Goal: Task Accomplishment & Management: Manage account settings

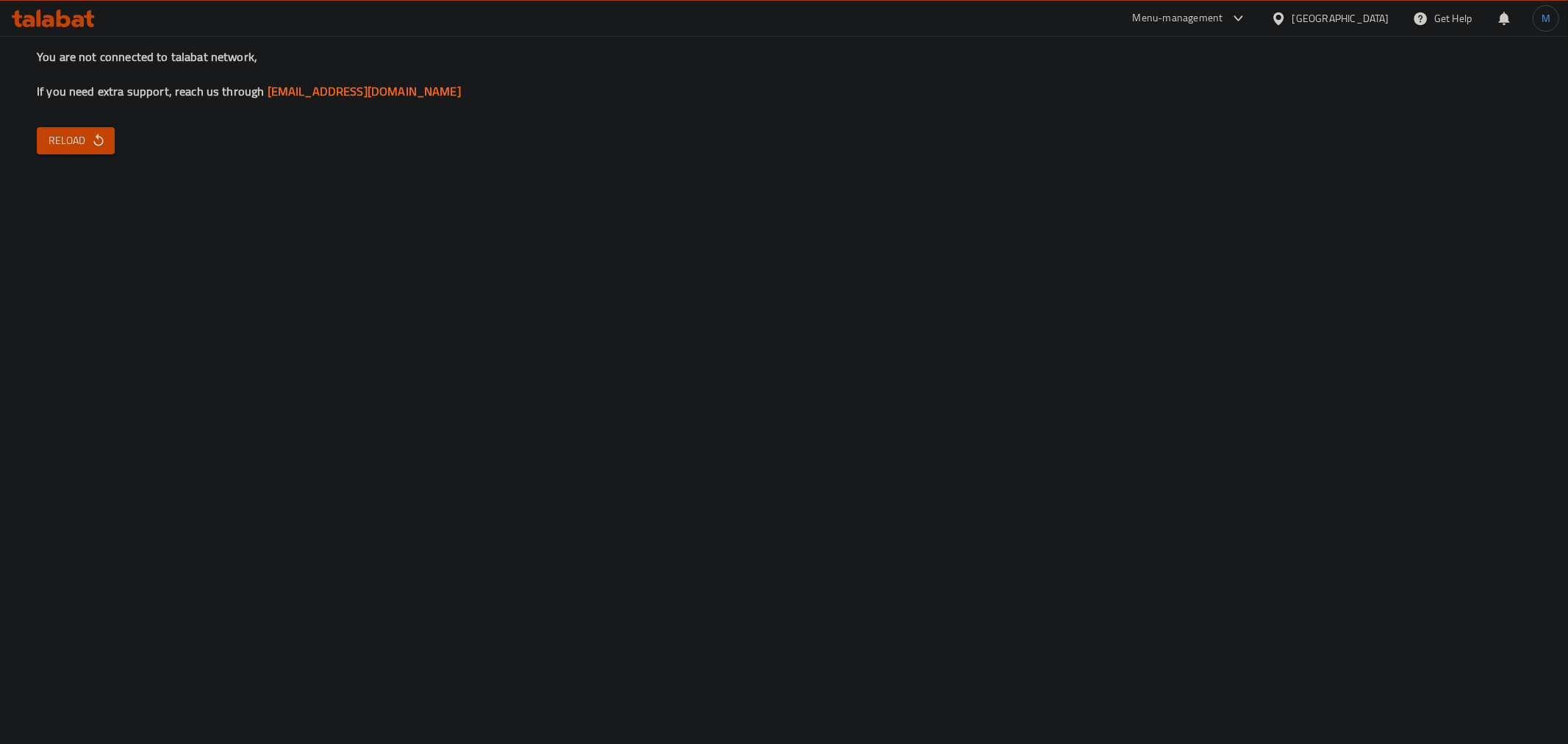
click at [85, 159] on div "You are not connected to talabat network, If you need extra support, reach us t…" at bounding box center [784, 372] width 1568 height 744
click at [82, 147] on span "Reload" at bounding box center [76, 140] width 55 height 18
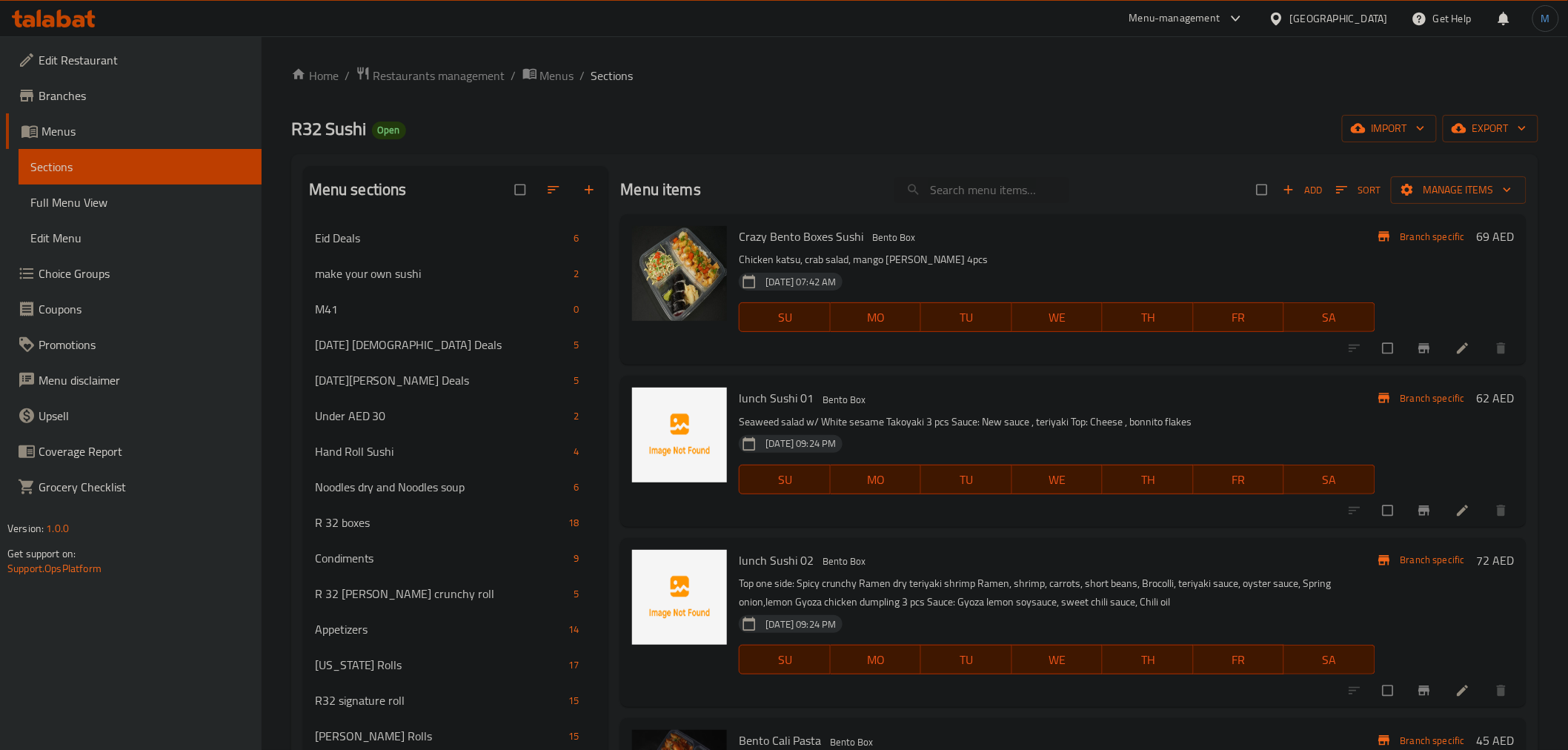
click at [86, 25] on icon at bounding box center [54, 19] width 83 height 18
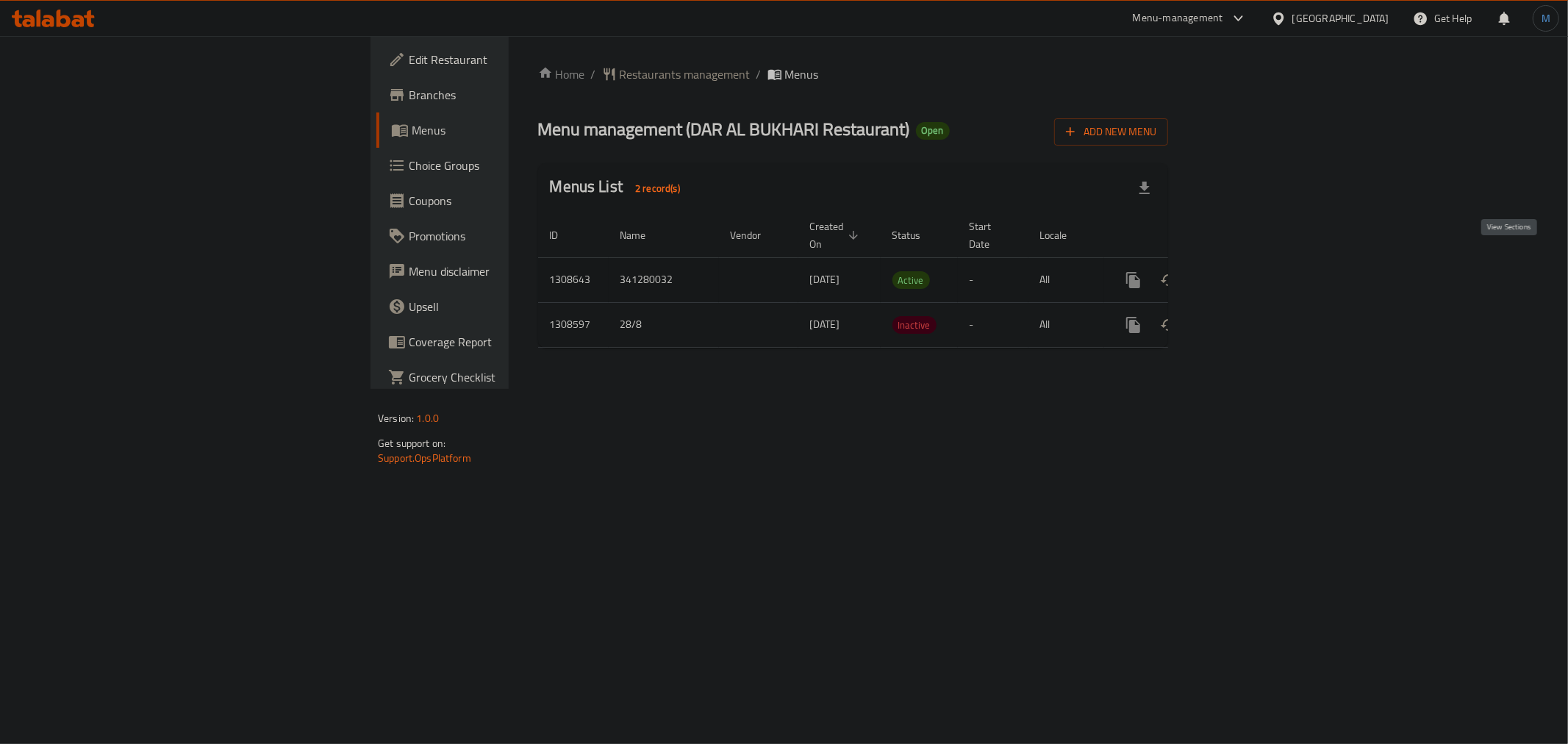
click at [1258, 265] on link "enhanced table" at bounding box center [1240, 280] width 35 height 35
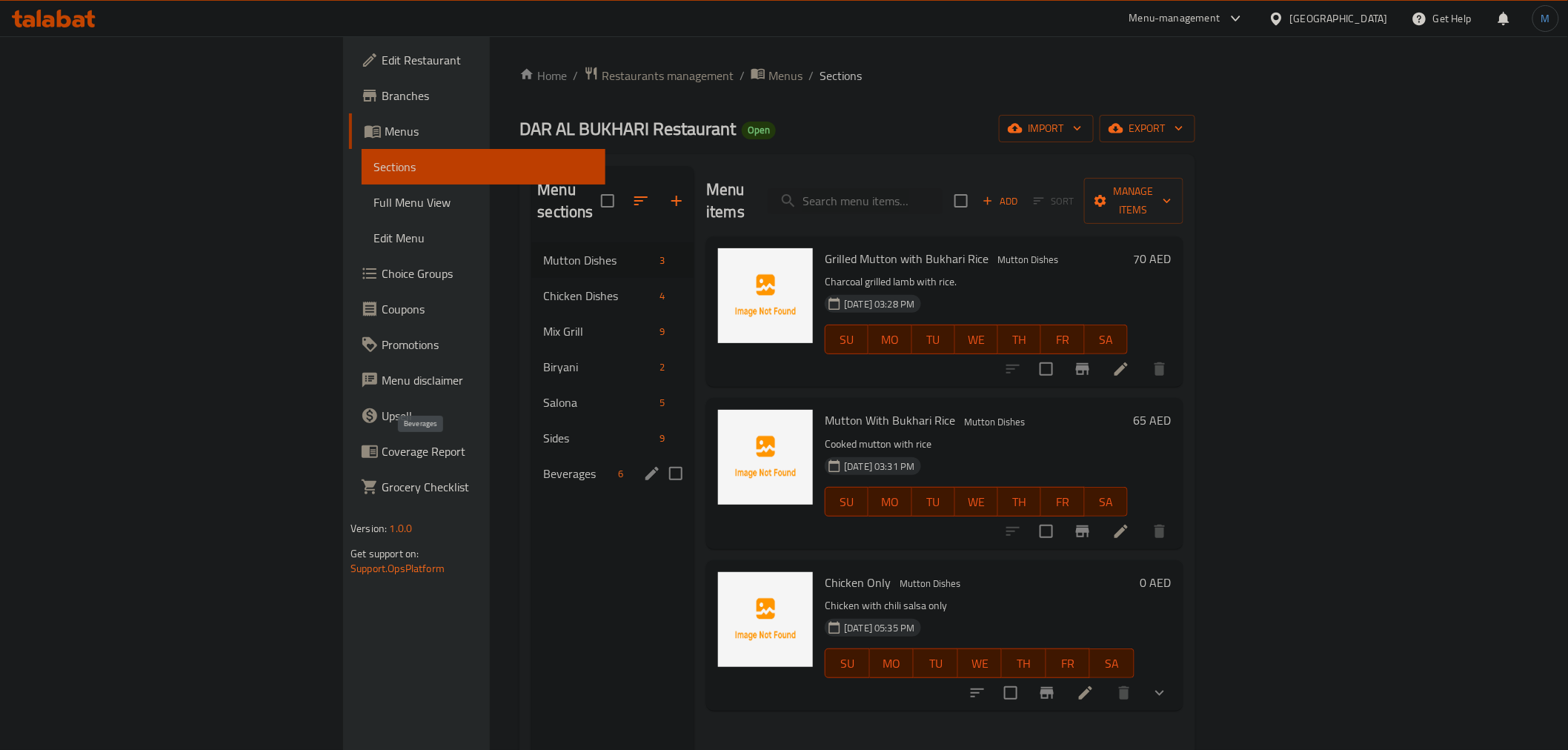
drag, startPoint x: 478, startPoint y: 457, endPoint x: 542, endPoint y: 449, distance: 64.5
click at [543, 465] on span "Beverages" at bounding box center [577, 474] width 69 height 18
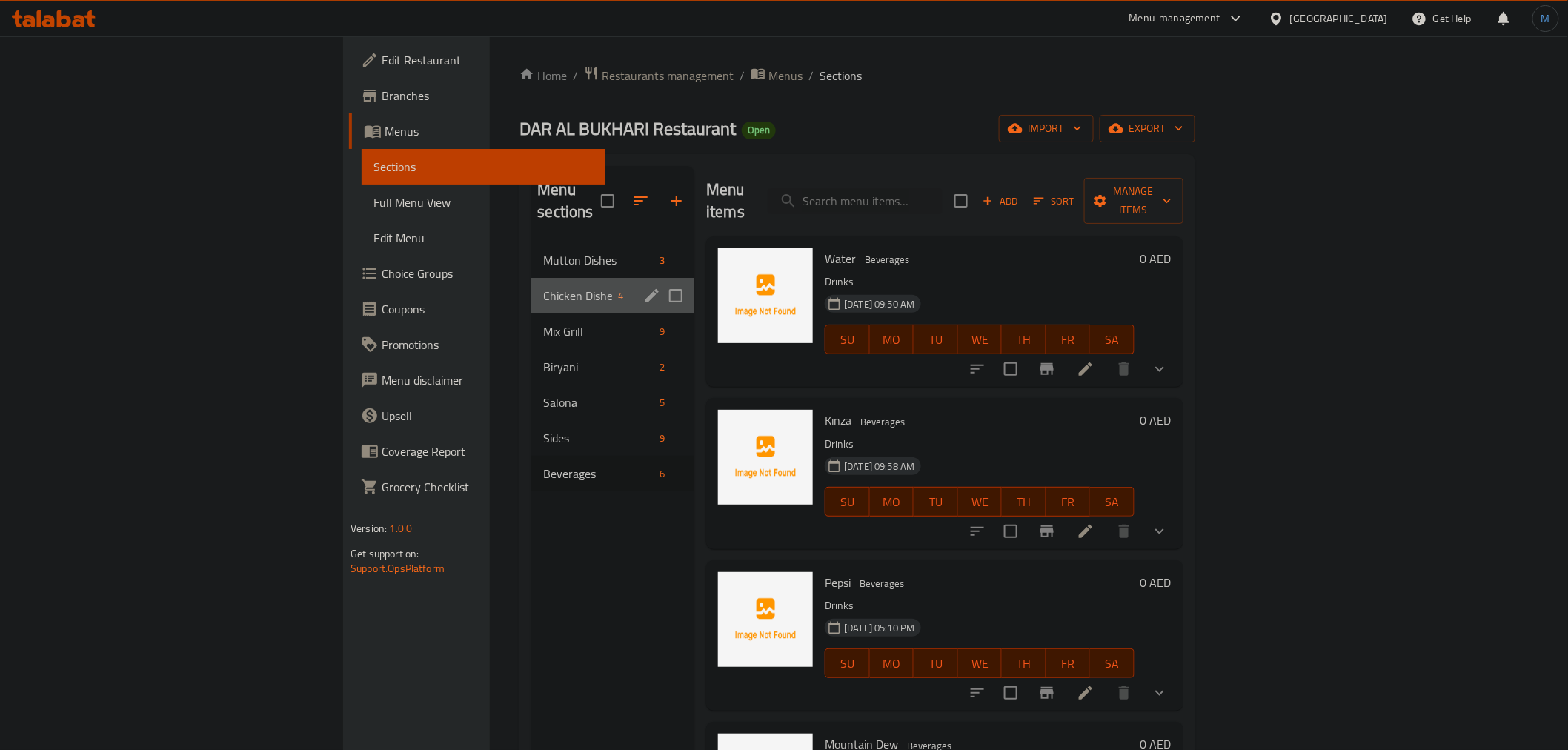
click at [543, 287] on span "Chicken Dishes" at bounding box center [577, 296] width 69 height 18
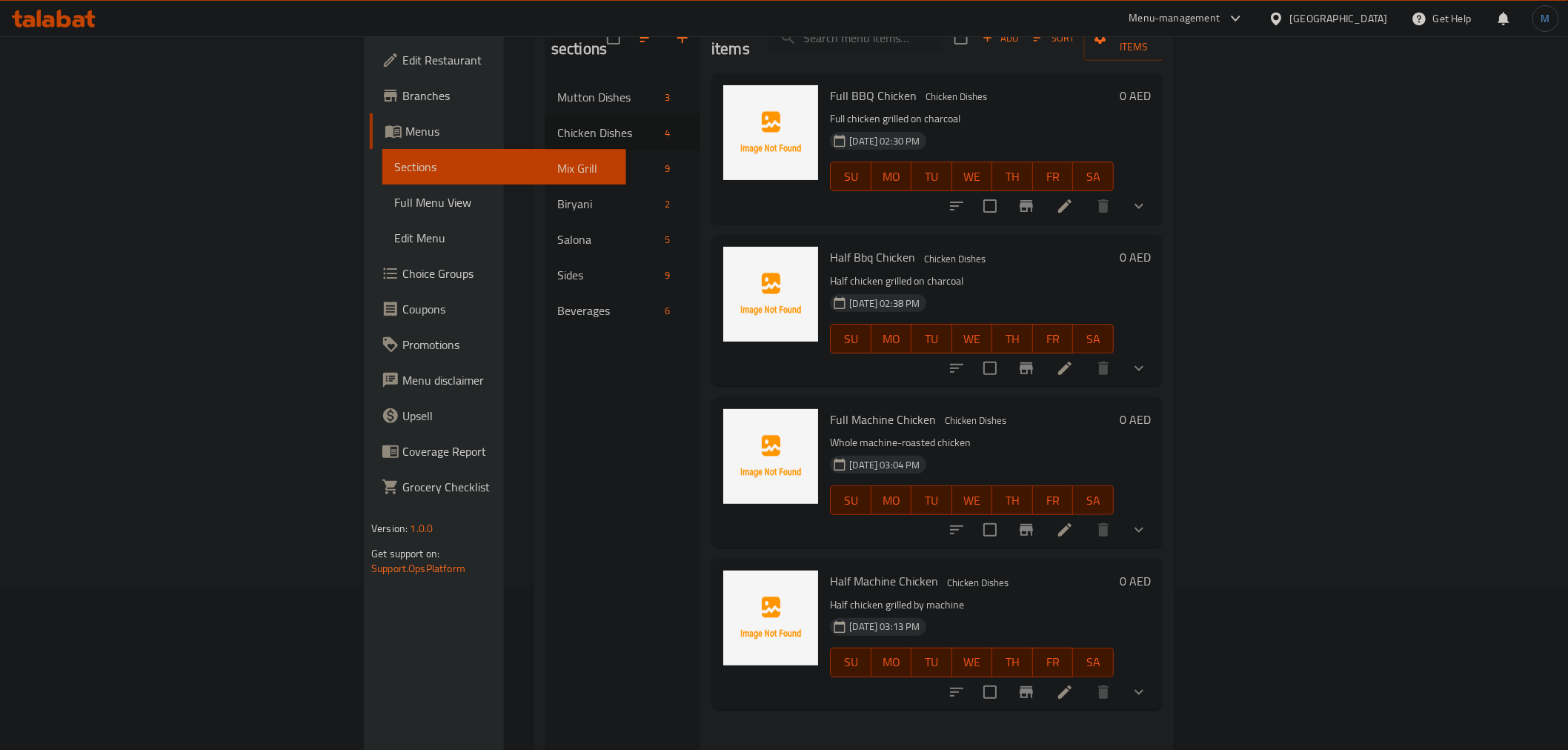
scroll to position [165, 0]
click at [1148, 357] on icon "show more" at bounding box center [1139, 366] width 18 height 18
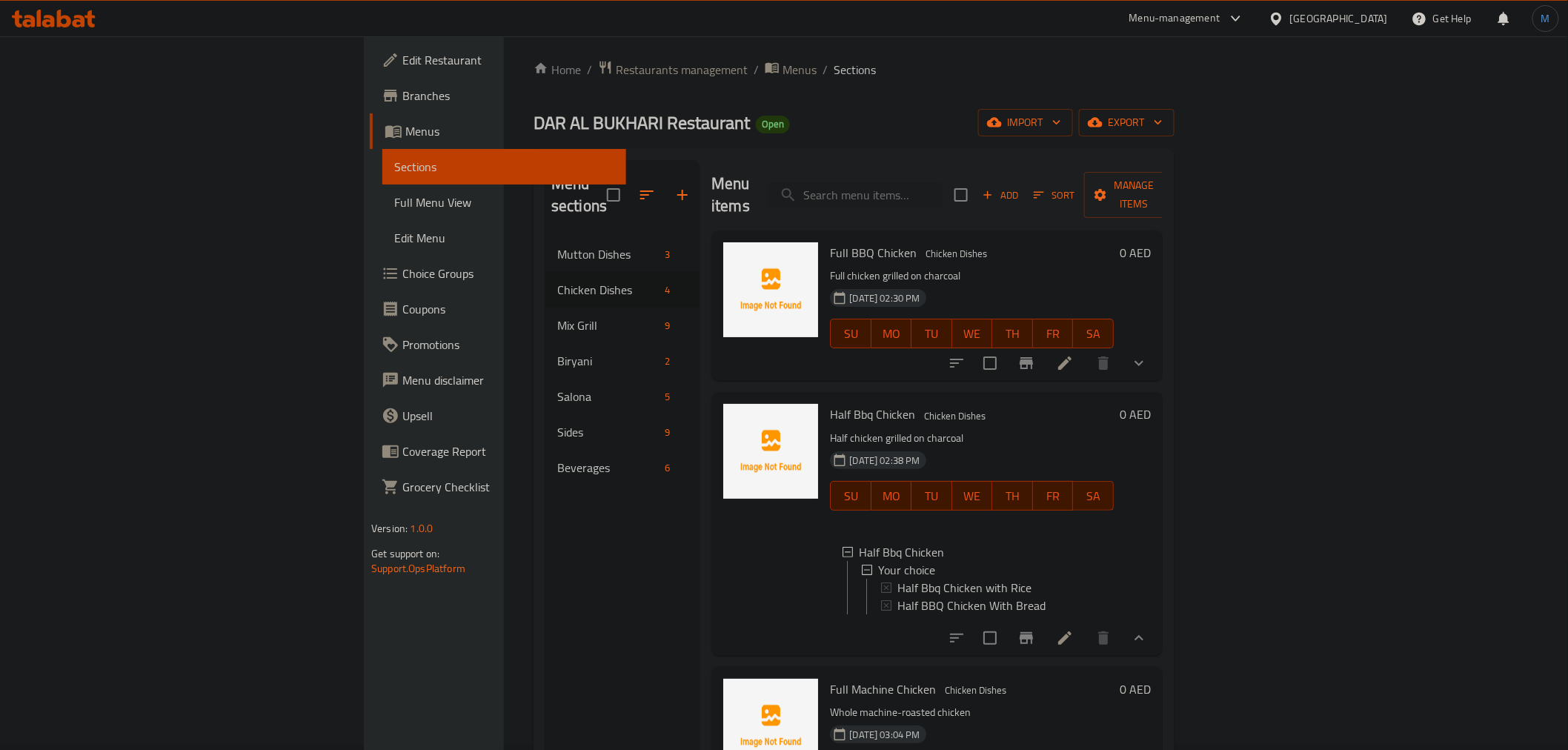
scroll to position [0, 0]
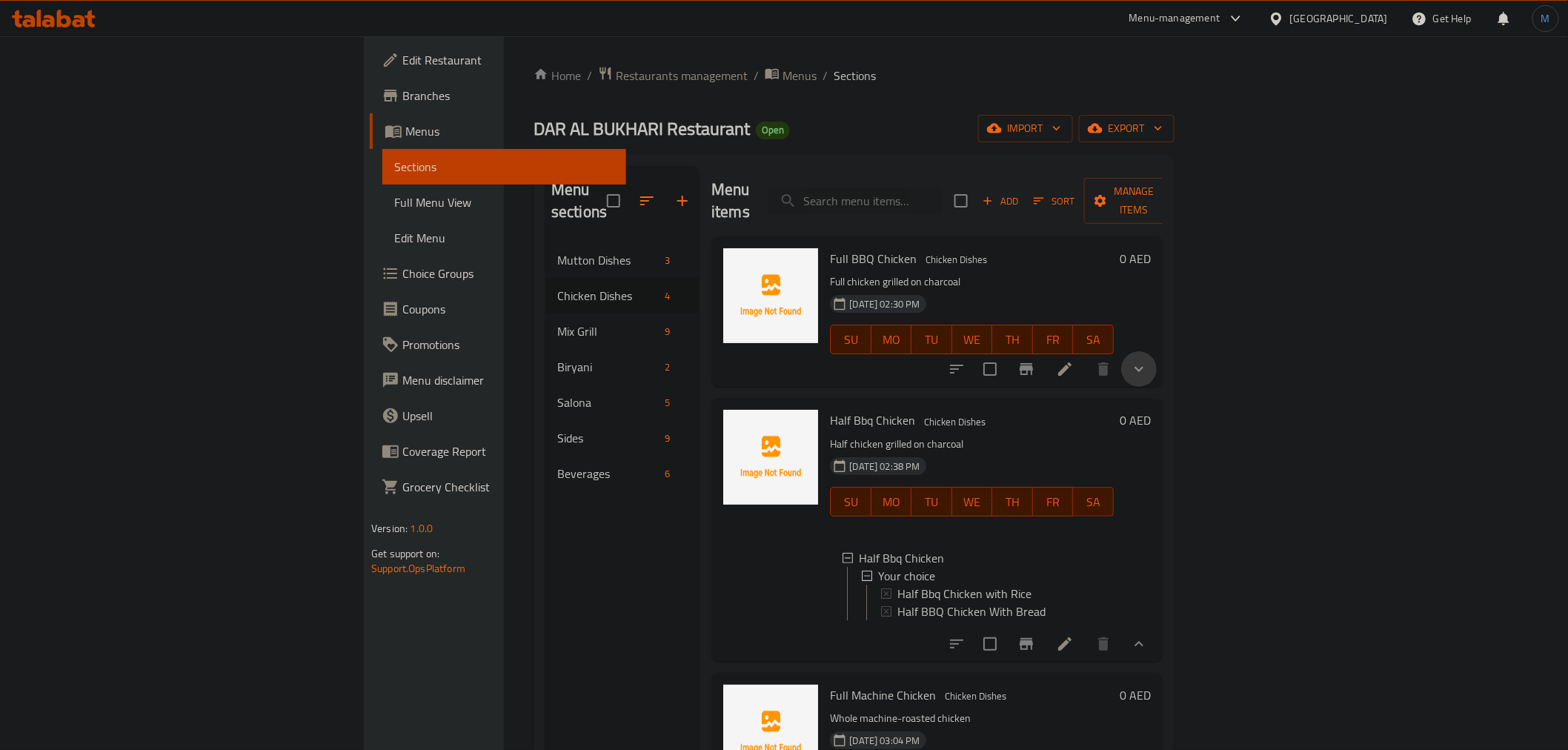
click at [1157, 351] on button "show more" at bounding box center [1139, 369] width 36 height 36
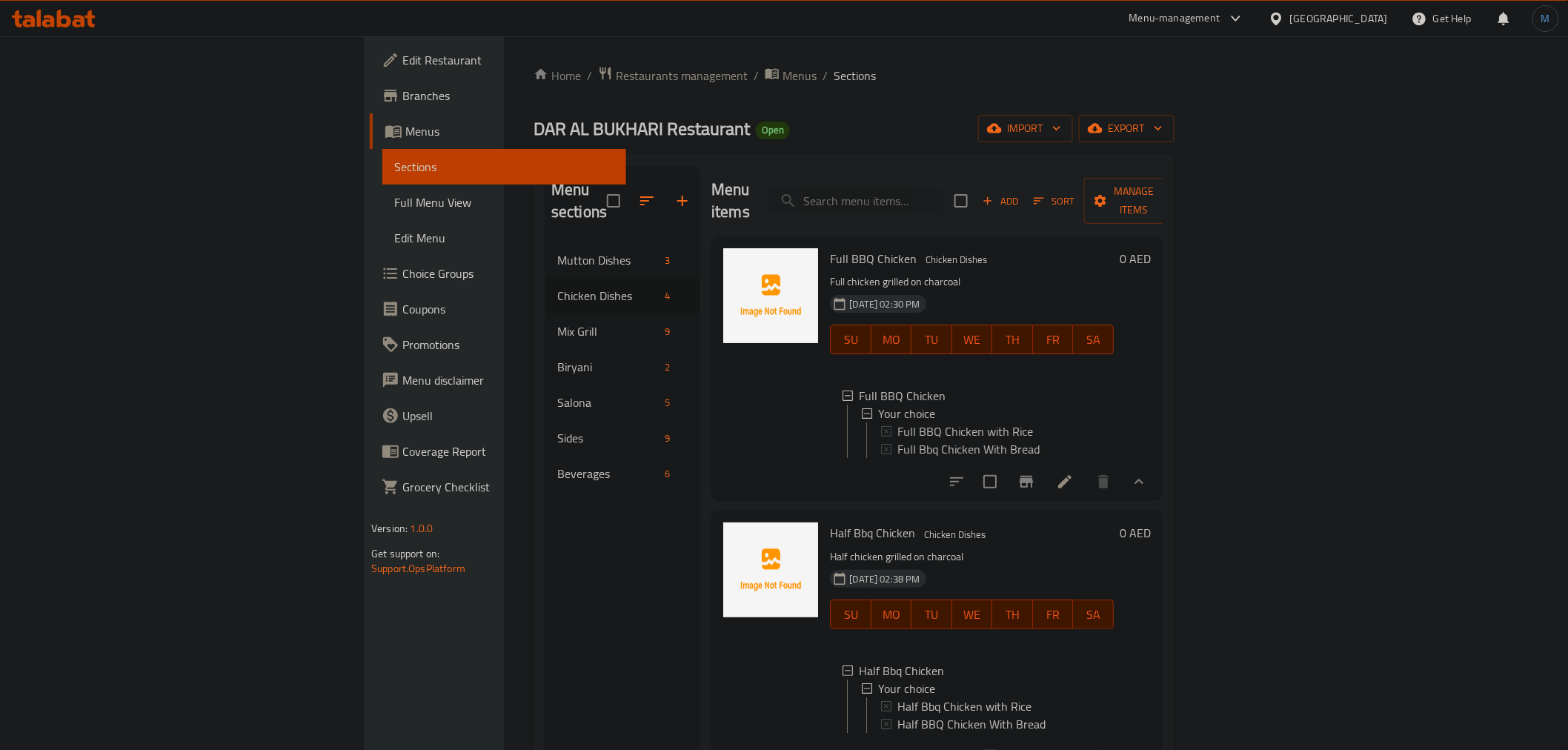
click at [1151, 439] on div "0 AED" at bounding box center [1132, 367] width 37 height 239
click at [1157, 464] on div at bounding box center [1047, 482] width 218 height 36
click at [1157, 464] on button "show more" at bounding box center [1139, 482] width 36 height 36
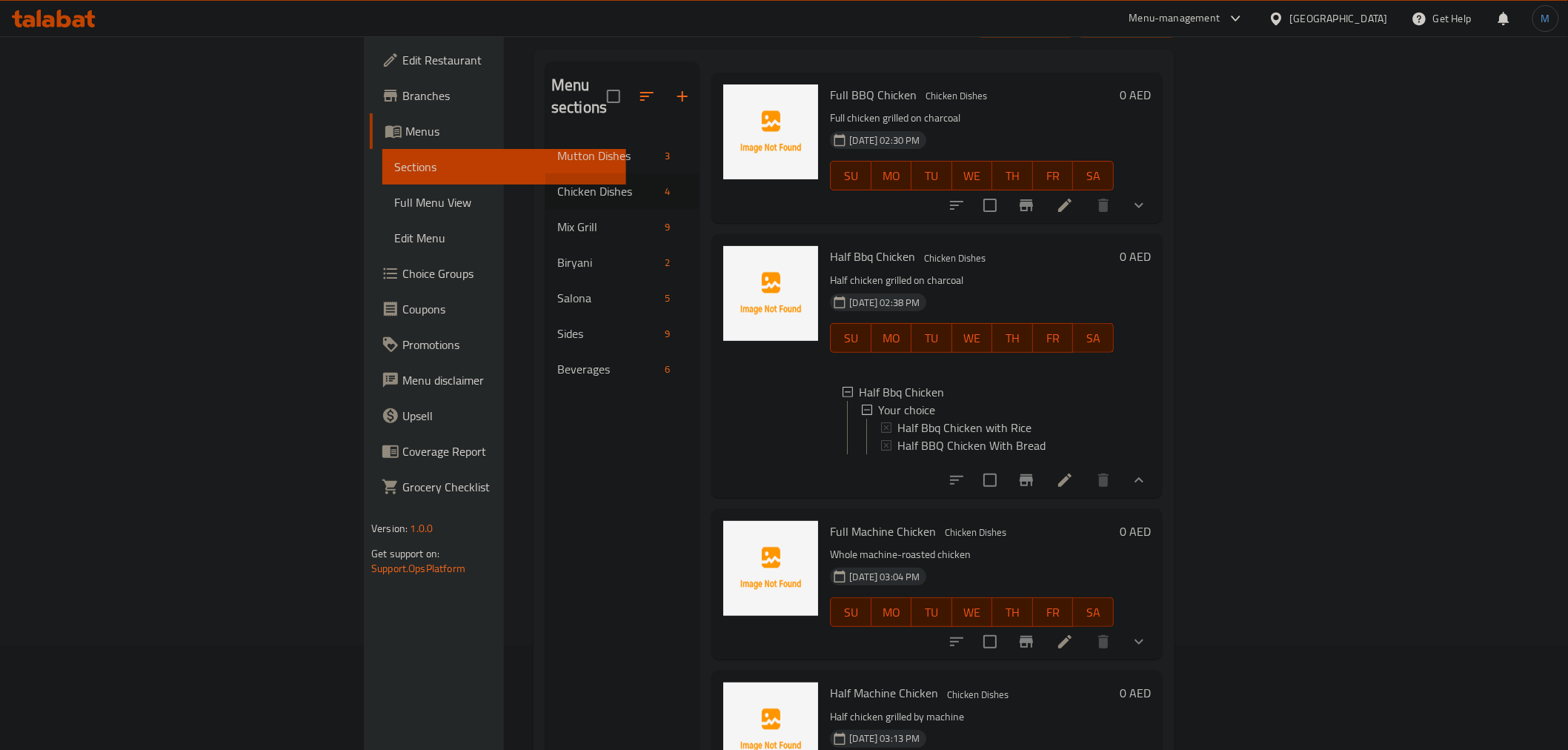
scroll to position [207, 0]
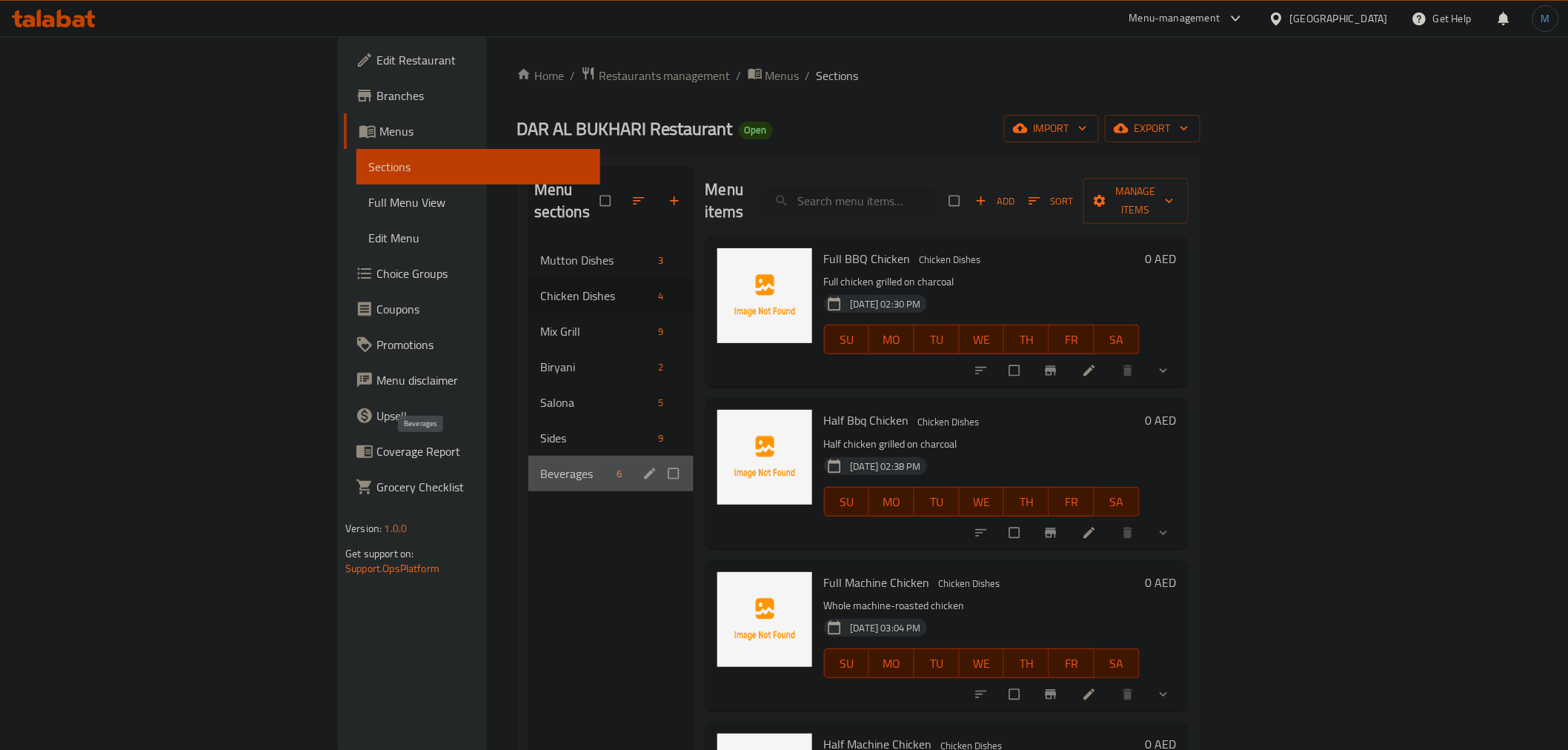
click at [540, 465] on span "Beverages" at bounding box center [575, 474] width 71 height 18
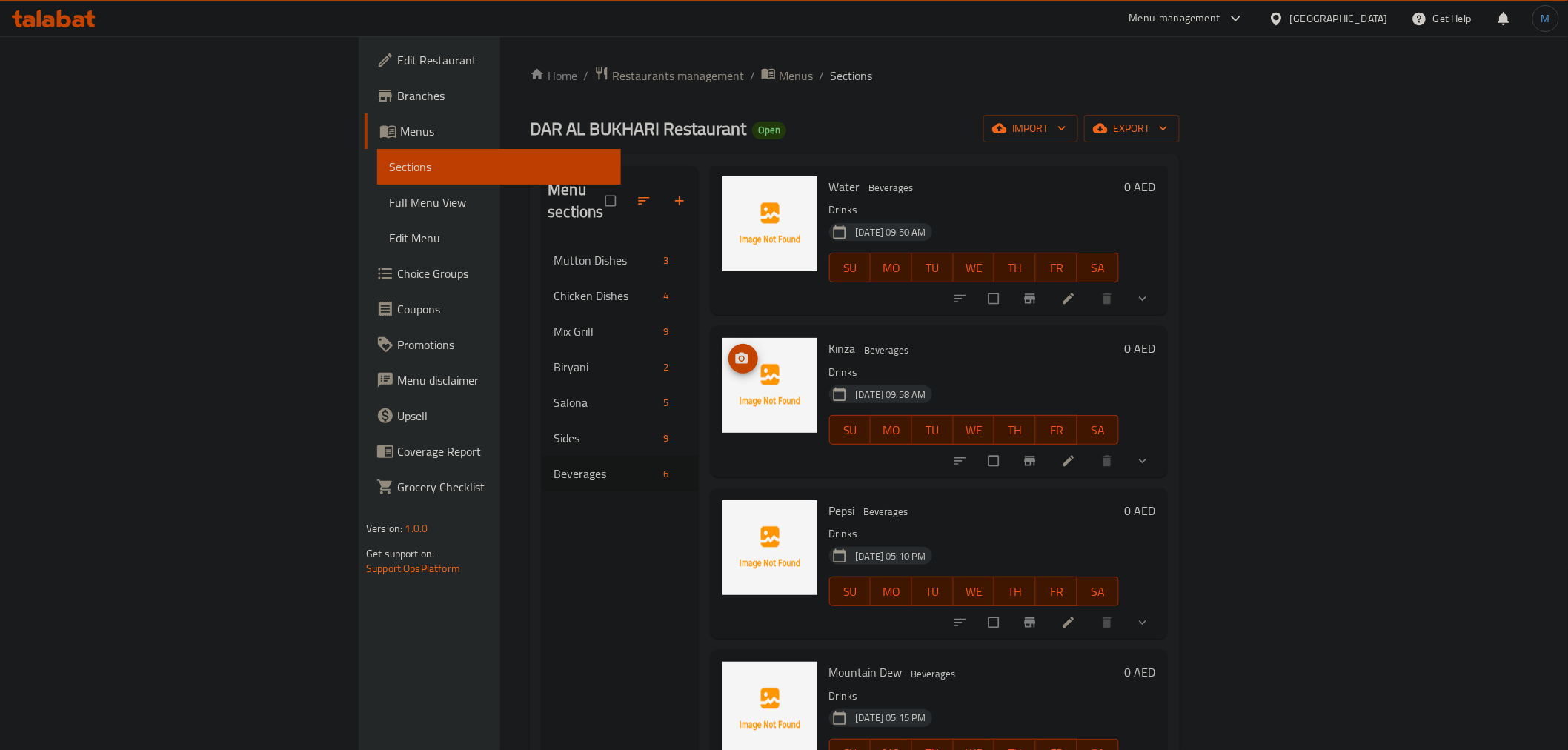
scroll to position [82, 0]
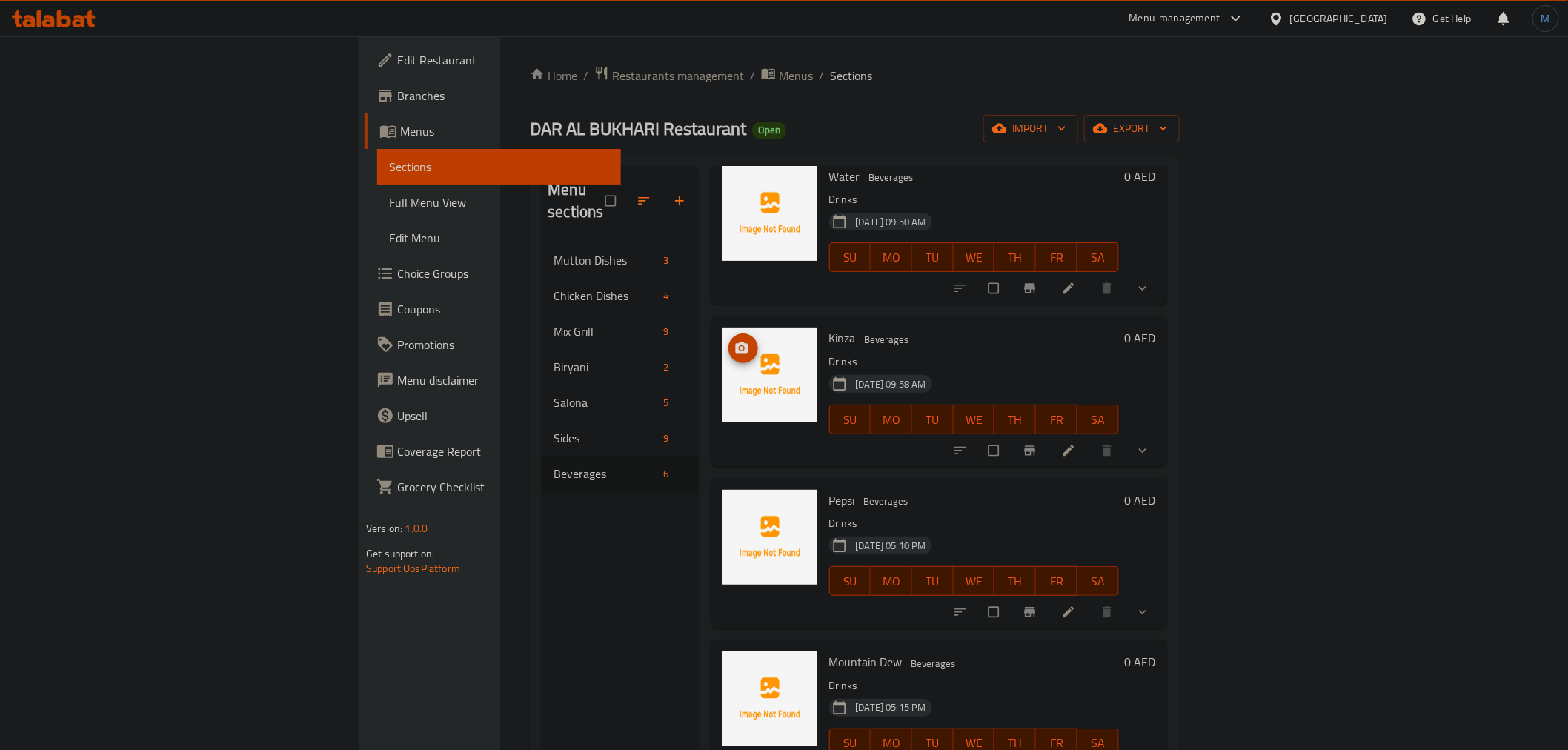
click at [1146, 448] on icon "show more" at bounding box center [1143, 451] width 7 height 4
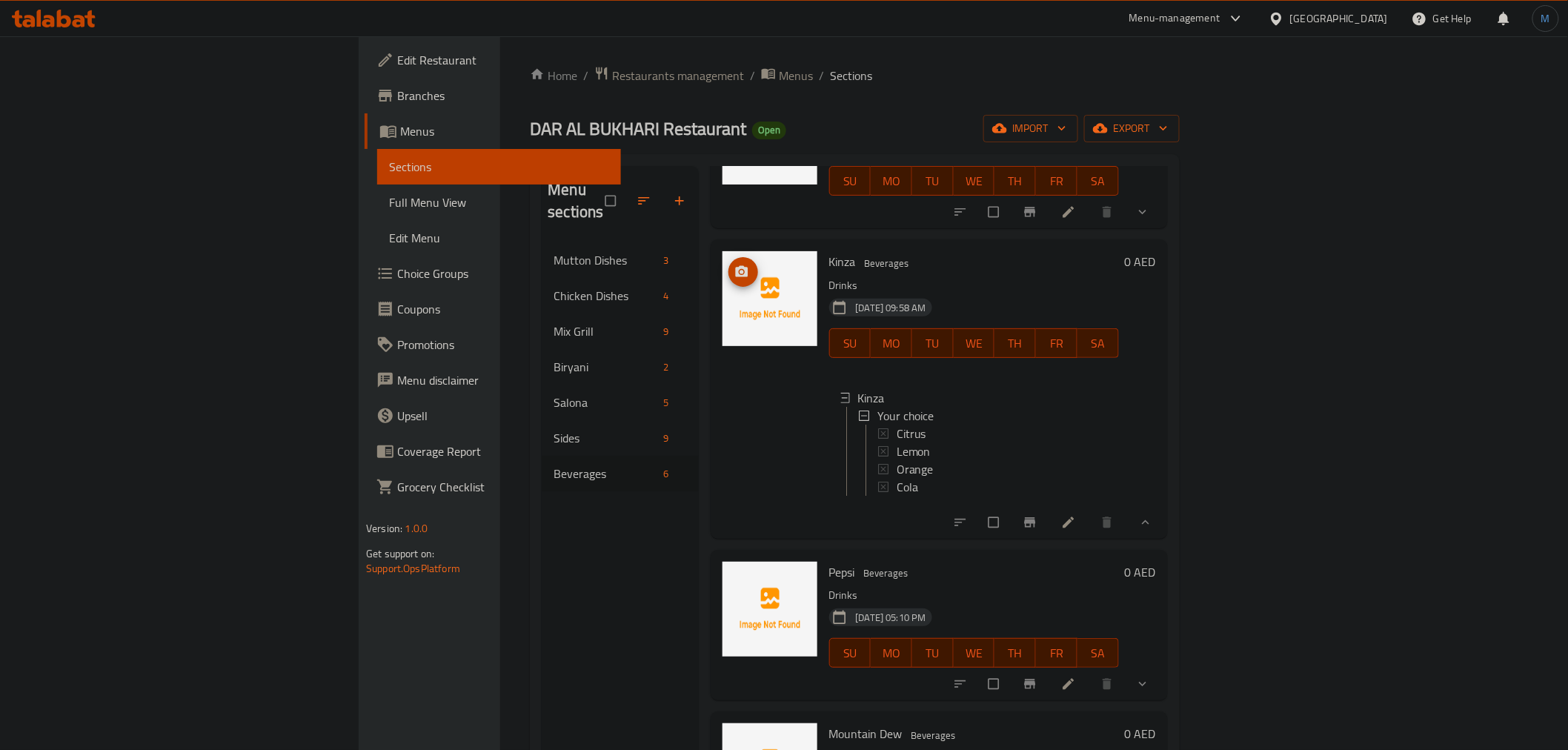
scroll to position [411, 0]
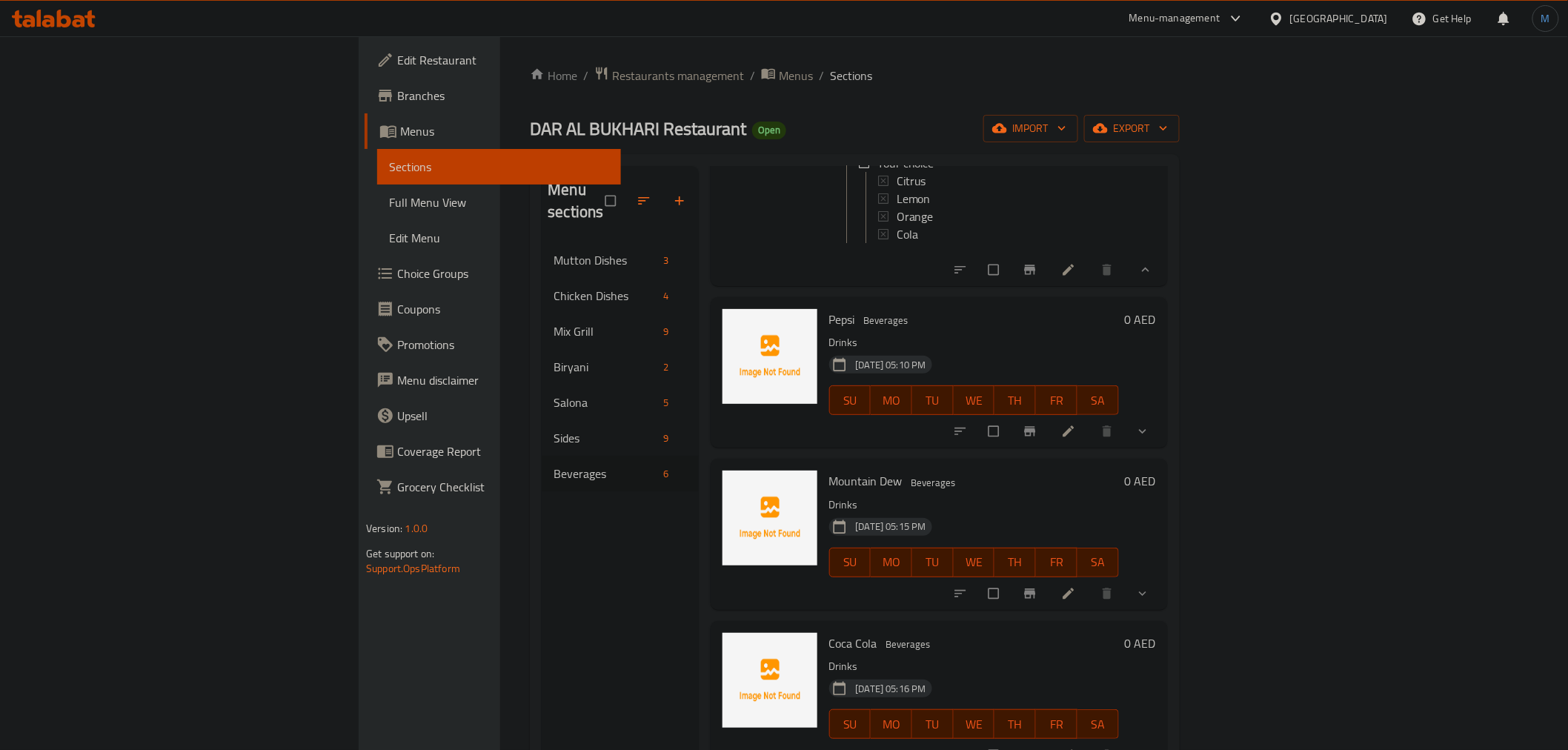
click at [1162, 415] on button "show more" at bounding box center [1144, 431] width 36 height 33
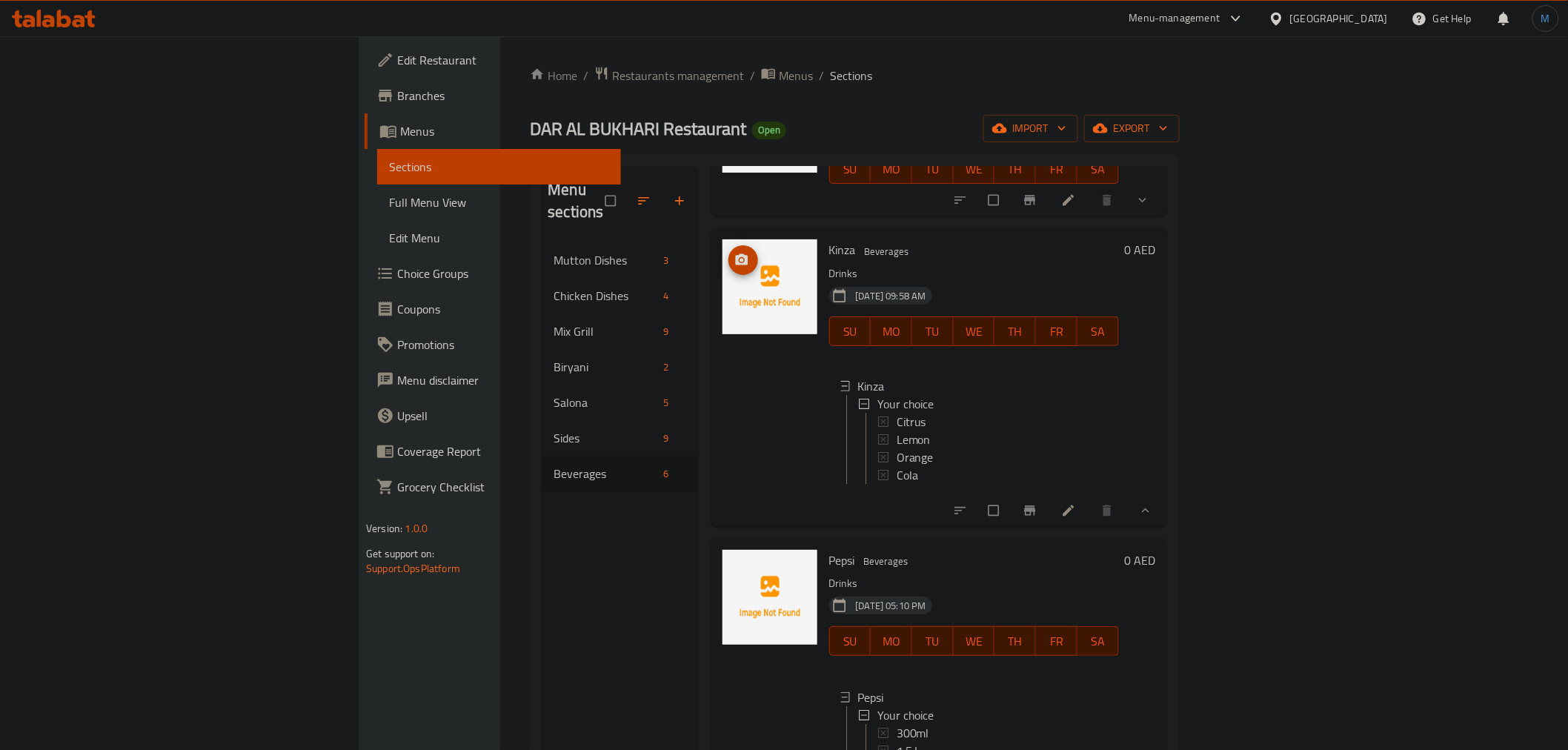
scroll to position [165, 0]
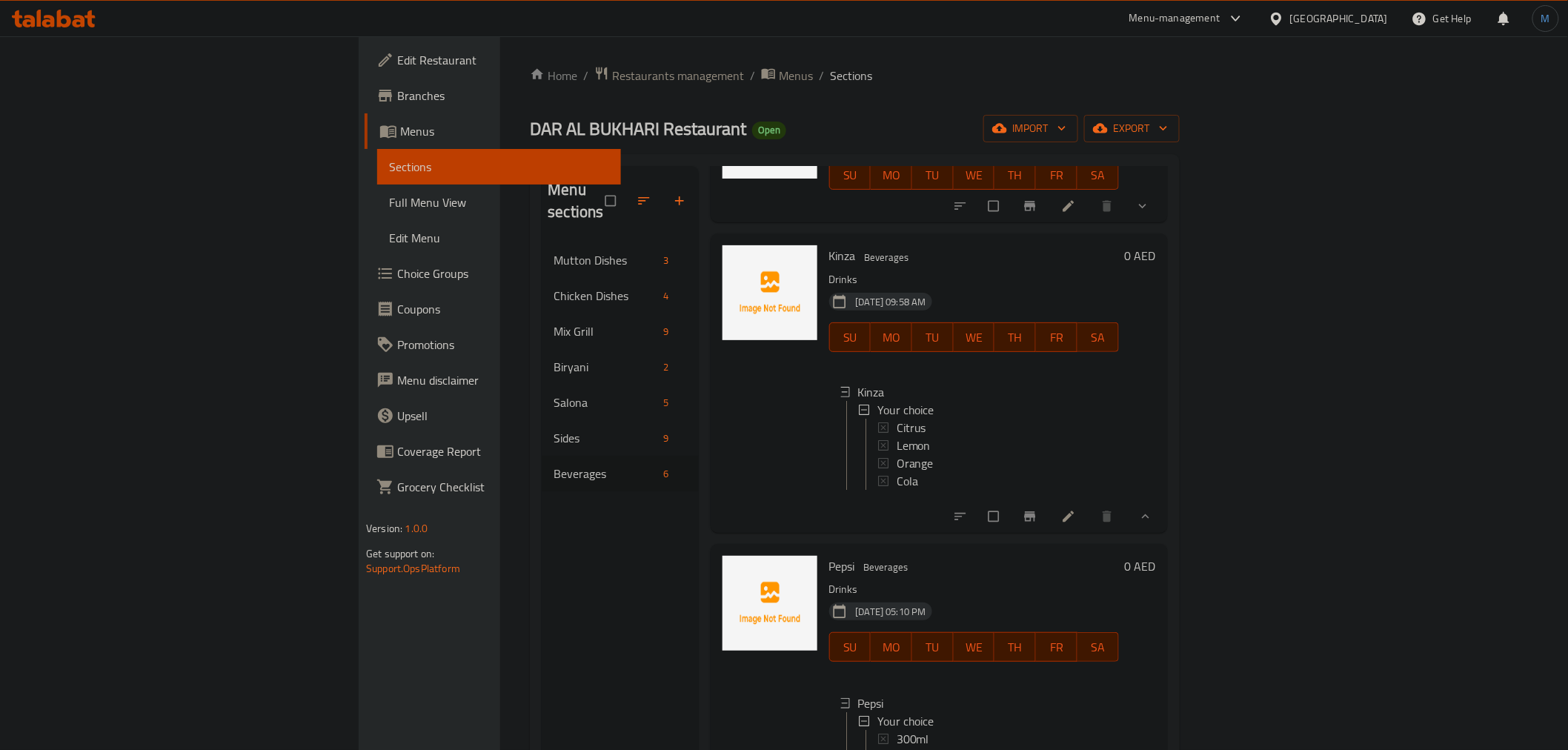
click at [542, 572] on div "Menu sections Mutton Dishes 3 Chicken Dishes 4 Mix Grill 9 Biryani 2 Salona 5 S…" at bounding box center [620, 541] width 156 height 750
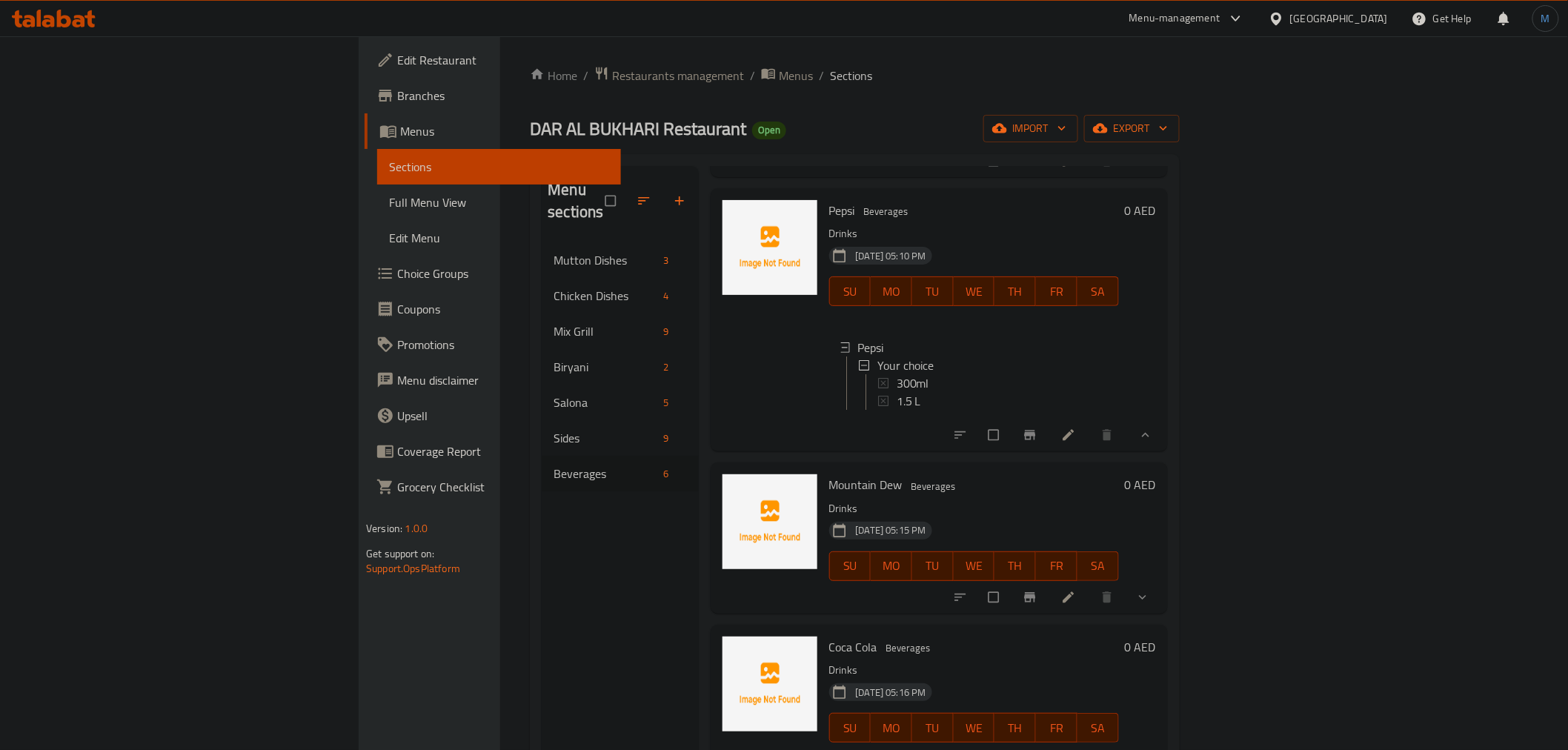
scroll to position [543, 0]
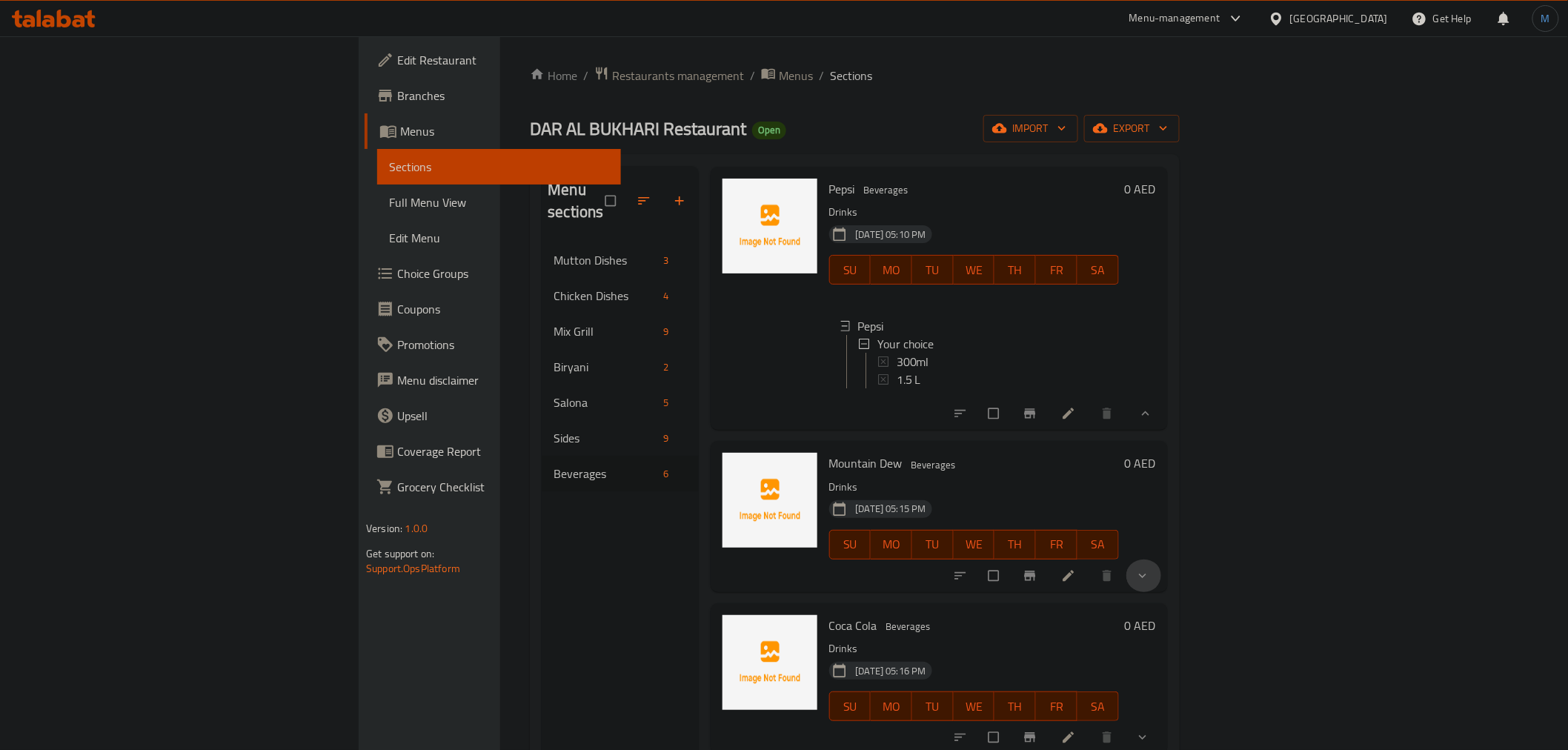
click at [1150, 573] on icon "show more" at bounding box center [1143, 576] width 15 height 15
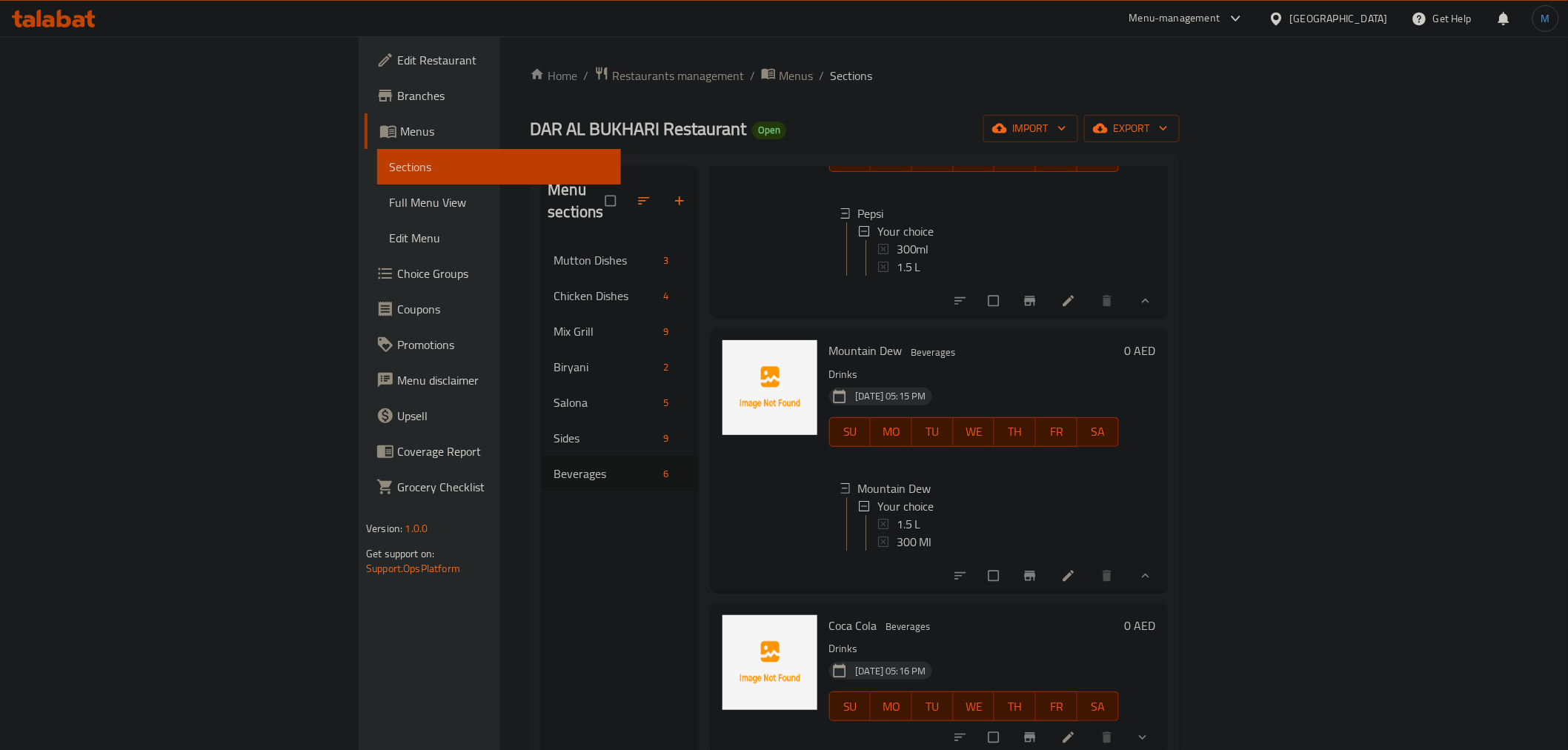
scroll to position [668, 0]
click at [1162, 725] on button "show more" at bounding box center [1144, 737] width 36 height 33
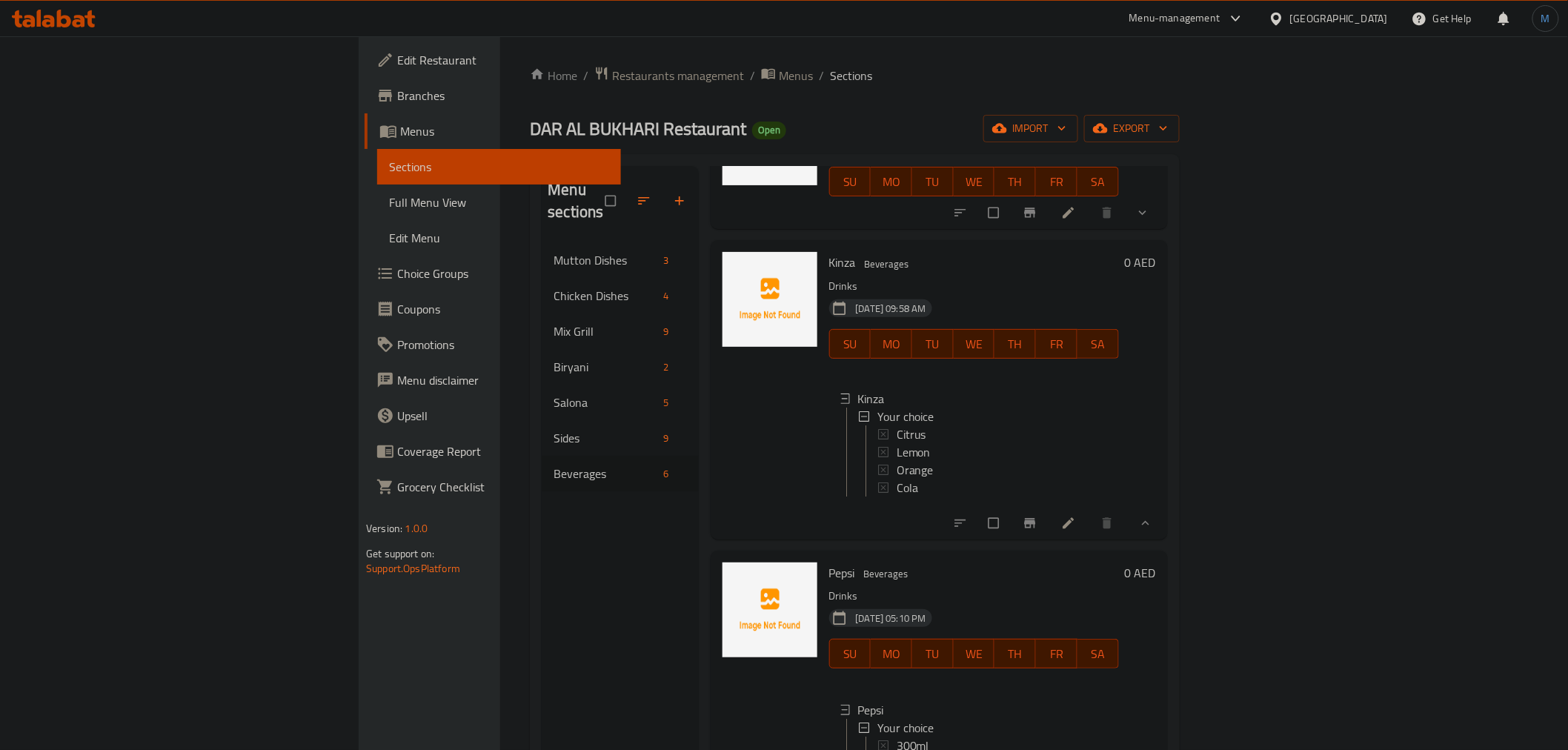
scroll to position [0, 0]
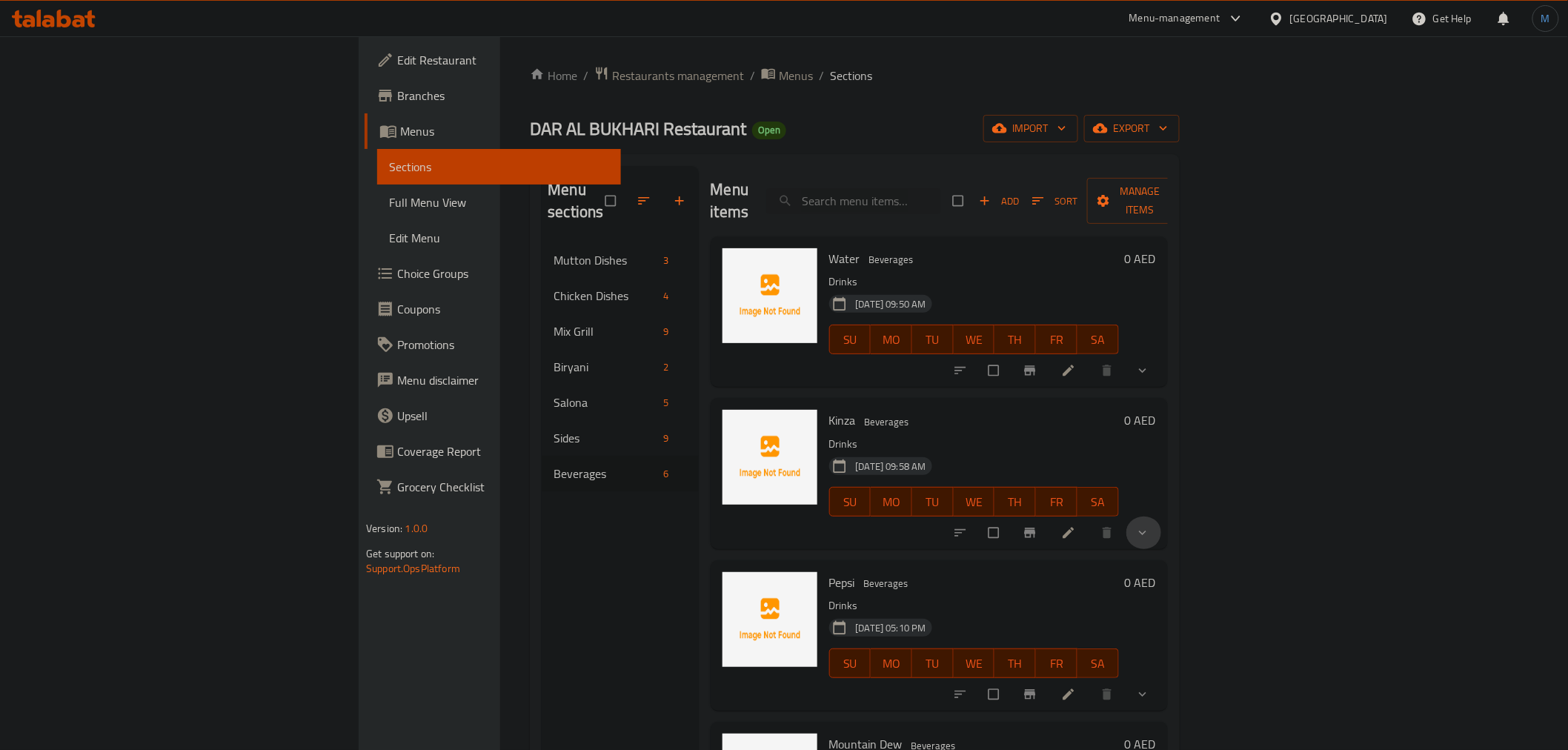
click at [1162, 522] on button "show more" at bounding box center [1144, 533] width 36 height 33
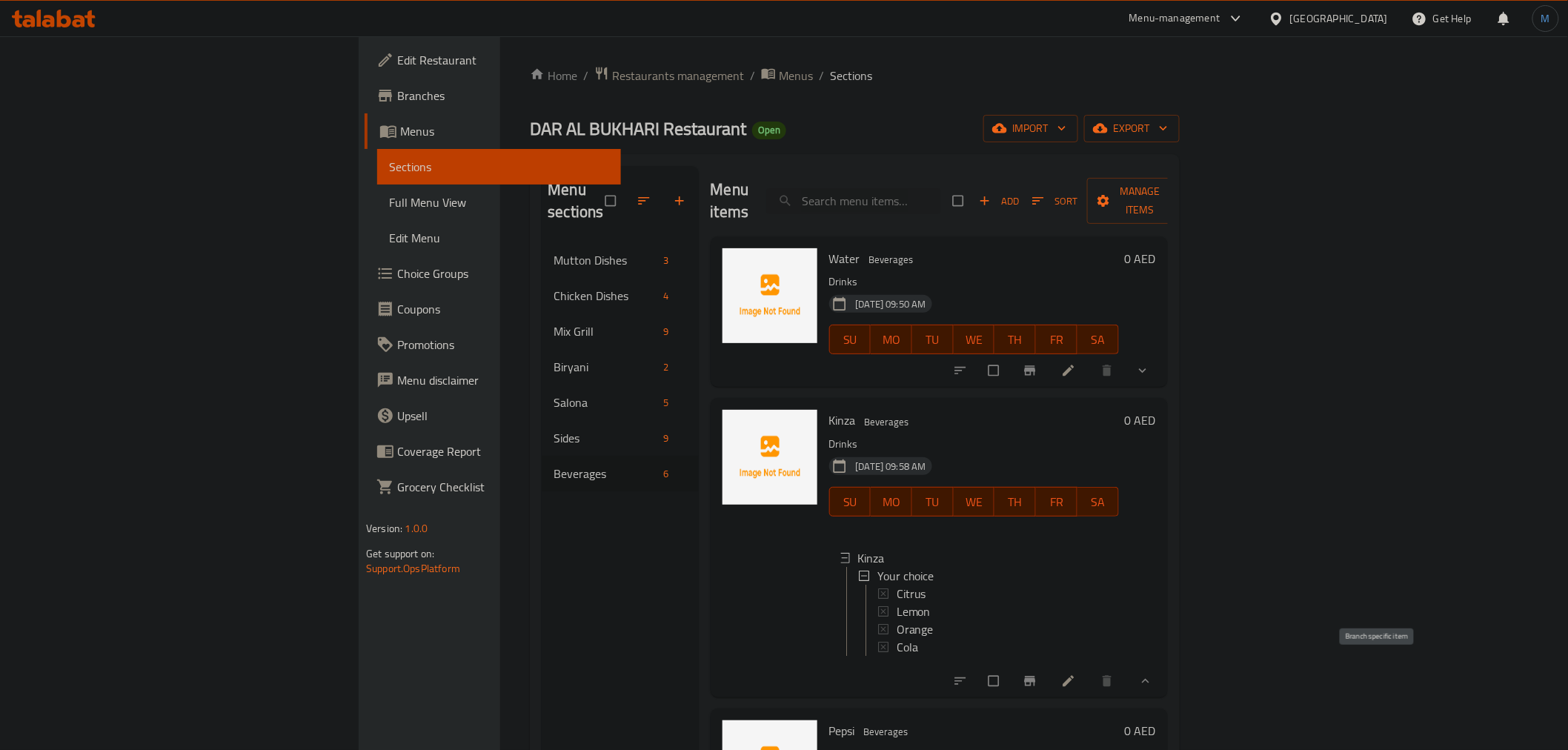
click at [1037, 674] on icon "Branch-specific-item" at bounding box center [1030, 681] width 15 height 15
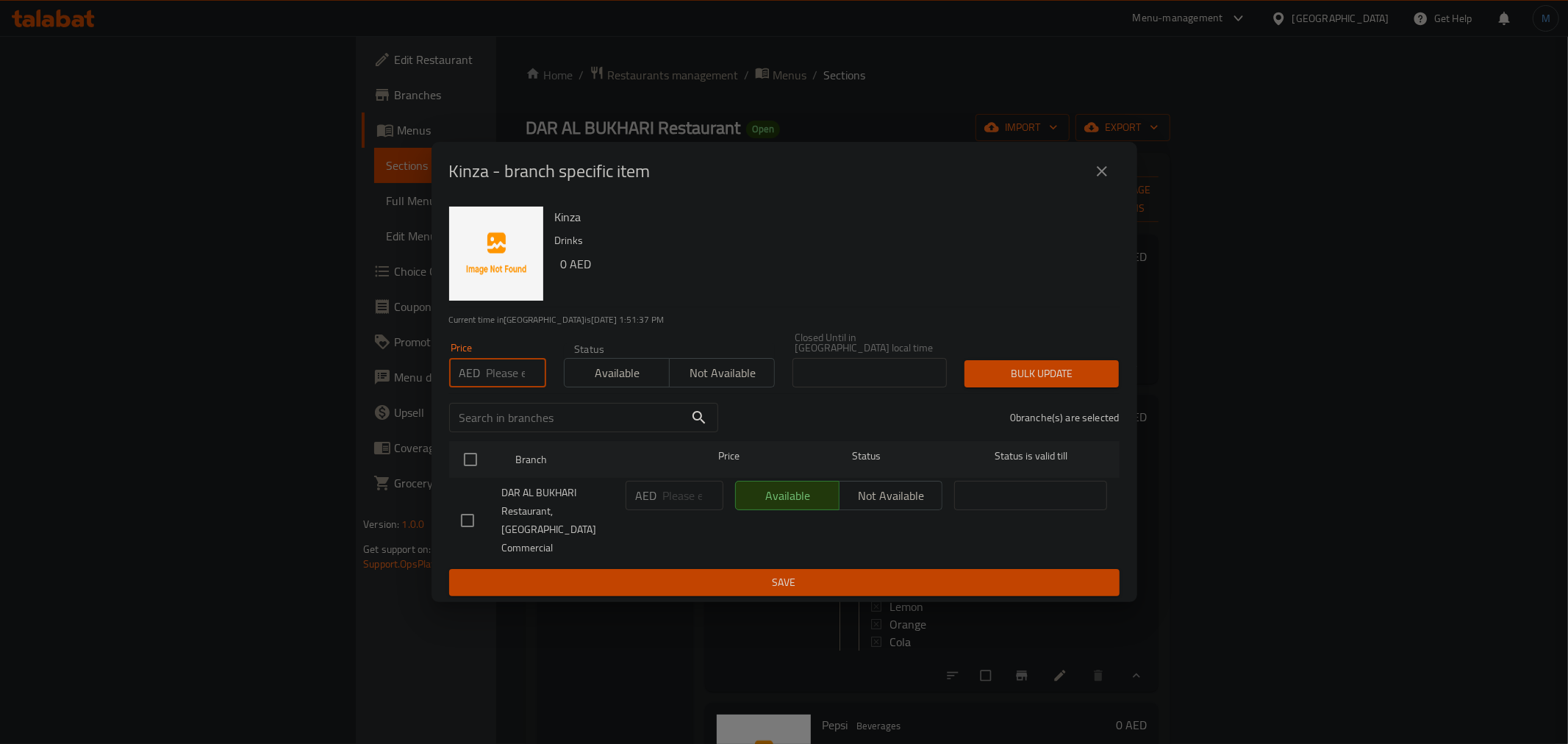
click at [512, 385] on input "number" at bounding box center [516, 372] width 60 height 30
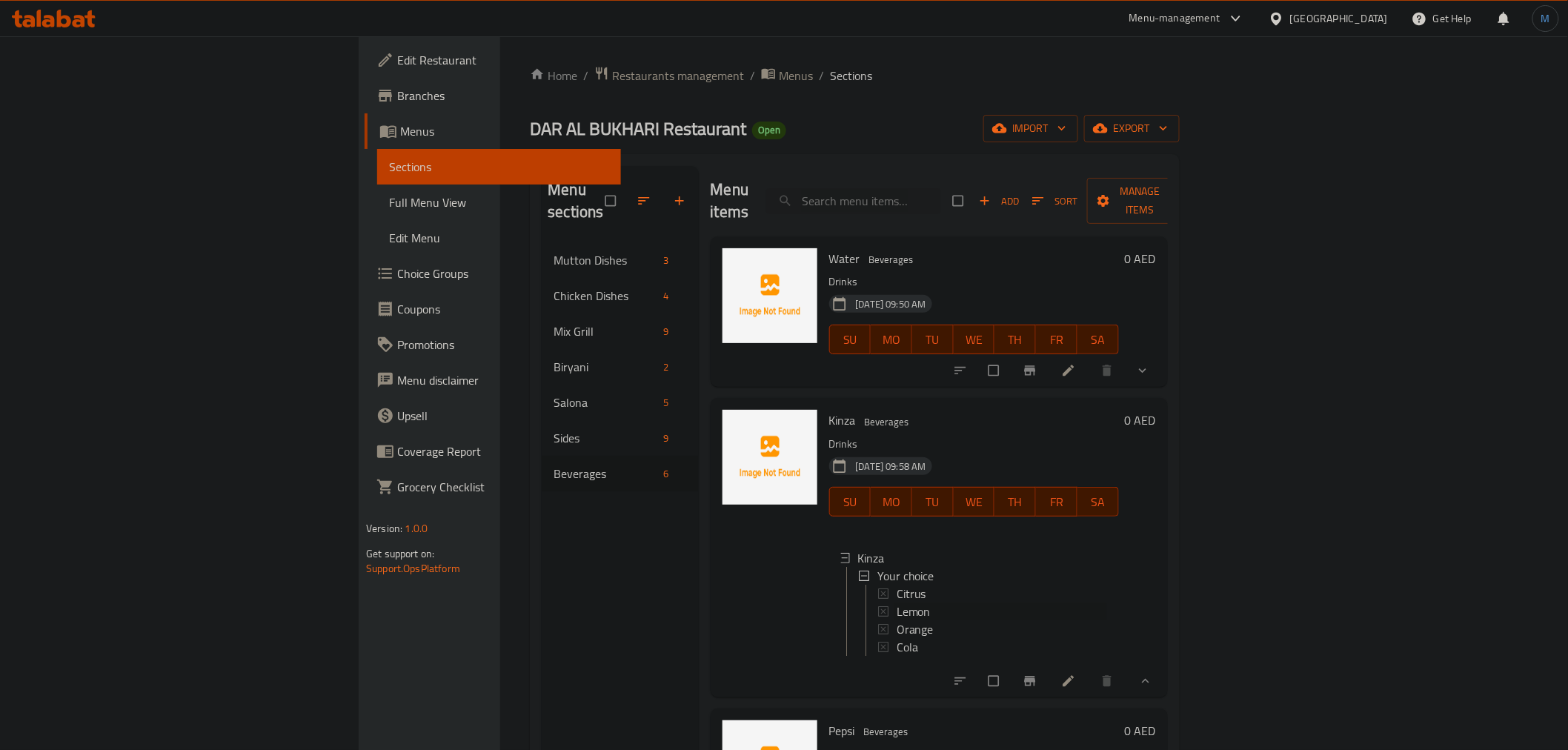
click at [896, 603] on span "Lemon" at bounding box center [913, 611] width 34 height 18
click at [1076, 673] on icon at bounding box center [1068, 681] width 15 height 15
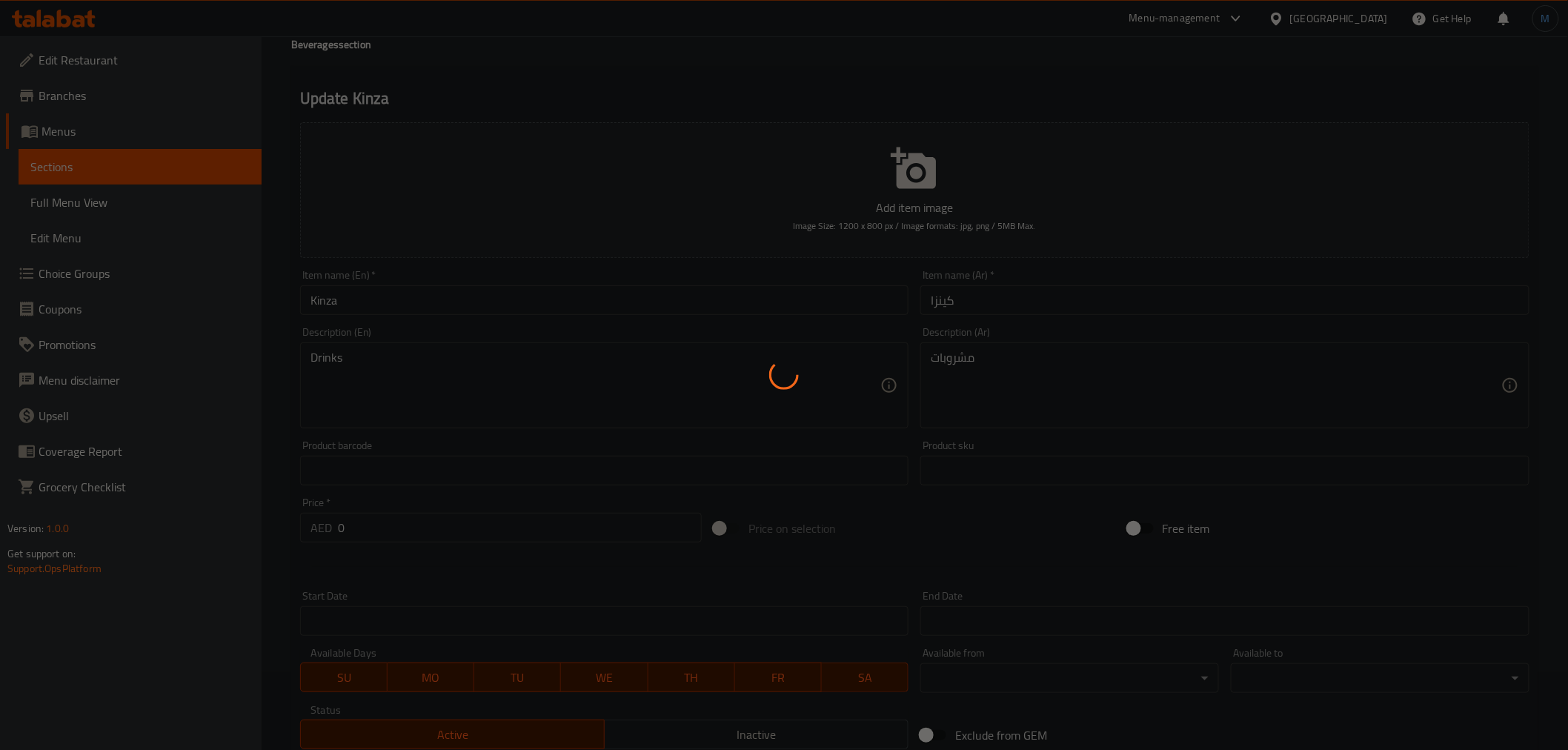
scroll to position [283, 0]
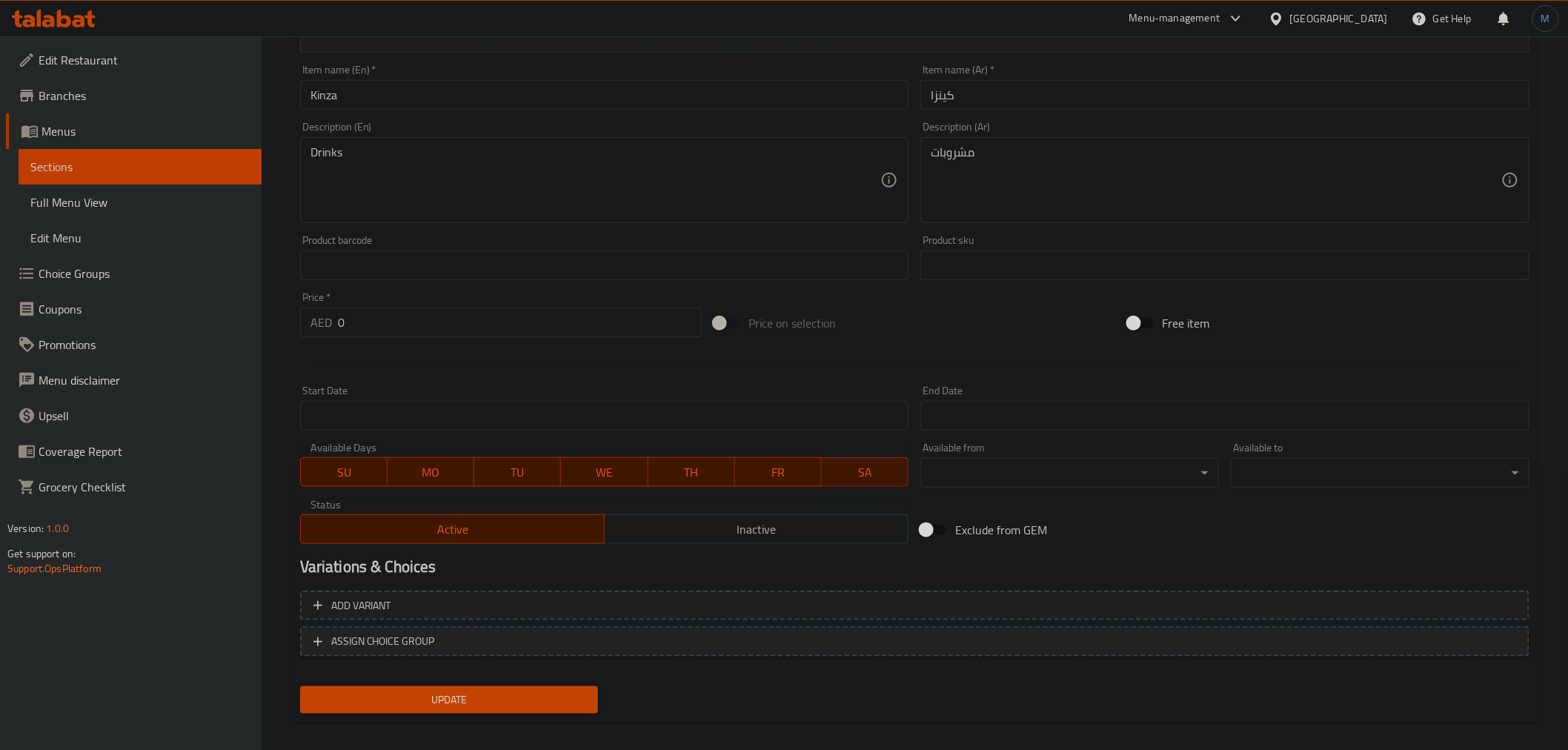
click at [1013, 647] on span "ASSIGN CHOICE GROUP" at bounding box center [915, 641] width 1202 height 19
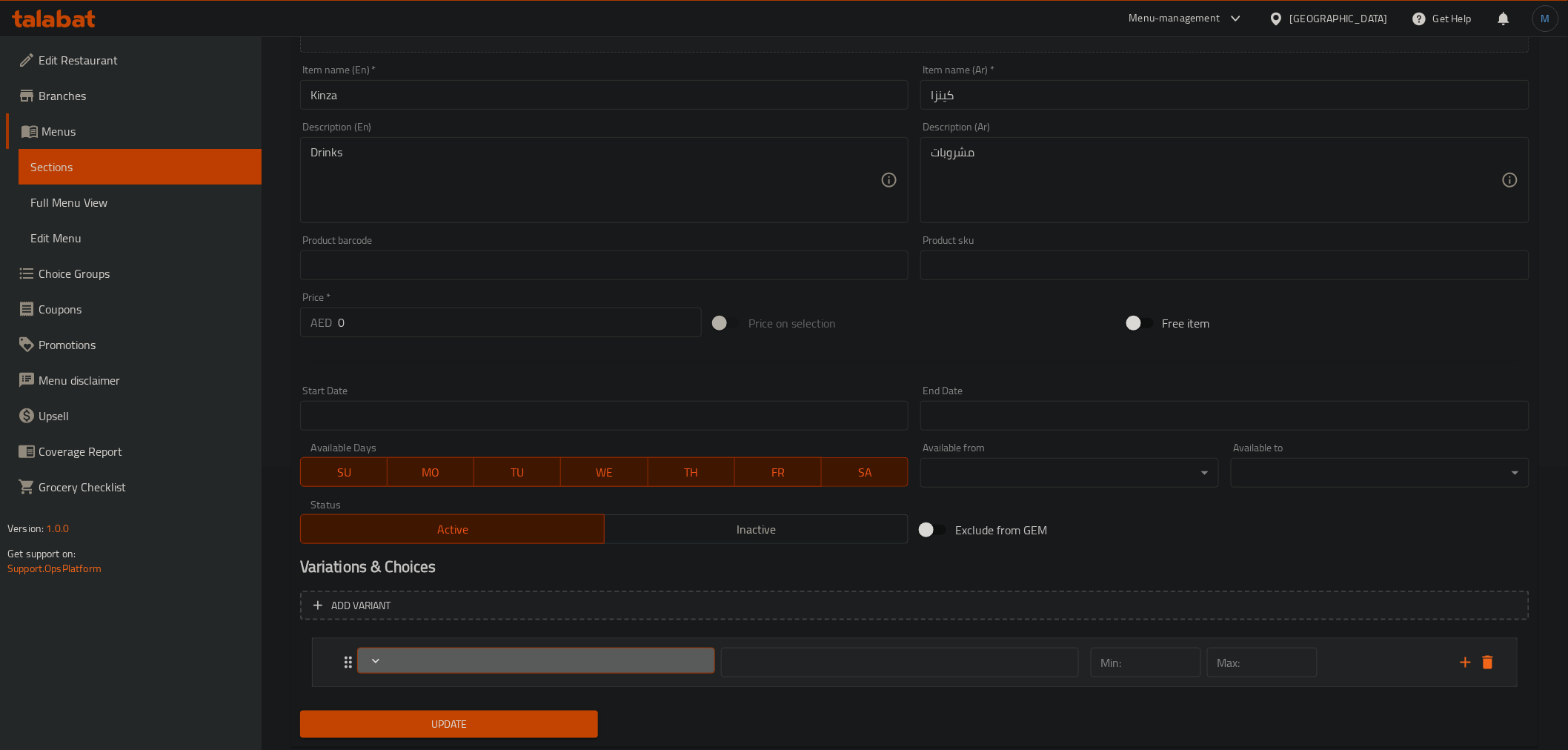
click at [682, 665] on span "Expand" at bounding box center [535, 661] width 346 height 15
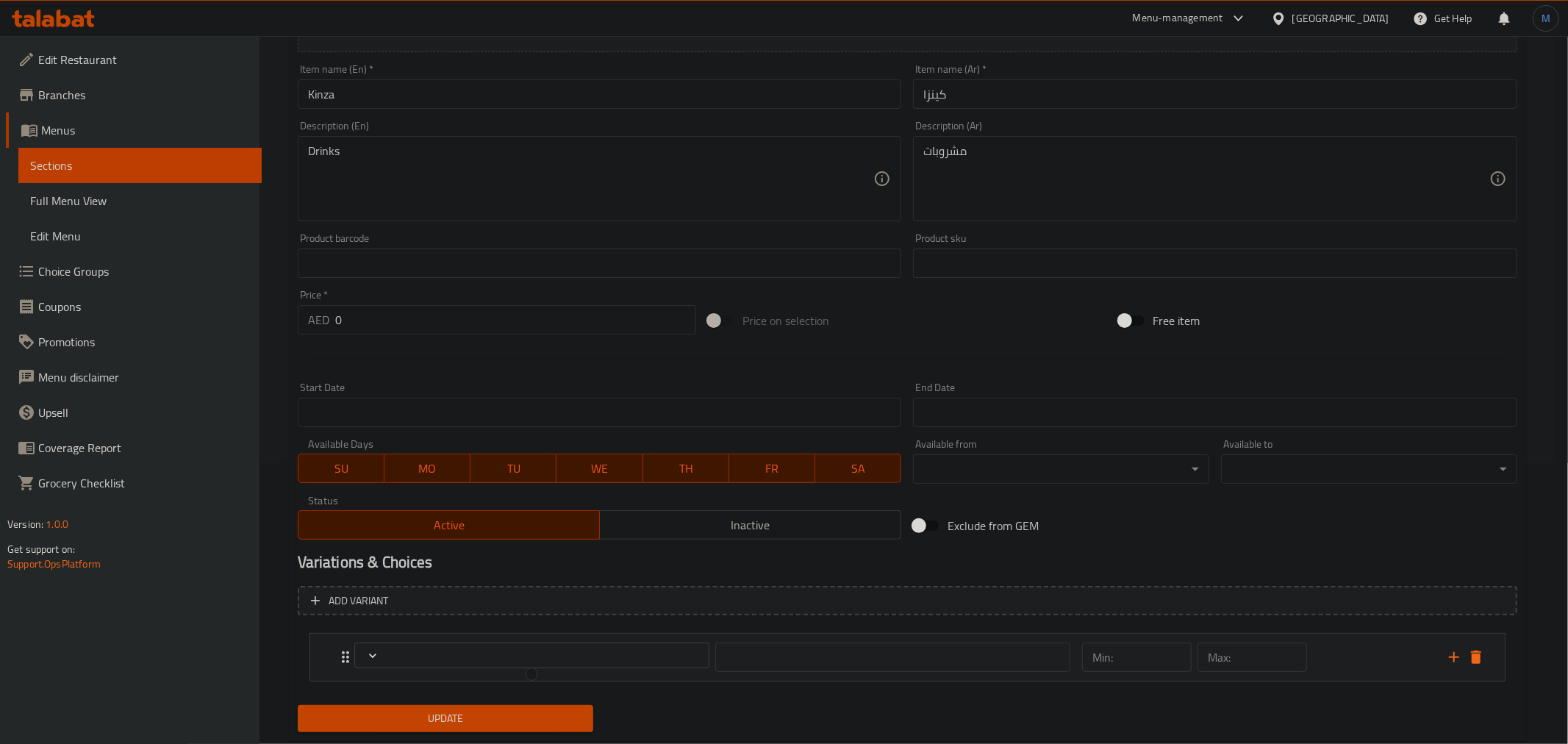
click at [1476, 663] on div at bounding box center [784, 372] width 1568 height 744
click at [1476, 663] on icon "delete" at bounding box center [1476, 657] width 18 height 18
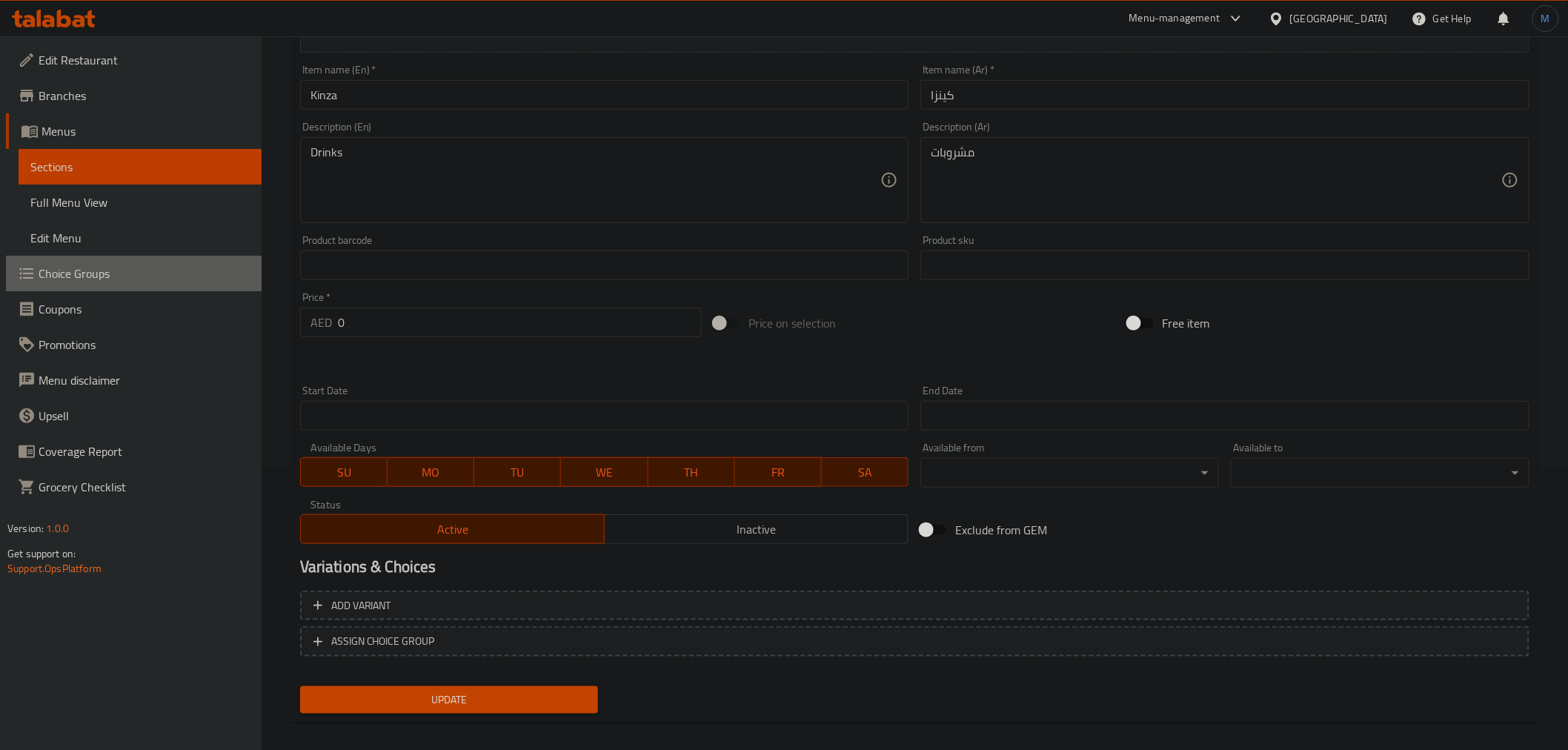
click at [188, 270] on span "Choice Groups" at bounding box center [144, 273] width 211 height 18
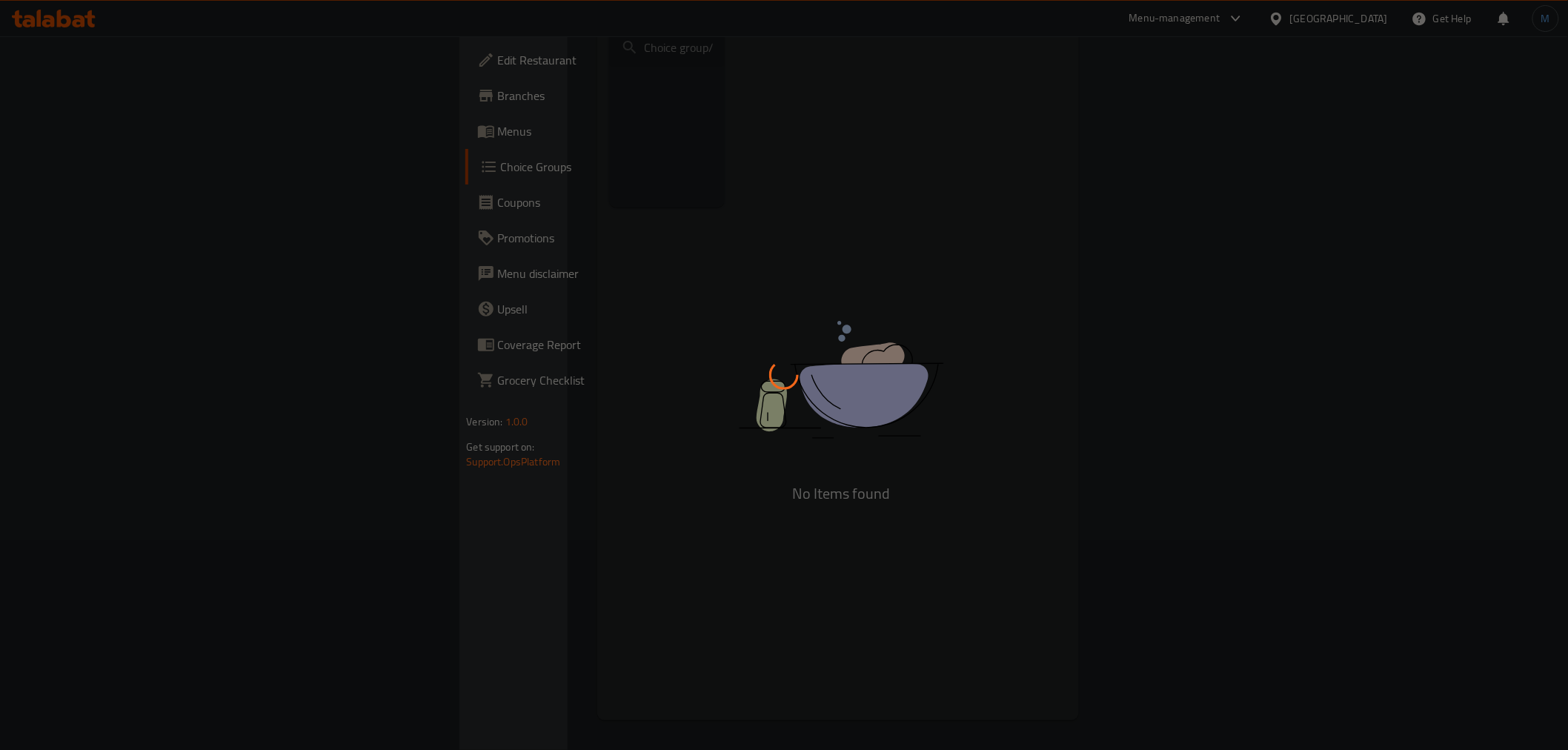
click at [77, 128] on div at bounding box center [784, 375] width 1568 height 750
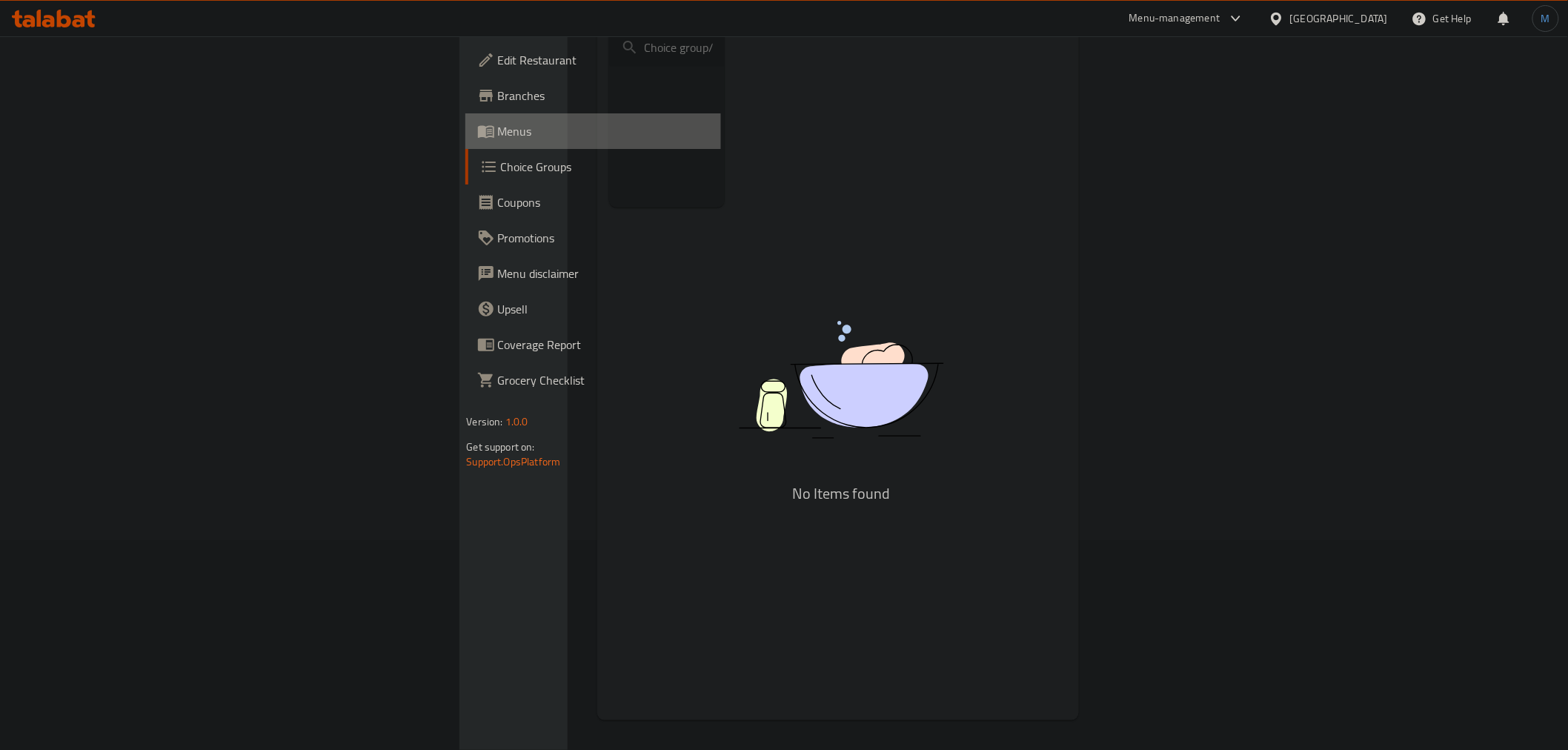
click at [498, 128] on span "Menus" at bounding box center [603, 131] width 211 height 18
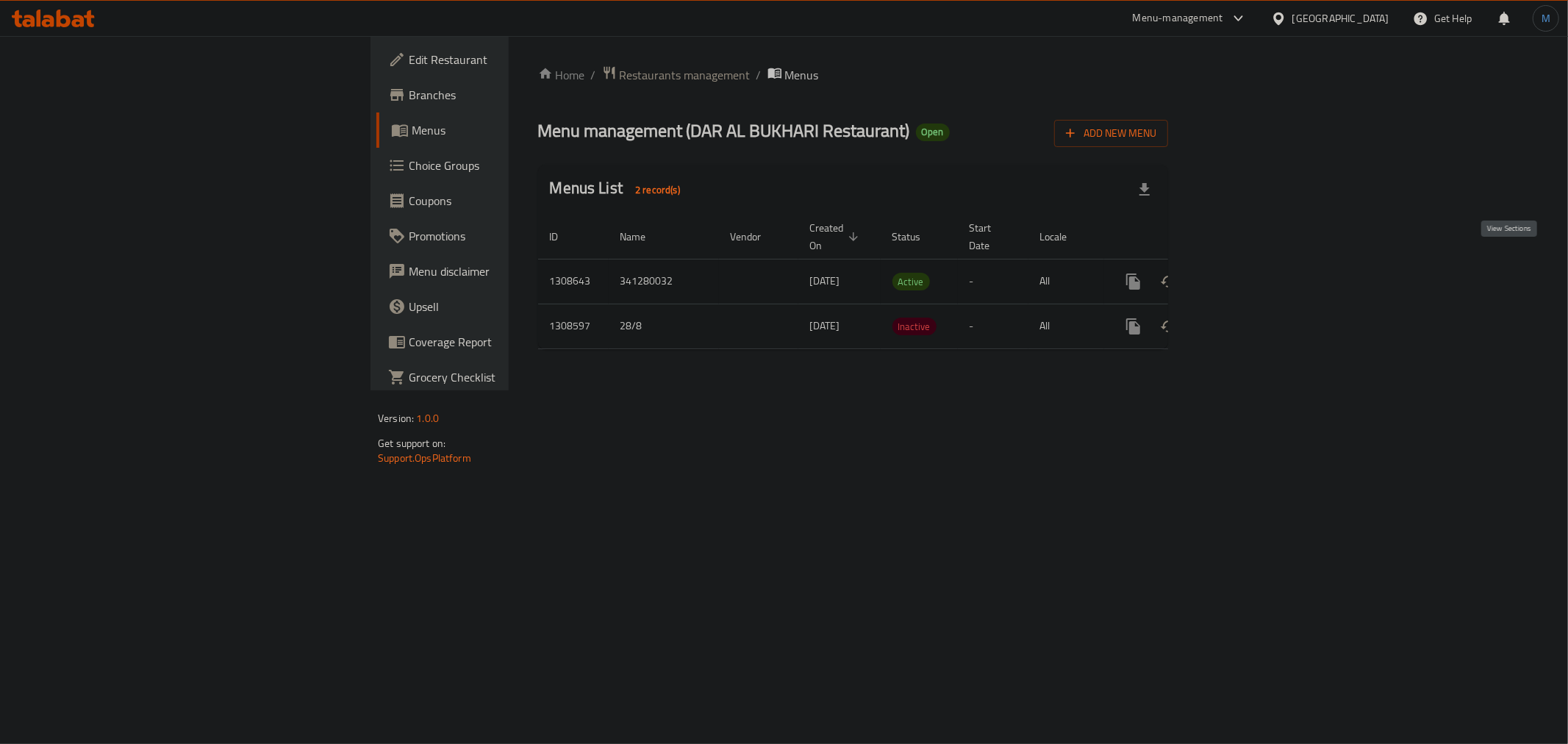
click at [1249, 273] on icon "enhanced table" at bounding box center [1240, 281] width 18 height 18
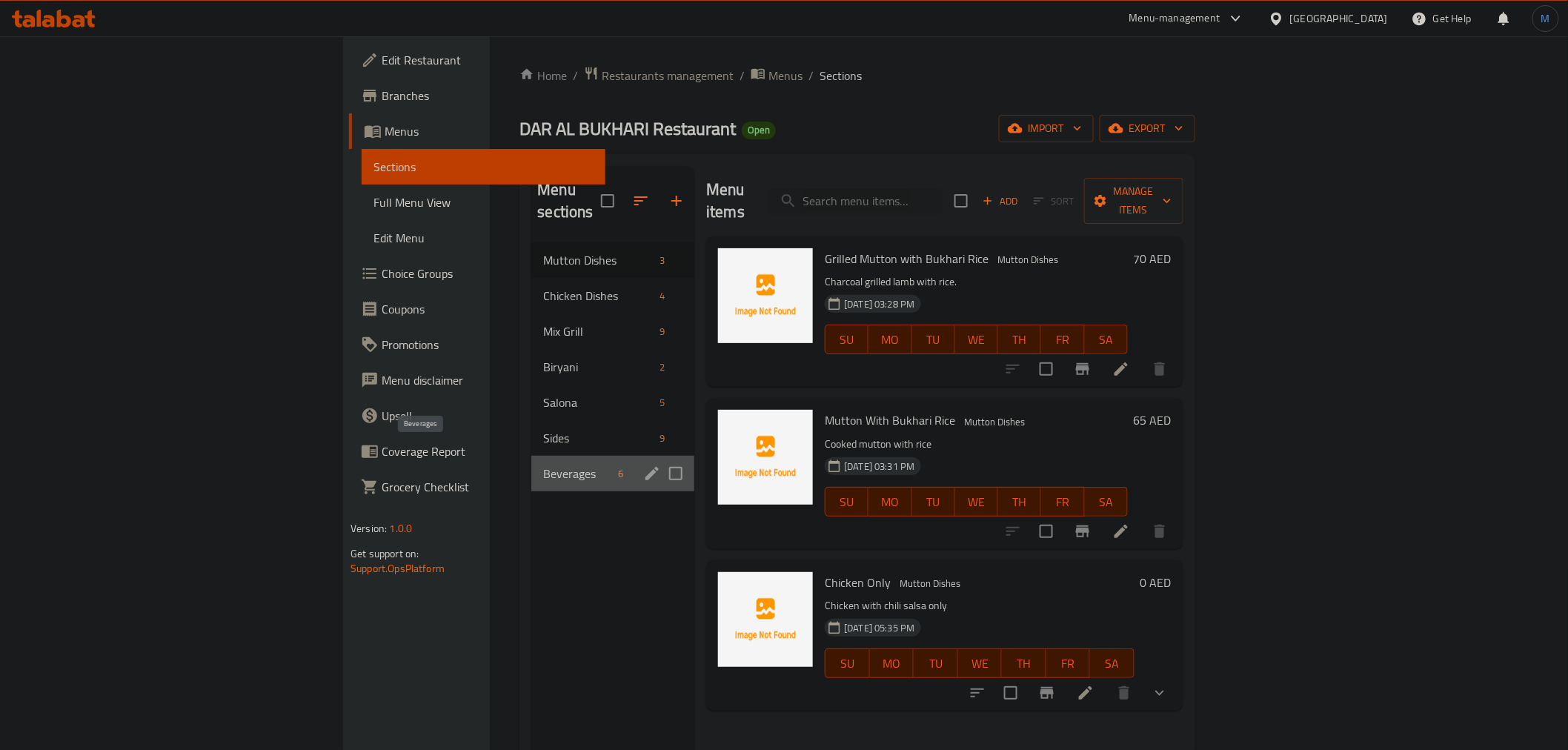
click at [543, 465] on span "Beverages" at bounding box center [577, 474] width 69 height 18
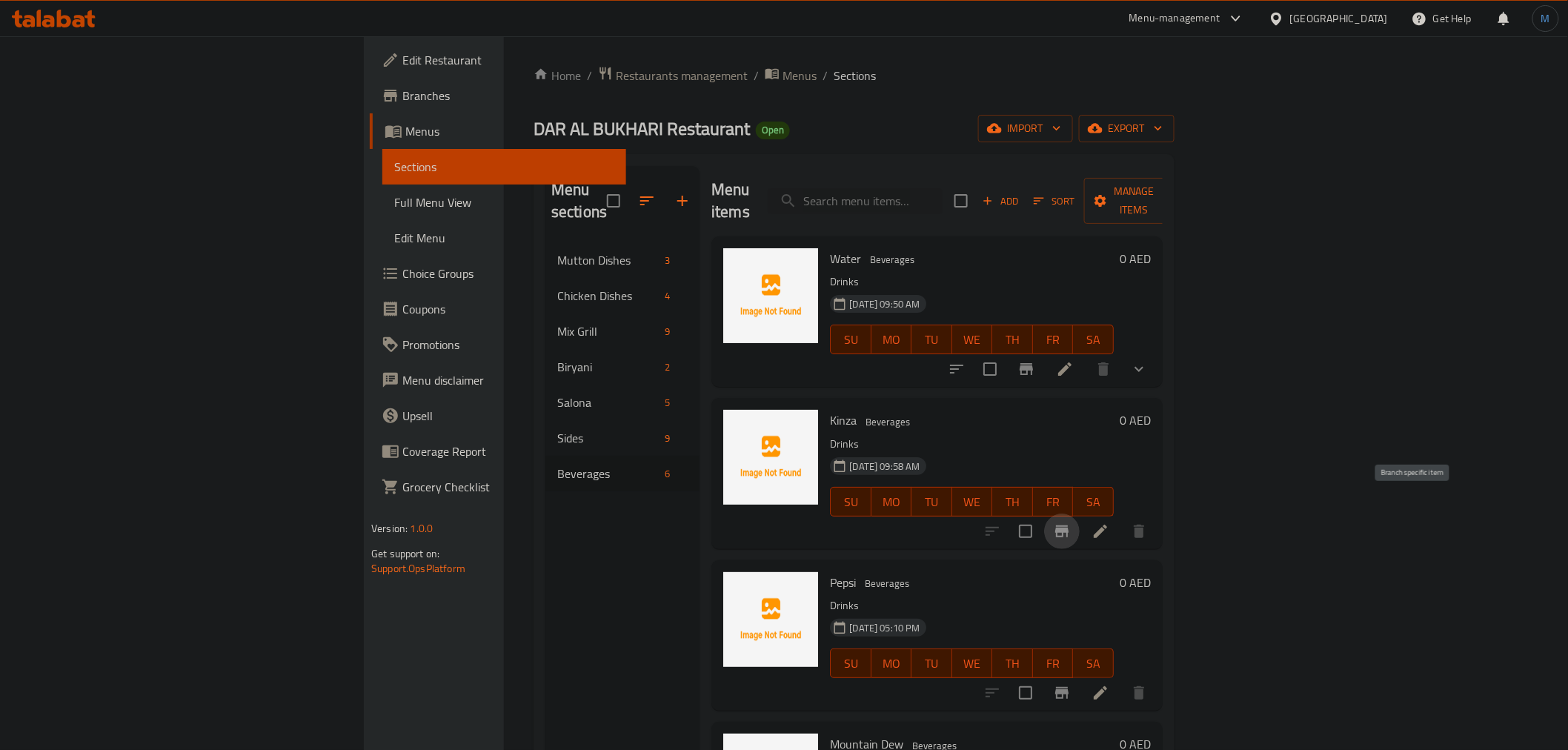
click at [1070, 522] on icon "Branch-specific-item" at bounding box center [1061, 531] width 18 height 18
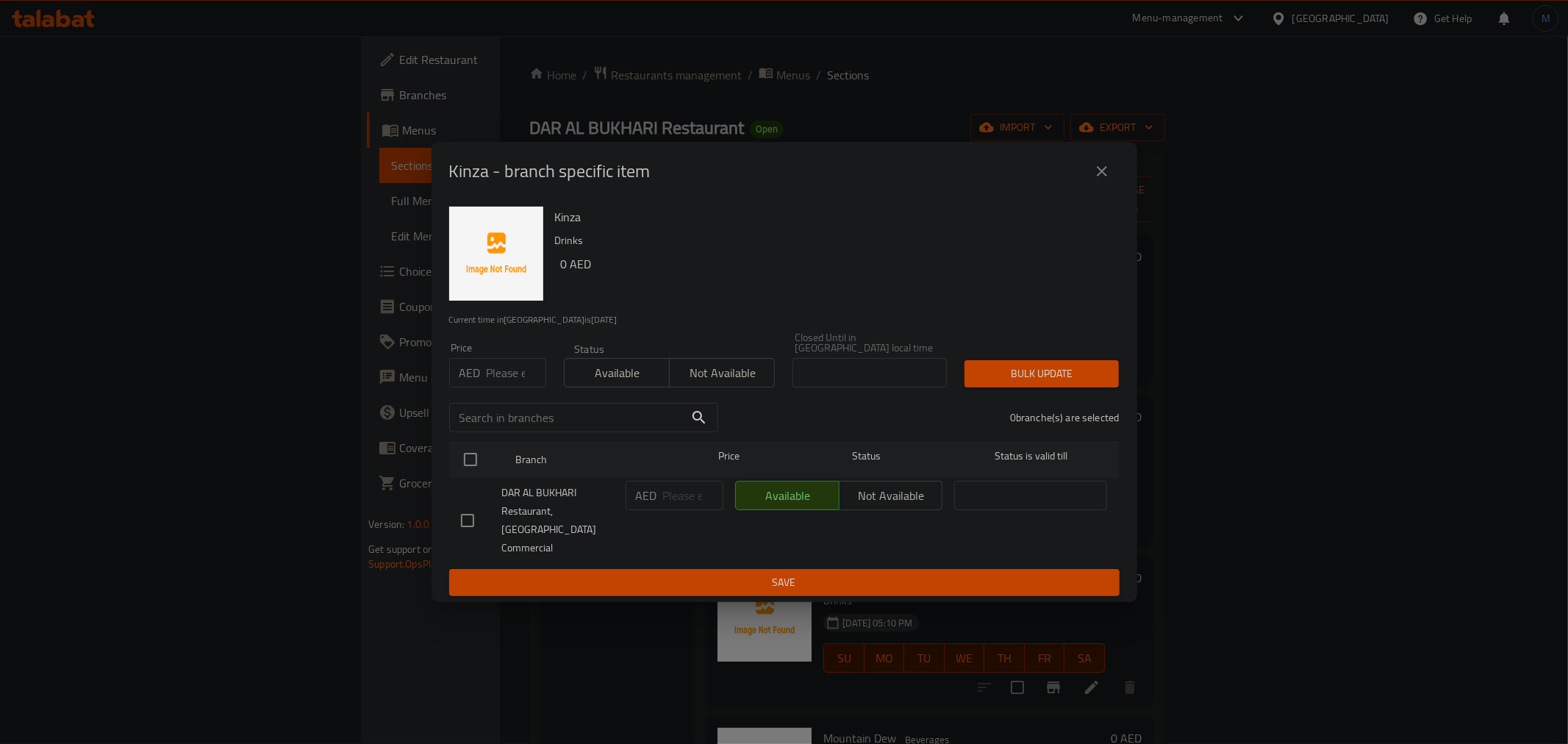
click at [487, 372] on input "number" at bounding box center [516, 372] width 60 height 30
type input "5"
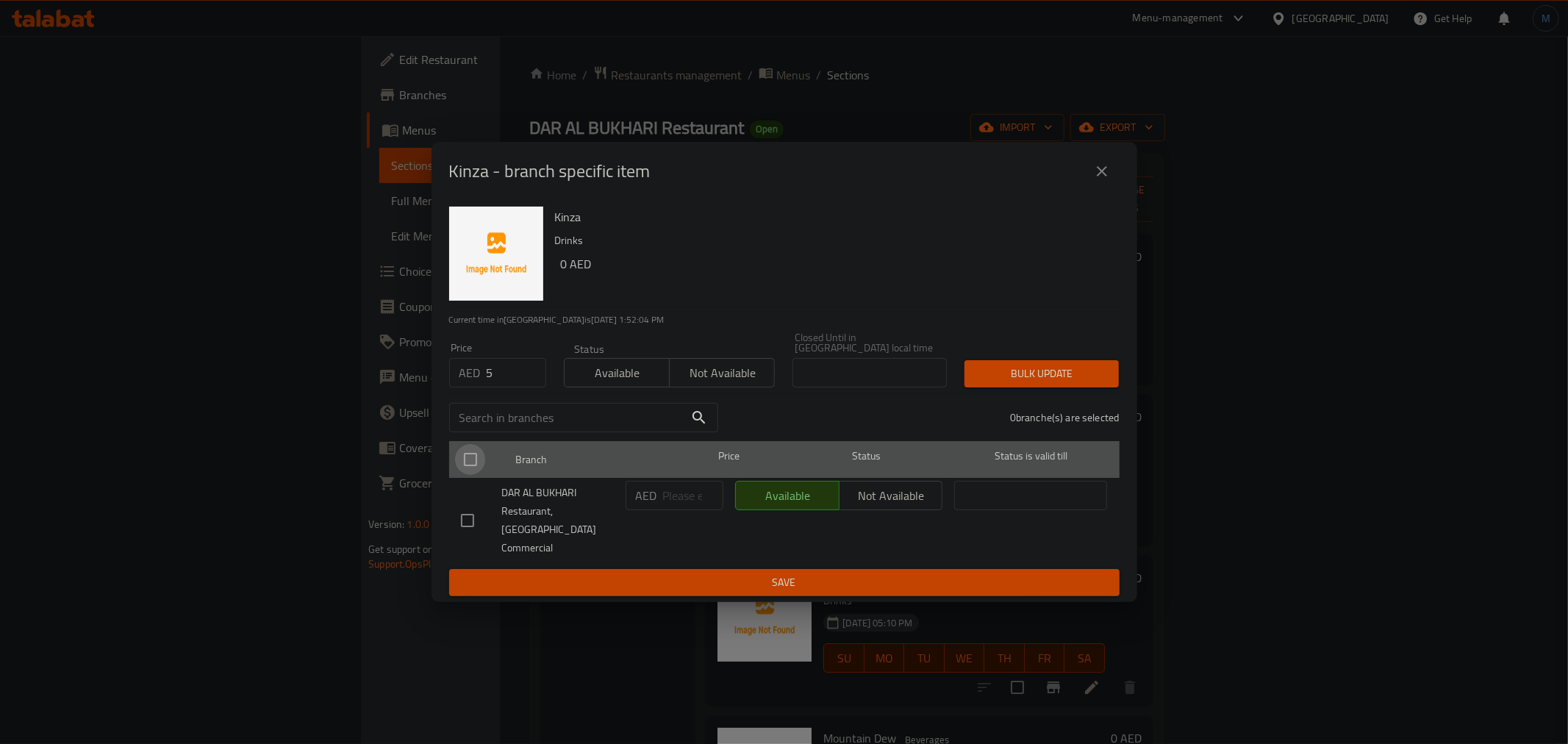
click at [483, 464] on input "checkbox" at bounding box center [471, 460] width 31 height 31
checkbox input "true"
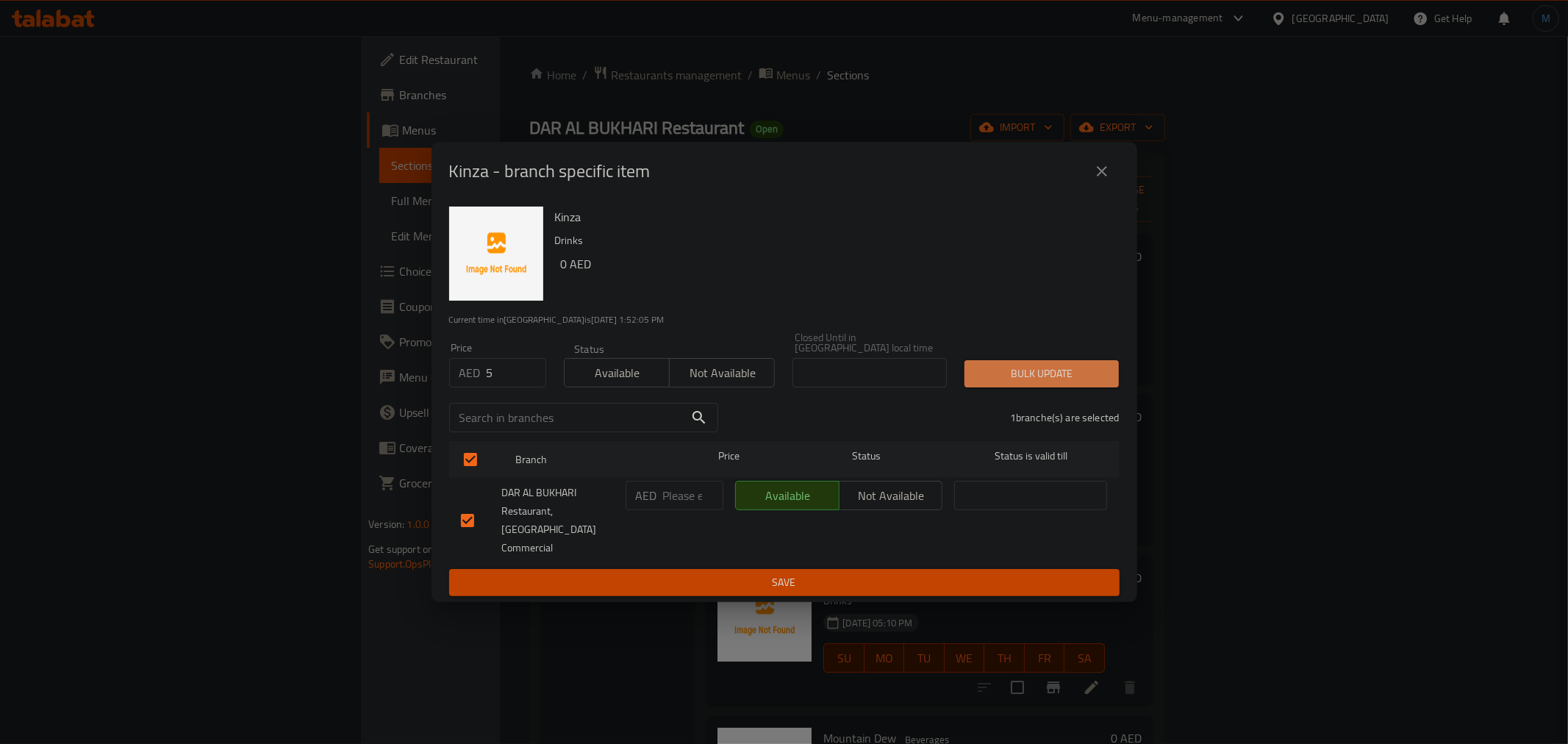
click at [1044, 383] on span "Bulk update" at bounding box center [1042, 373] width 131 height 18
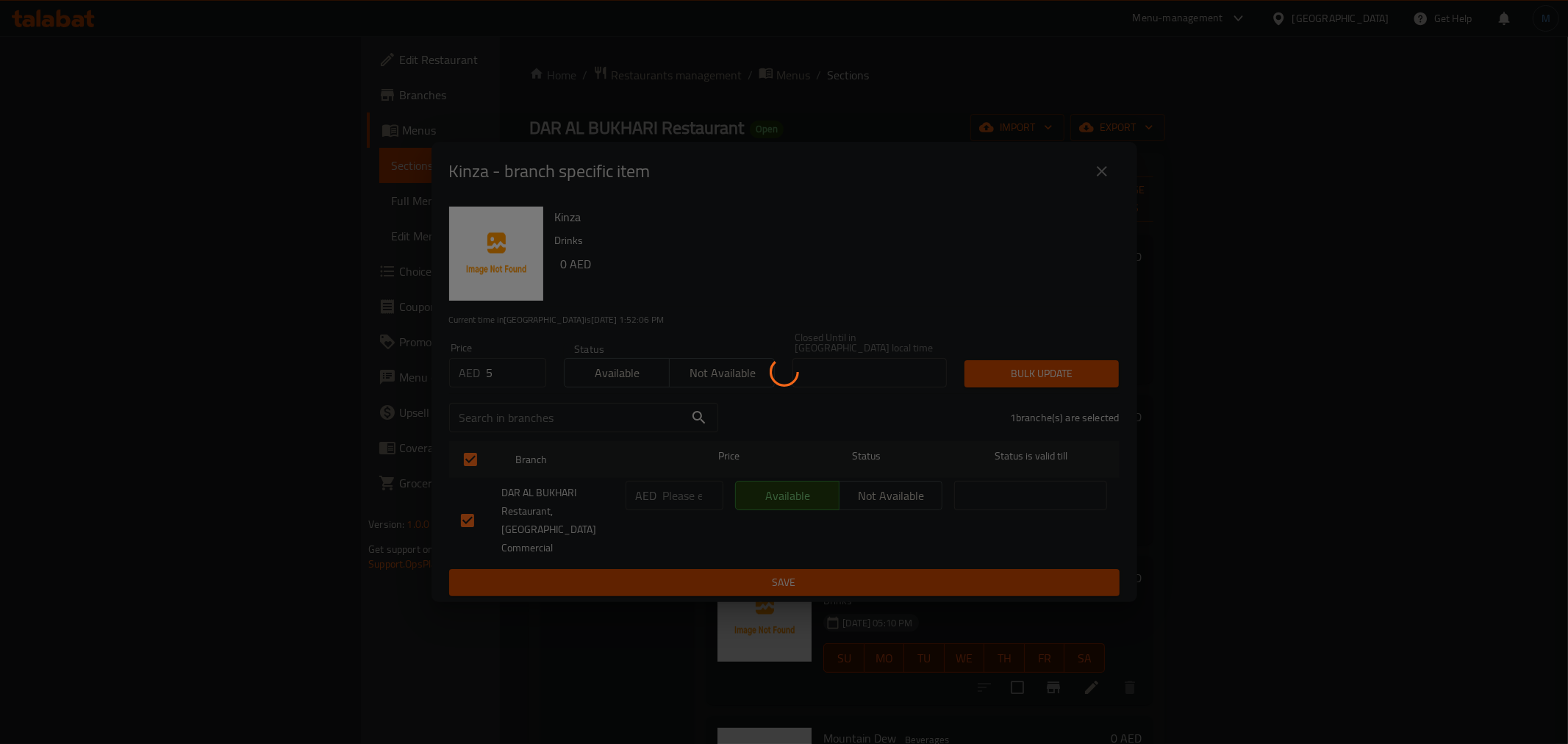
click at [1407, 666] on div at bounding box center [784, 372] width 1568 height 744
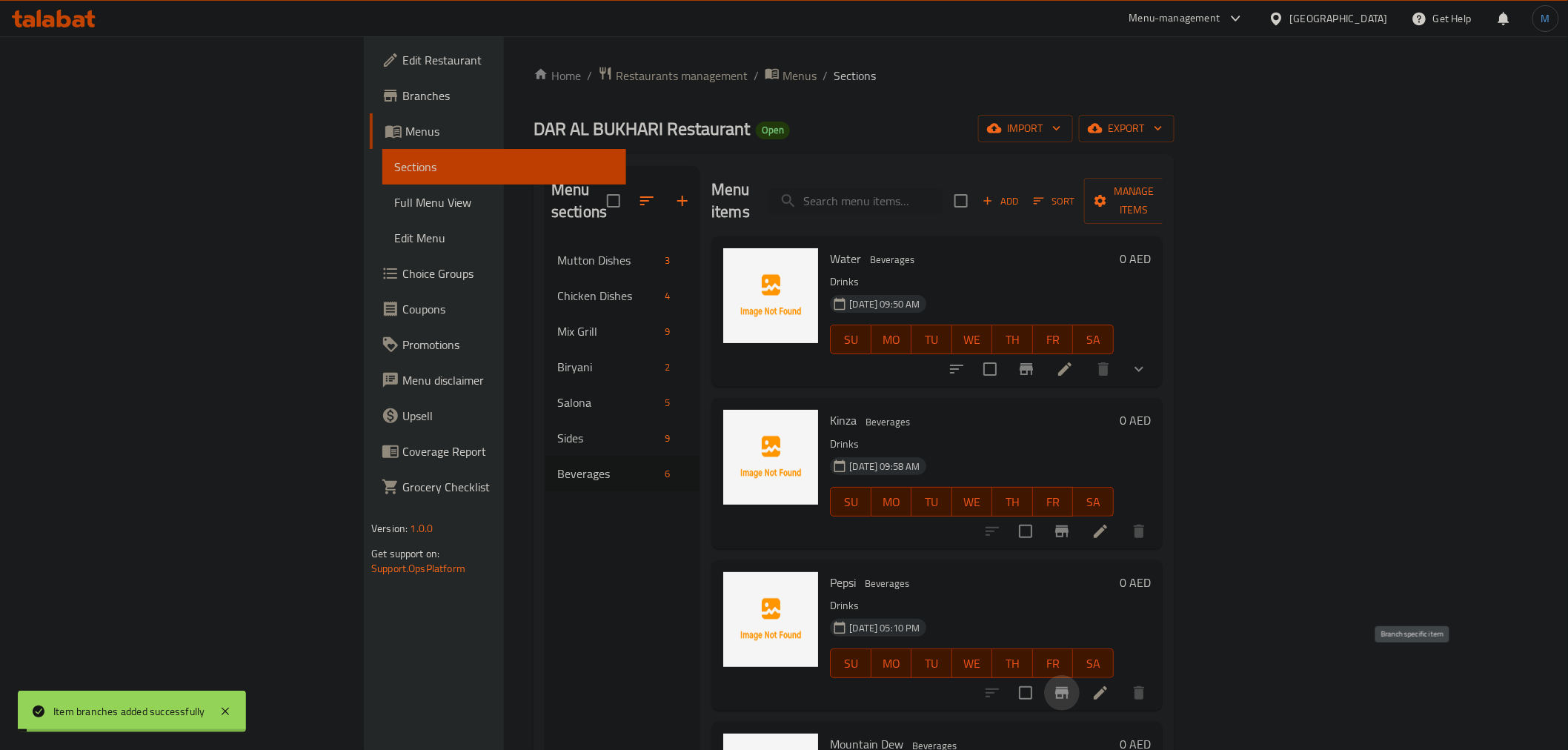
click at [1070, 684] on icon "Branch-specific-item" at bounding box center [1061, 693] width 18 height 18
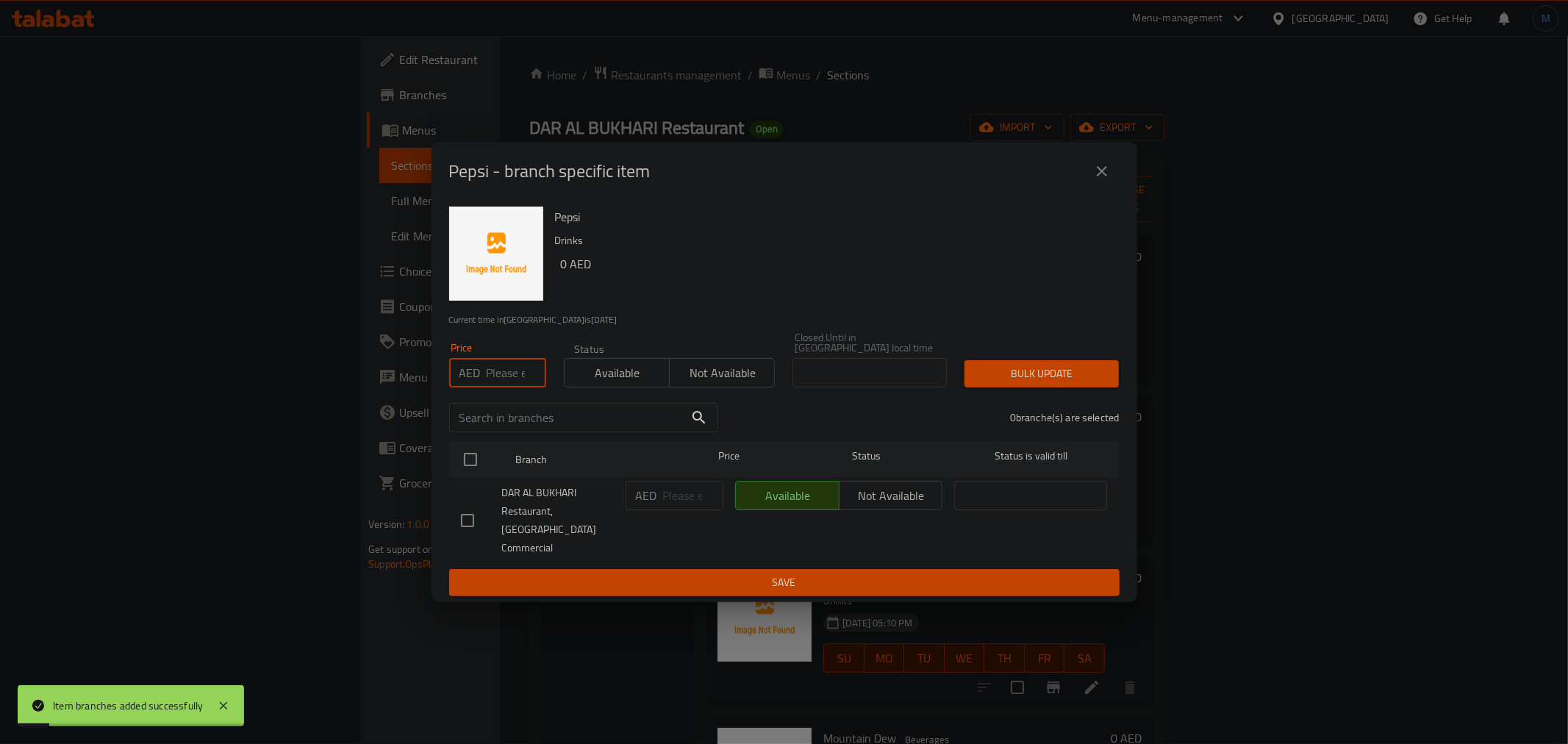
click at [492, 370] on input "number" at bounding box center [516, 372] width 60 height 30
type input "5"
click at [481, 457] on input "checkbox" at bounding box center [471, 460] width 31 height 31
checkbox input "true"
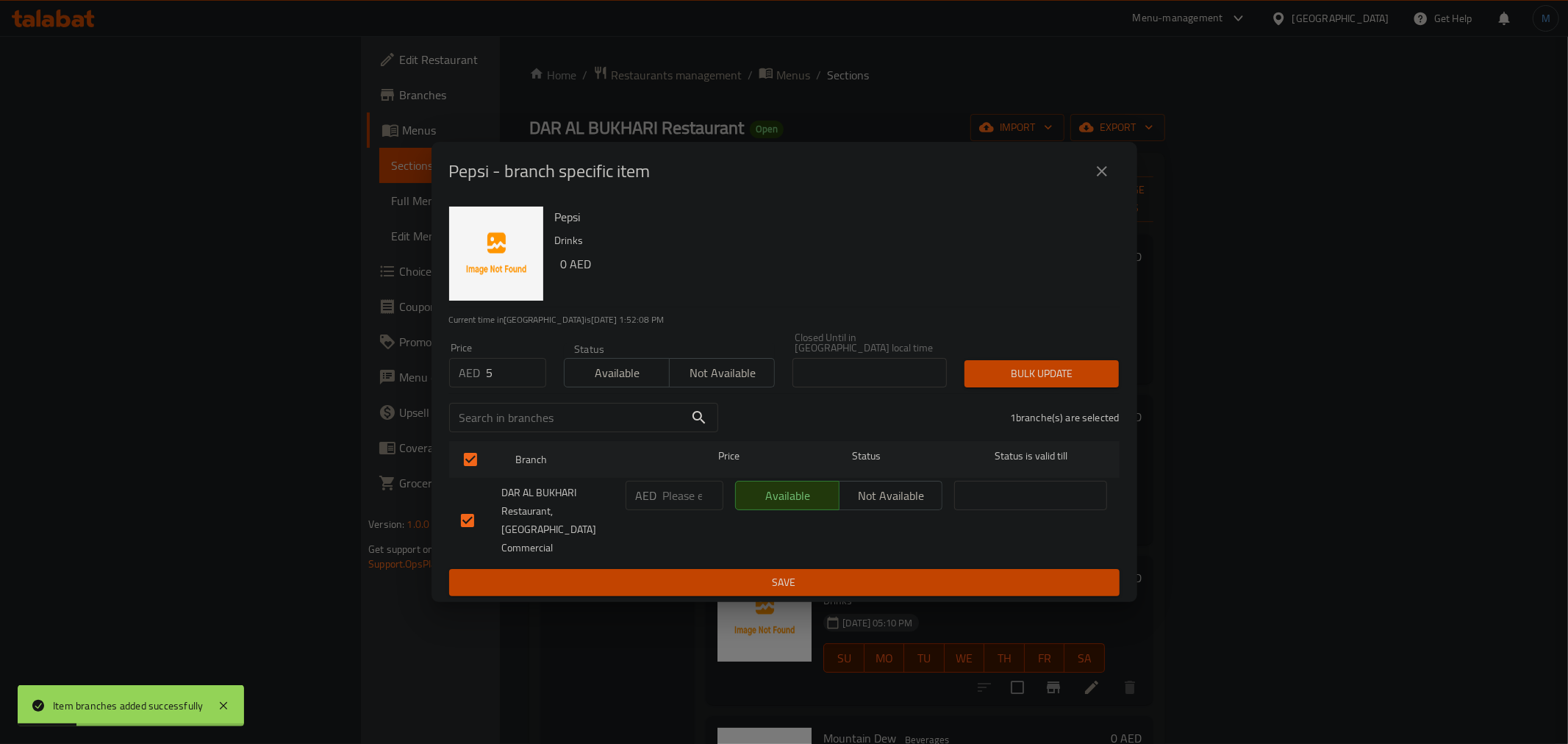
click at [1029, 364] on div "Bulk update" at bounding box center [1042, 373] width 172 height 45
click at [1031, 365] on div "Bulk update" at bounding box center [1042, 373] width 172 height 45
click at [1032, 367] on div "Bulk update" at bounding box center [1042, 373] width 172 height 45
click at [1032, 369] on button "Bulk update" at bounding box center [1042, 373] width 155 height 27
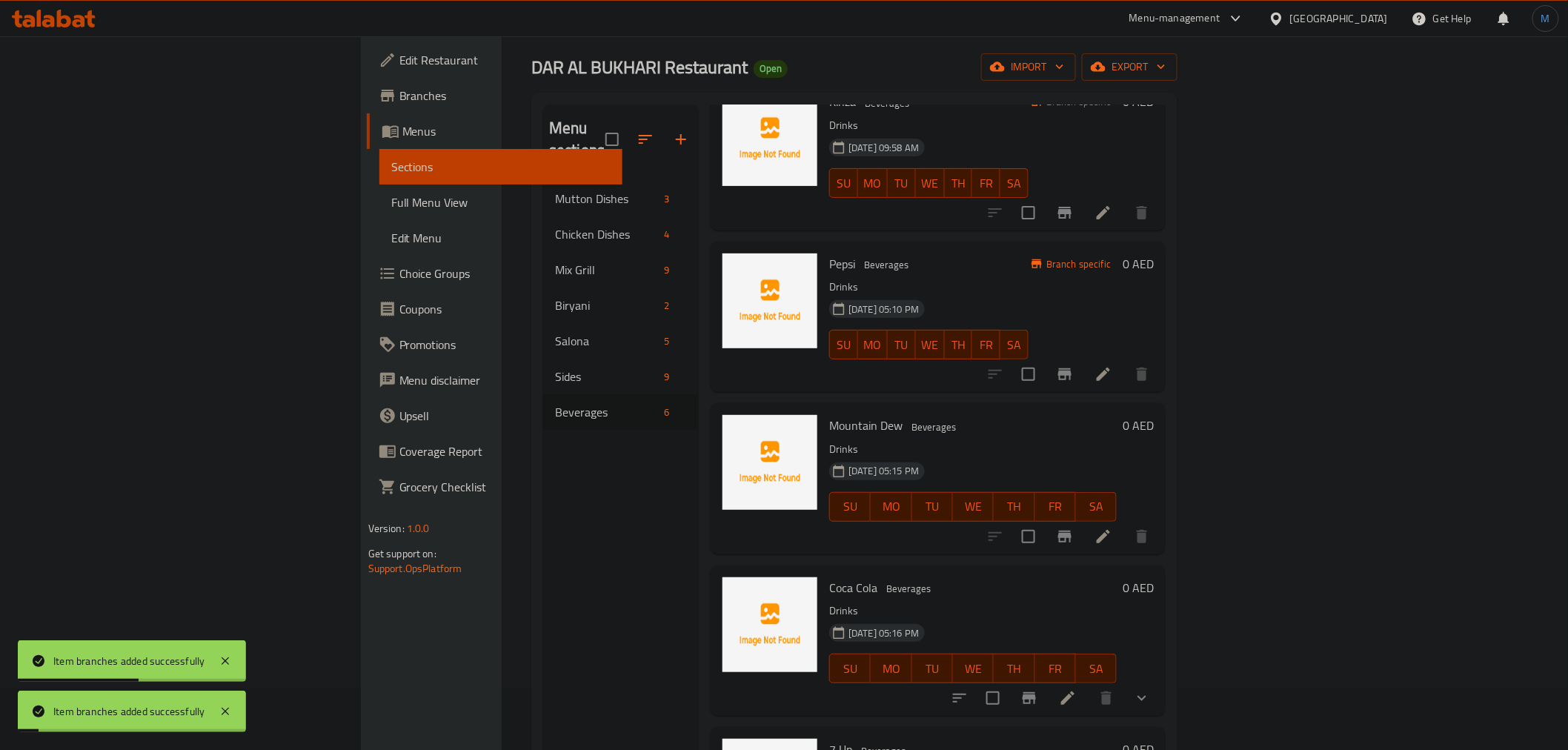
scroll to position [82, 0]
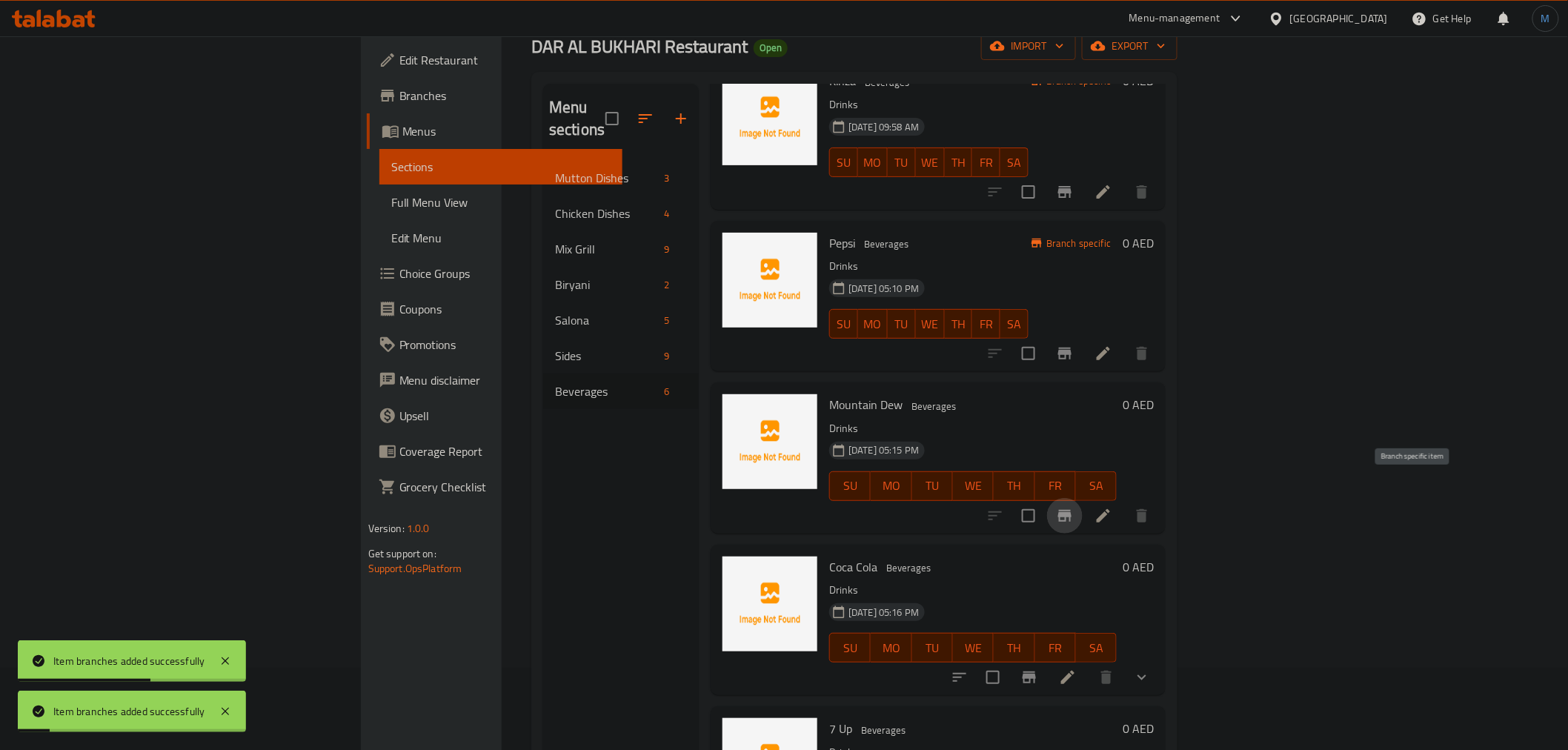
click at [1071, 509] on icon "Branch-specific-item" at bounding box center [1064, 515] width 13 height 12
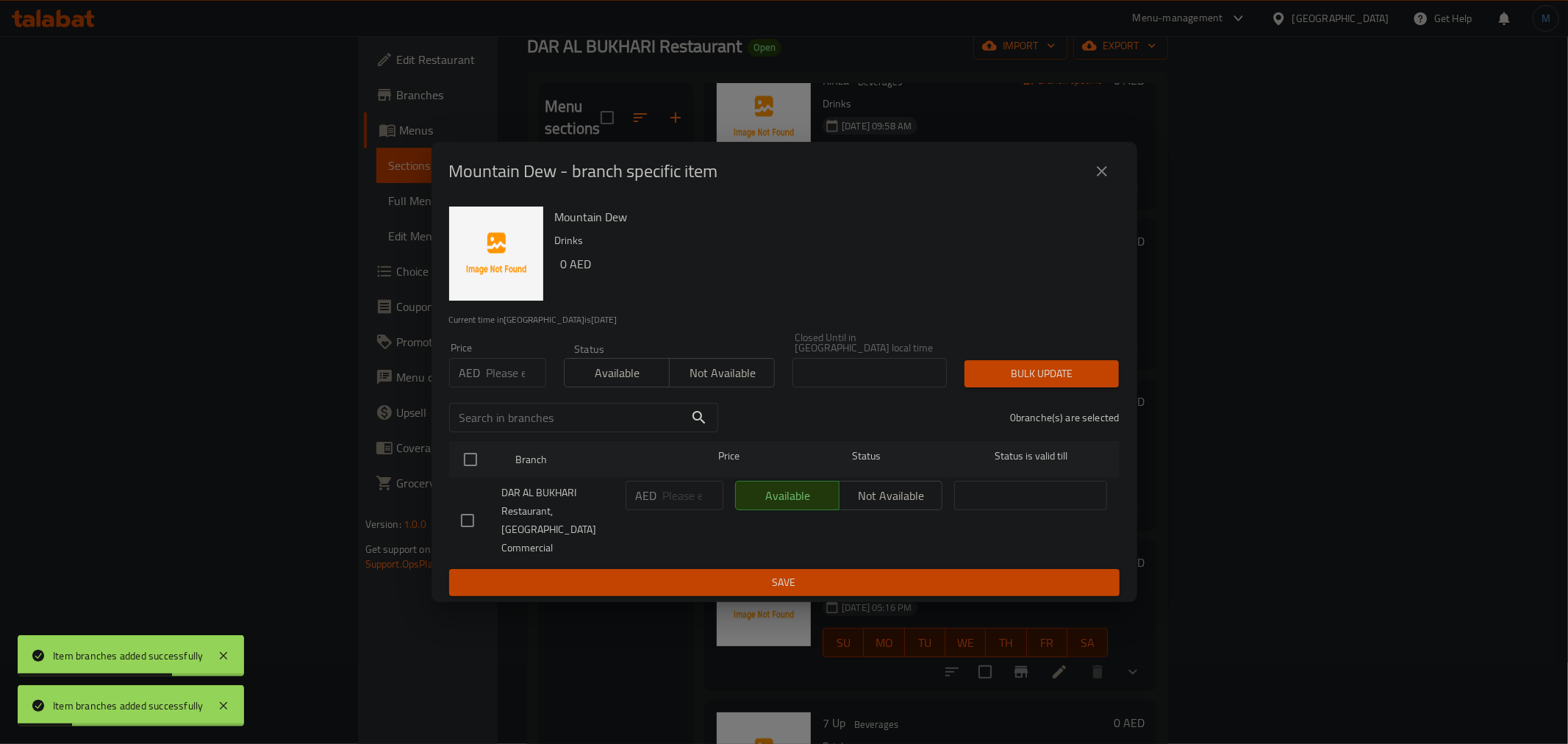
drag, startPoint x: 488, startPoint y: 364, endPoint x: 495, endPoint y: 397, distance: 33.7
click at [487, 365] on div "Price AED Price" at bounding box center [498, 364] width 97 height 45
click at [496, 396] on div "Price AED Price" at bounding box center [498, 365] width 115 height 63
click at [498, 387] on input "number" at bounding box center [516, 372] width 60 height 30
type input "5"
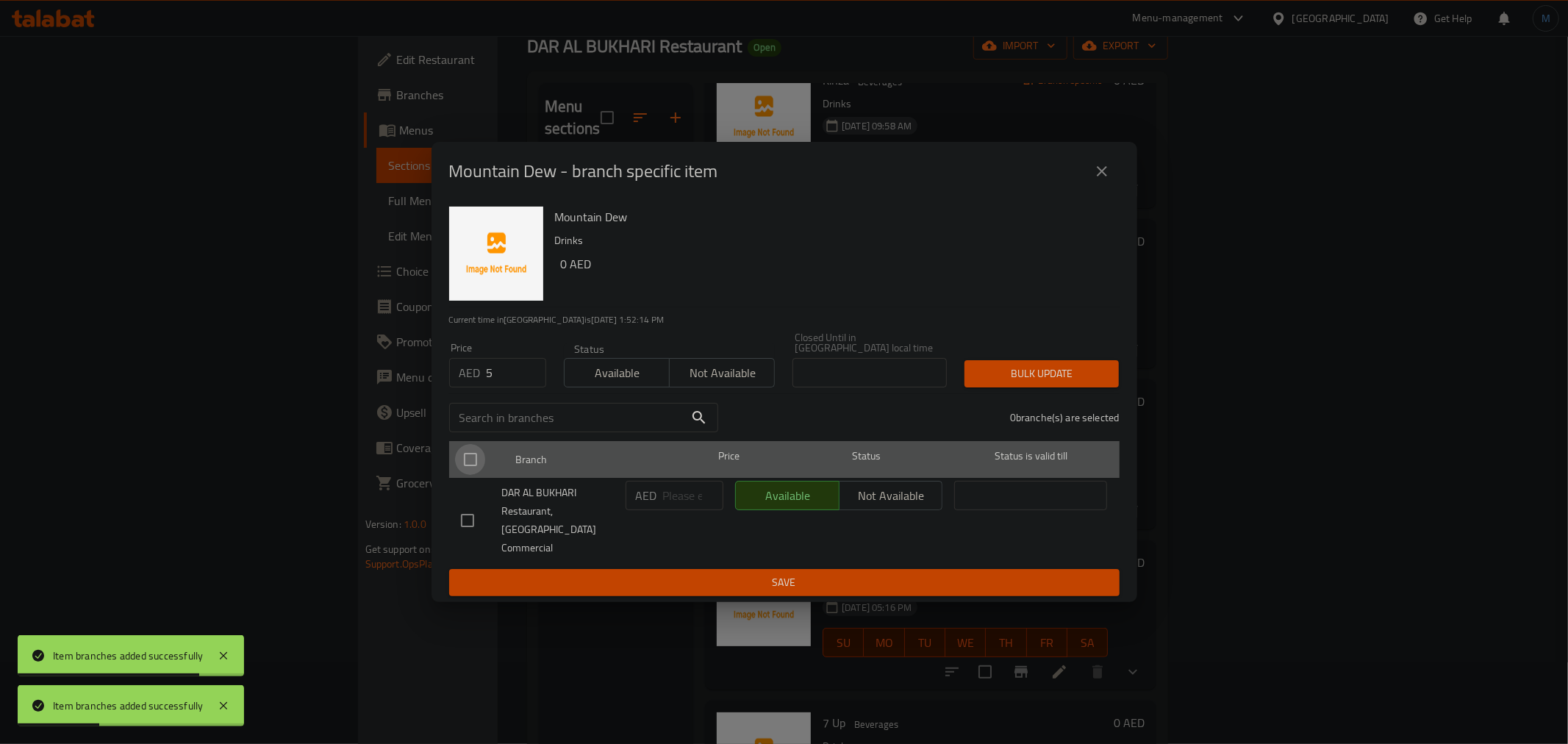
click at [469, 475] on input "checkbox" at bounding box center [471, 460] width 31 height 31
checkbox input "true"
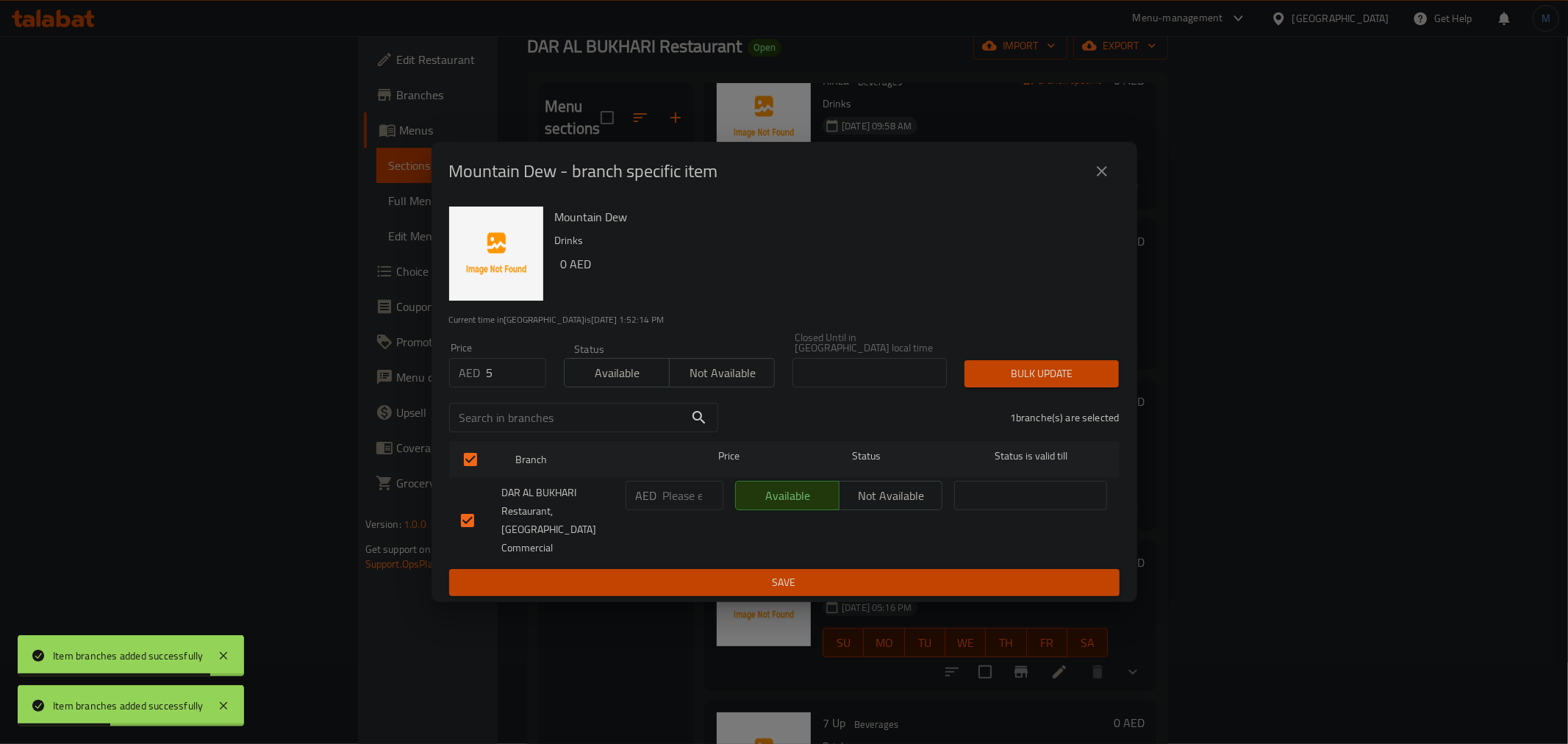
click at [965, 383] on div "Bulk update" at bounding box center [1042, 373] width 172 height 45
click at [965, 383] on button "Bulk update" at bounding box center [1042, 373] width 155 height 27
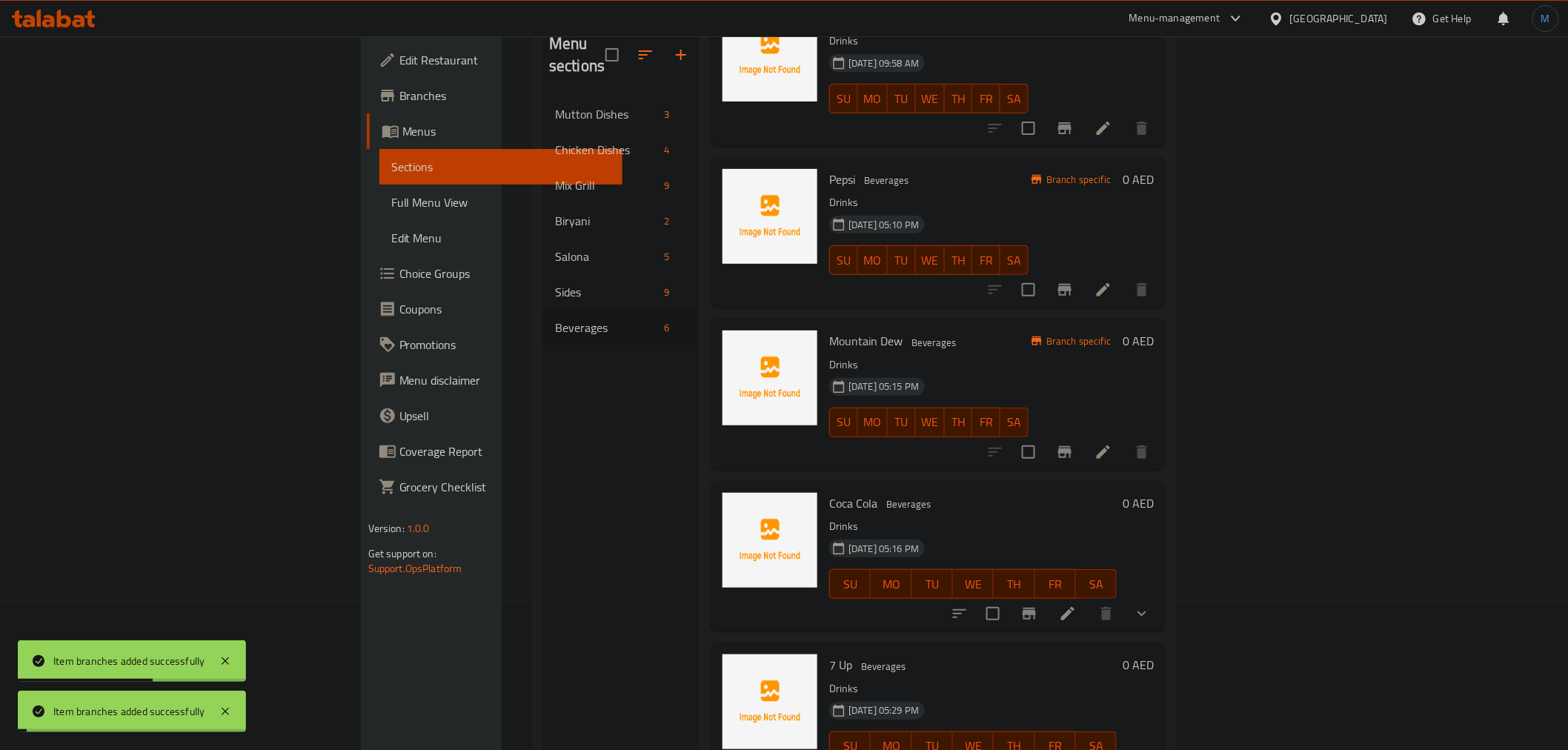
scroll to position [207, 0]
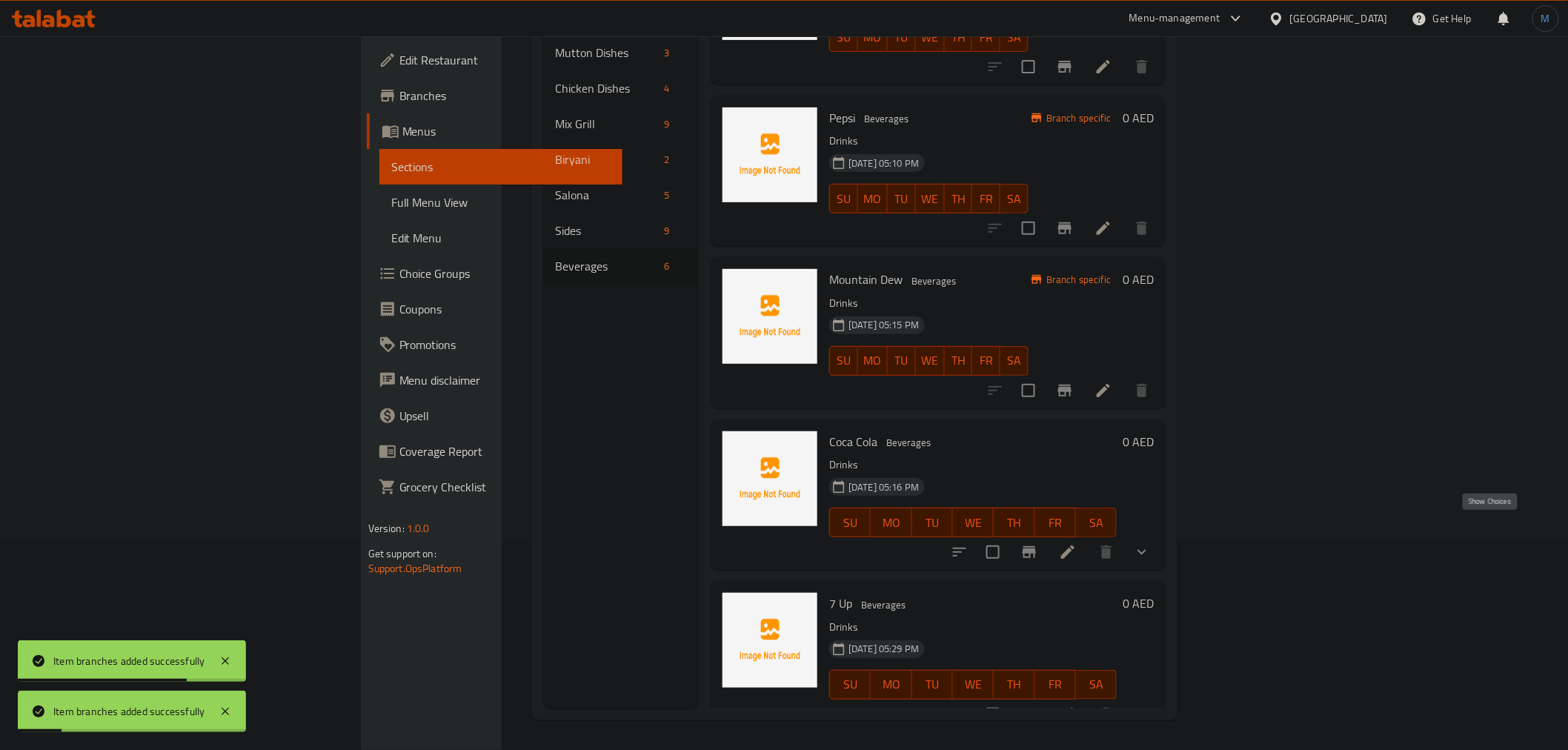
click at [1146, 550] on icon "show more" at bounding box center [1142, 552] width 9 height 5
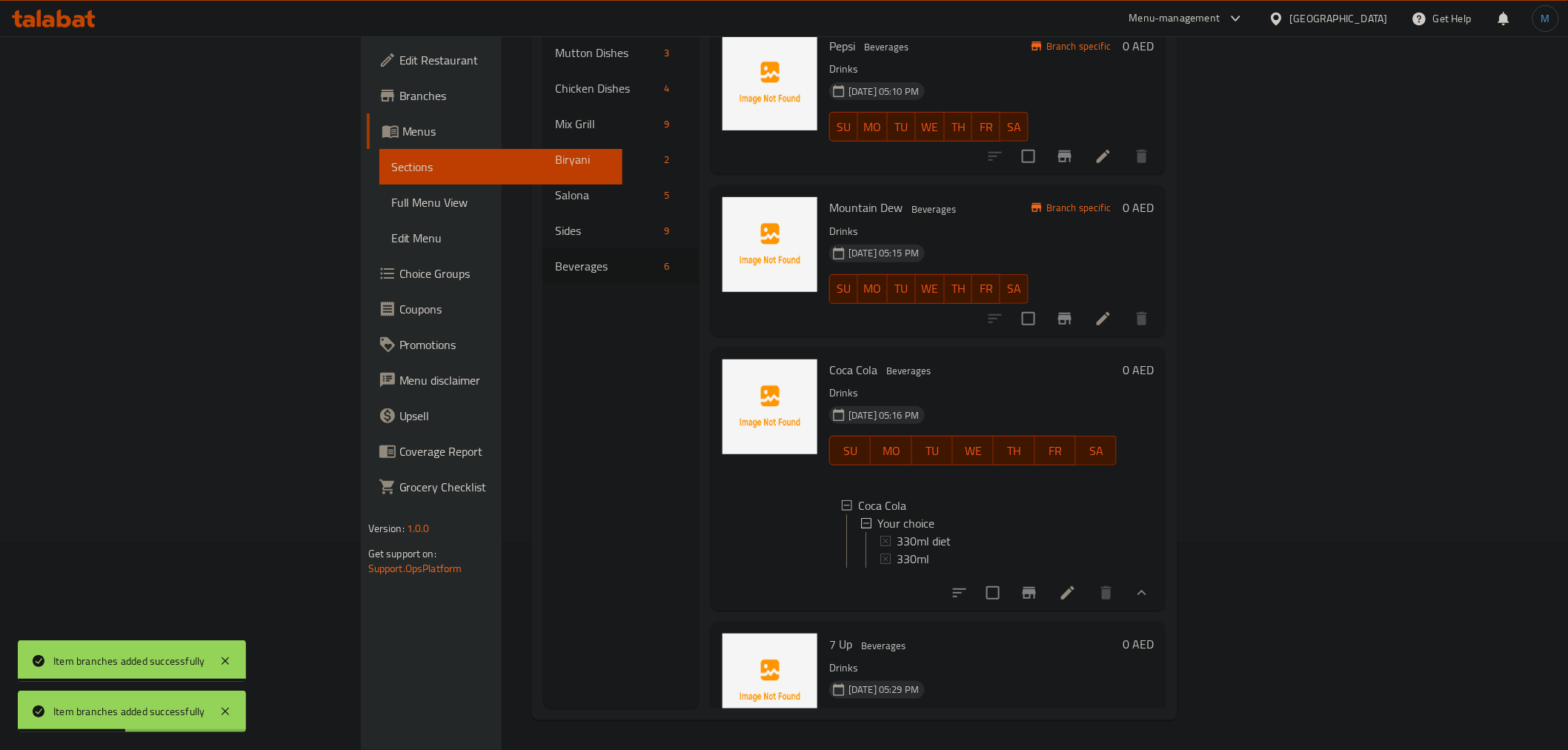
scroll to position [382, 0]
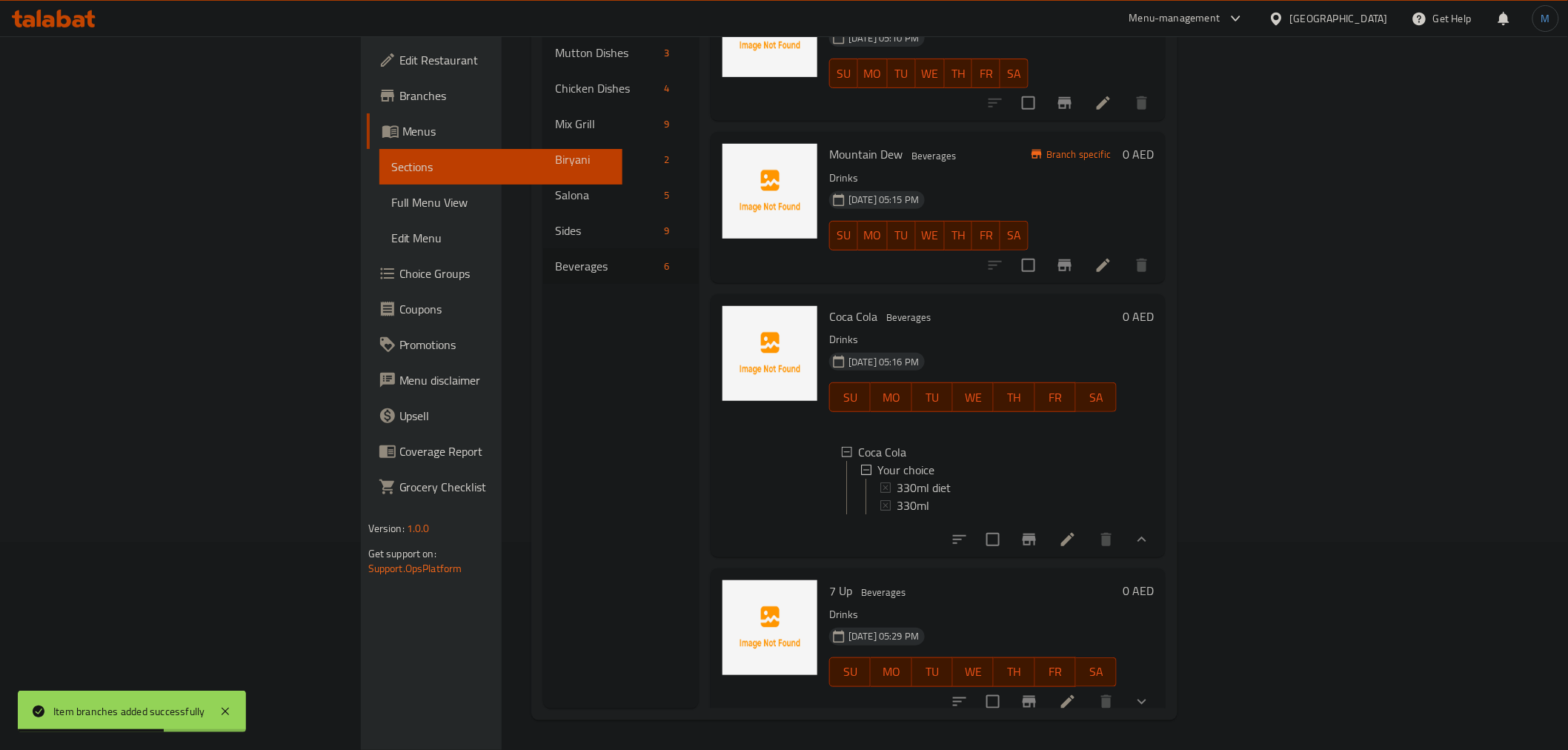
click at [829, 305] on span "Coca Cola" at bounding box center [853, 317] width 48 height 22
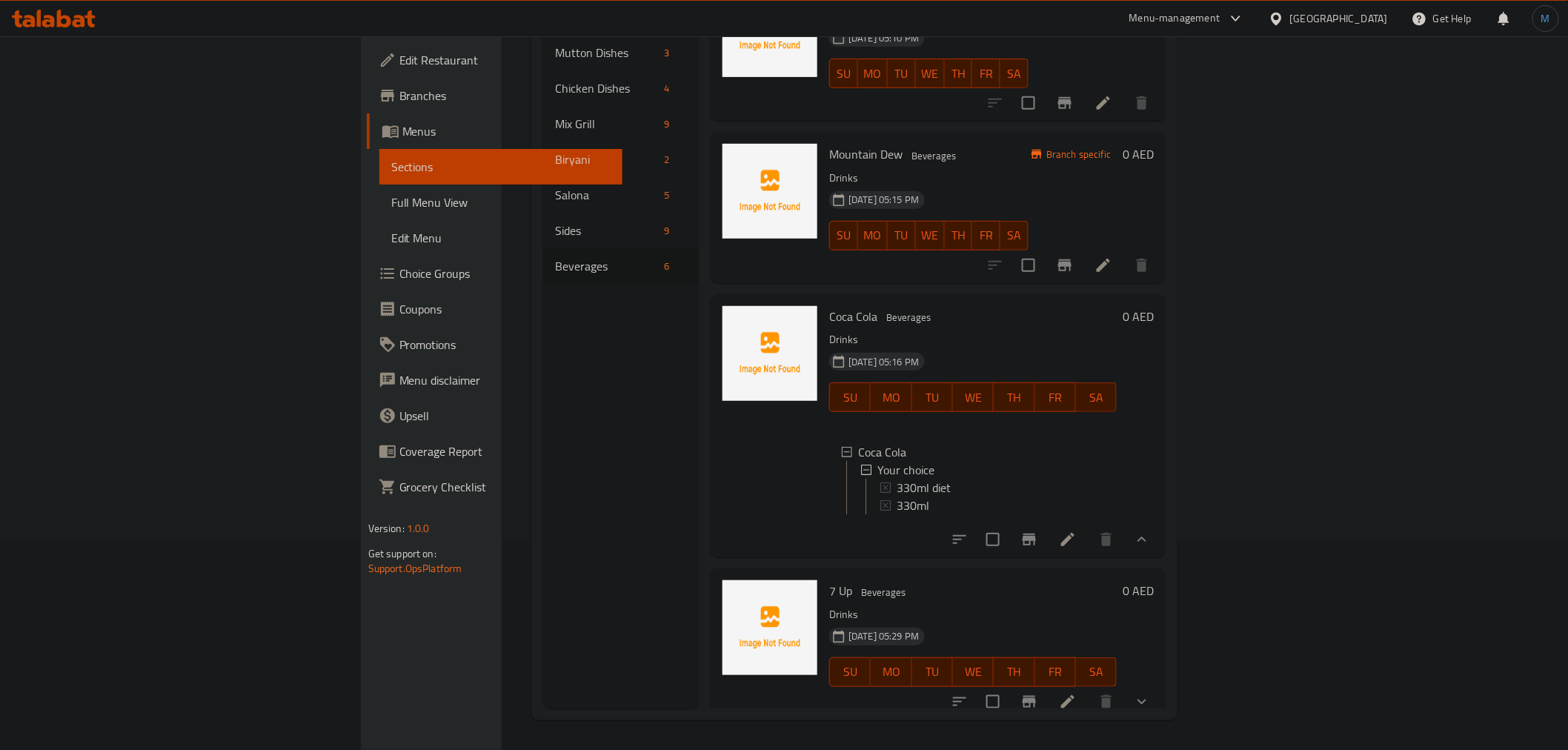
click at [829, 584] on span "7 Up" at bounding box center [840, 591] width 23 height 22
copy h6 "7 Up"
click at [399, 275] on span "Choice Groups" at bounding box center [504, 273] width 211 height 18
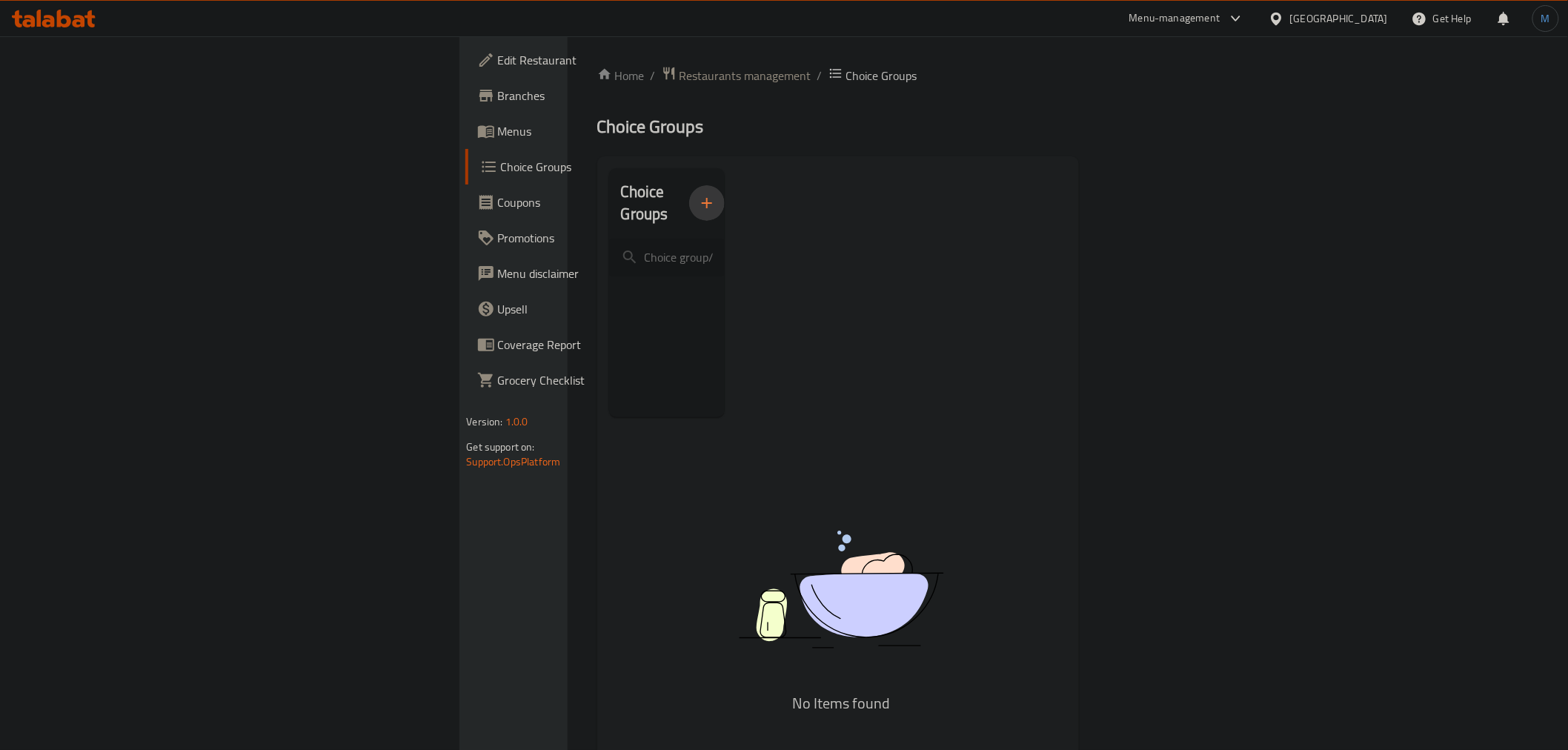
click at [689, 198] on button "button" at bounding box center [707, 203] width 36 height 36
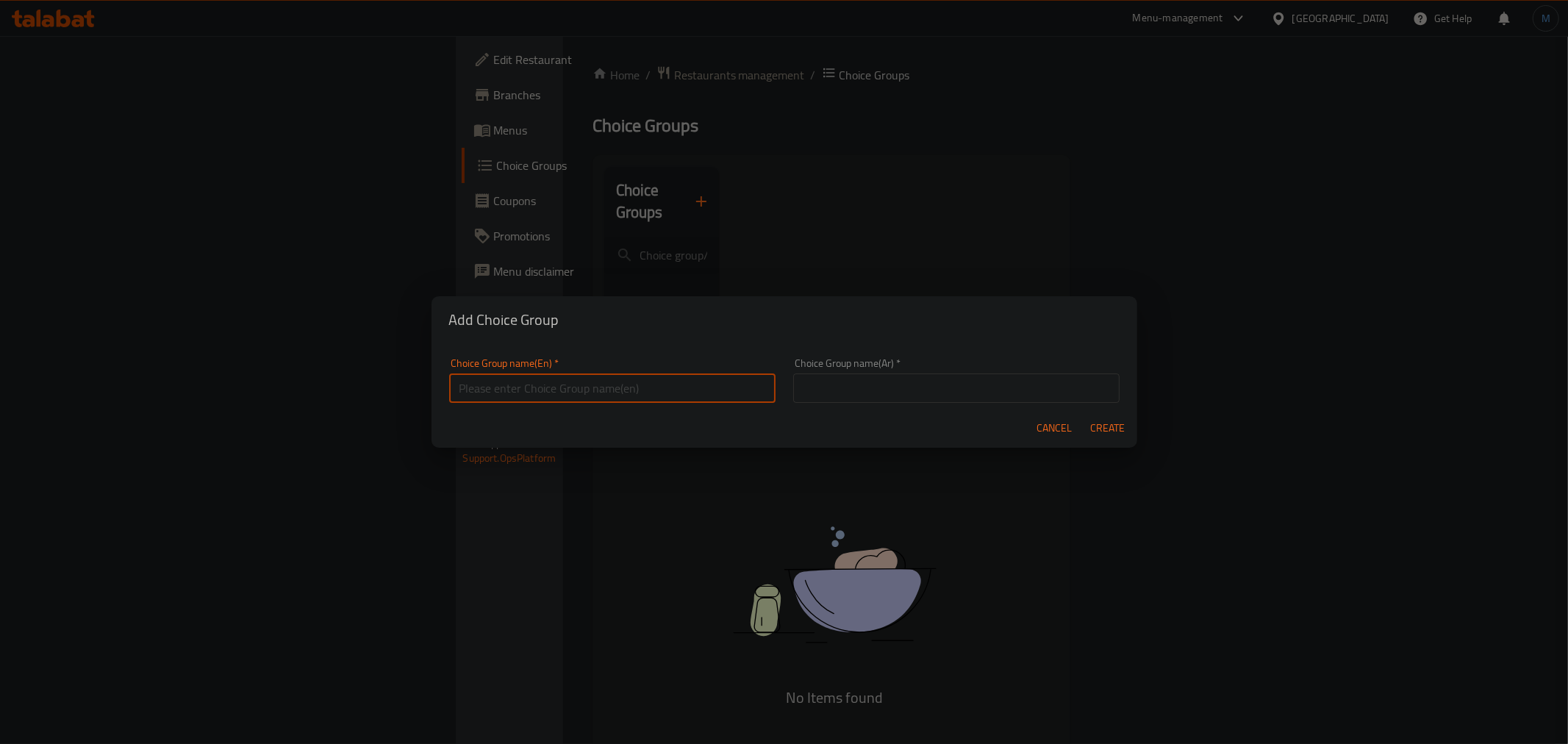
click at [501, 375] on input "text" at bounding box center [613, 388] width 327 height 30
type input "Your Choice Of:"
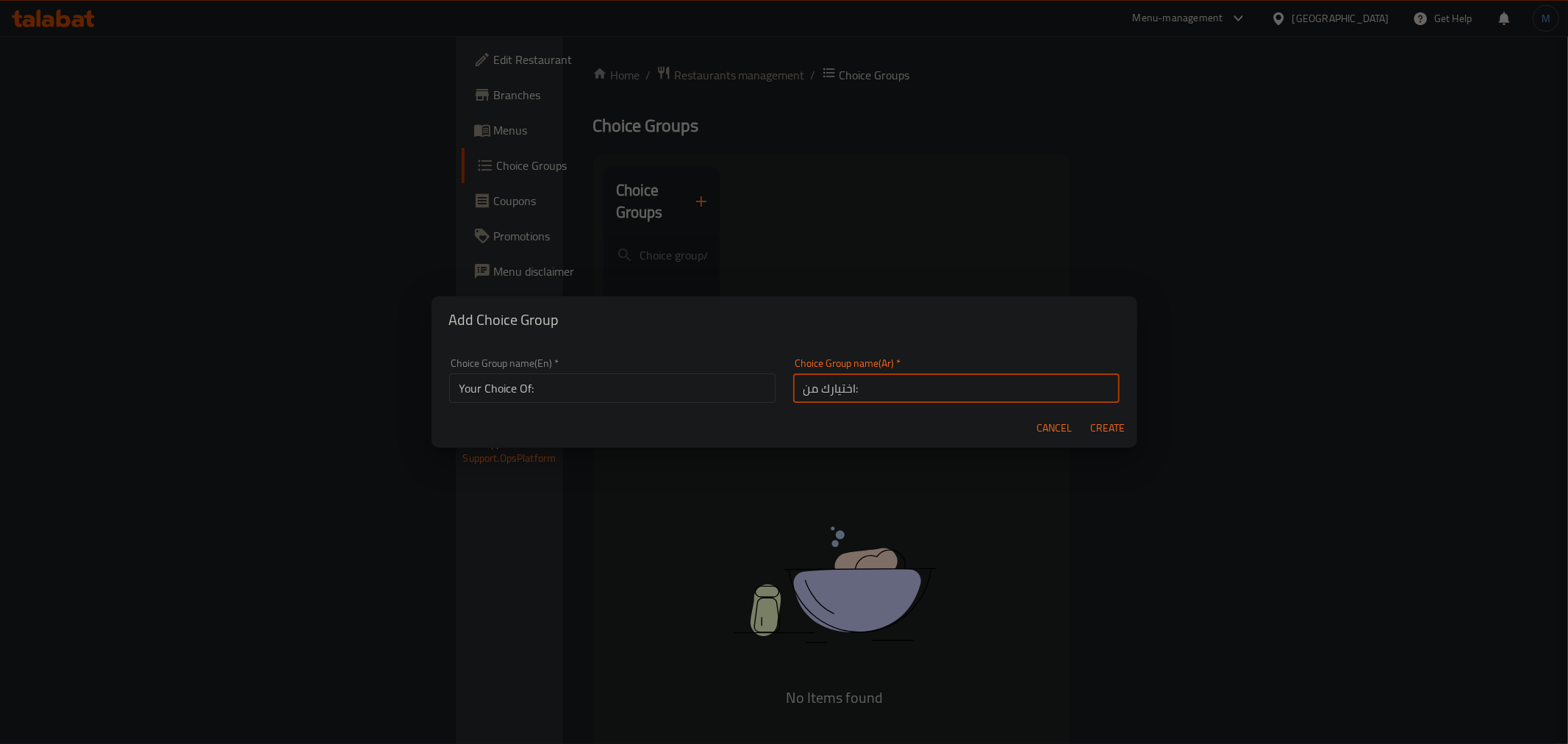
type input "اختيارك من:"
click at [1085, 414] on button "Create" at bounding box center [1108, 428] width 47 height 27
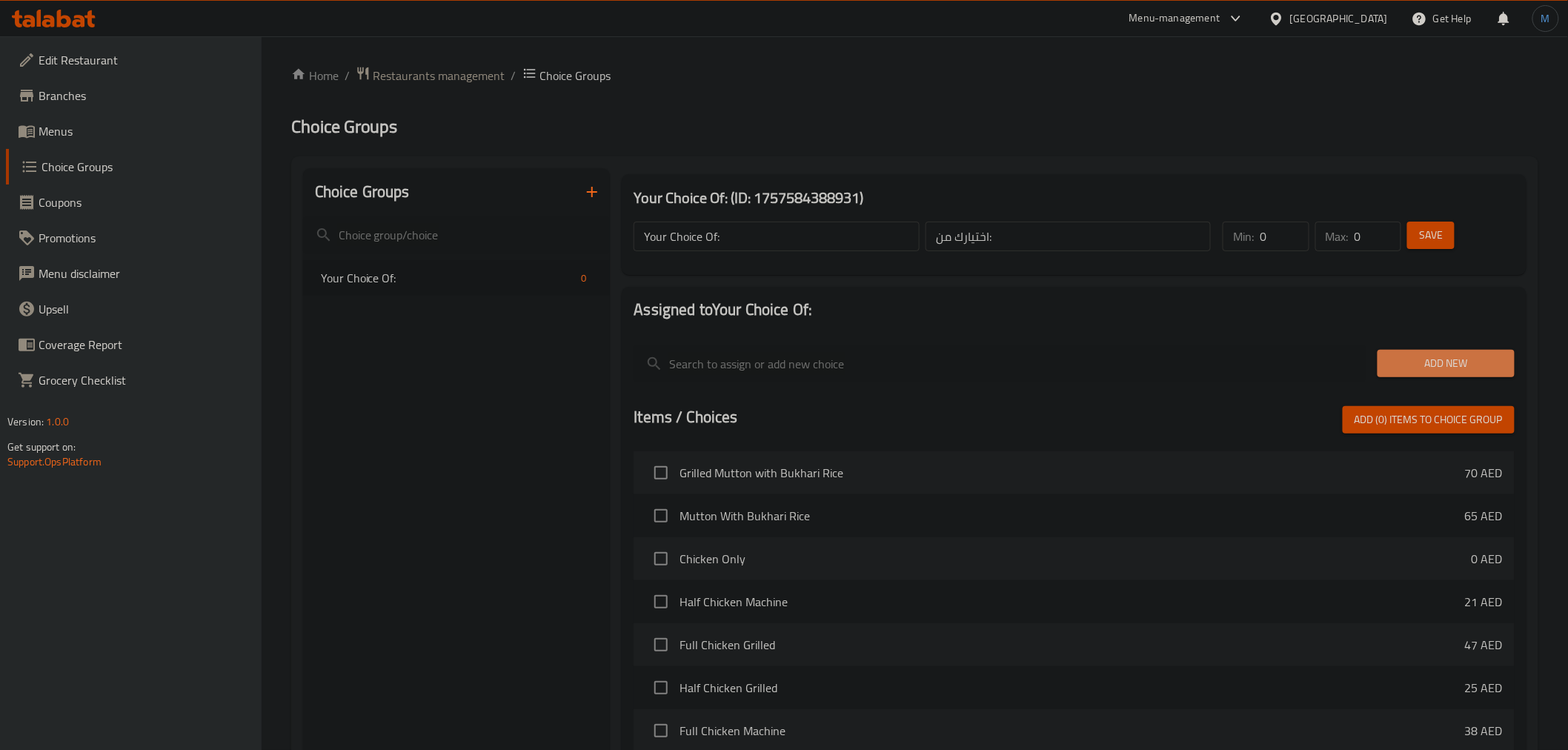
click at [1430, 374] on button "Add New" at bounding box center [1446, 363] width 137 height 28
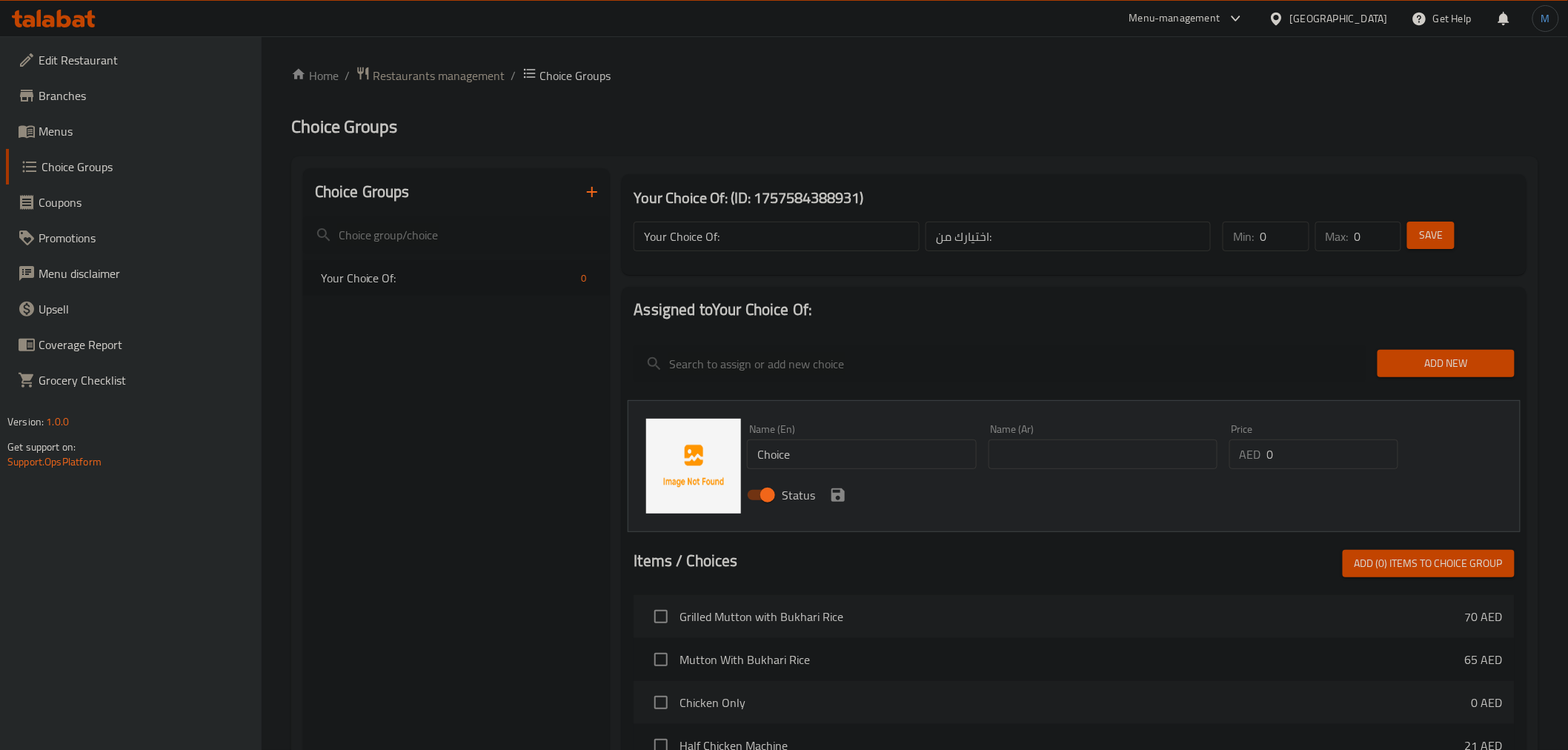
click at [924, 468] on input "Choice" at bounding box center [861, 454] width 229 height 30
type input "Citrus"
click at [1104, 456] on input "text" at bounding box center [1102, 454] width 229 height 30
paste input "ليمون"
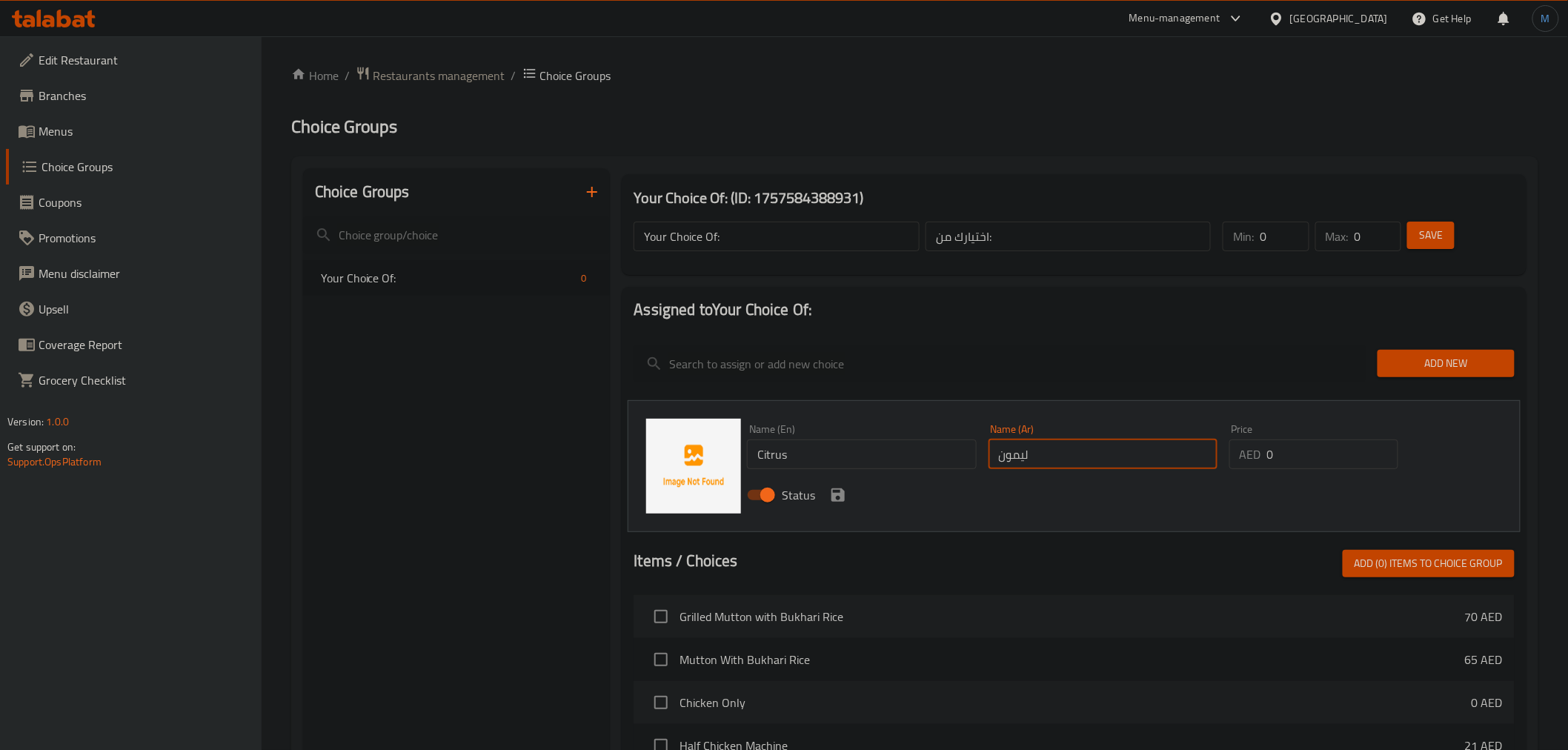
type input "ليمون"
drag, startPoint x: 835, startPoint y: 494, endPoint x: 1323, endPoint y: 448, distance: 490.2
click at [835, 494] on icon "save" at bounding box center [838, 495] width 13 height 13
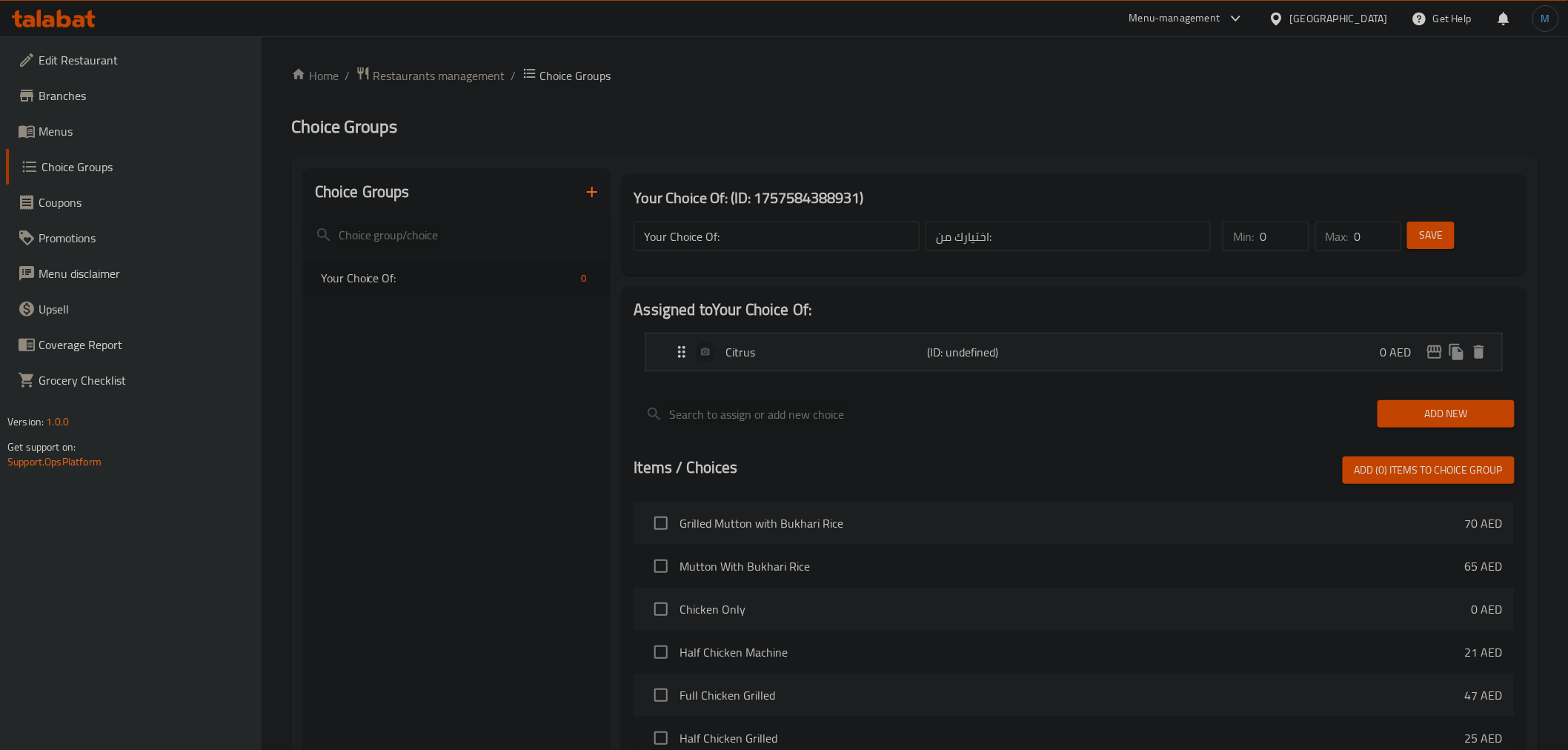
click at [1394, 401] on button "Add New" at bounding box center [1446, 413] width 137 height 28
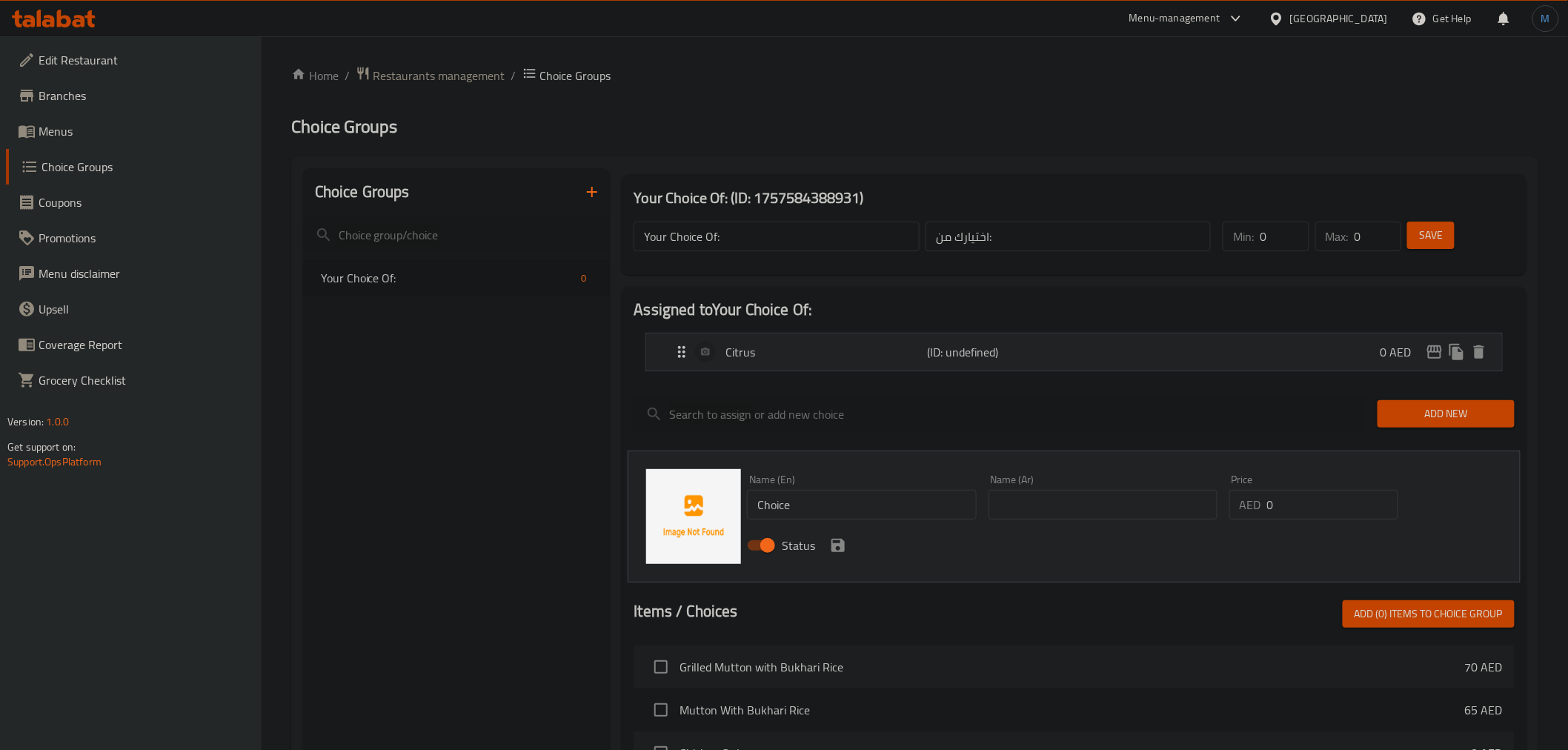
click at [959, 360] on p "(ID: undefined)" at bounding box center [994, 352] width 135 height 18
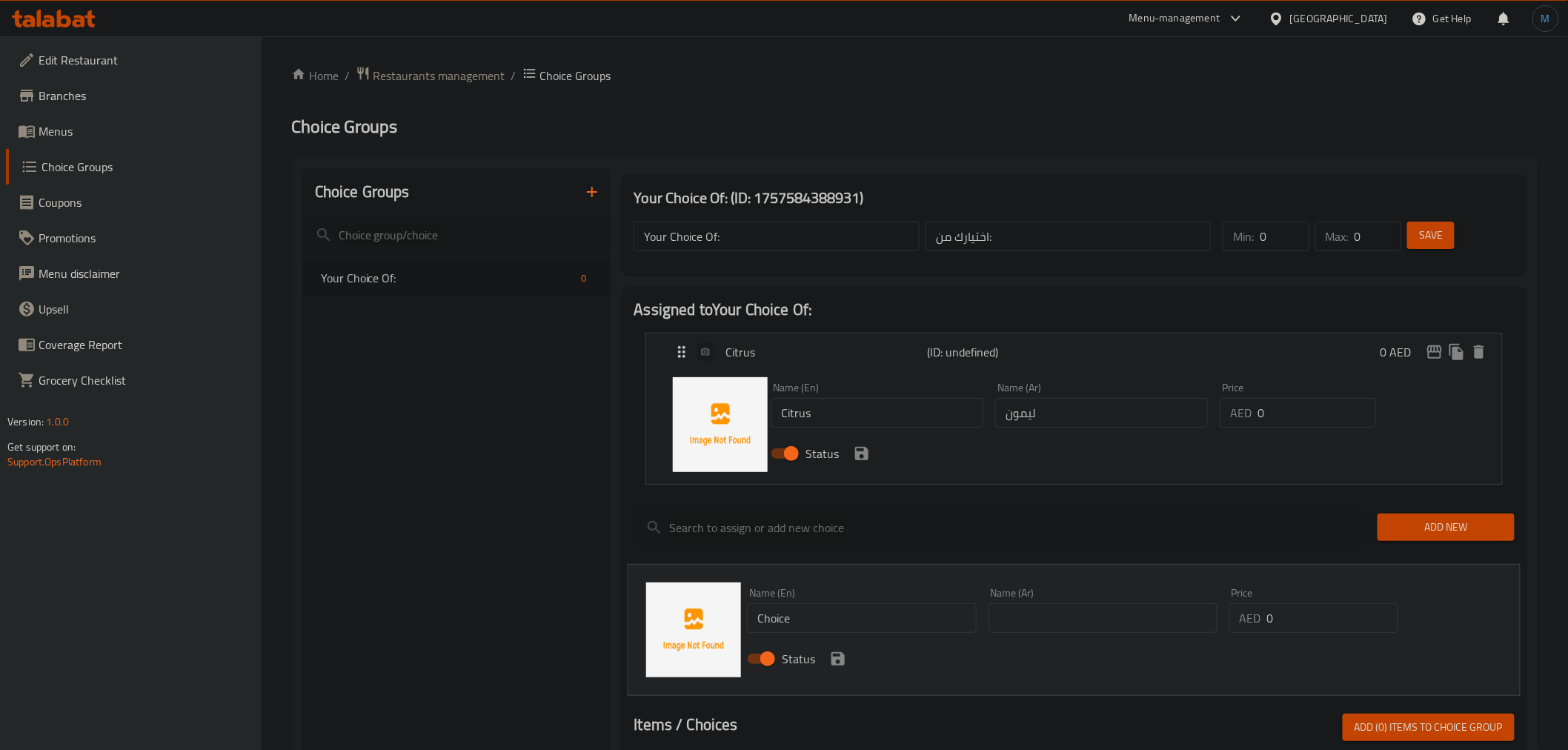
click at [1134, 424] on input "ليمون" at bounding box center [1101, 413] width 212 height 30
click at [863, 453] on icon "save" at bounding box center [862, 454] width 13 height 13
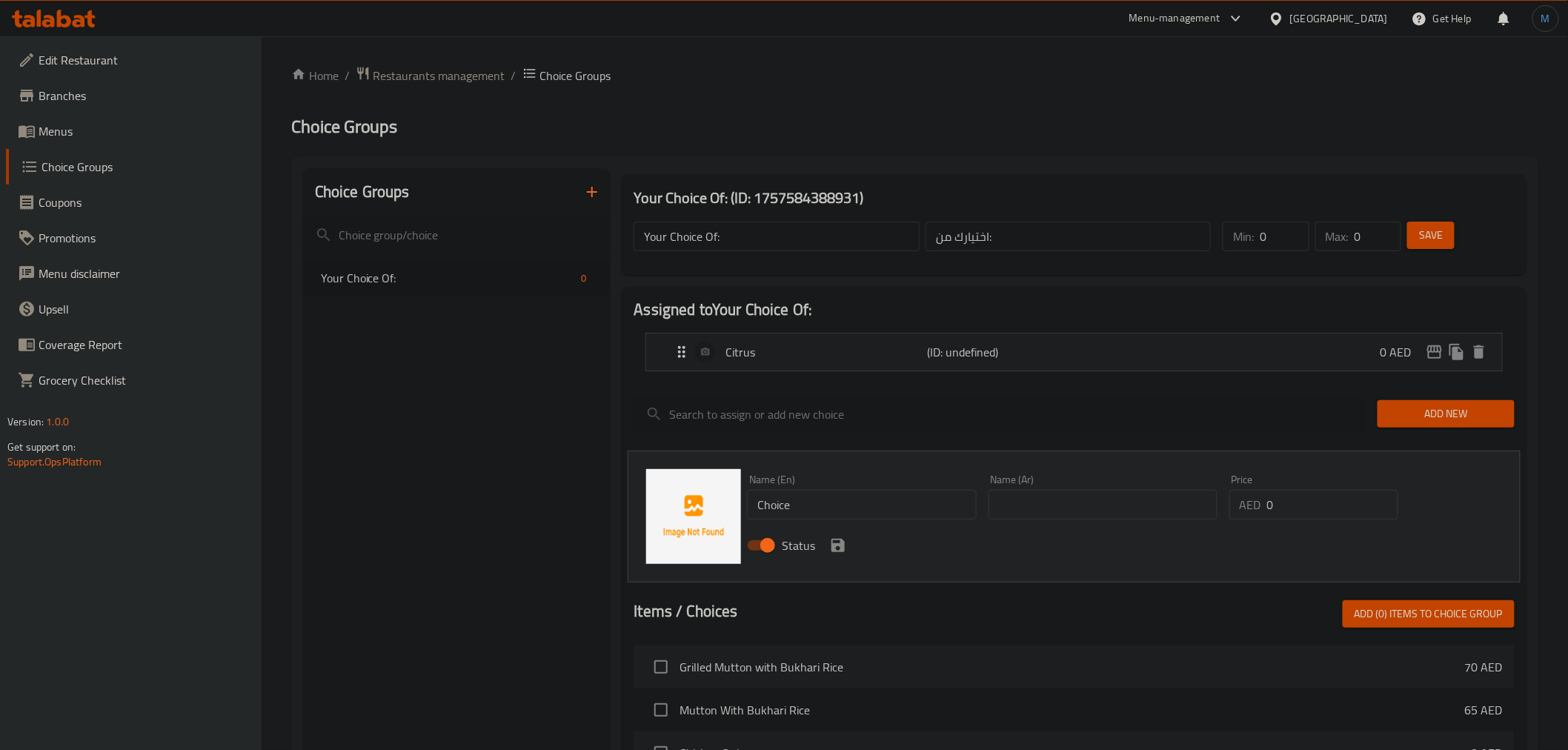
type input "حامض"
click at [873, 519] on div "Name (En) Choice Name (En)" at bounding box center [861, 497] width 241 height 57
click at [872, 517] on input "Choice" at bounding box center [861, 504] width 229 height 30
click at [872, 516] on input "Choice" at bounding box center [861, 504] width 229 height 30
type input "Lemon"
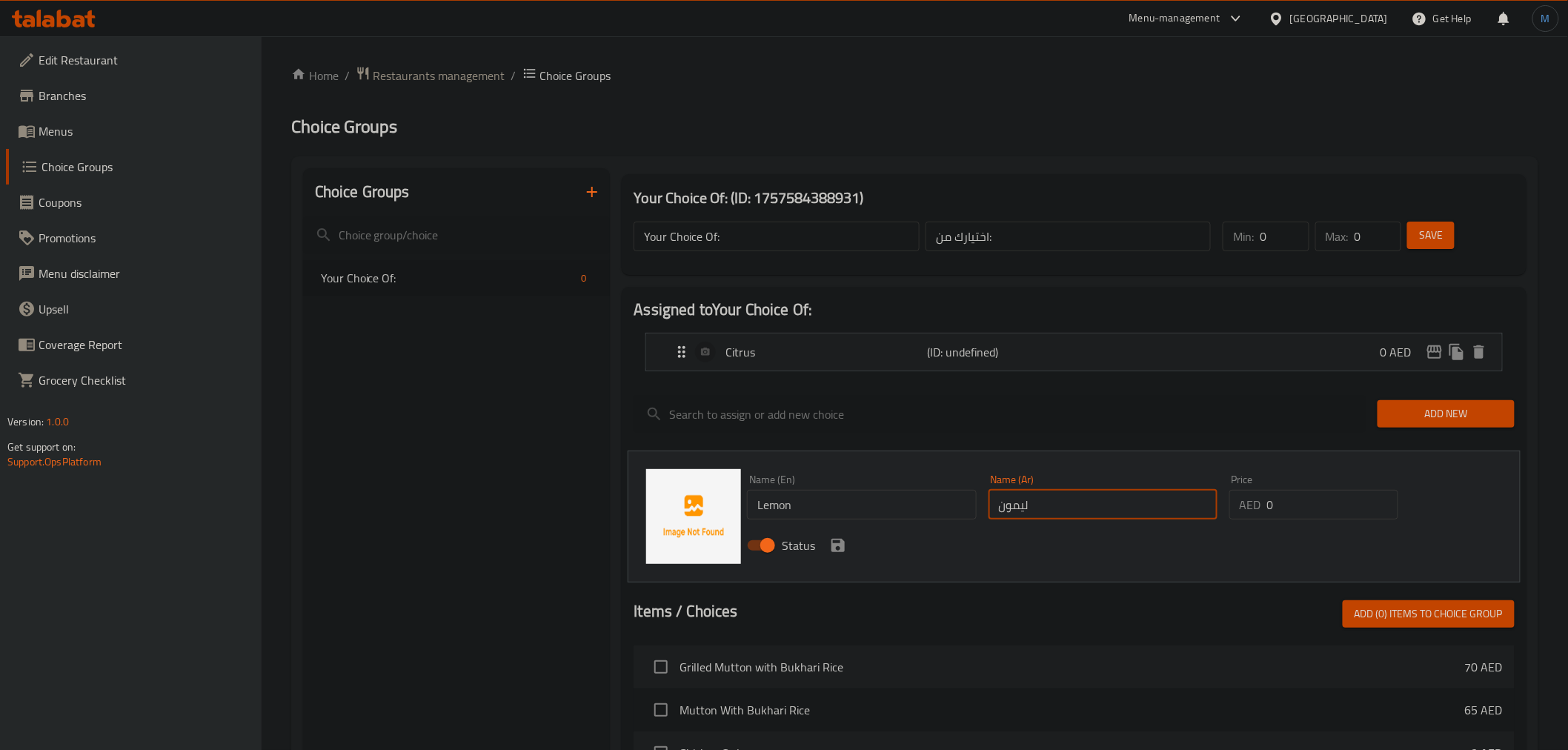
type input "ليمون"
drag, startPoint x: 839, startPoint y: 531, endPoint x: 834, endPoint y: 541, distance: 11.2
click at [834, 541] on div "Status" at bounding box center [1102, 545] width 723 height 40
click at [834, 541] on icon "save" at bounding box center [838, 545] width 18 height 18
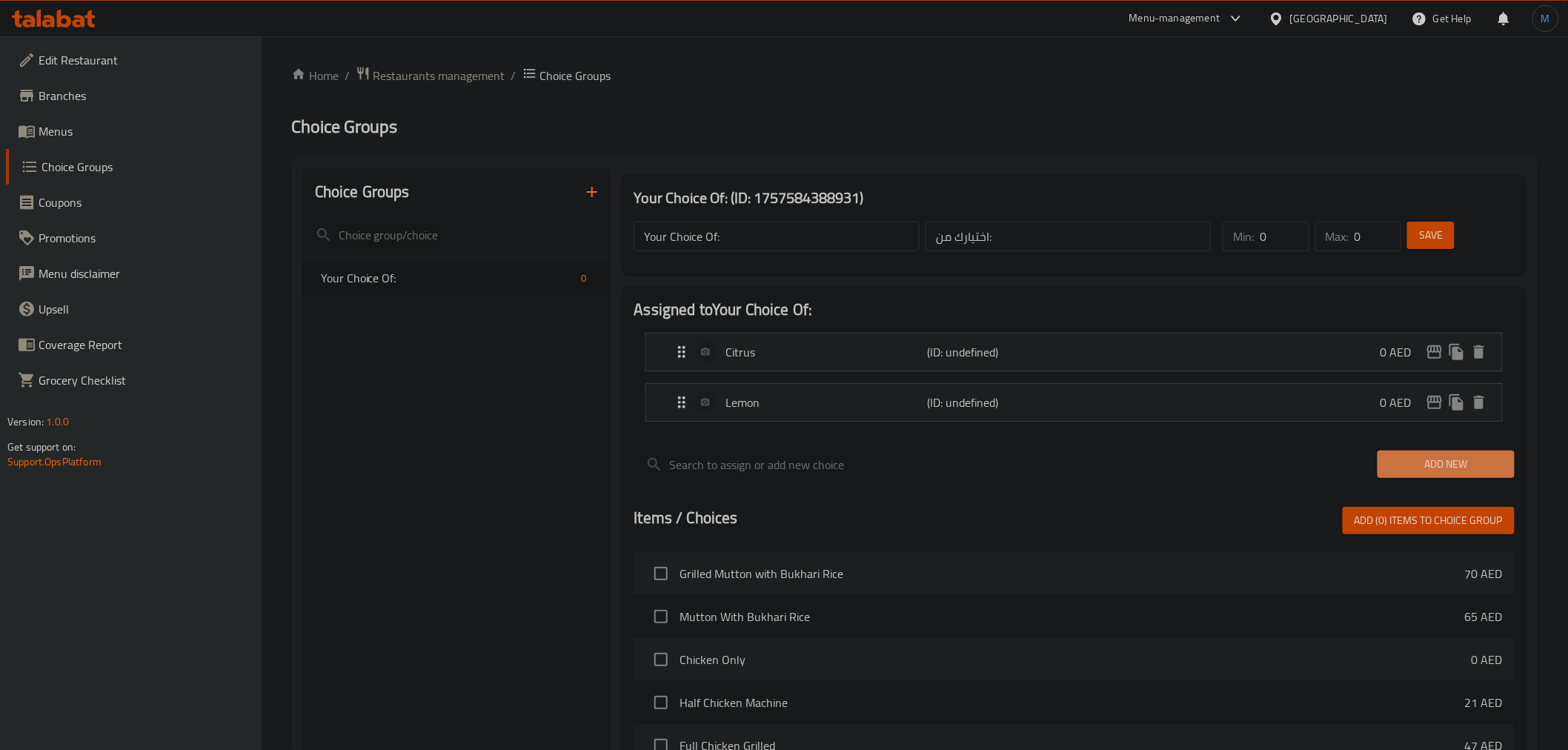
click at [1433, 471] on span "Add New" at bounding box center [1446, 464] width 113 height 19
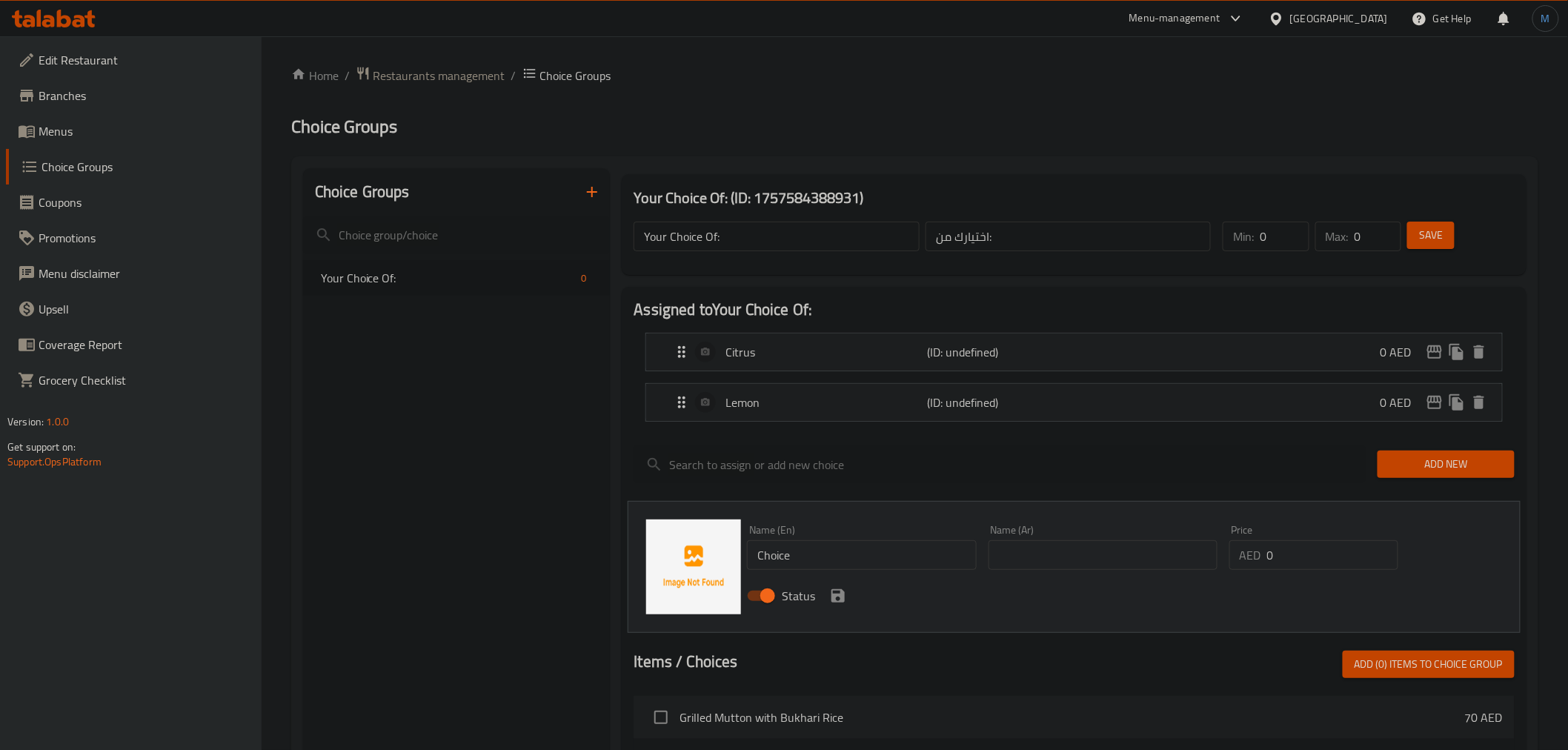
click at [834, 576] on div "Status" at bounding box center [1102, 596] width 723 height 40
click at [839, 568] on input "Choice" at bounding box center [861, 555] width 229 height 30
type input "Orange"
type input "برتقال"
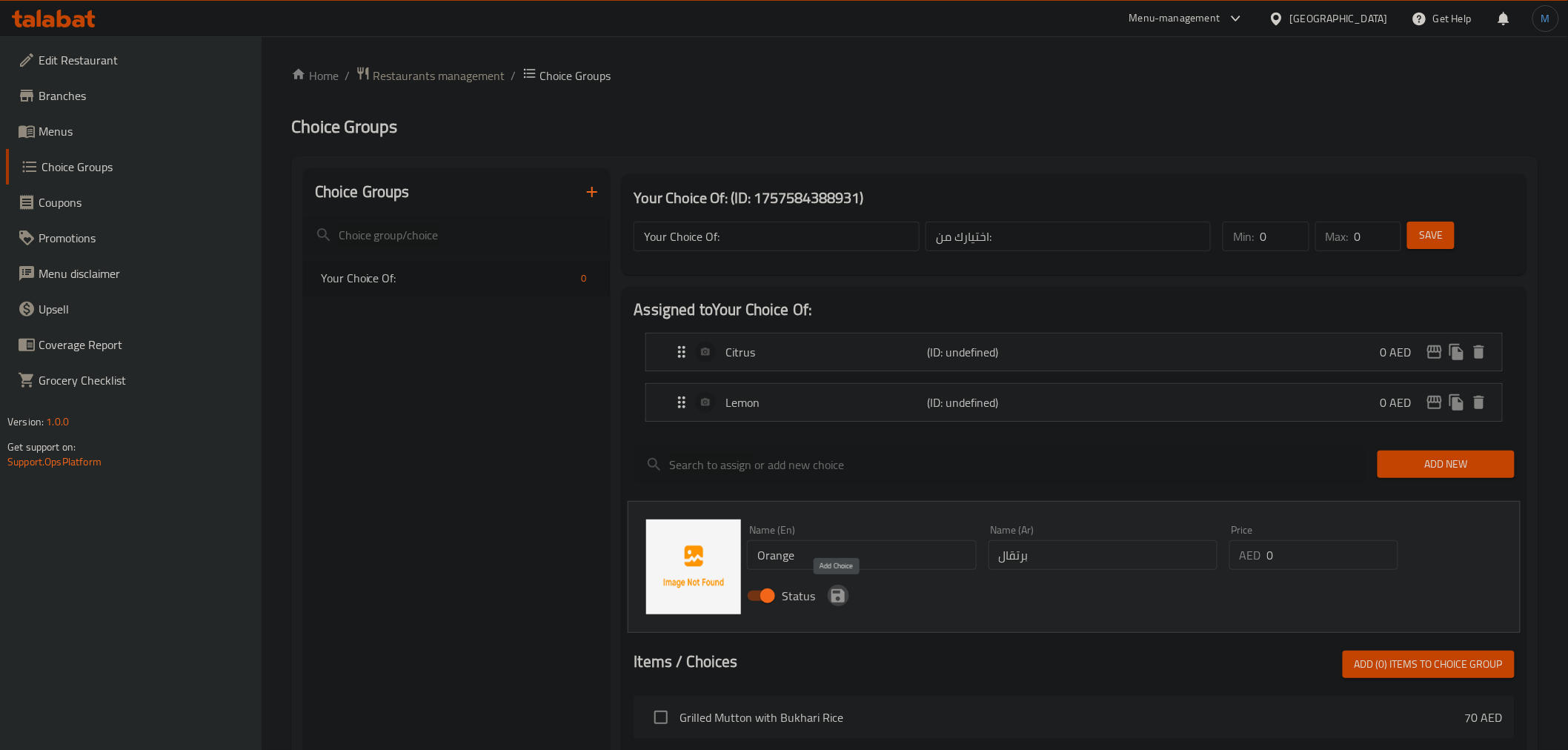
click at [835, 590] on icon "save" at bounding box center [838, 596] width 13 height 13
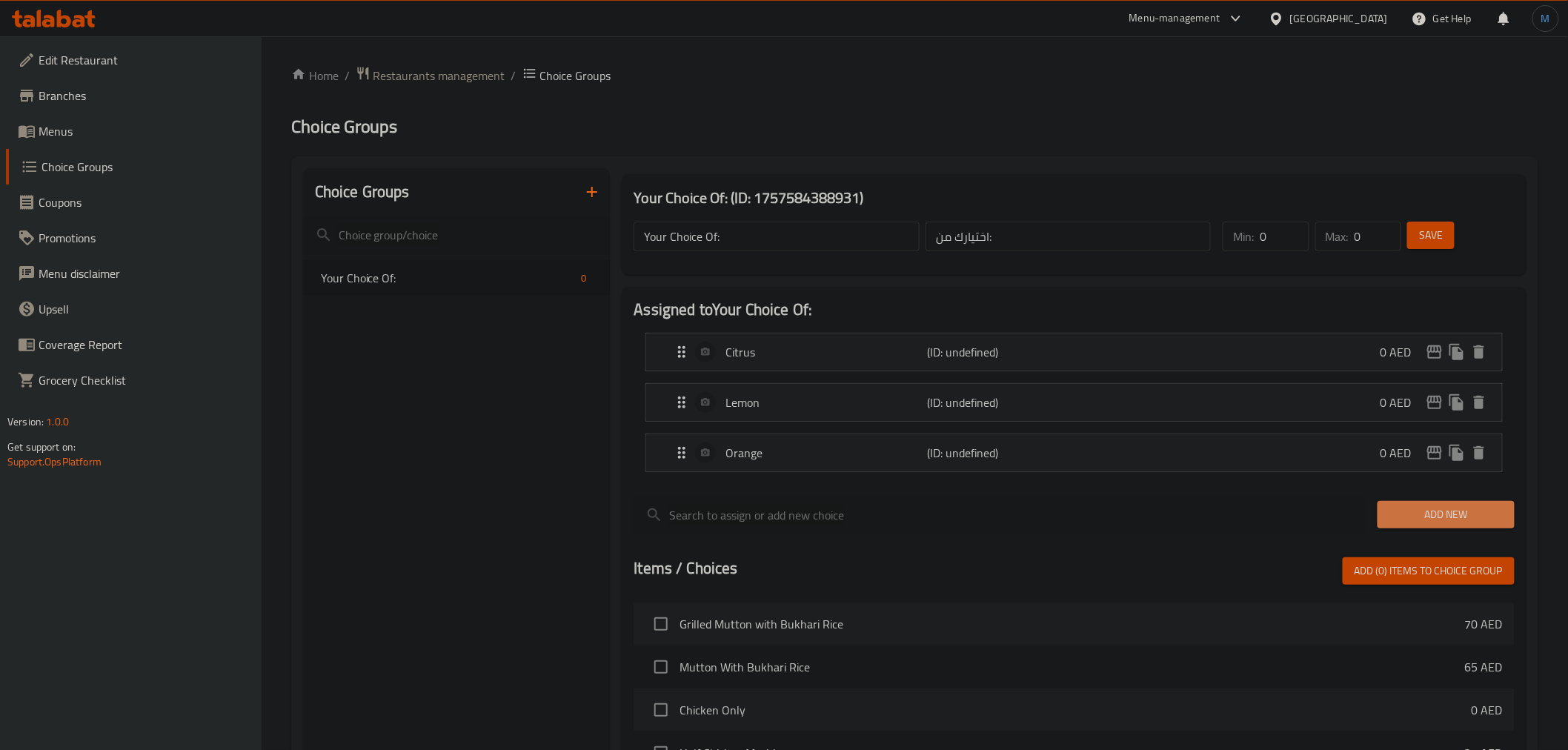
click at [1480, 521] on span "Add New" at bounding box center [1446, 514] width 113 height 19
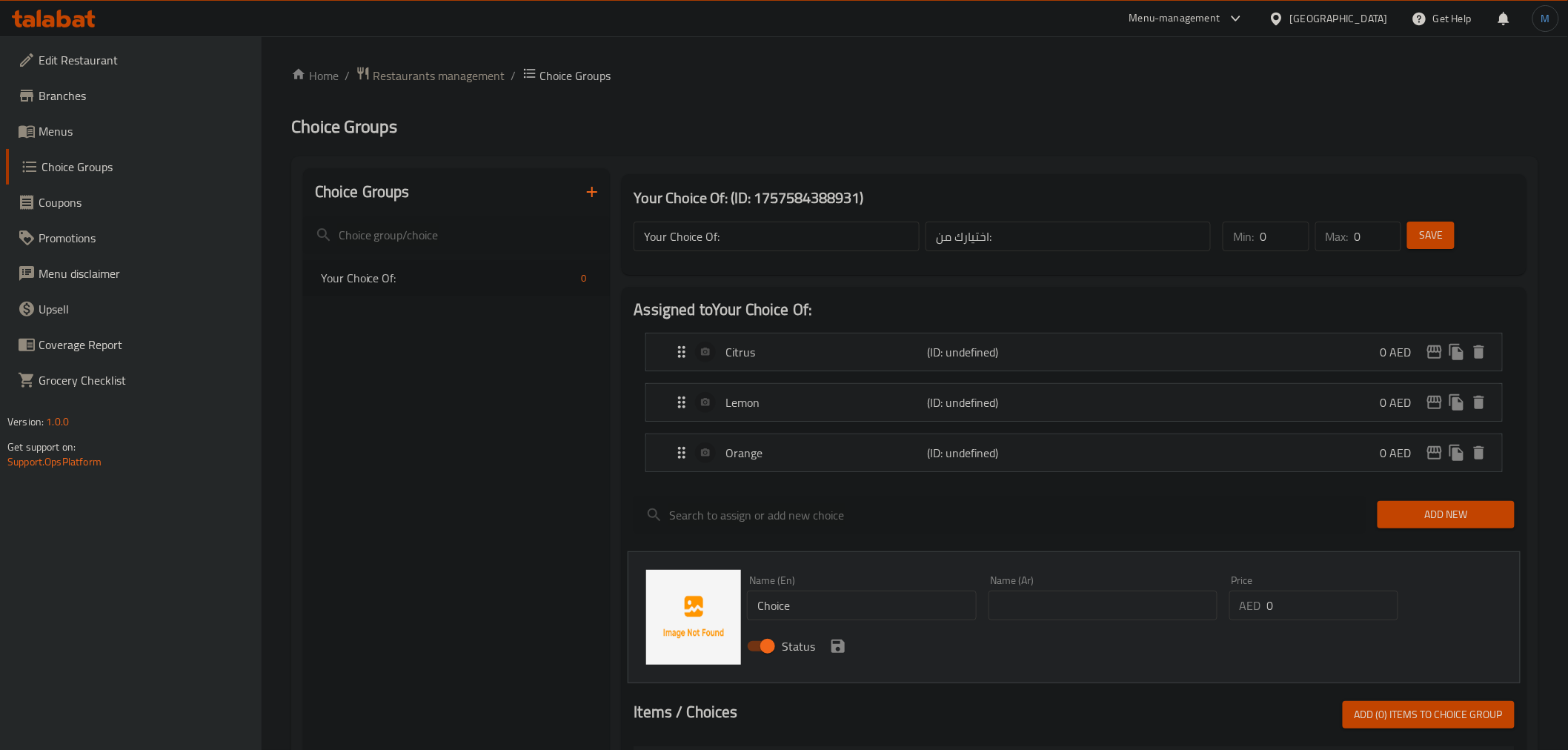
click at [860, 604] on input "Choice" at bounding box center [861, 606] width 229 height 30
type input "Cola"
type input "كولا"
click at [834, 635] on button "save" at bounding box center [838, 646] width 22 height 22
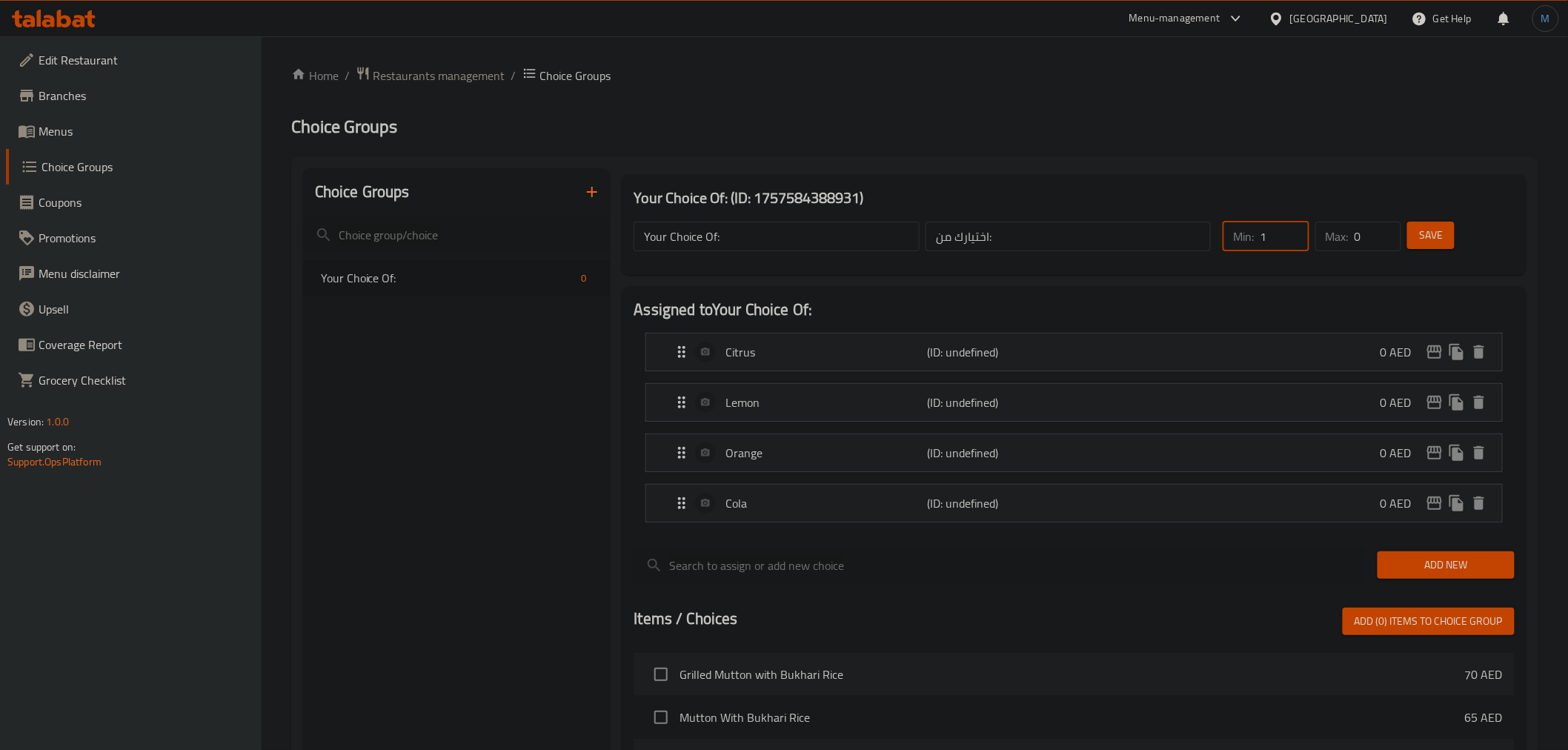
type input "1"
click at [1289, 228] on input "1" at bounding box center [1284, 236] width 49 height 30
click at [1394, 235] on input "0" at bounding box center [1377, 236] width 47 height 30
type input "1"
click at [1384, 228] on input "1" at bounding box center [1377, 236] width 47 height 30
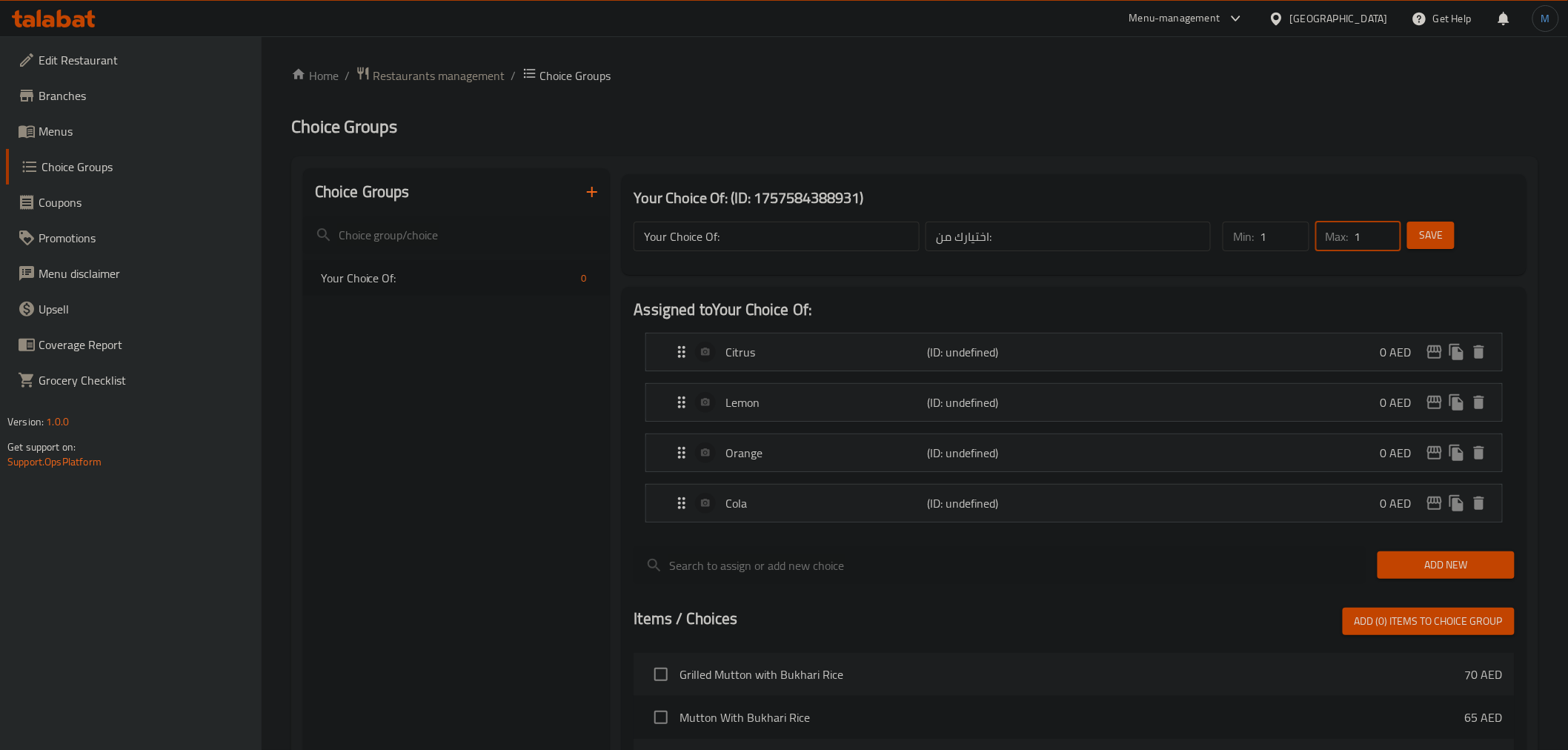
click at [1448, 228] on button "Save" at bounding box center [1431, 235] width 48 height 28
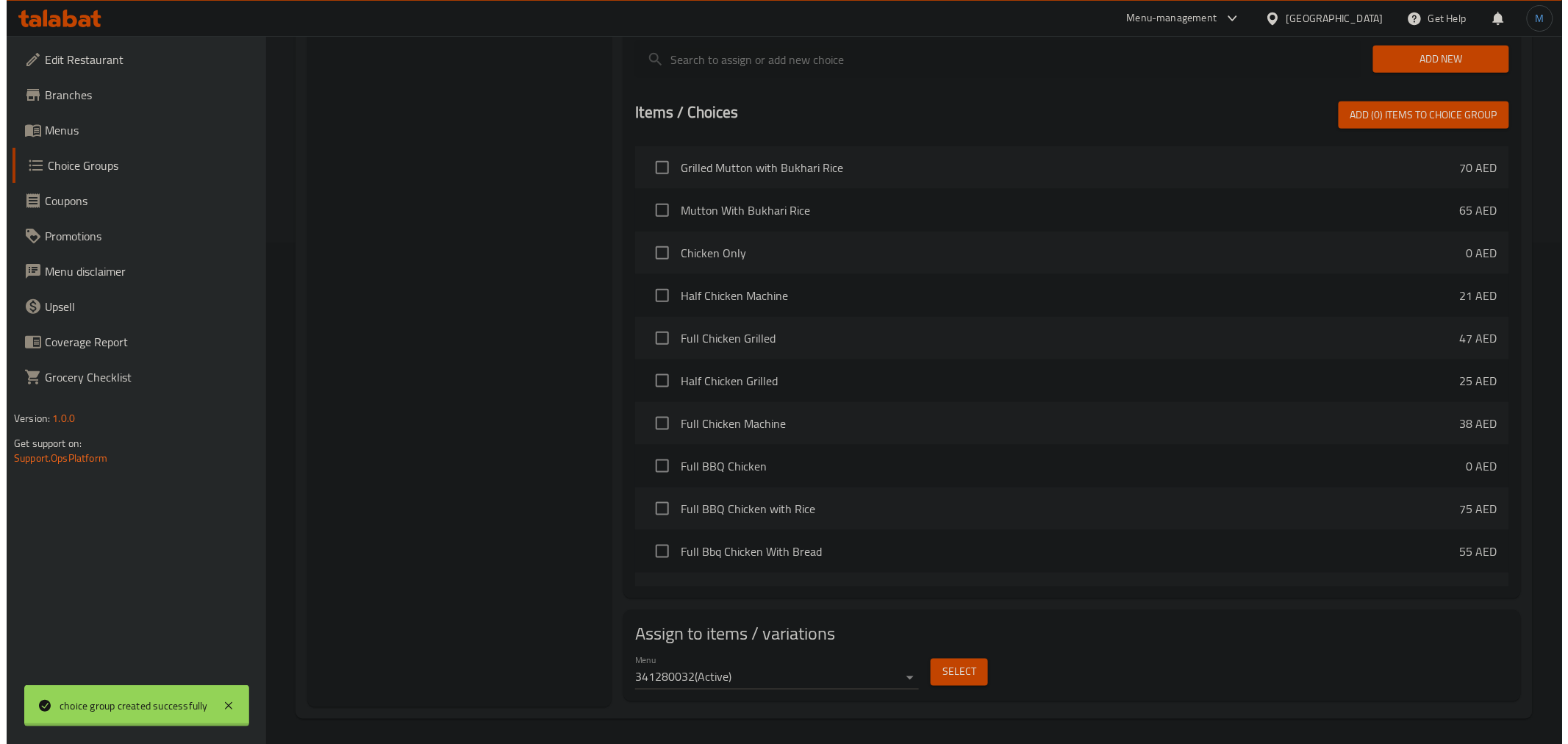
scroll to position [505, 0]
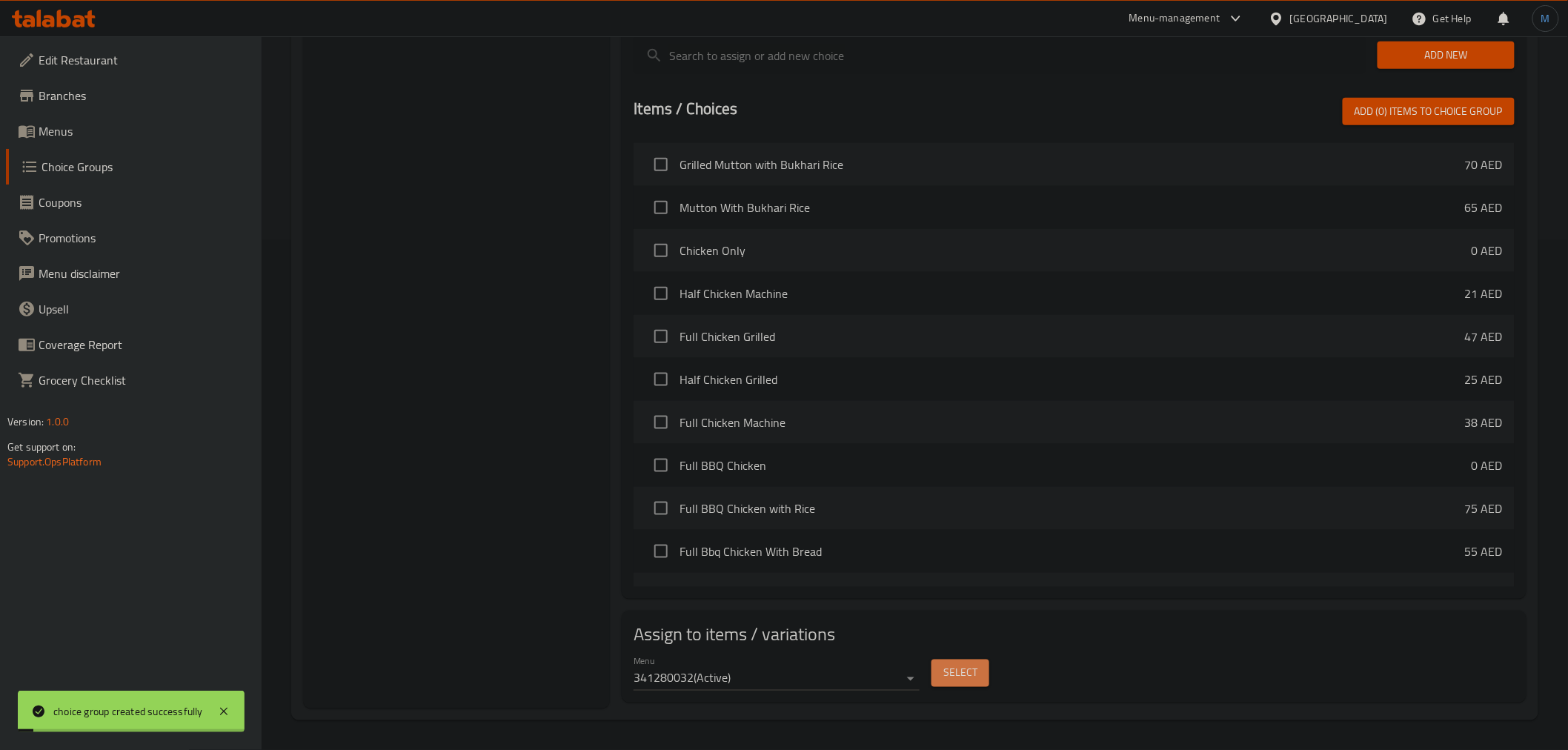
click at [975, 684] on button "Select" at bounding box center [960, 673] width 58 height 28
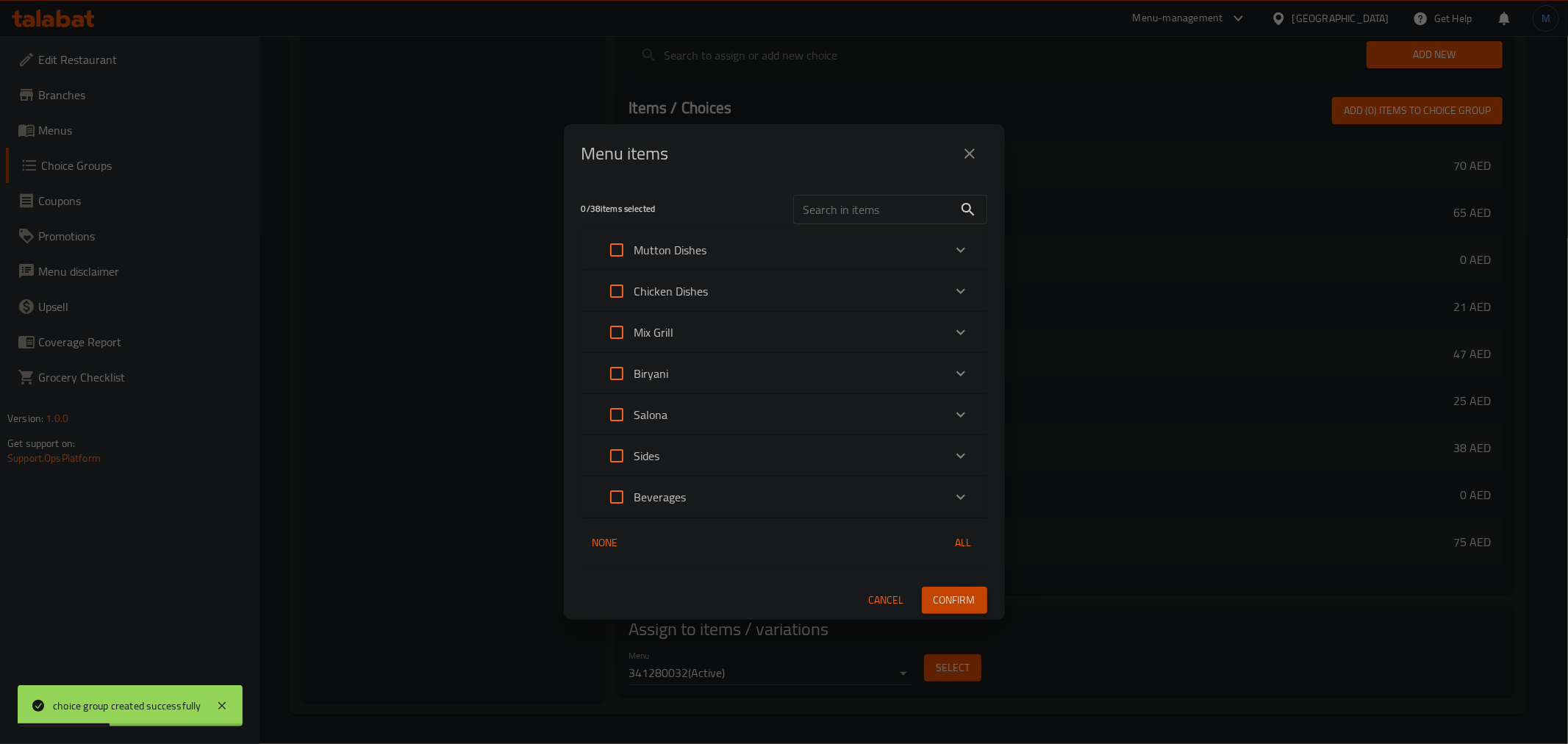
click at [715, 495] on div "Beverages" at bounding box center [771, 496] width 344 height 35
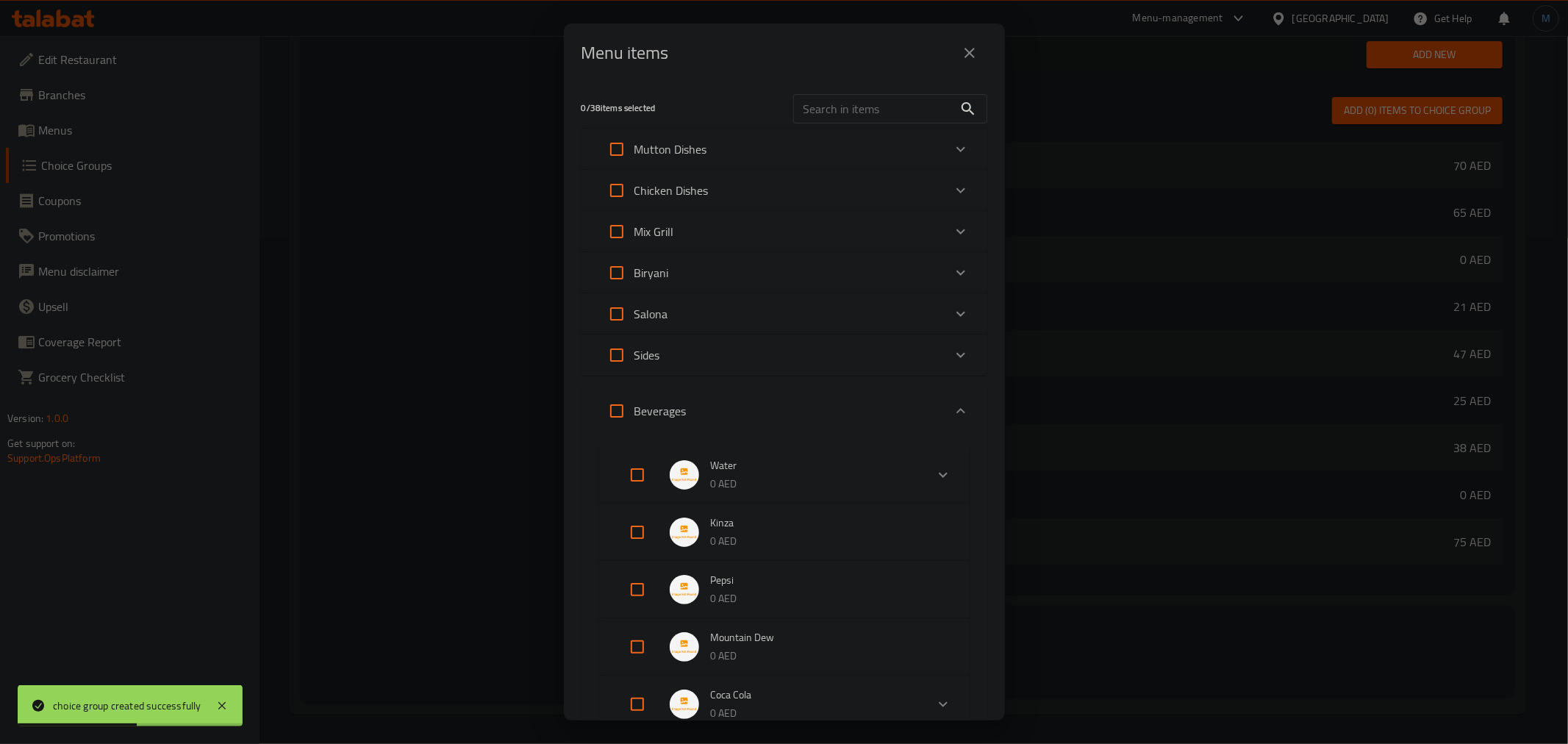
click at [651, 536] on input "Expand" at bounding box center [637, 532] width 35 height 35
checkbox input "true"
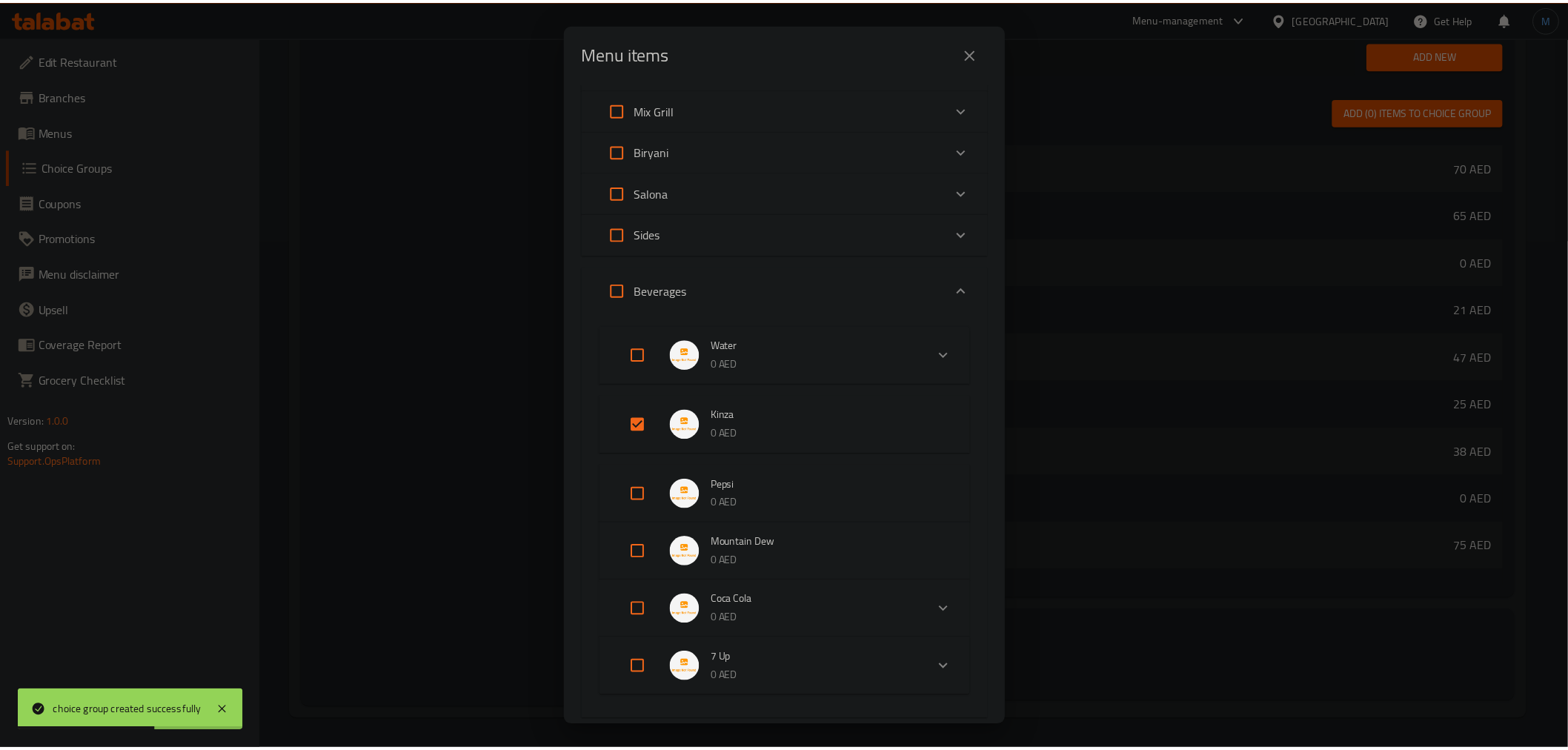
scroll to position [219, 0]
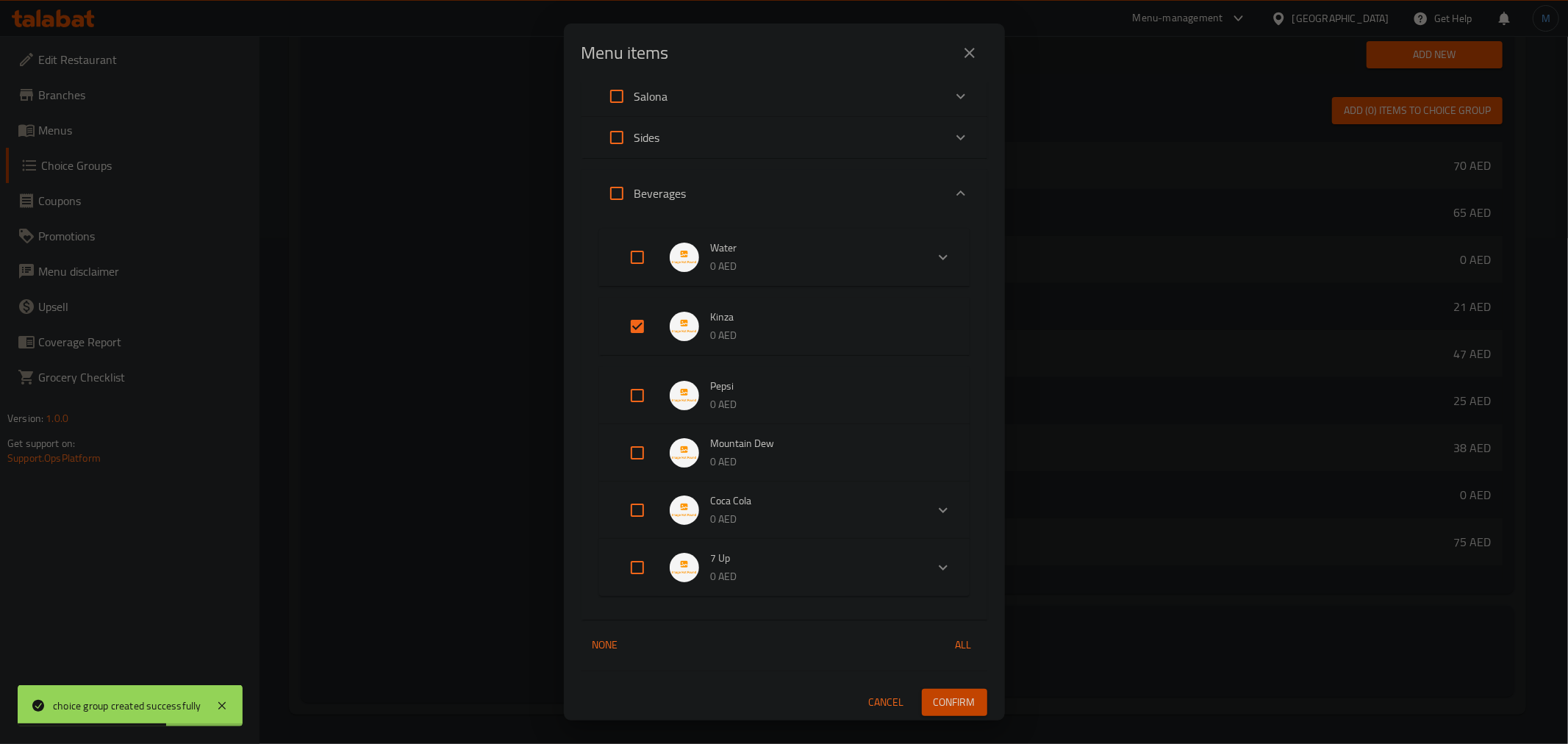
click at [954, 693] on span "Confirm" at bounding box center [954, 702] width 42 height 18
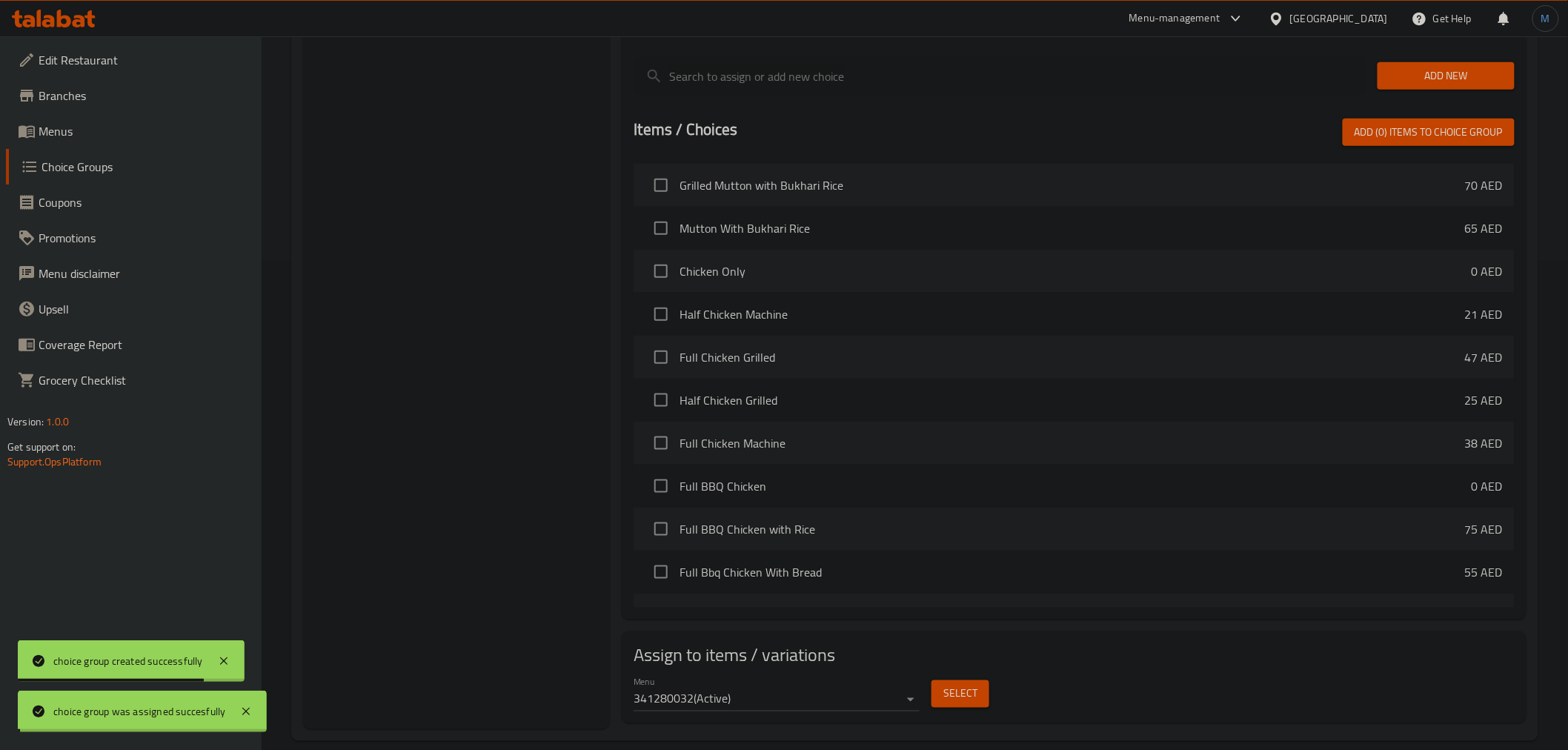
scroll to position [181, 0]
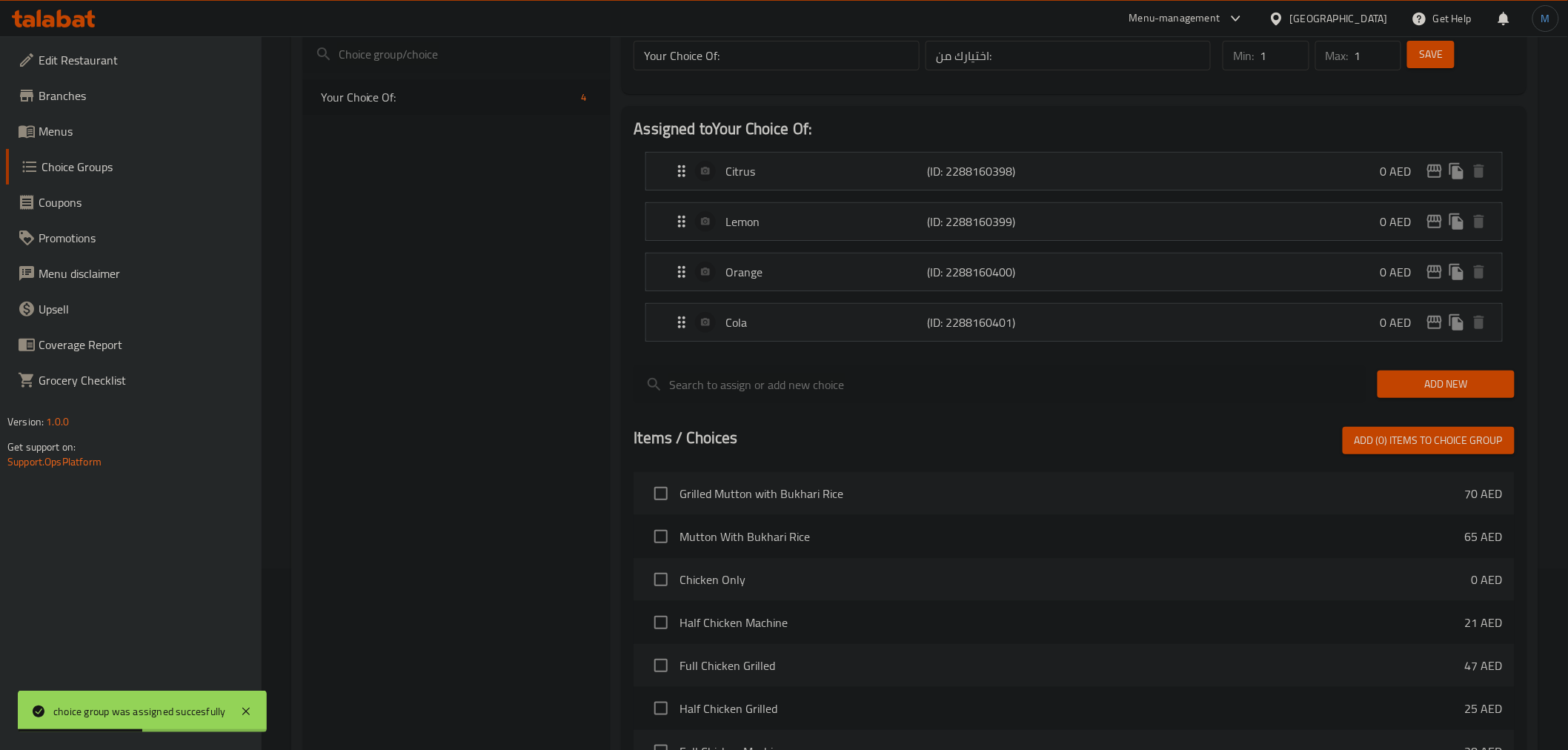
click at [67, 132] on span "Menus" at bounding box center [144, 131] width 211 height 18
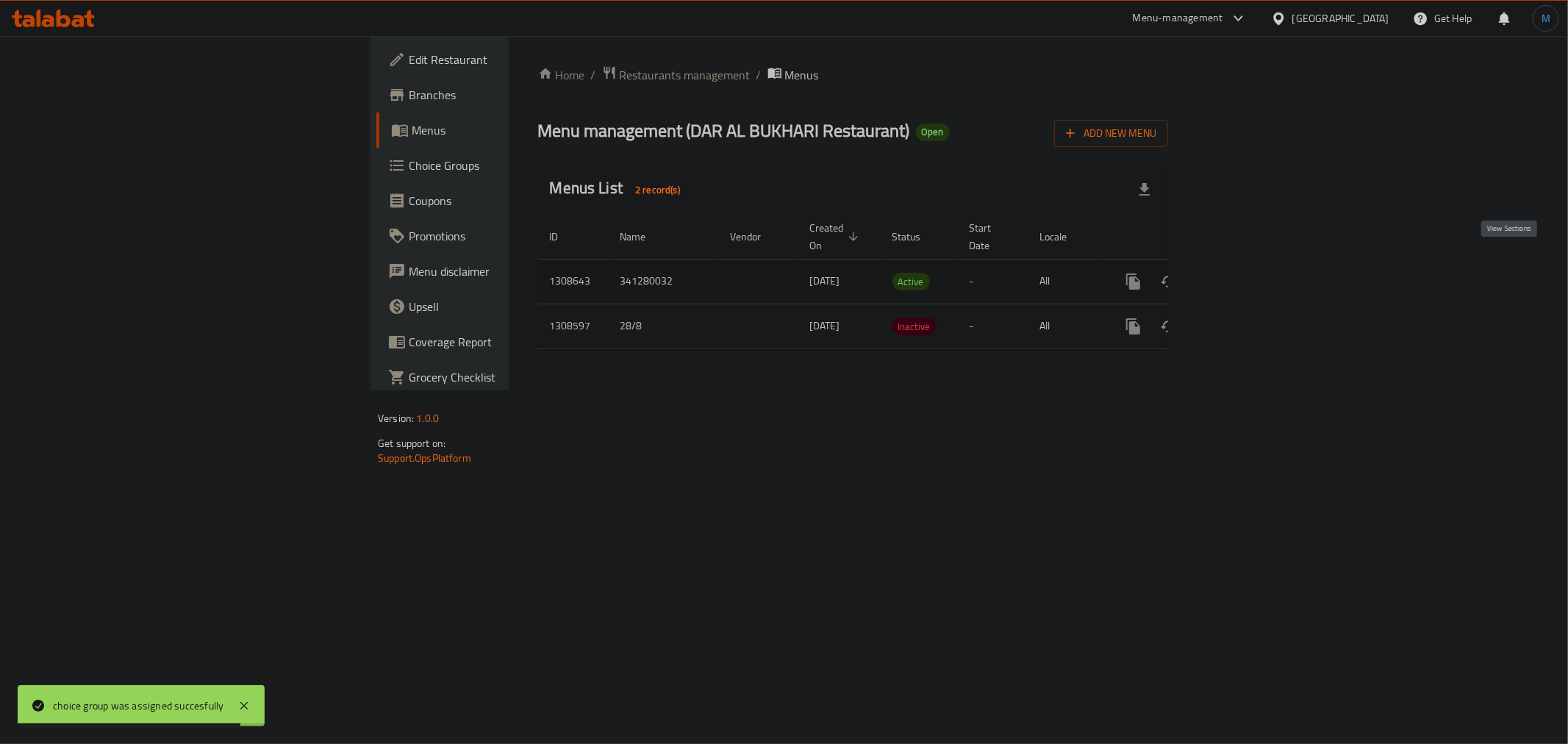
click at [1249, 273] on icon "enhanced table" at bounding box center [1240, 281] width 18 height 18
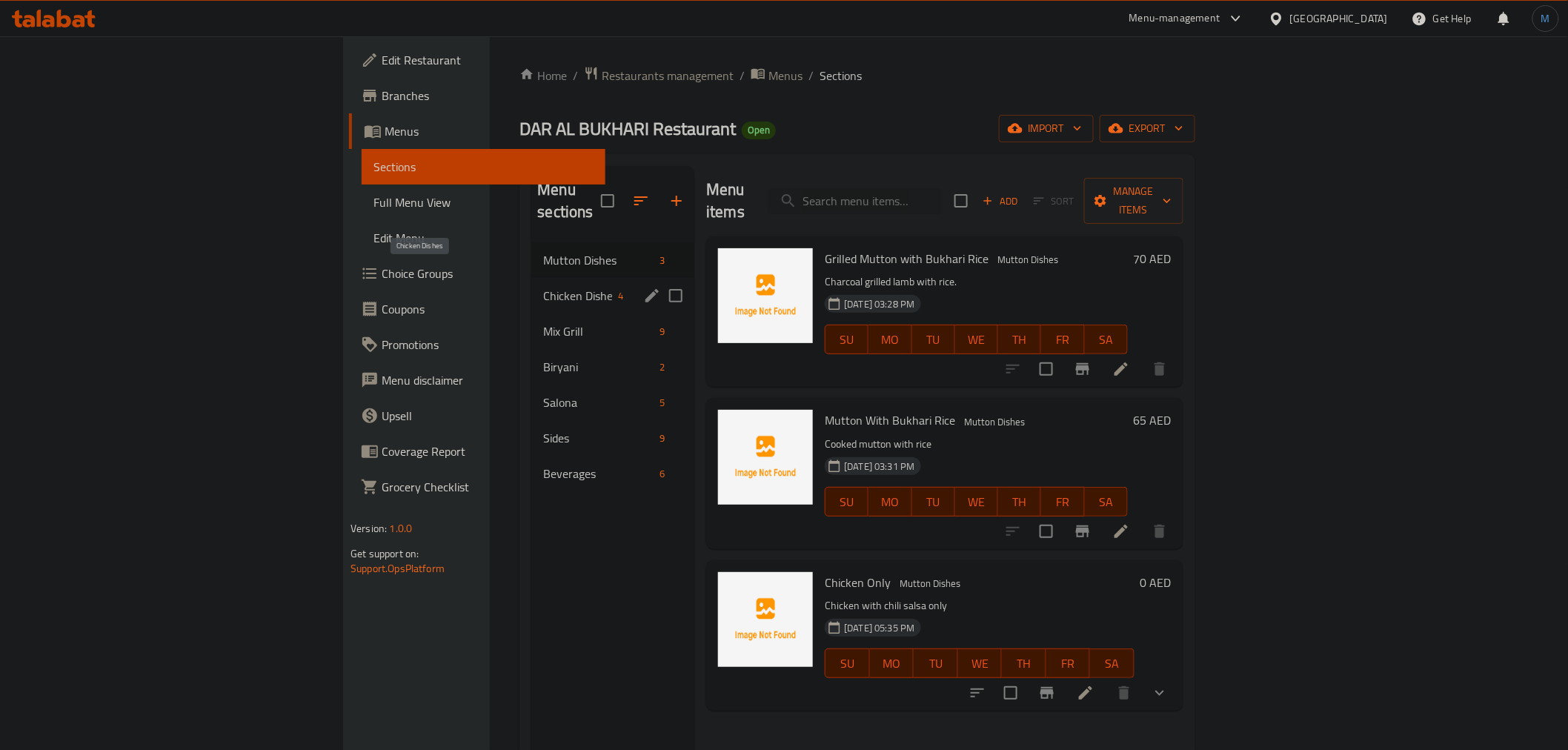
click at [543, 287] on span "Chicken Dishes" at bounding box center [577, 296] width 69 height 18
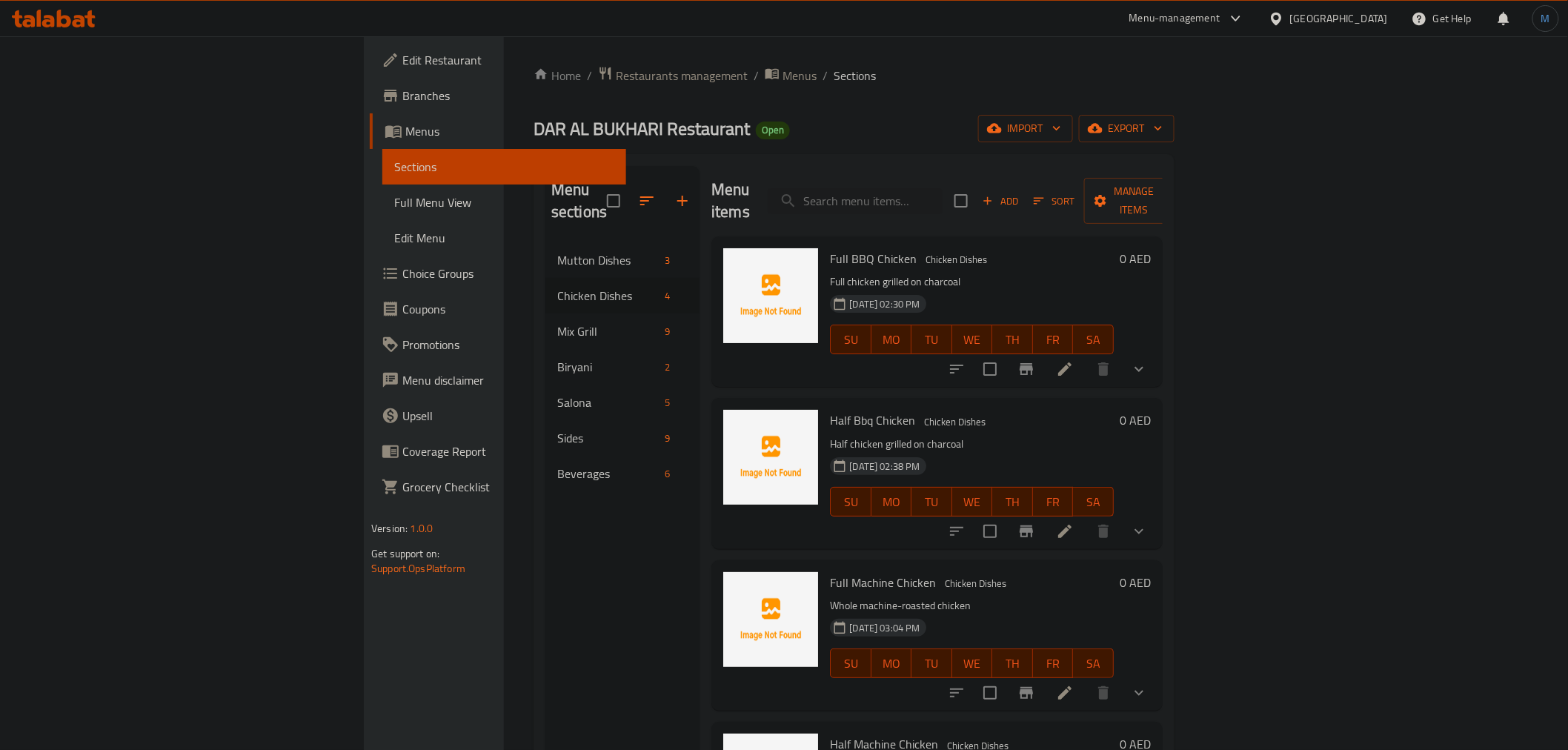
click at [1157, 513] on div at bounding box center [1047, 531] width 218 height 36
click at [1148, 522] on icon "show more" at bounding box center [1139, 531] width 18 height 18
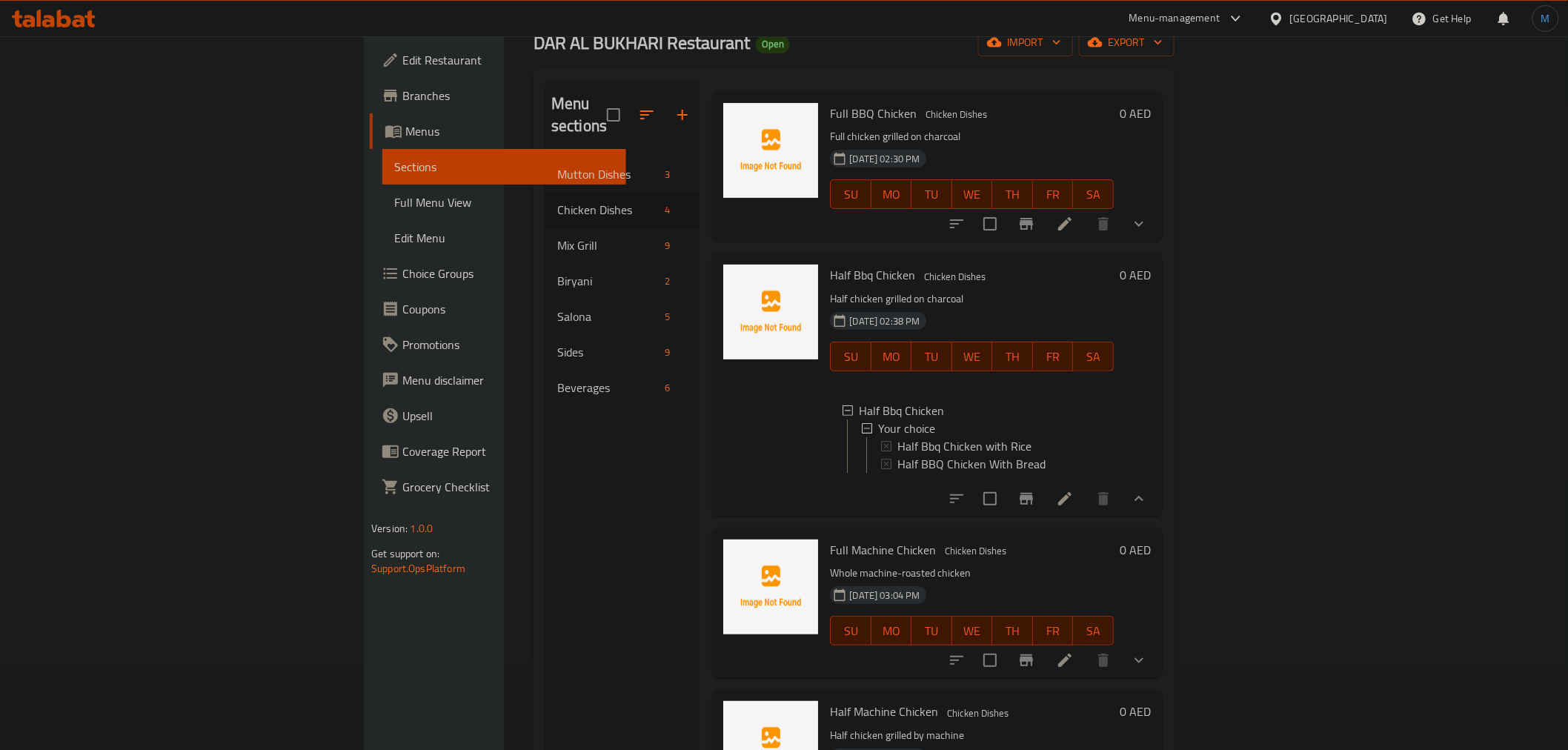
scroll to position [207, 0]
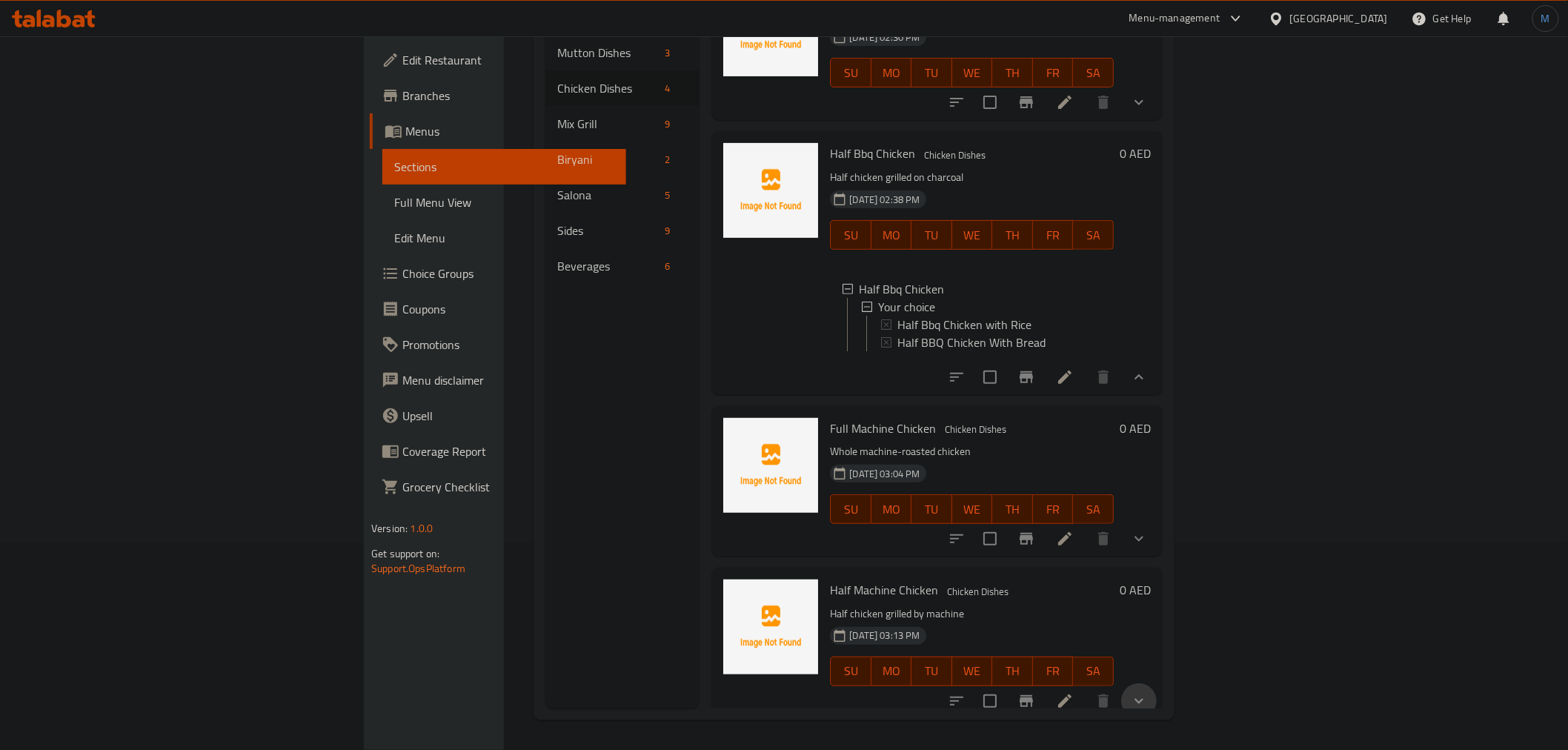
click at [1157, 683] on button "show more" at bounding box center [1139, 701] width 36 height 36
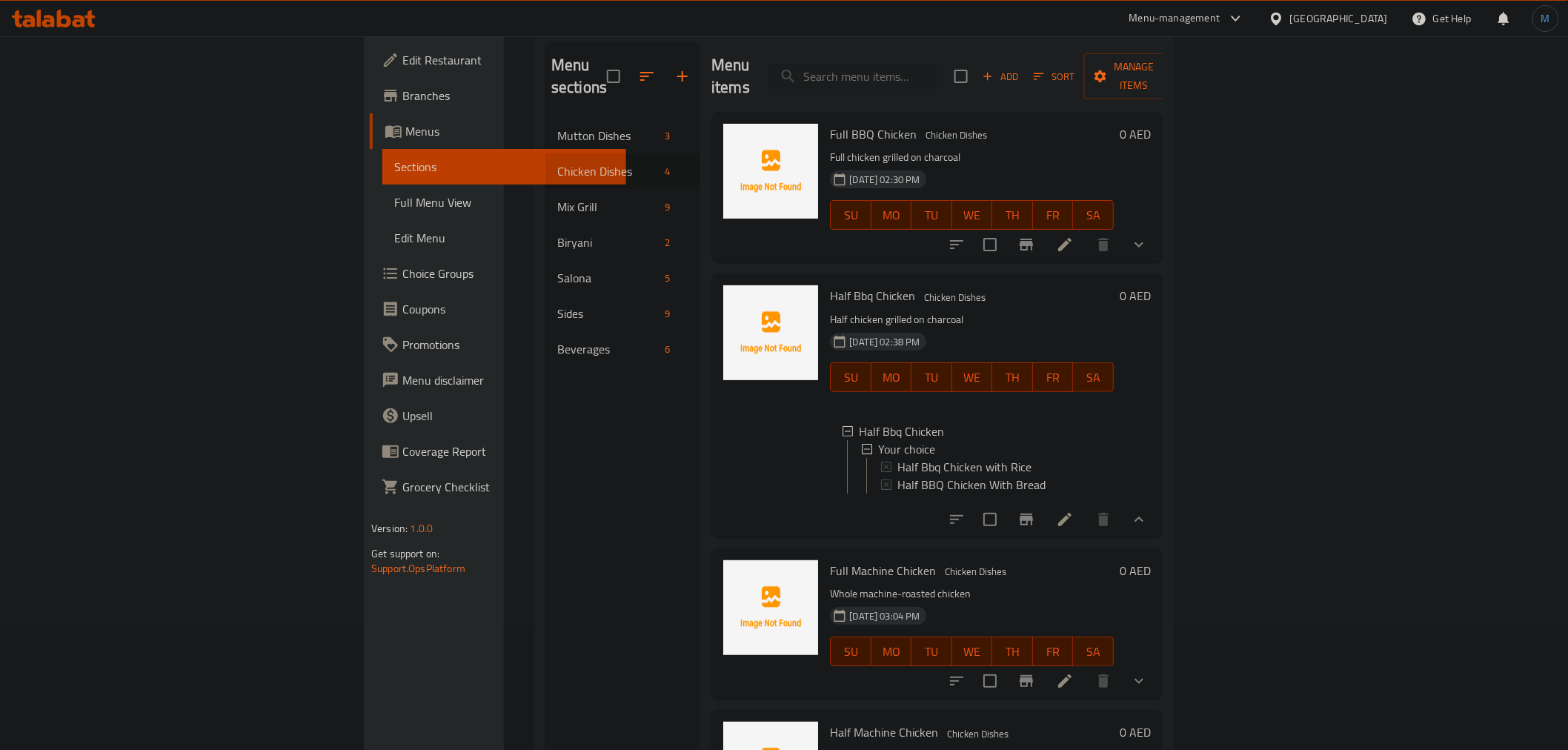
scroll to position [42, 0]
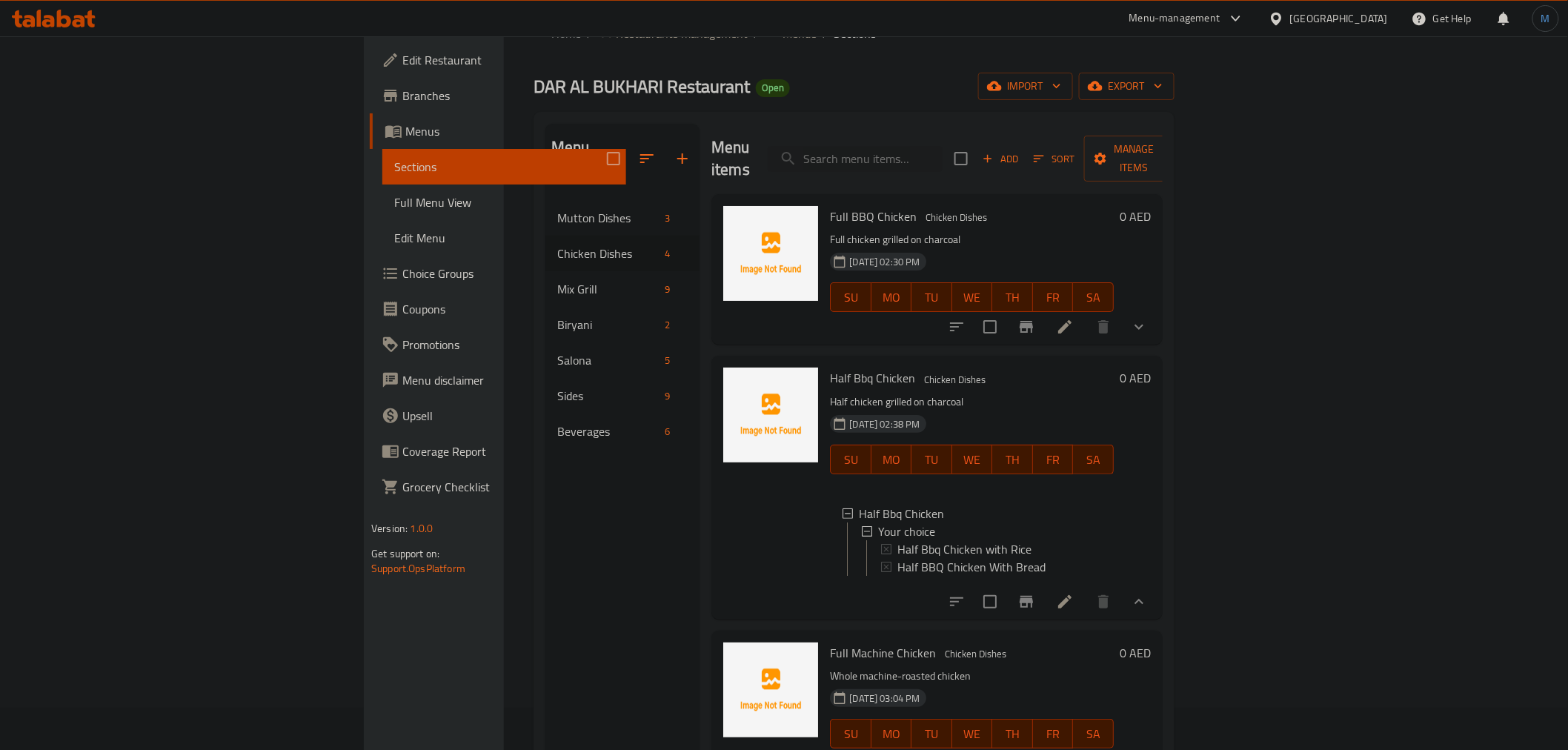
click at [1163, 292] on div "Full BBQ Chicken Chicken Dishes Full chicken grilled on charcoal 09-09-2025 02:…" at bounding box center [937, 270] width 451 height 150
click at [1148, 318] on icon "show more" at bounding box center [1139, 327] width 18 height 18
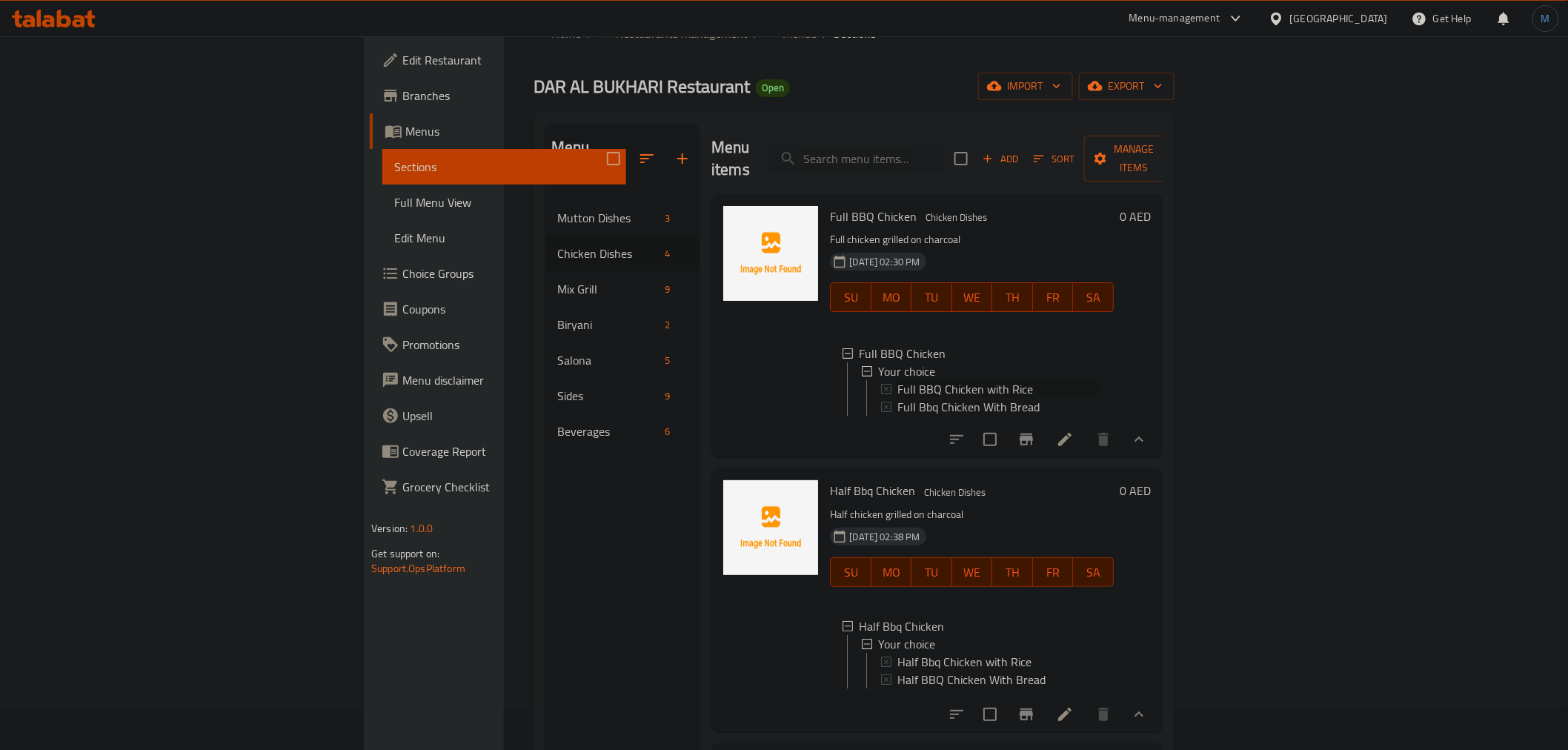
click at [897, 380] on span "Full BBQ Chicken with Rice" at bounding box center [965, 389] width 136 height 18
click at [897, 398] on span "Full Bbq Chicken With Bread" at bounding box center [968, 407] width 142 height 18
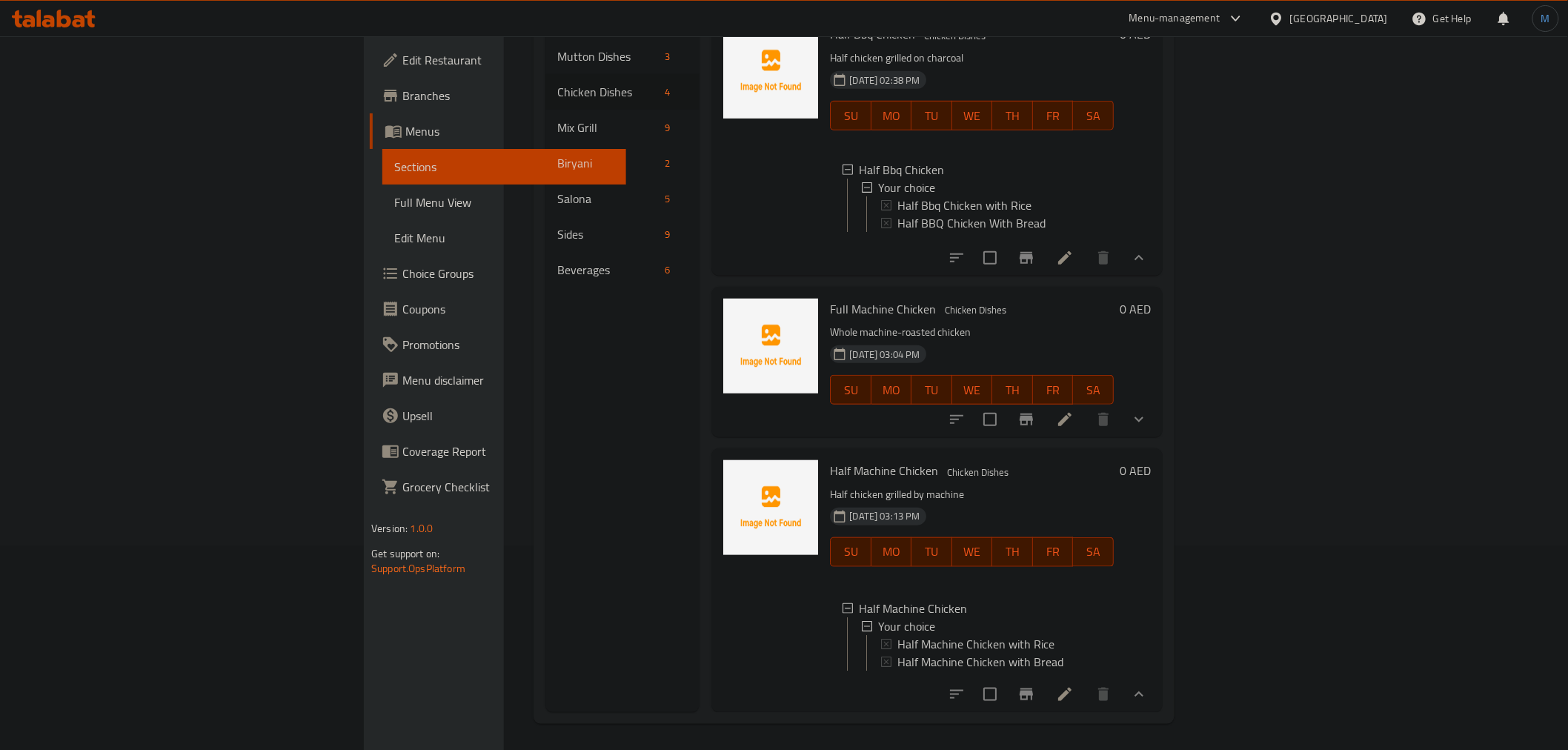
scroll to position [207, 0]
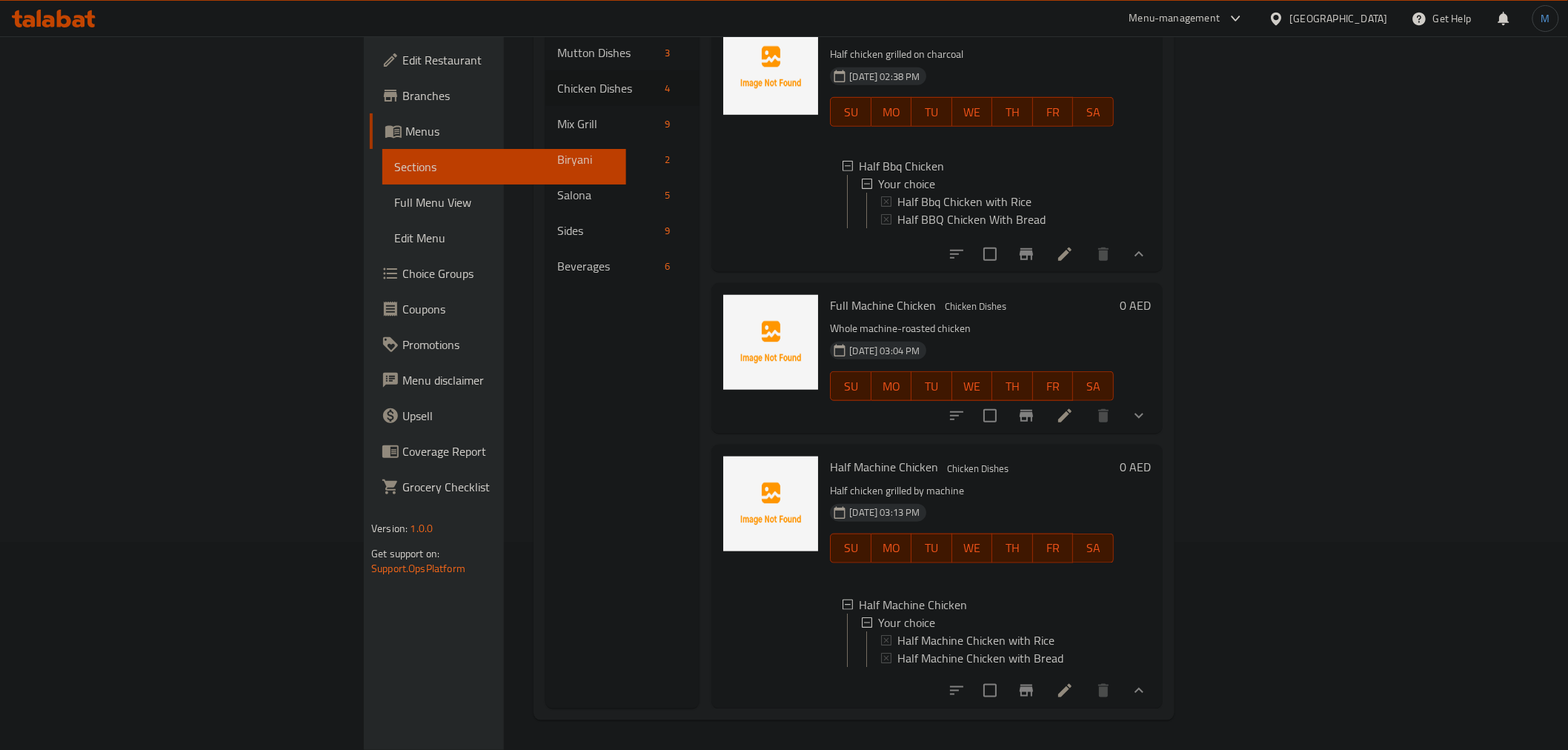
click at [1157, 402] on button "show more" at bounding box center [1139, 416] width 36 height 36
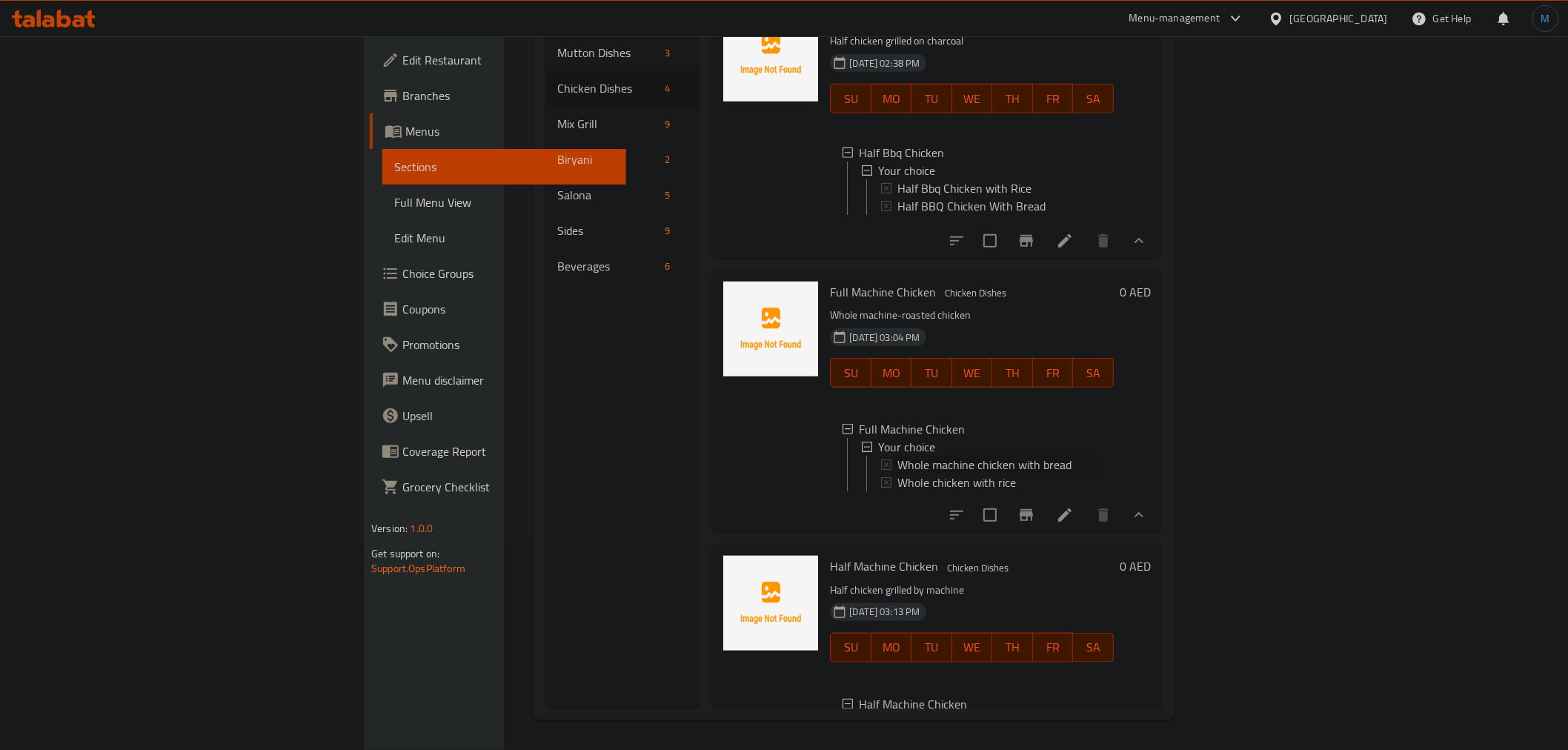
click at [897, 472] on span "Whole machine chicken with bread" at bounding box center [984, 465] width 174 height 18
click at [897, 483] on span "Whole chicken with rice" at bounding box center [956, 483] width 118 height 18
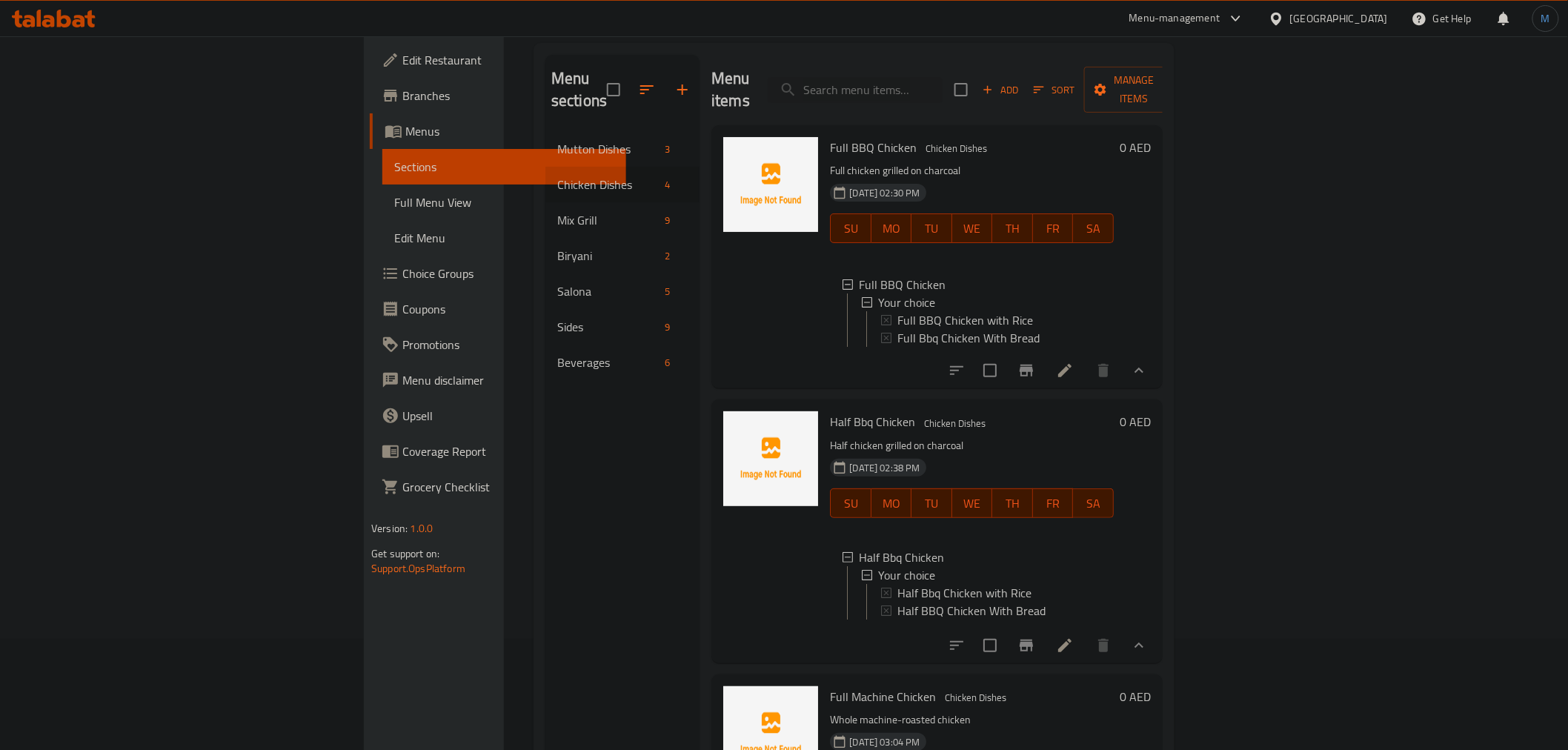
scroll to position [0, 0]
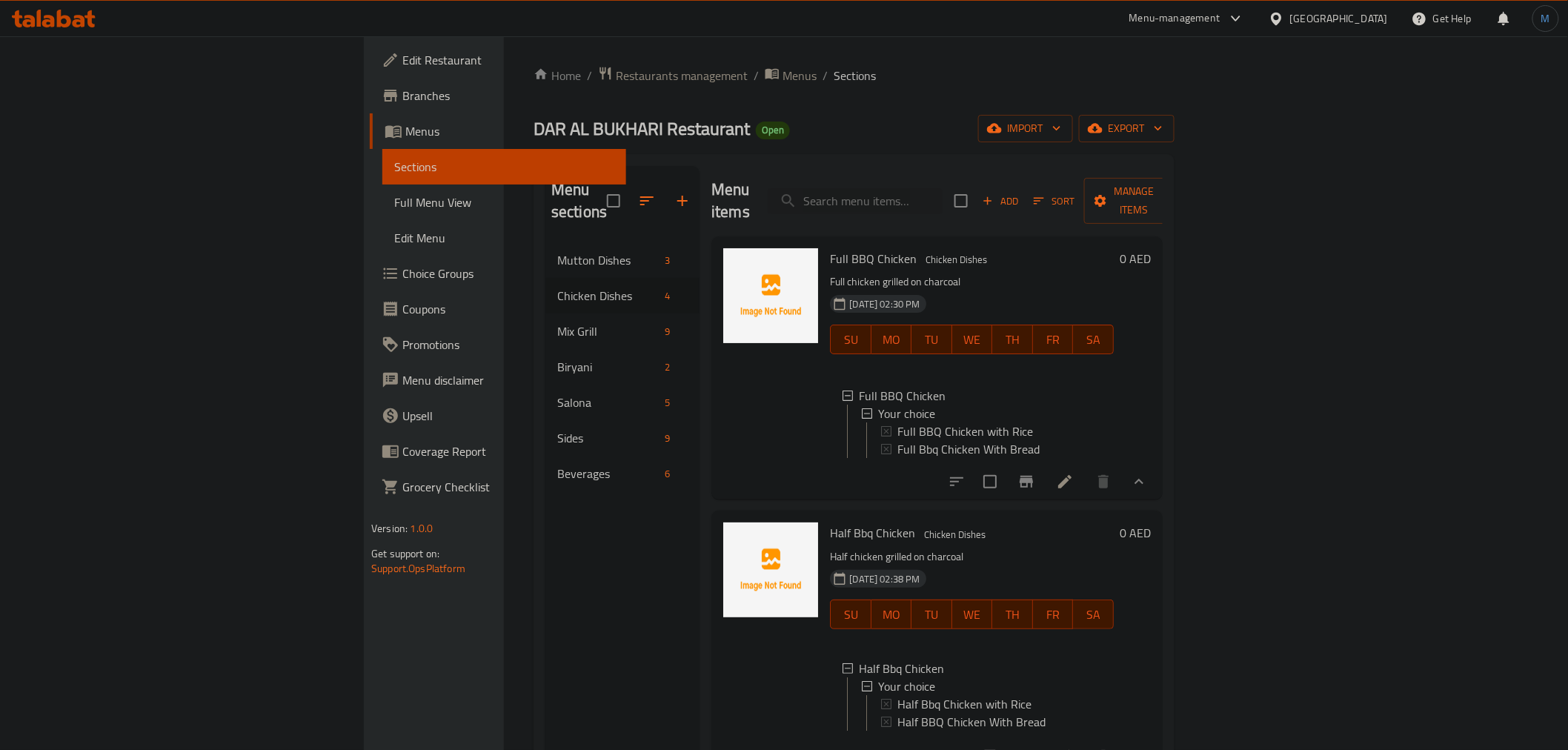
click at [1183, 178] on div "Add Sort Manage items" at bounding box center [1068, 201] width 229 height 46
click at [1021, 193] on span "Add" at bounding box center [1000, 201] width 40 height 17
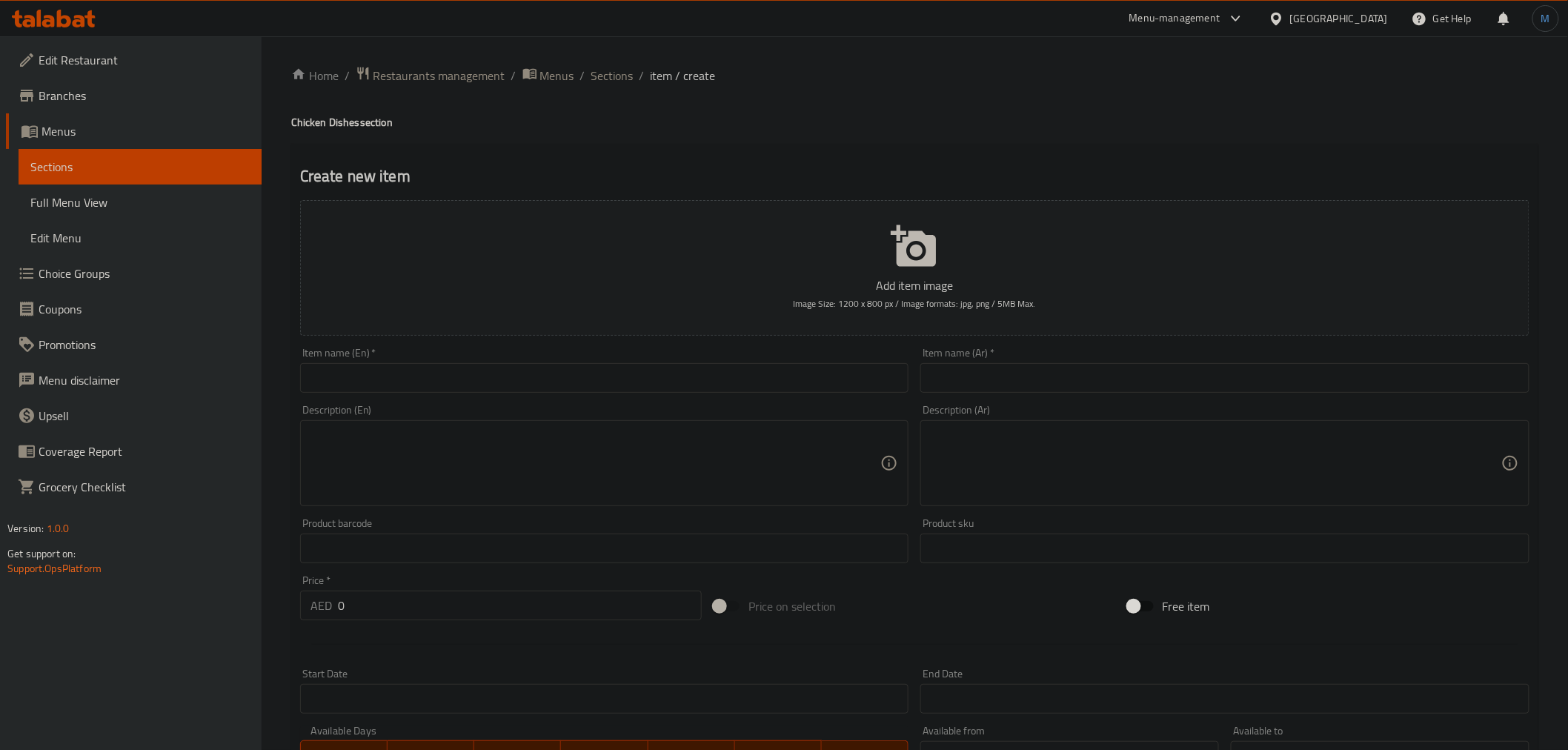
click at [832, 353] on div "Item name (En)   * Item name (En) *" at bounding box center [605, 369] width 609 height 45
click at [825, 372] on input "text" at bounding box center [605, 378] width 609 height 30
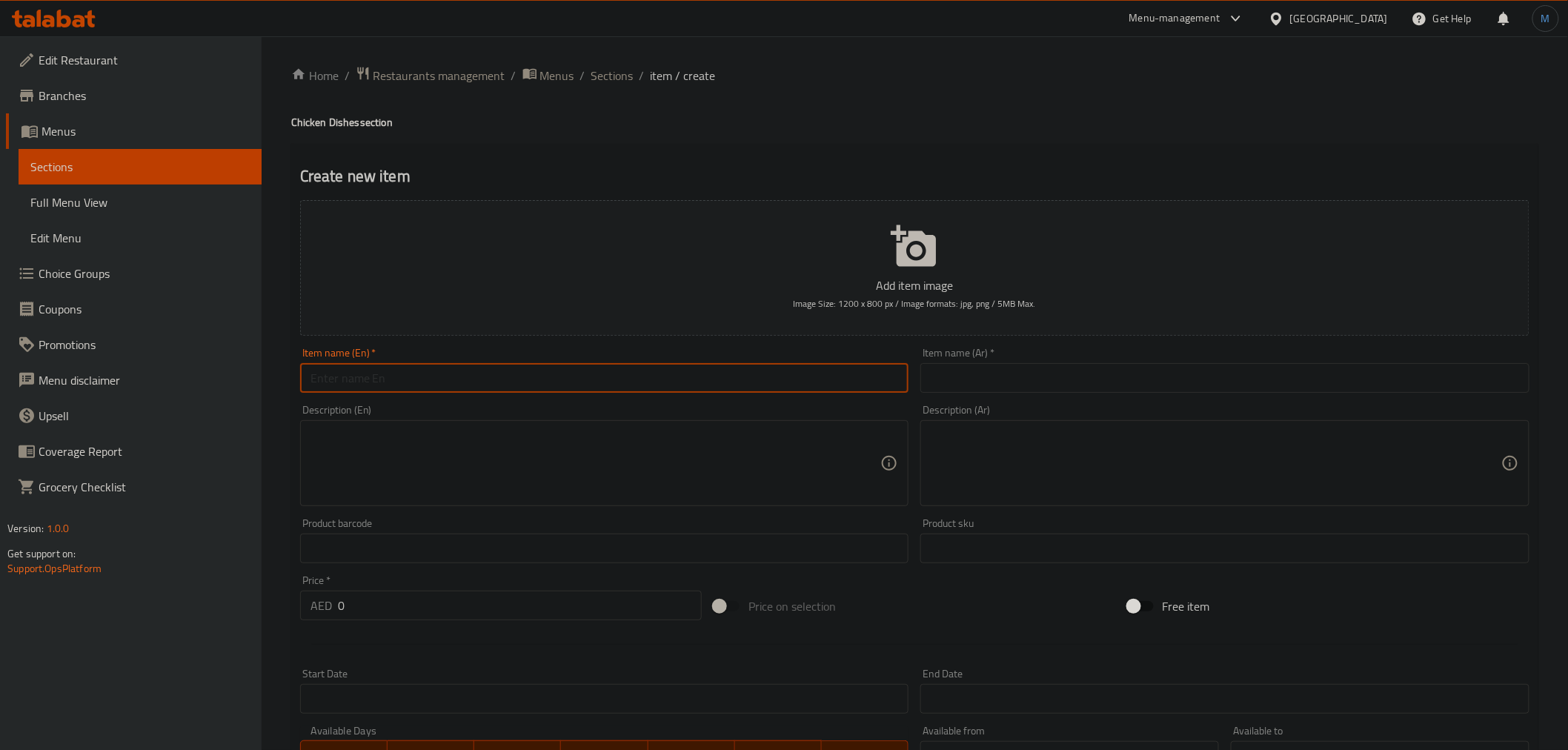
paste input "Half BBQ Chicken with Bukhari Rice"
type input "Half BBQ Chicken with Bukhari Rice"
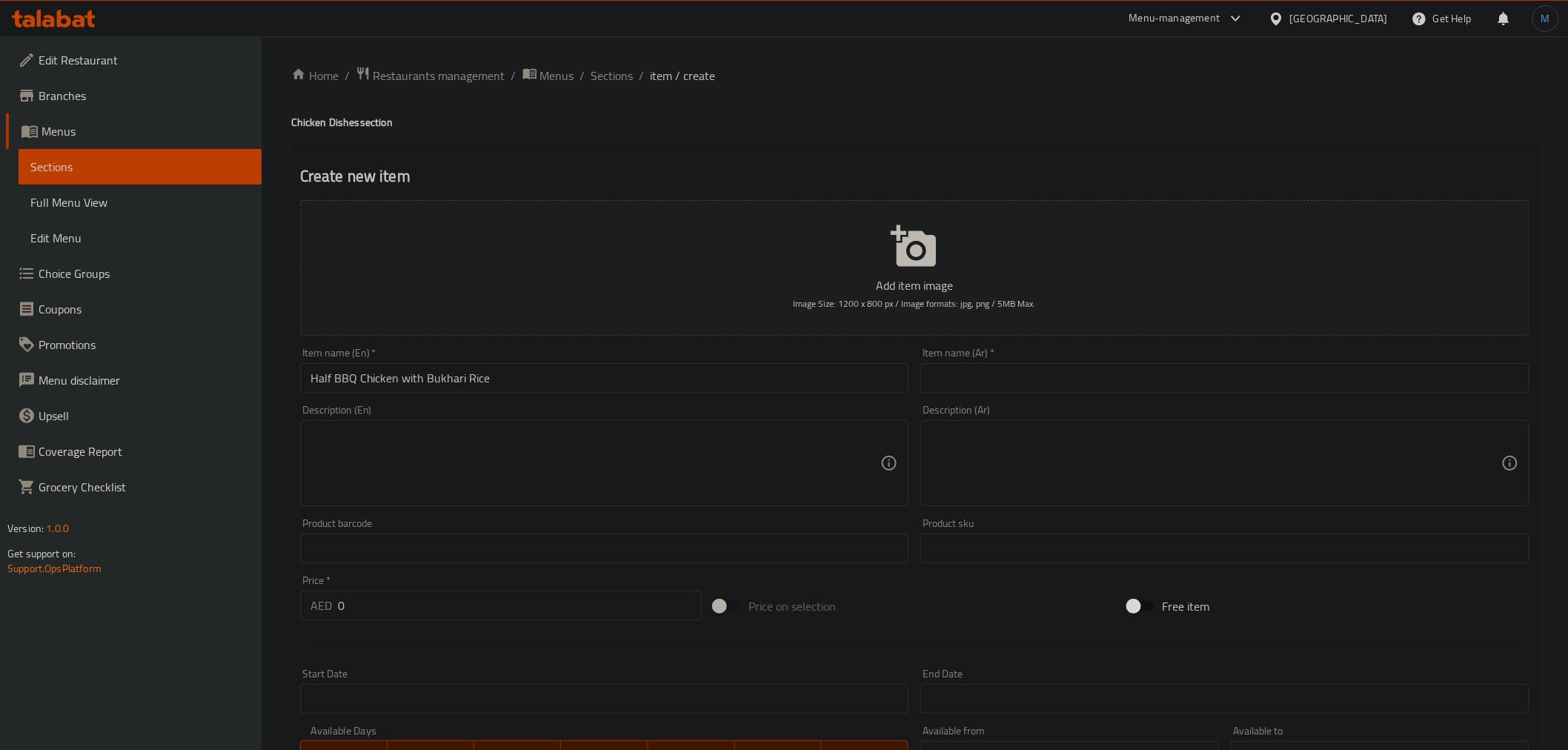
click at [1123, 371] on input "text" at bounding box center [1225, 378] width 609 height 30
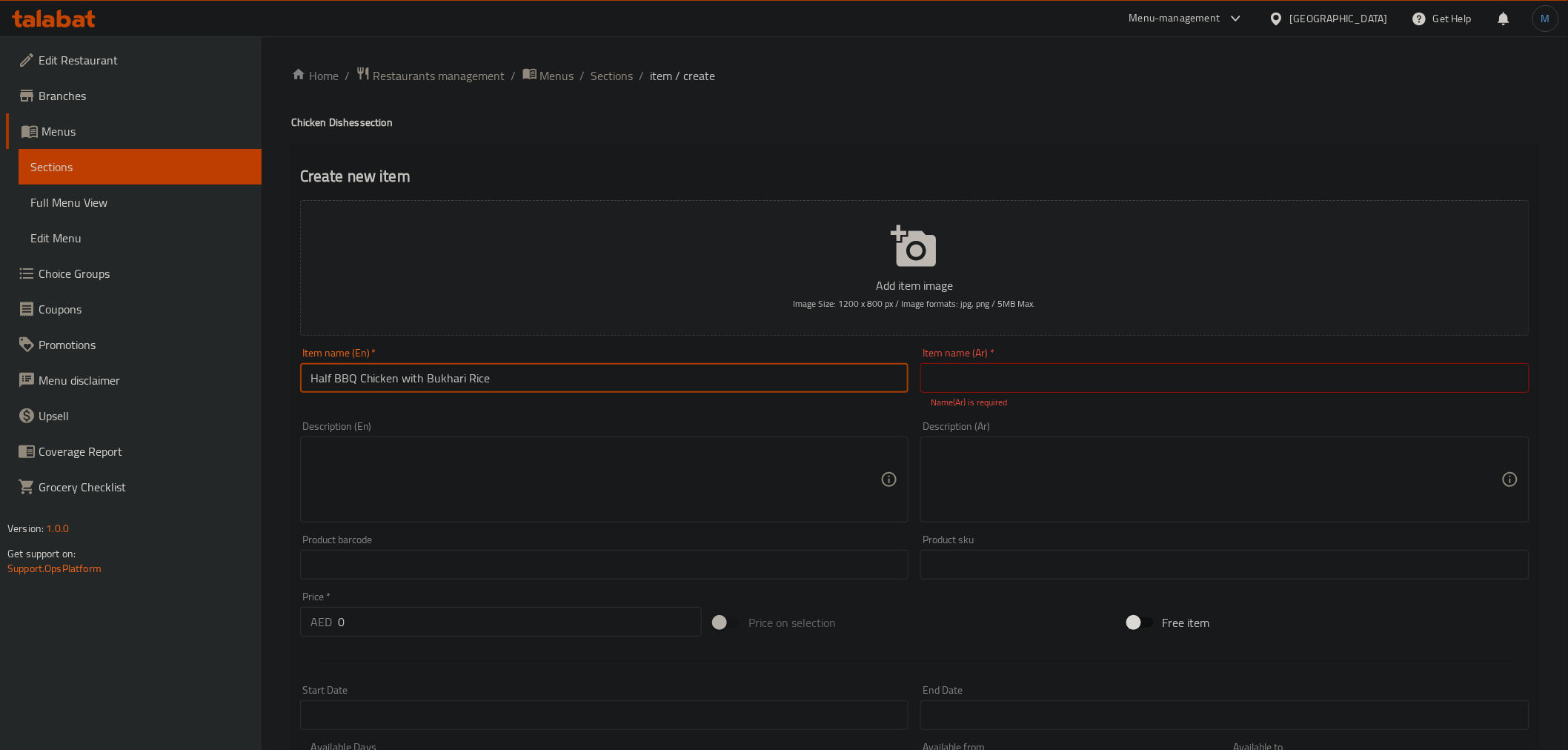
click at [778, 388] on input "Half BBQ Chicken with Bukhari Rice" at bounding box center [605, 378] width 609 height 30
click at [993, 372] on input "text" at bounding box center [1225, 378] width 609 height 30
paste input "نصف دجاجة مشوية مع أرز بخاري"
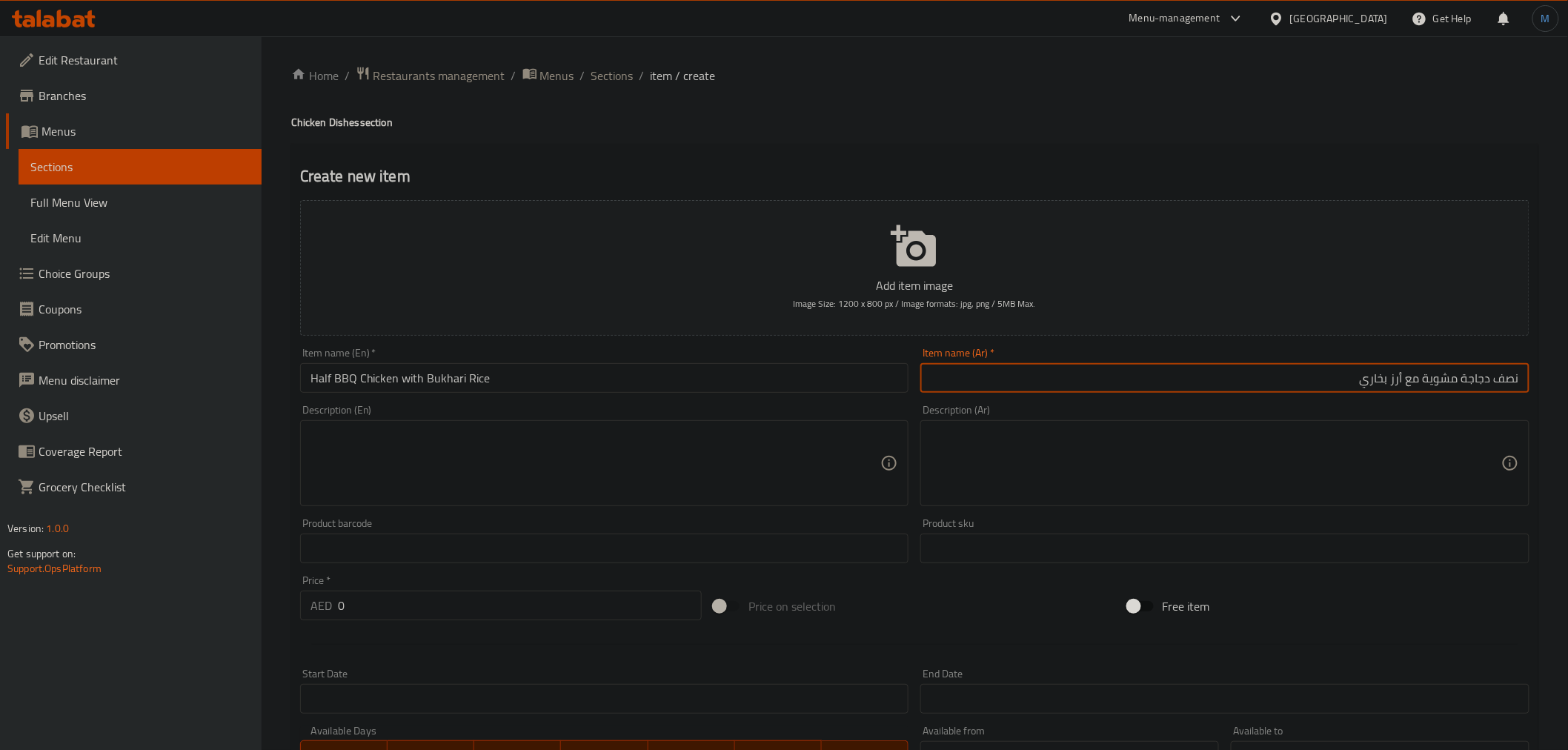
click at [1443, 382] on input "نصف دجاجة مشوية مع أرز بخاري" at bounding box center [1225, 378] width 609 height 30
type input "نصف دجاج علي الفحم مع أرز بخاري"
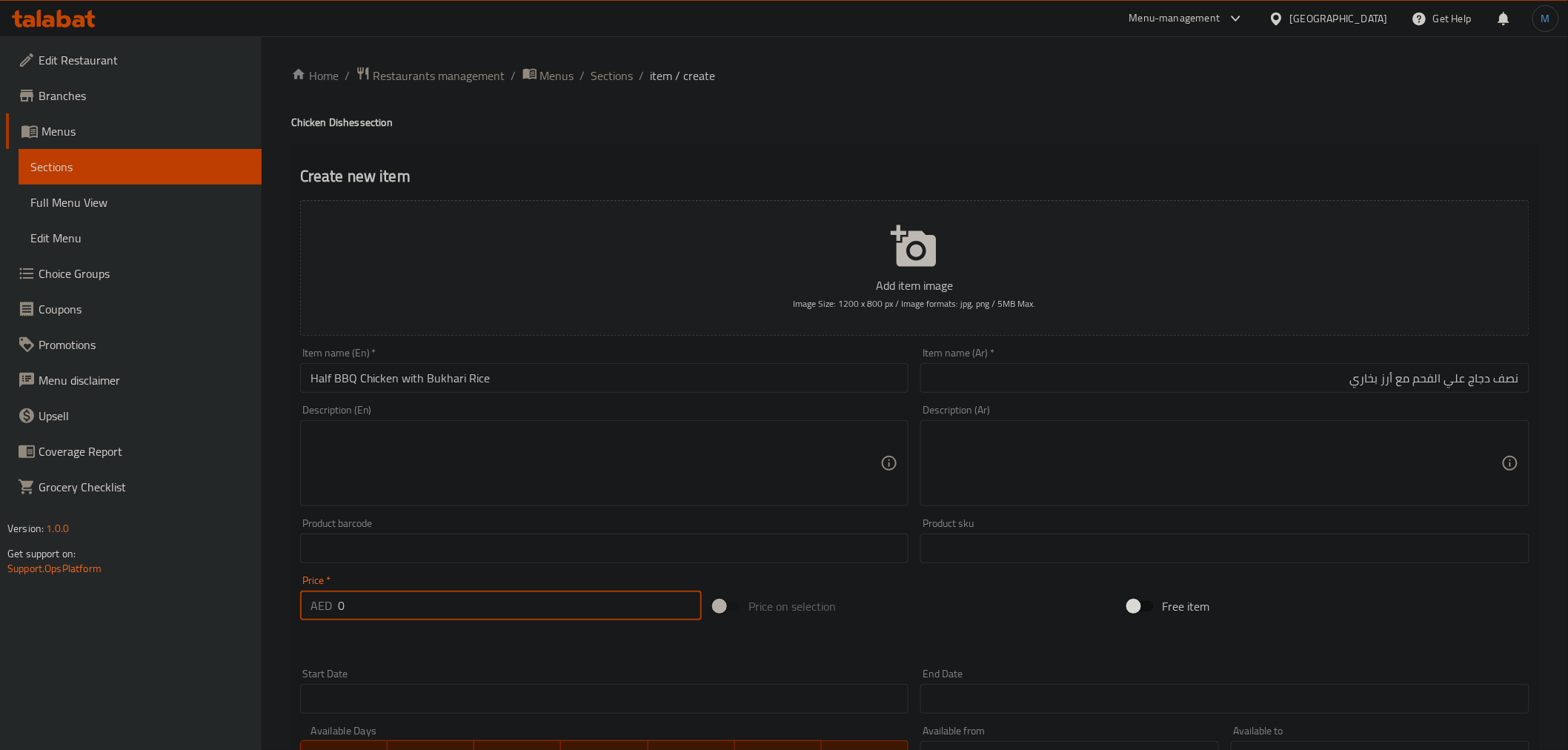
drag, startPoint x: 515, startPoint y: 597, endPoint x: 336, endPoint y: 602, distance: 179.1
click at [336, 602] on div "AED 0 Price *" at bounding box center [501, 606] width 401 height 30
type input "35"
click at [453, 465] on textarea at bounding box center [596, 463] width 571 height 70
paste textarea "Half grilled chicken machine served with bukhari rice"
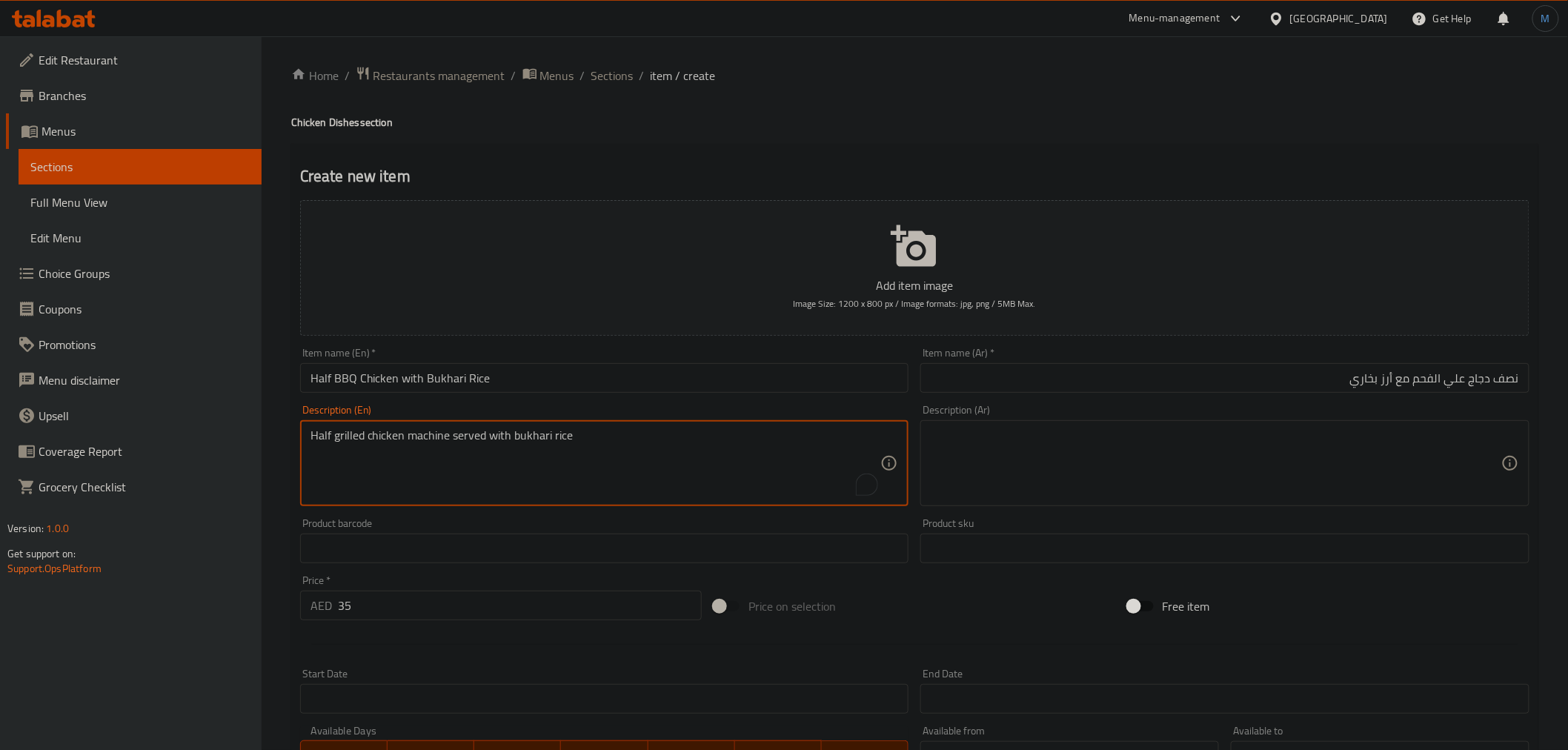
type textarea "Half grilled chicken machine served with bukhari rice"
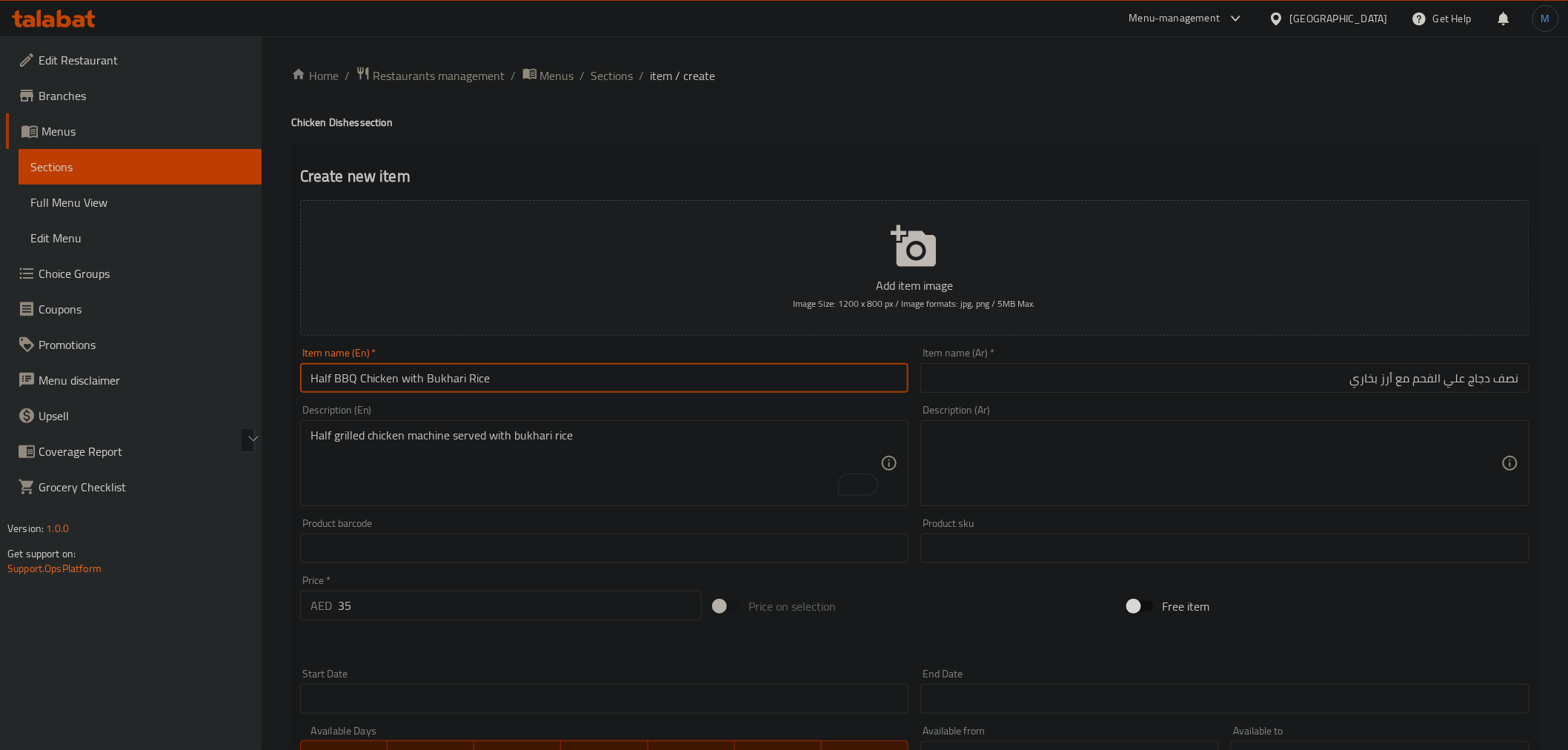
click at [729, 388] on input "Half BBQ Chicken with Bukhari Rice" at bounding box center [605, 378] width 609 height 30
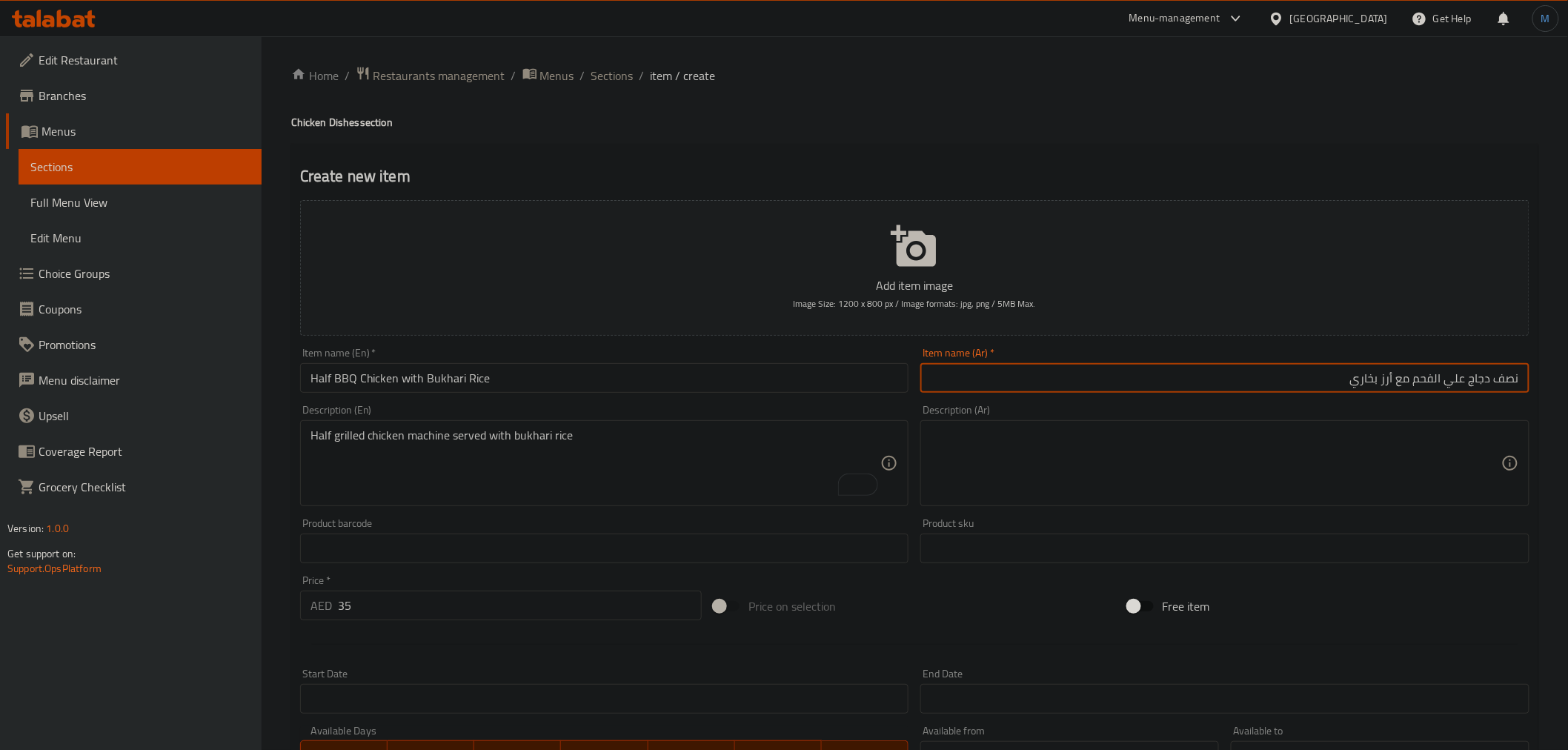
click at [1432, 379] on input "نصف دجاج علي الفحم مع أرز بخاري" at bounding box center [1225, 378] width 609 height 30
type input "نصف دجاج باربكيو مع أرز بخاري"
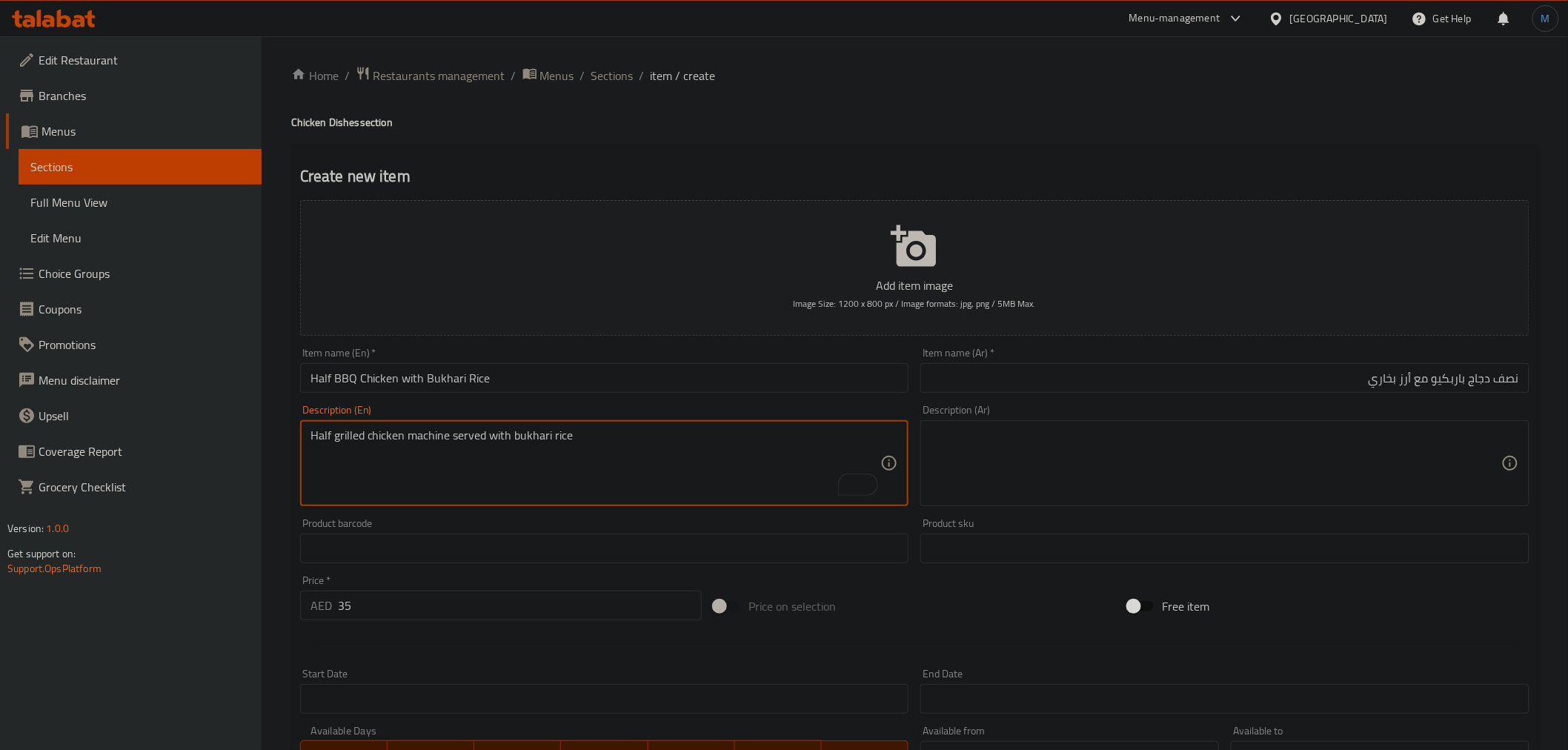
click at [662, 450] on textarea "Half grilled chicken machine served with bukhari rice" at bounding box center [596, 463] width 571 height 70
drag, startPoint x: 1272, startPoint y: 489, endPoint x: 1053, endPoint y: 552, distance: 227.9
click at [1272, 489] on textarea at bounding box center [1216, 463] width 571 height 70
paste textarea "نصف دجاجة مشوية على الماكينة تقدم مع أرز بخاري"
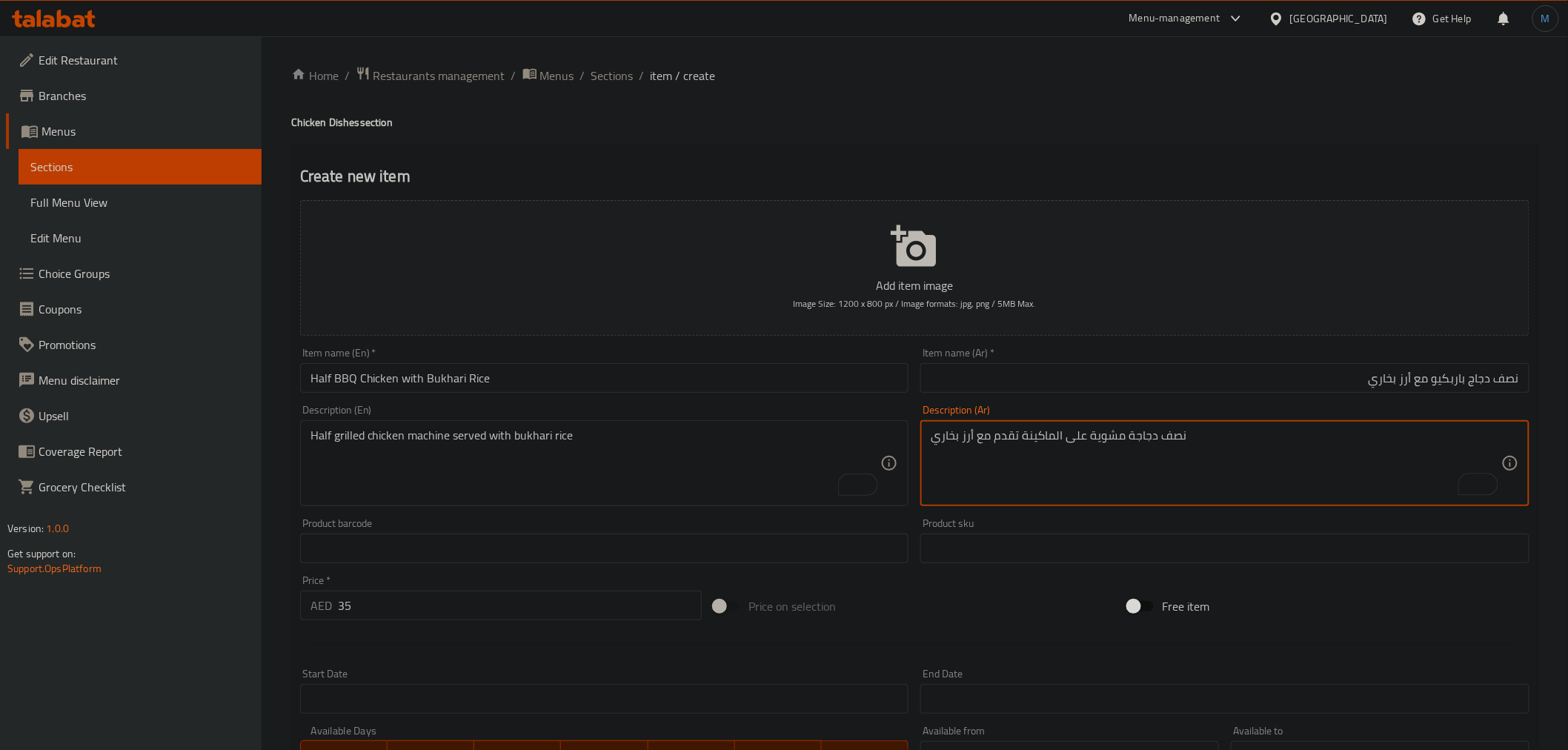
scroll to position [294, 0]
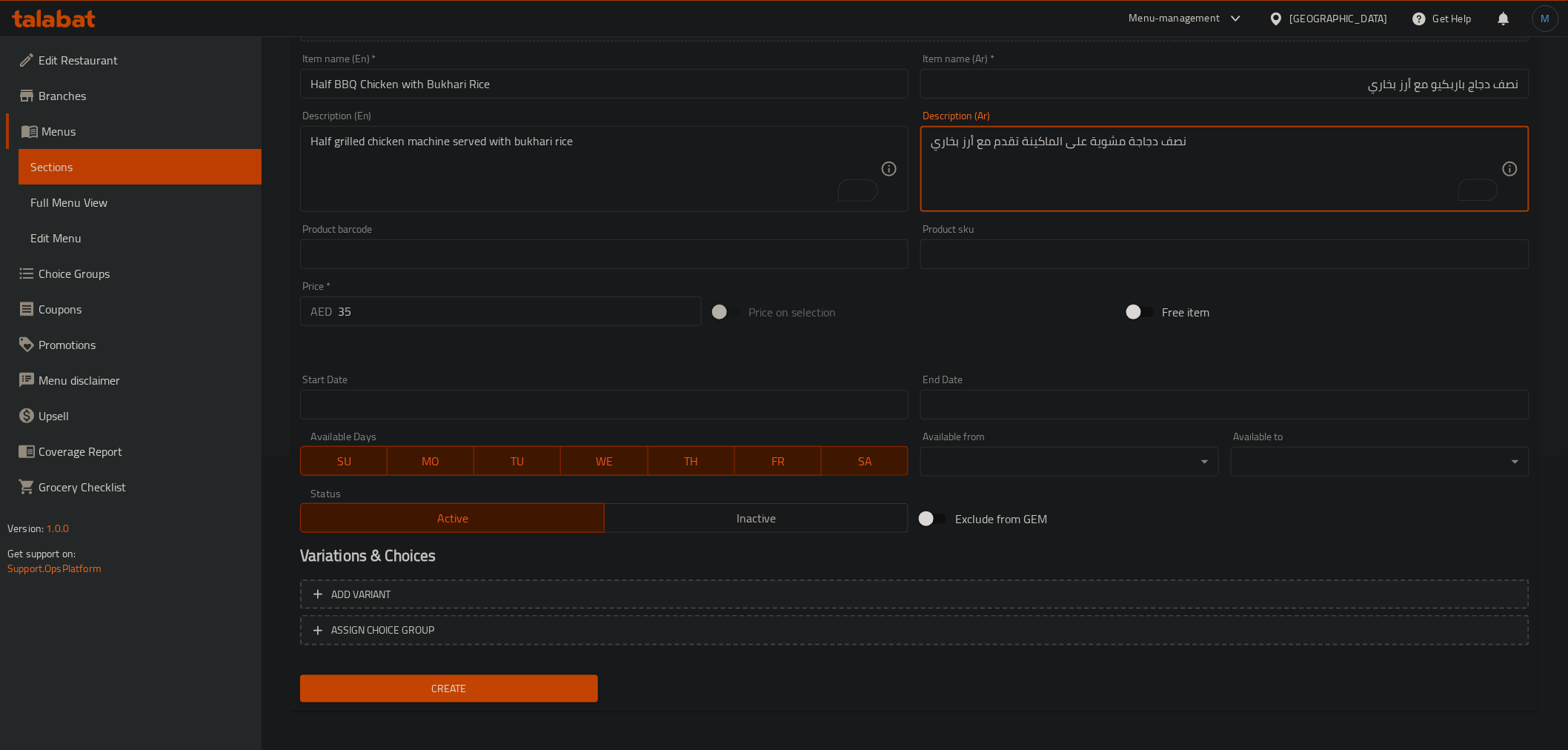
type textarea "نصف دجاجة مشوية على الماكينة تقدم مع أرز بخاري"
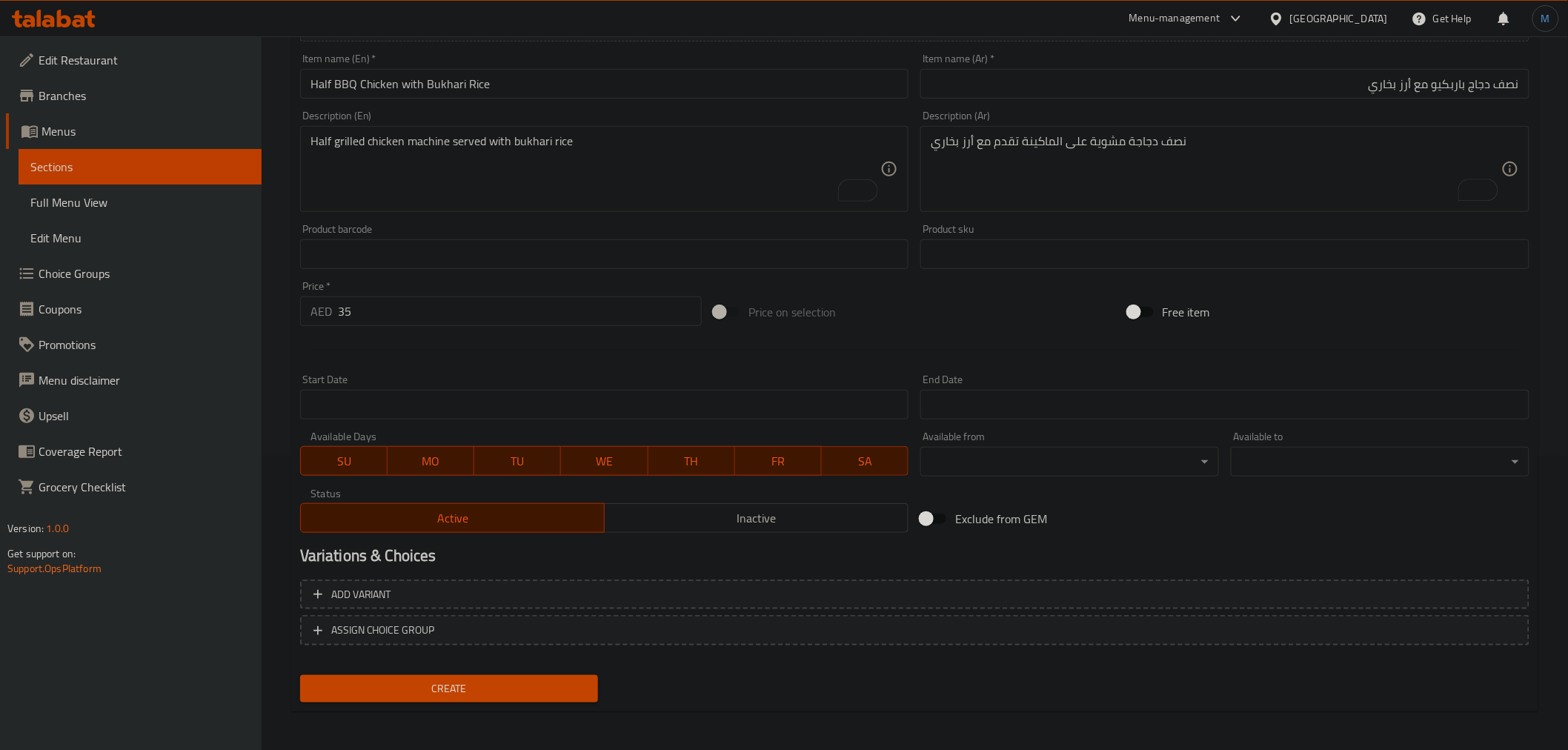
click at [419, 708] on div "Home / Restaurants management / Menus / Sections / item / create Chicken Dishes…" at bounding box center [915, 247] width 1247 height 951
click at [427, 696] on button "Create" at bounding box center [449, 688] width 299 height 28
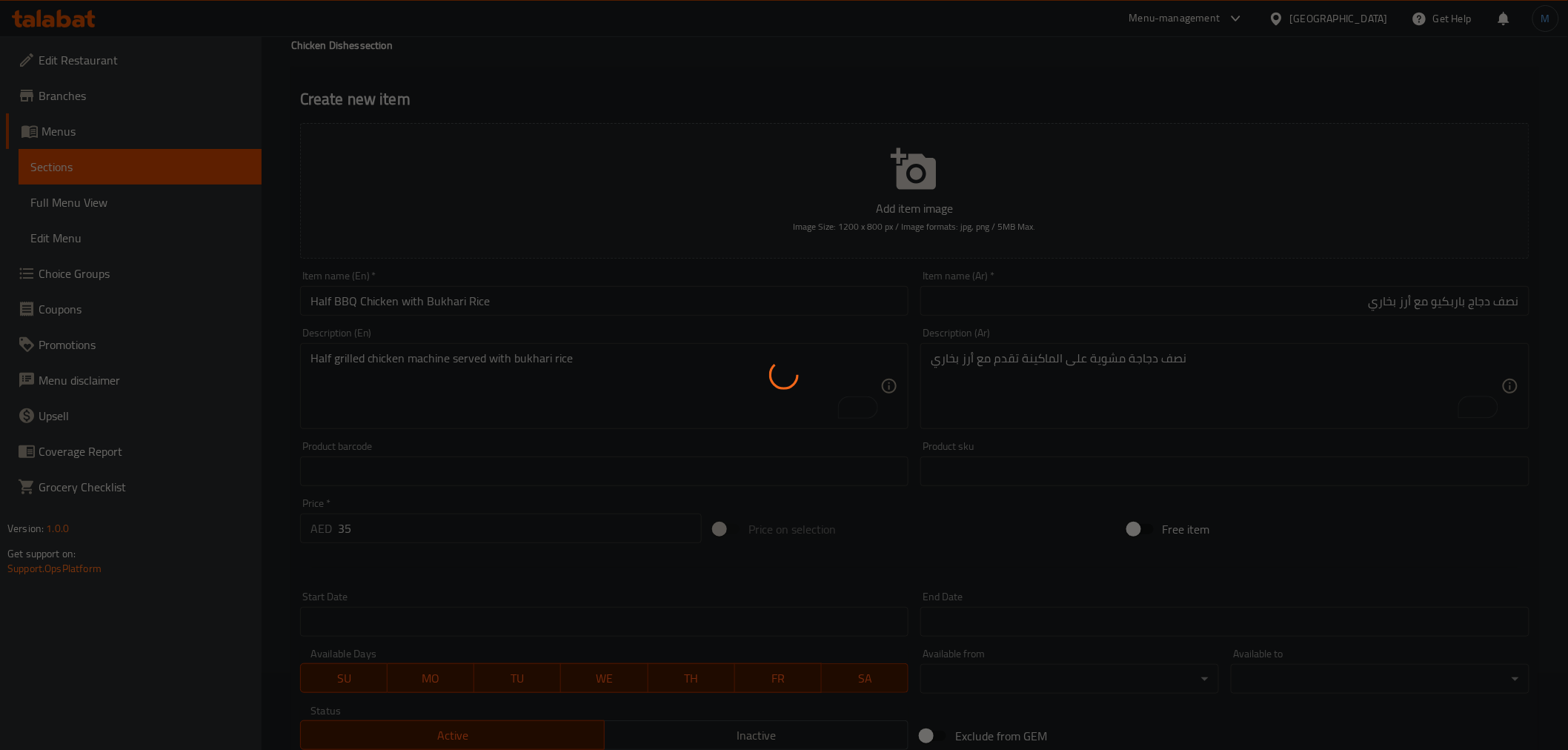
scroll to position [0, 0]
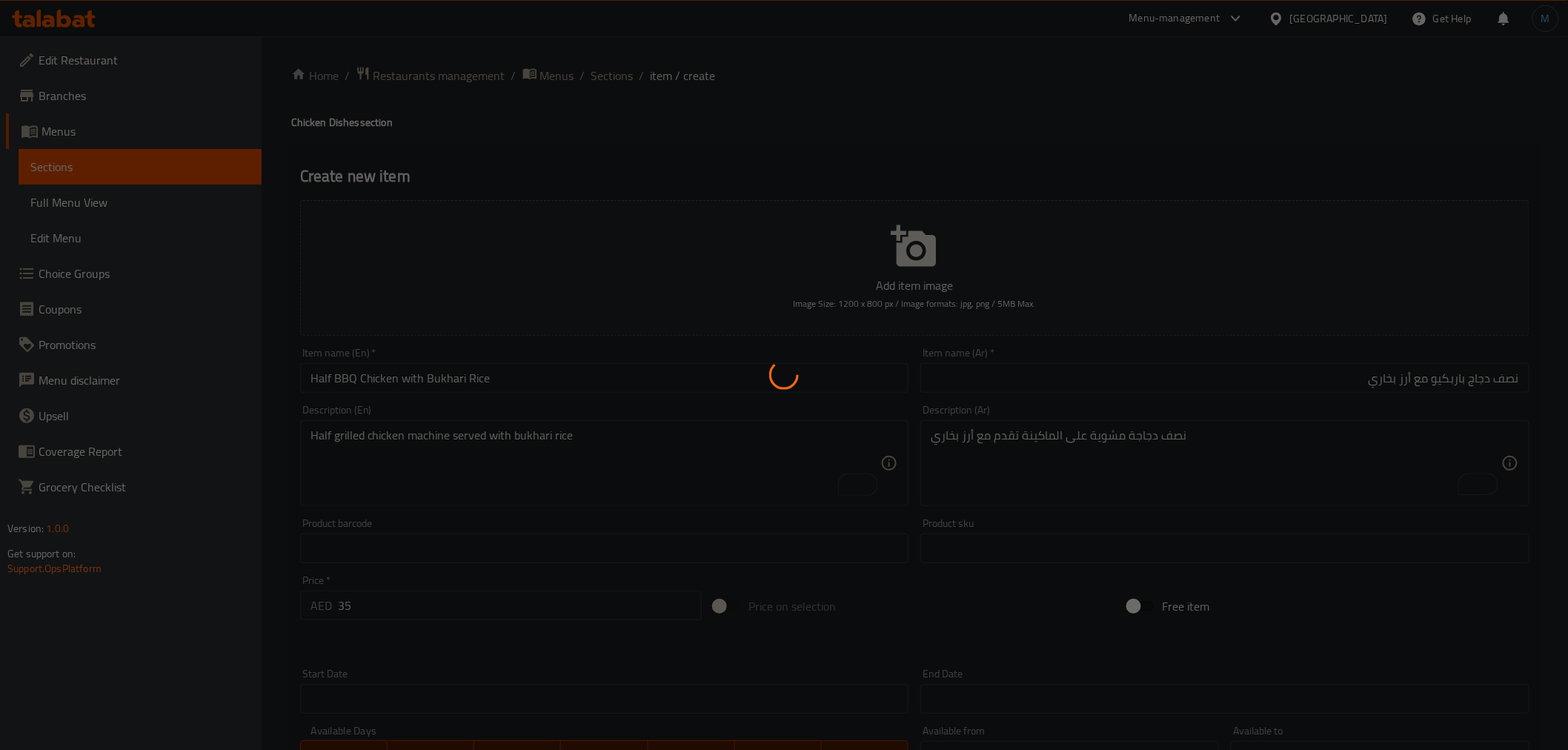
type input "0"
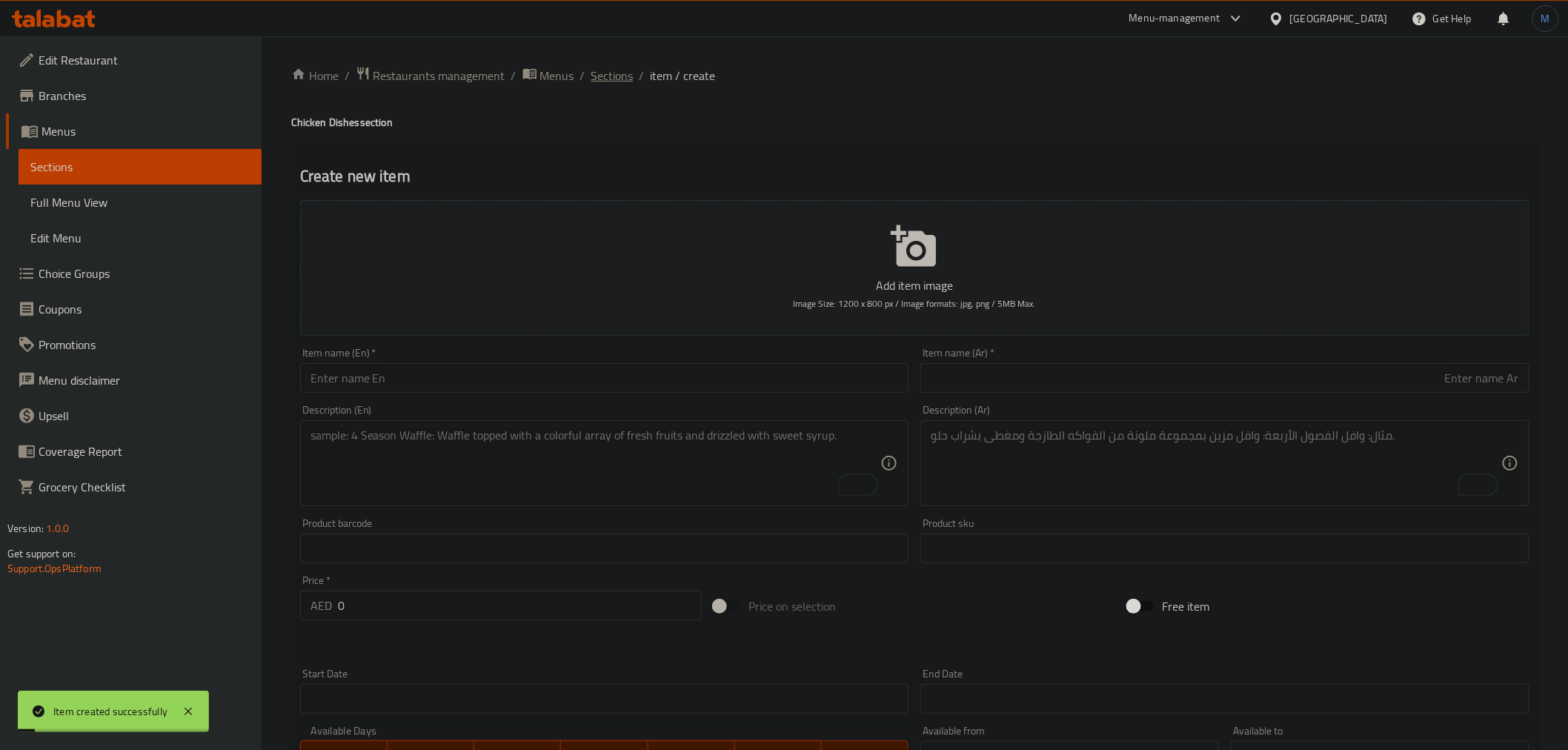
click at [611, 81] on span "Sections" at bounding box center [612, 76] width 42 height 18
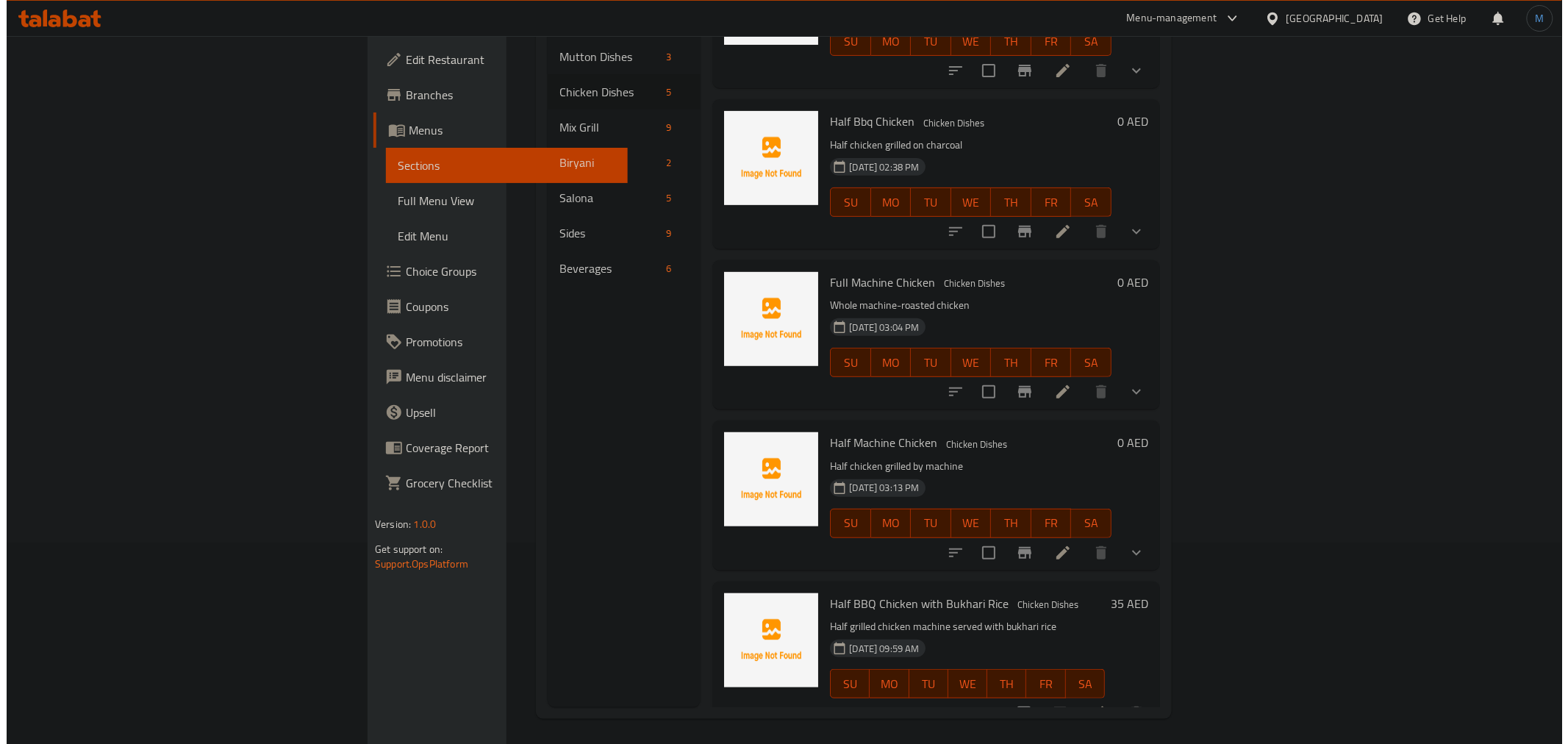
scroll to position [205, 0]
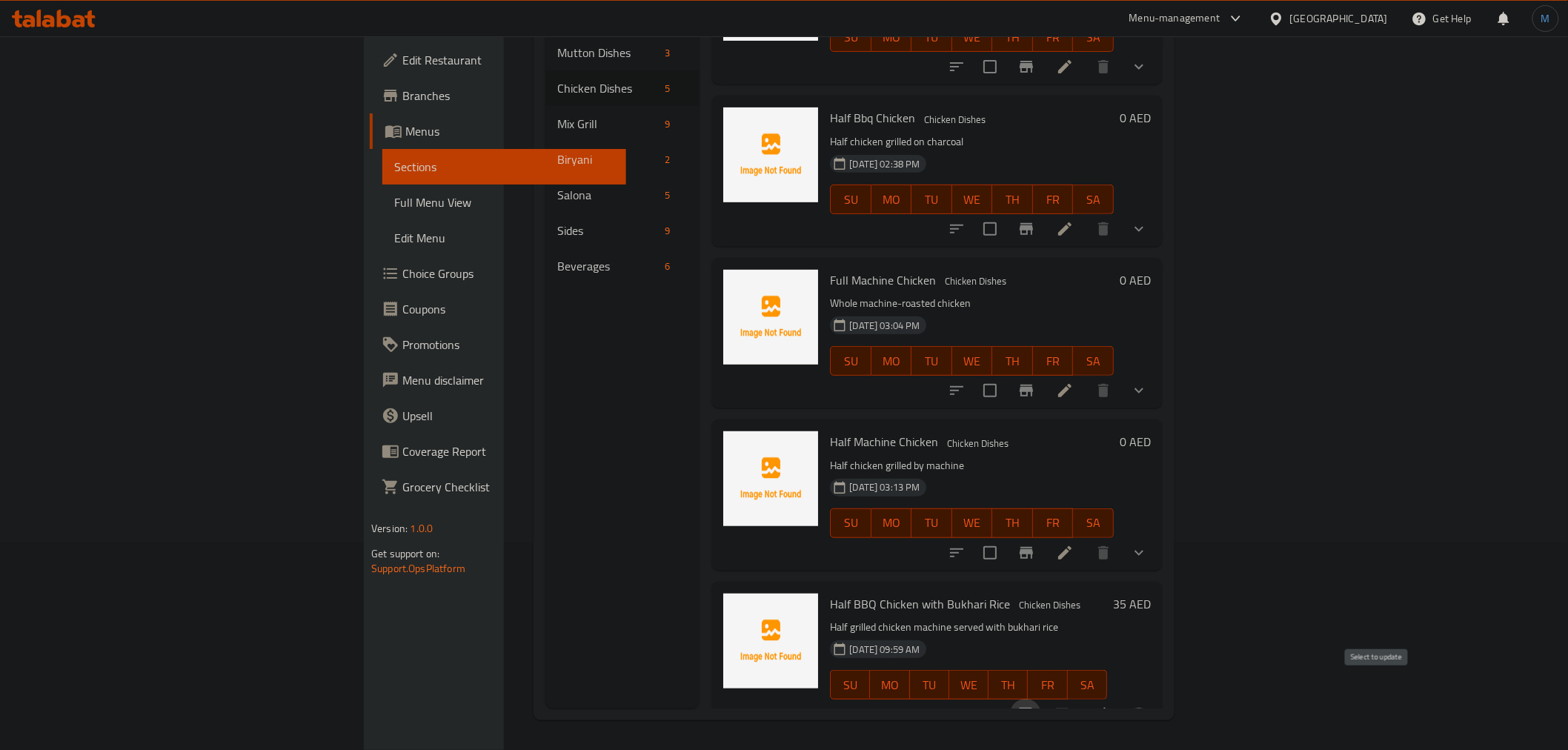
click at [1041, 702] on input "checkbox" at bounding box center [1026, 714] width 31 height 31
checkbox input "true"
click at [1070, 705] on icon "Branch-specific-item" at bounding box center [1061, 714] width 18 height 18
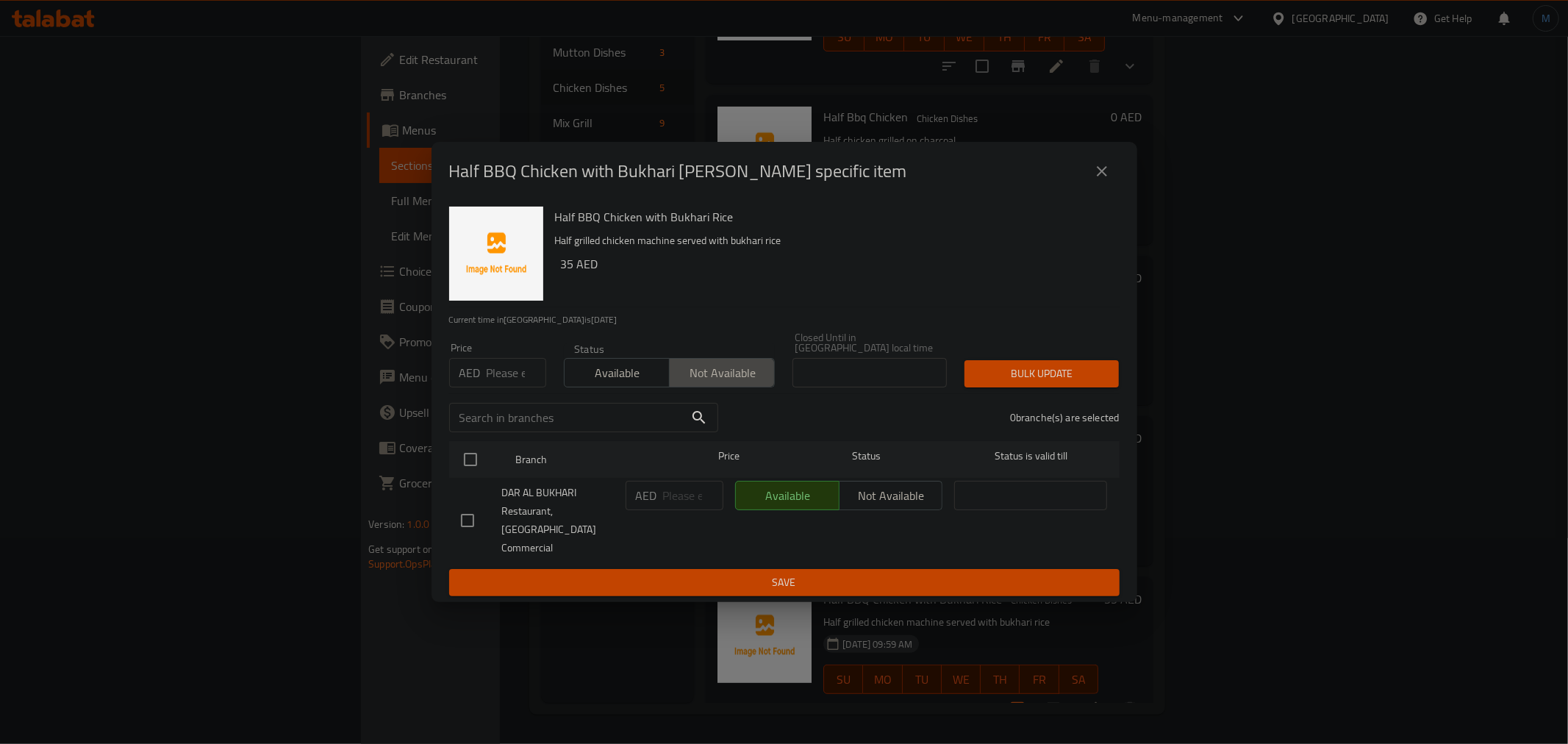
drag, startPoint x: 676, startPoint y: 376, endPoint x: 688, endPoint y: 386, distance: 15.6
click at [677, 377] on span "Not available" at bounding box center [722, 372] width 93 height 21
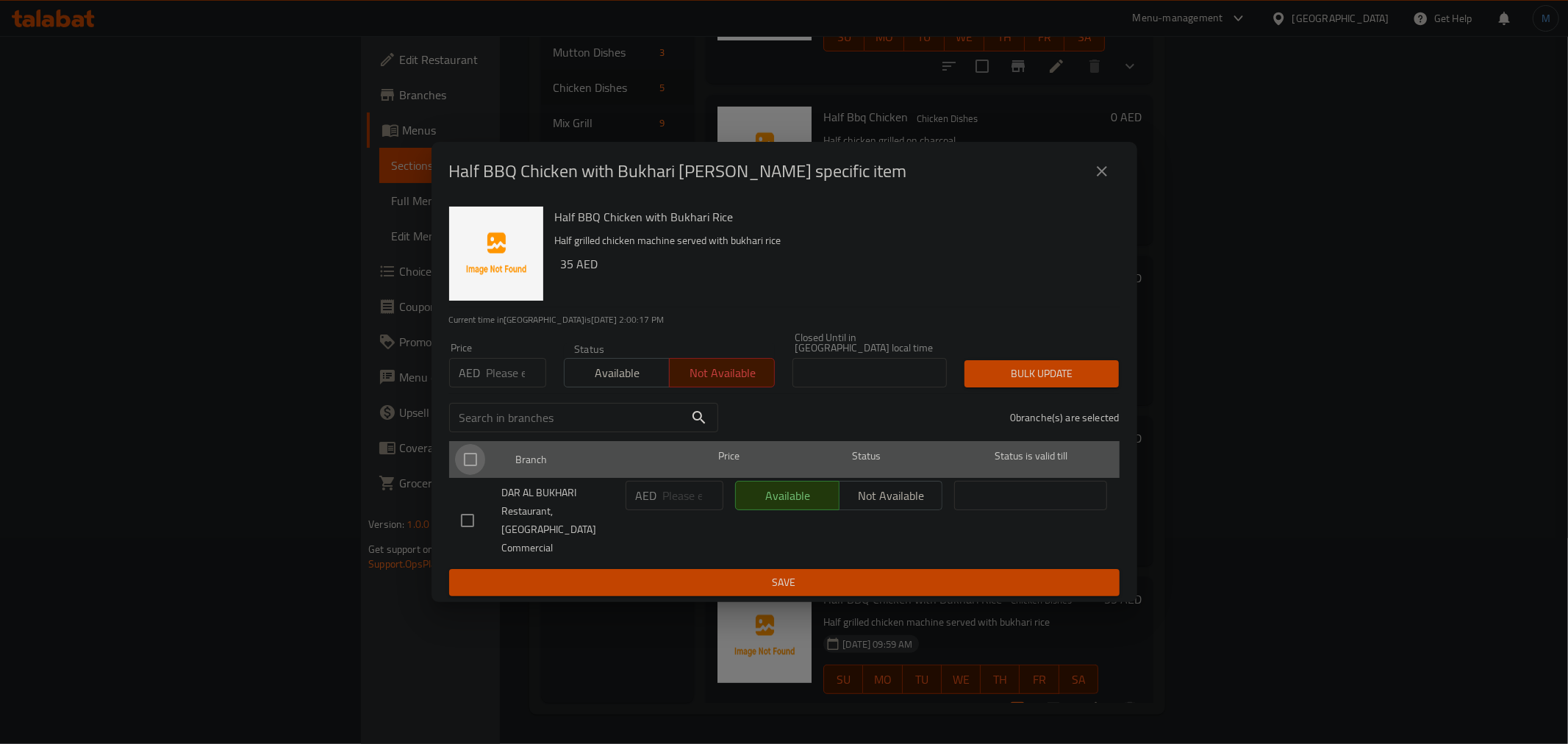
click at [461, 474] on input "checkbox" at bounding box center [471, 460] width 31 height 31
checkbox input "true"
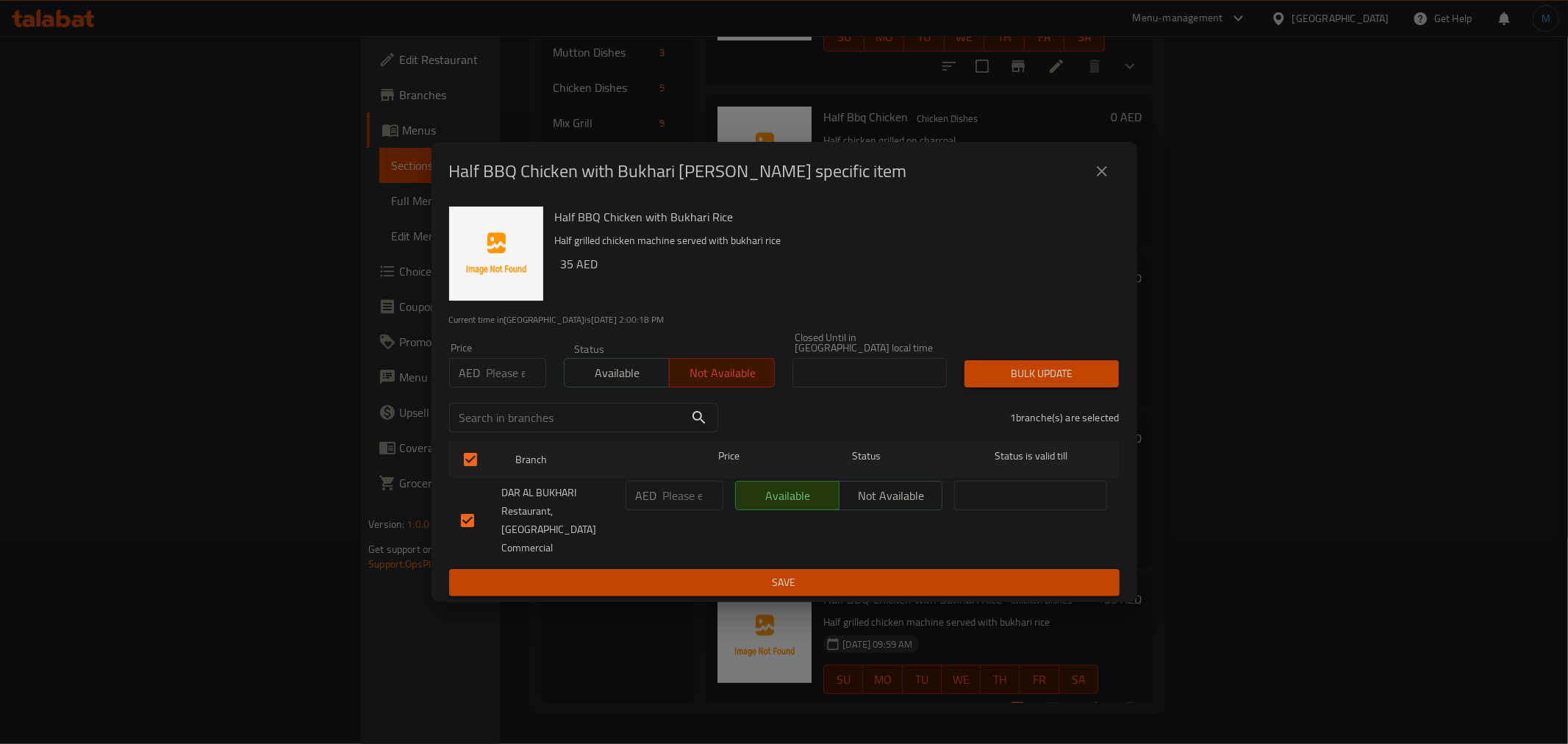
click at [981, 412] on div "1 branche(s) are selected" at bounding box center [928, 417] width 401 height 53
click at [1002, 396] on div "Bulk update" at bounding box center [1042, 373] width 172 height 45
click at [1005, 387] on button "Bulk update" at bounding box center [1042, 373] width 155 height 27
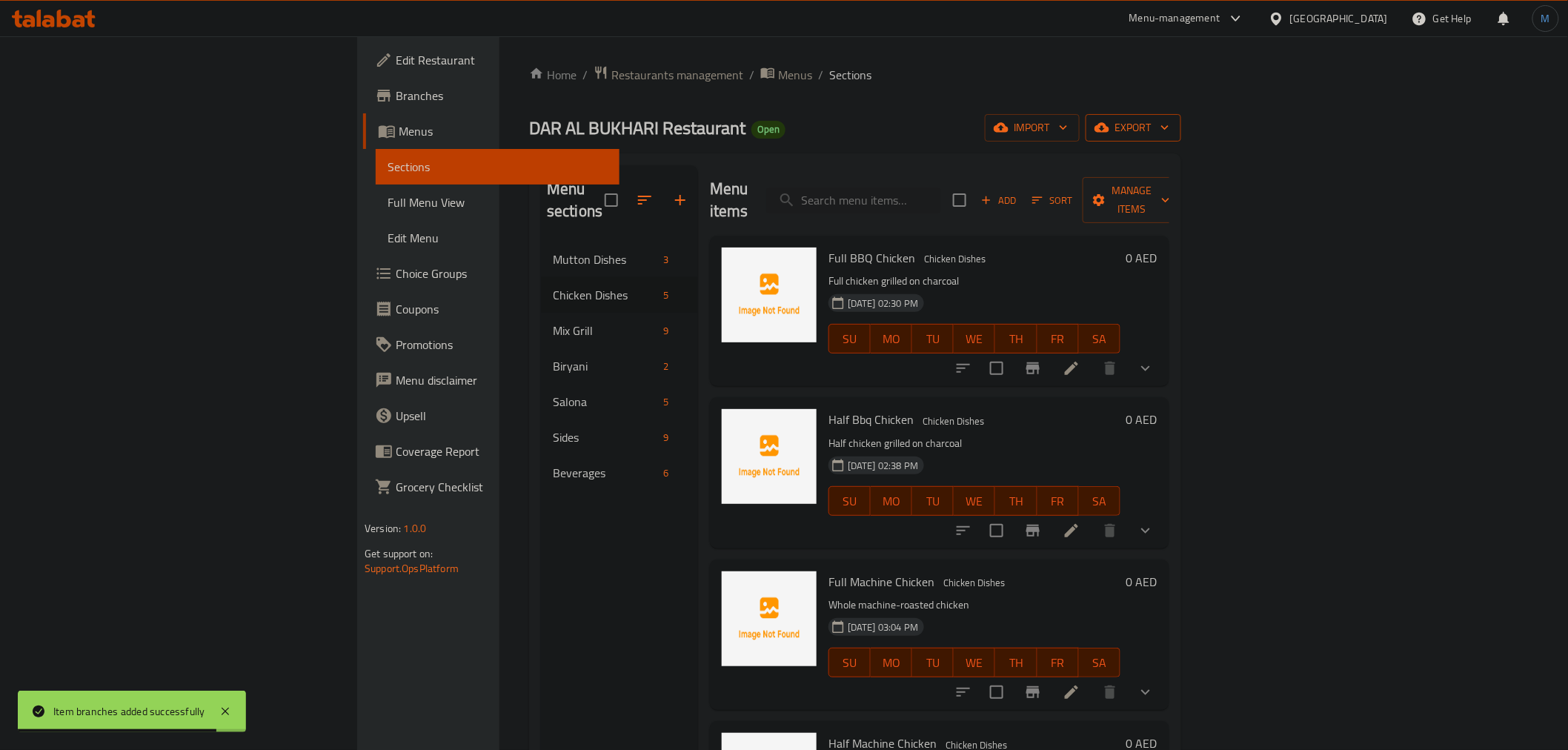
scroll to position [0, 0]
click at [1169, 135] on span "export" at bounding box center [1133, 128] width 72 height 19
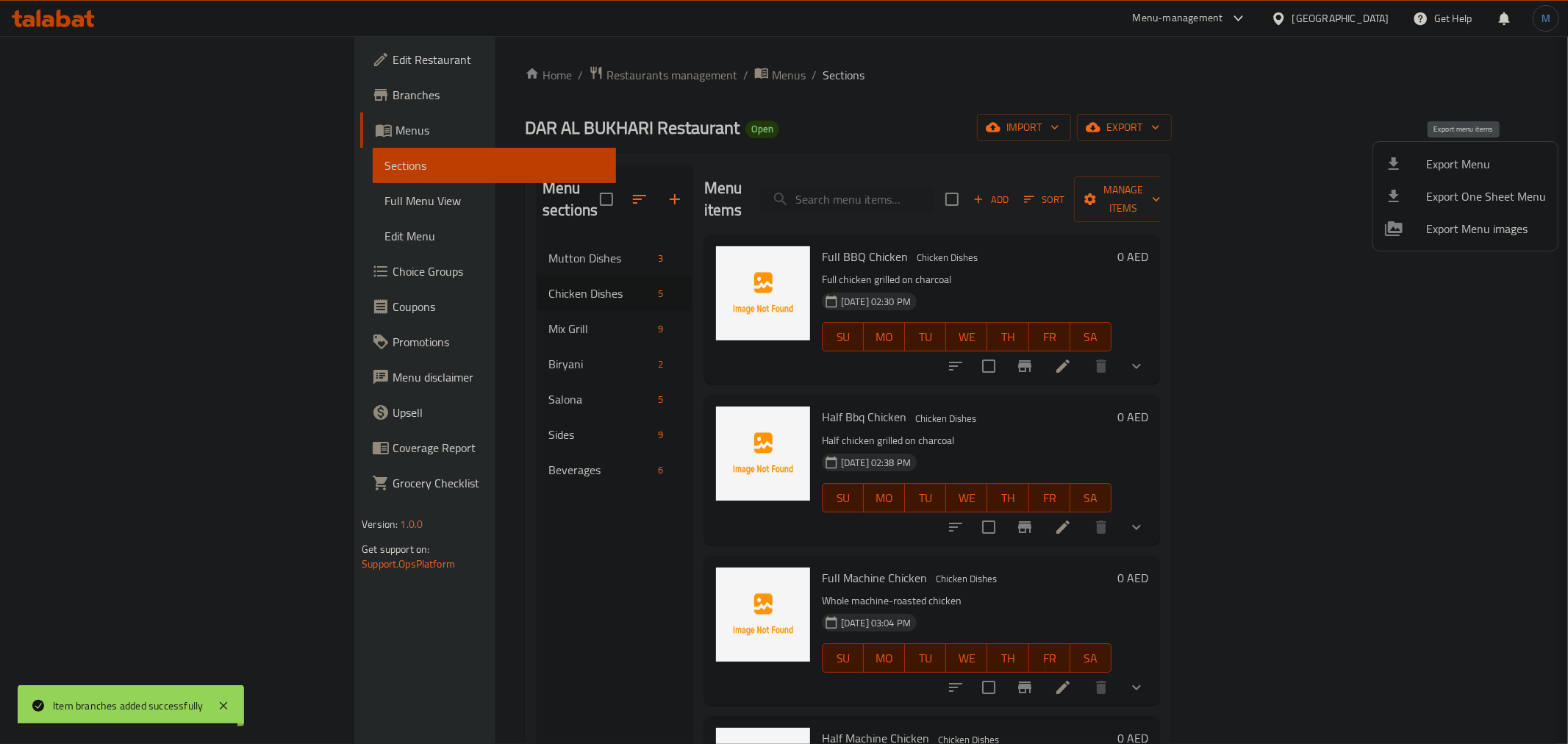
click at [1496, 163] on span "Export Menu" at bounding box center [1487, 164] width 120 height 18
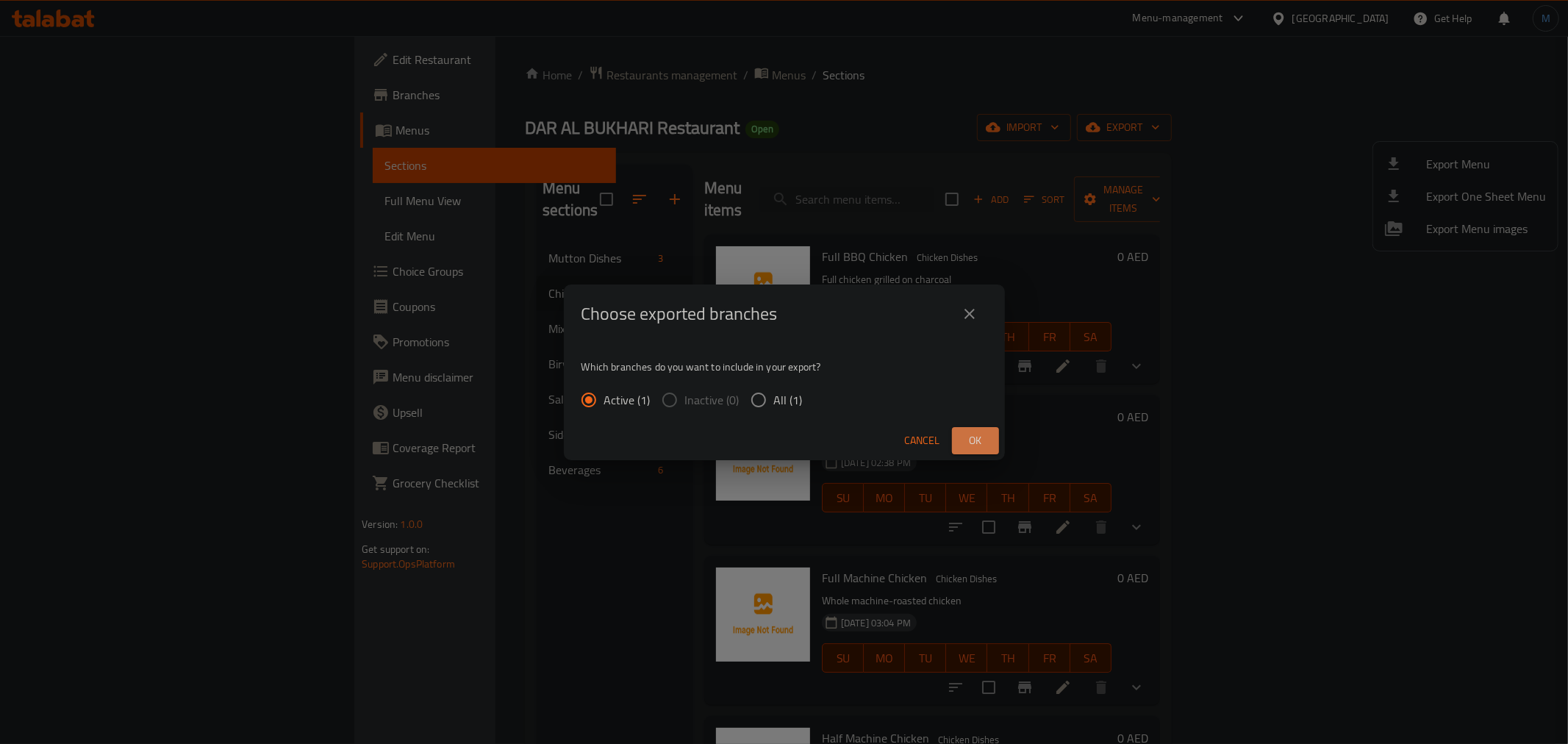
click at [974, 429] on button "Ok" at bounding box center [976, 440] width 47 height 27
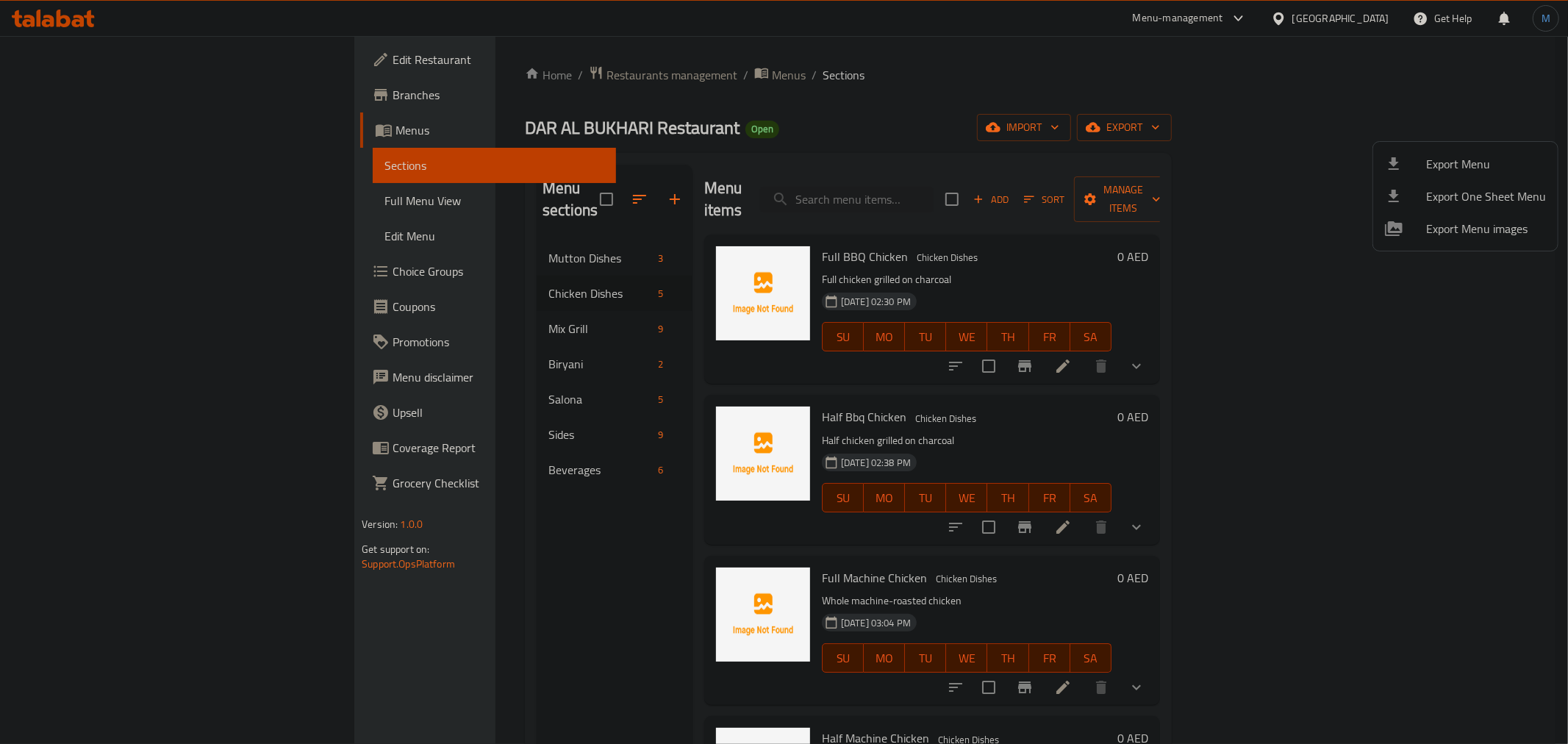
click at [1324, 23] on div at bounding box center [784, 372] width 1568 height 744
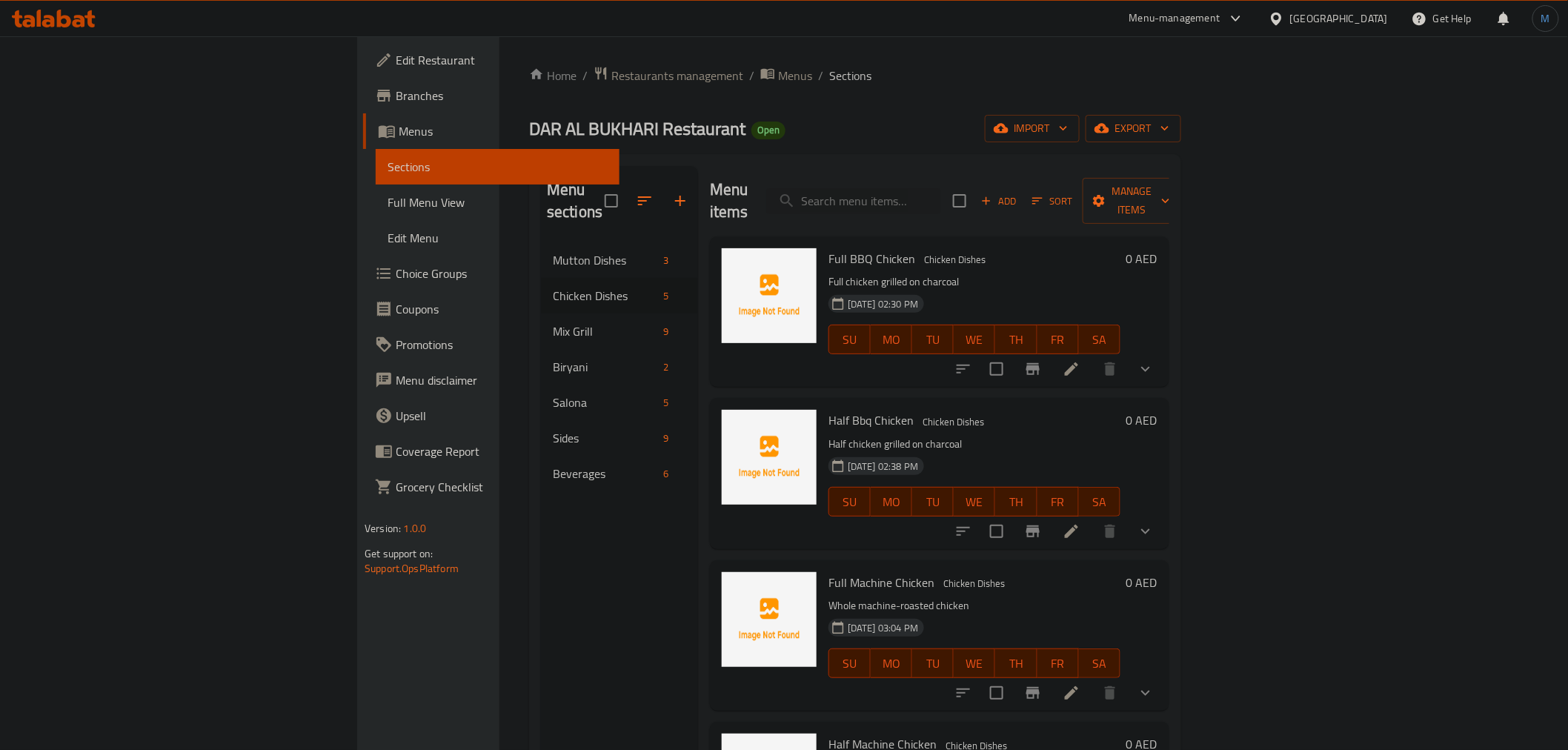
click at [1337, 16] on div "[GEOGRAPHIC_DATA]" at bounding box center [1339, 19] width 98 height 16
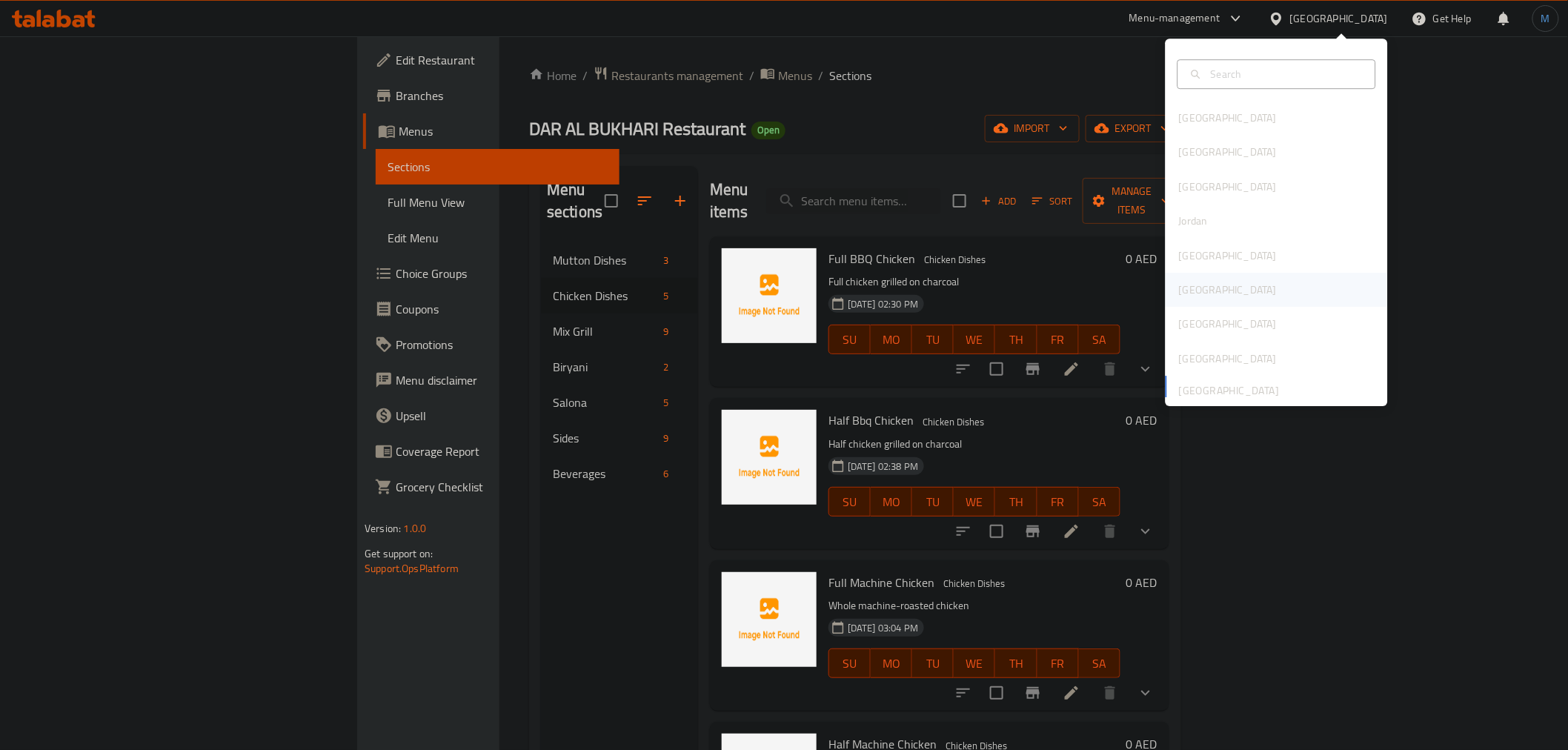
click at [1186, 295] on div "Oman" at bounding box center [1227, 290] width 98 height 16
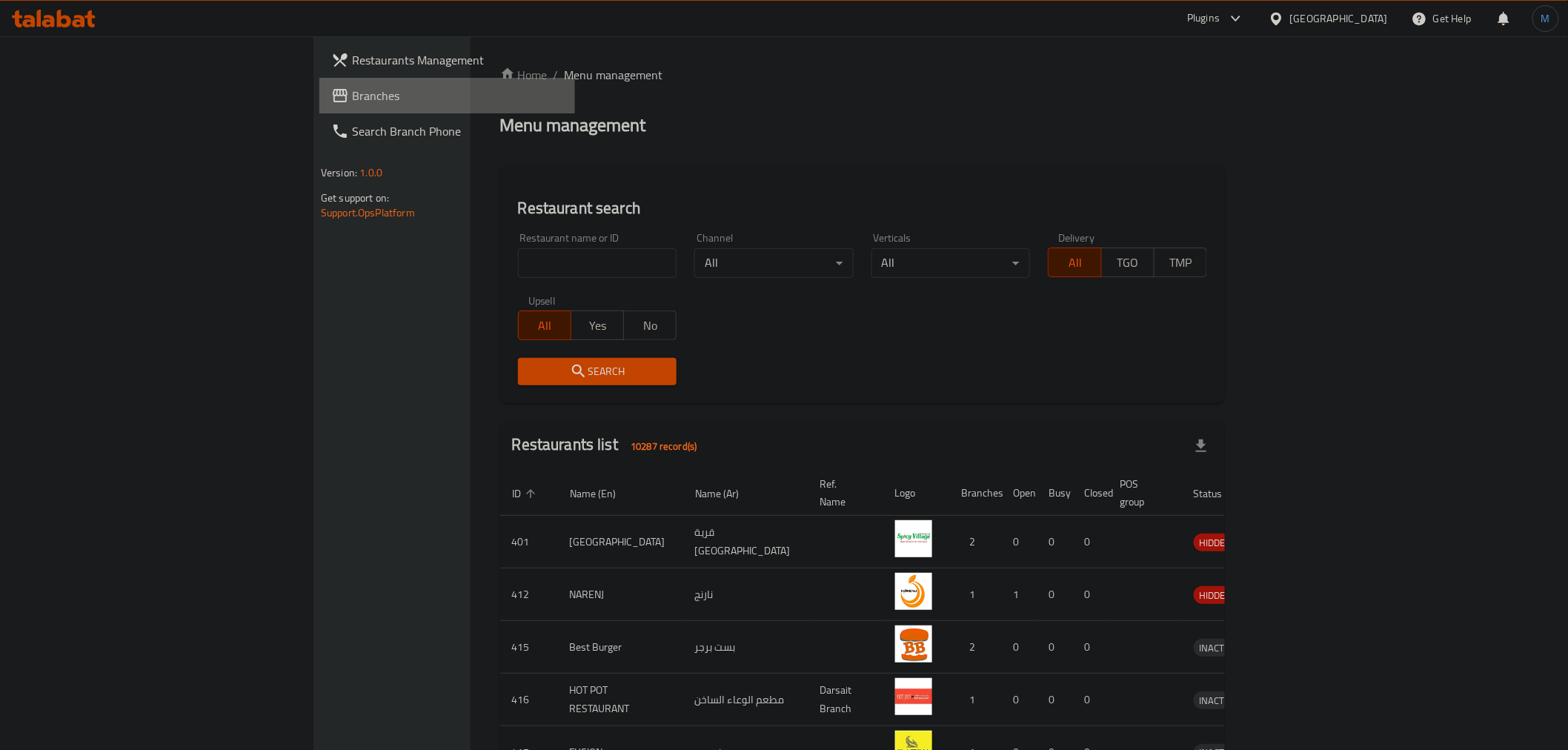
click at [320, 109] on link "Branches" at bounding box center [447, 95] width 255 height 36
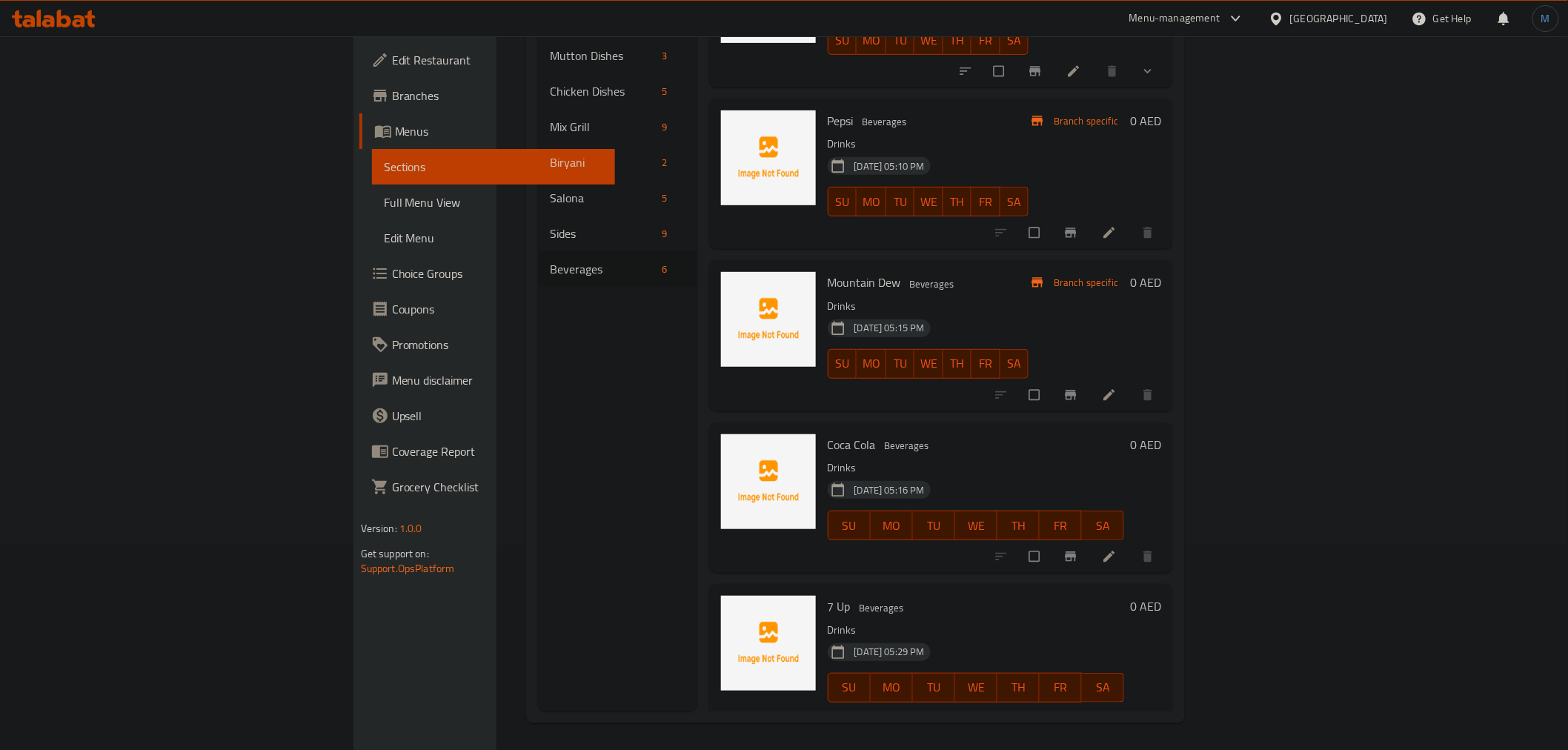
scroll to position [207, 0]
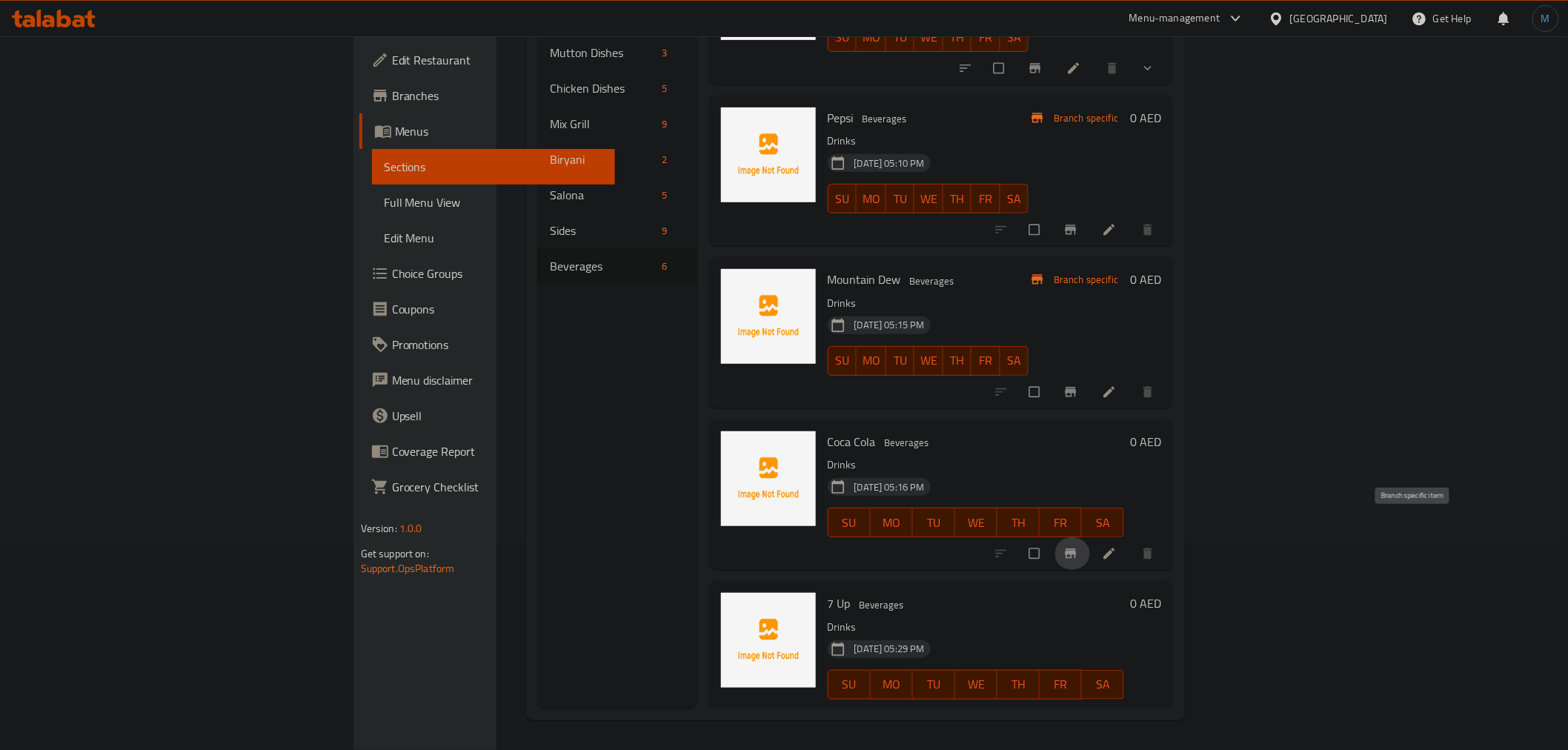
click at [1078, 546] on icon "Branch-specific-item" at bounding box center [1070, 553] width 15 height 15
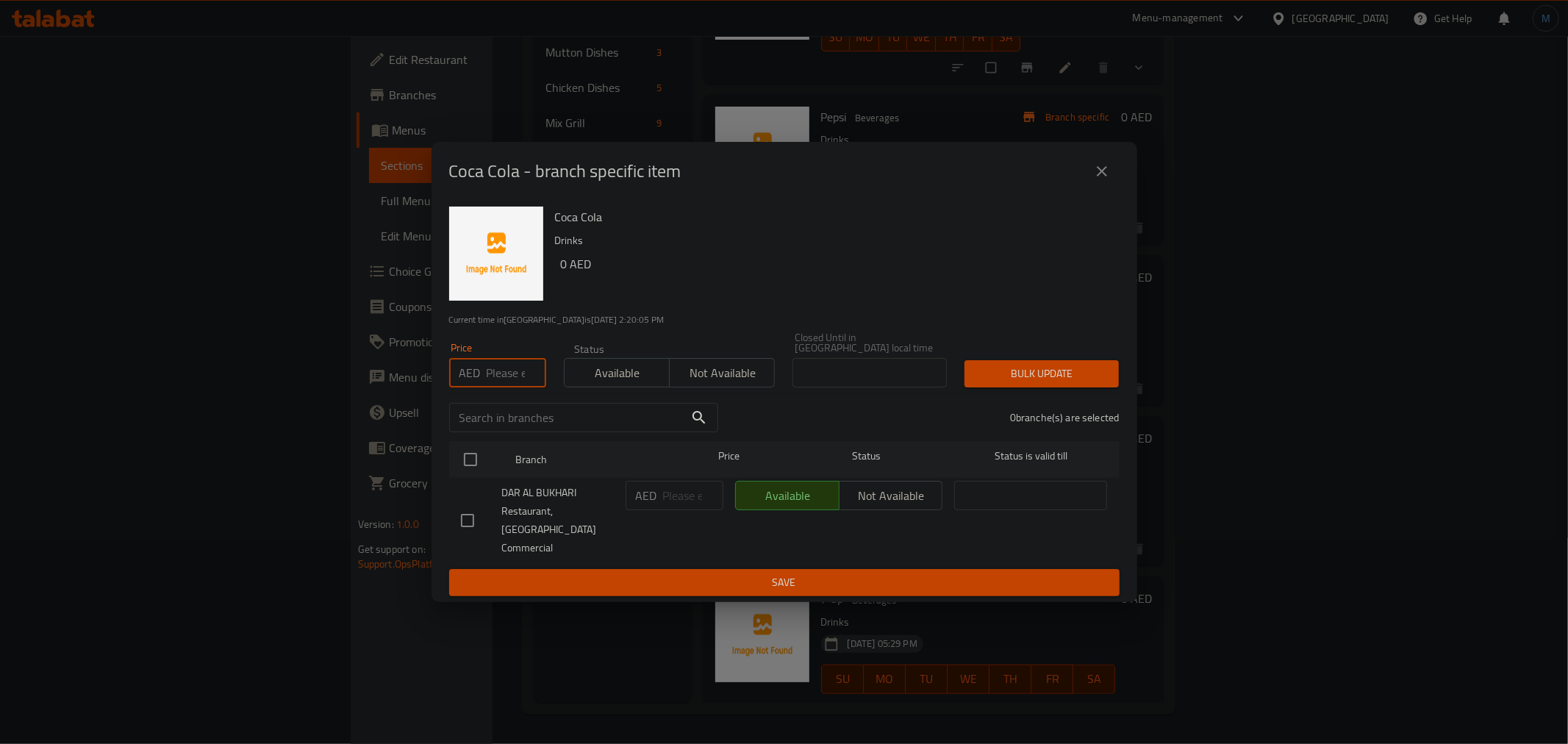
click at [515, 369] on input "number" at bounding box center [516, 372] width 60 height 30
type input "5"
click at [483, 472] on input "checkbox" at bounding box center [471, 460] width 31 height 31
checkbox input "true"
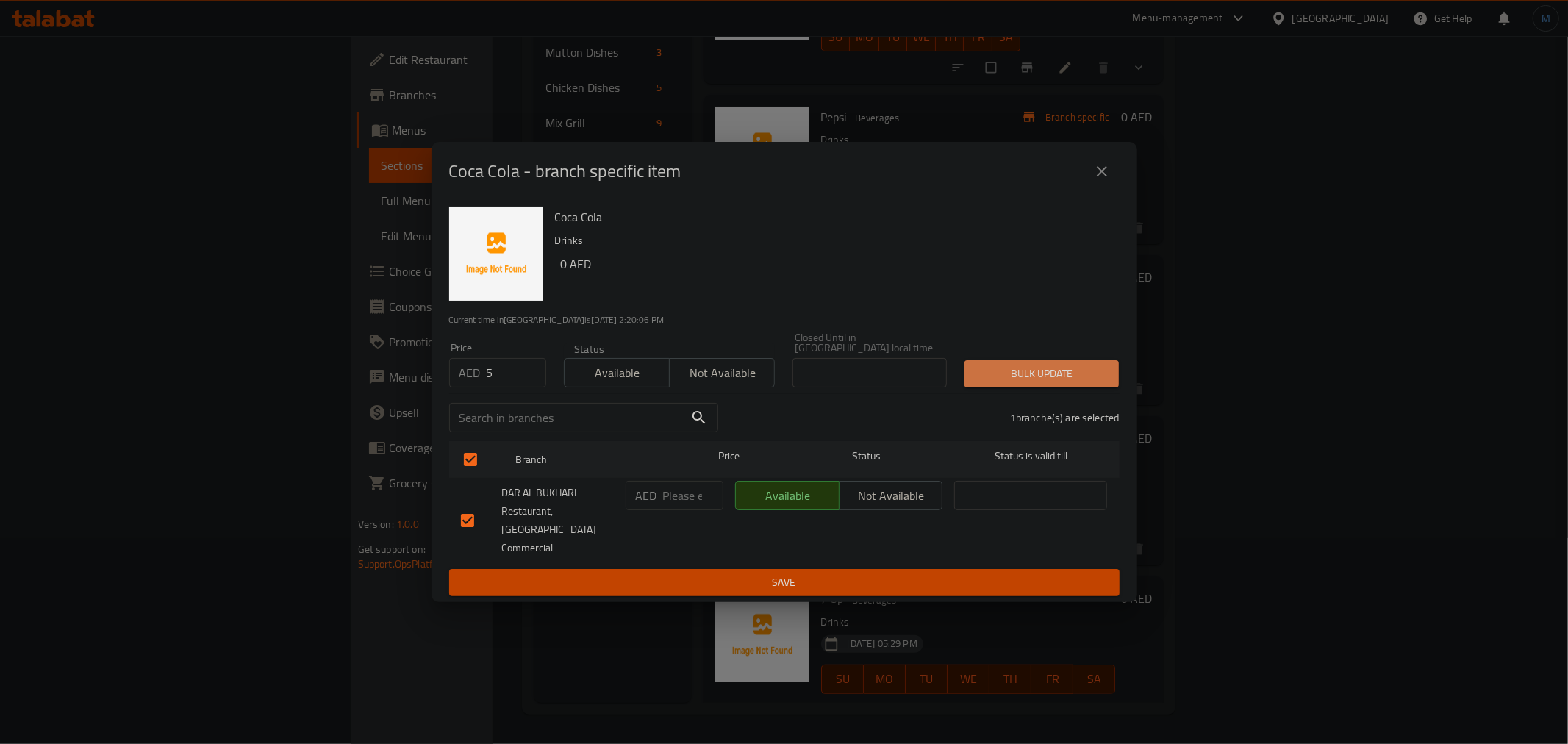
click at [1068, 383] on span "Bulk update" at bounding box center [1042, 373] width 131 height 18
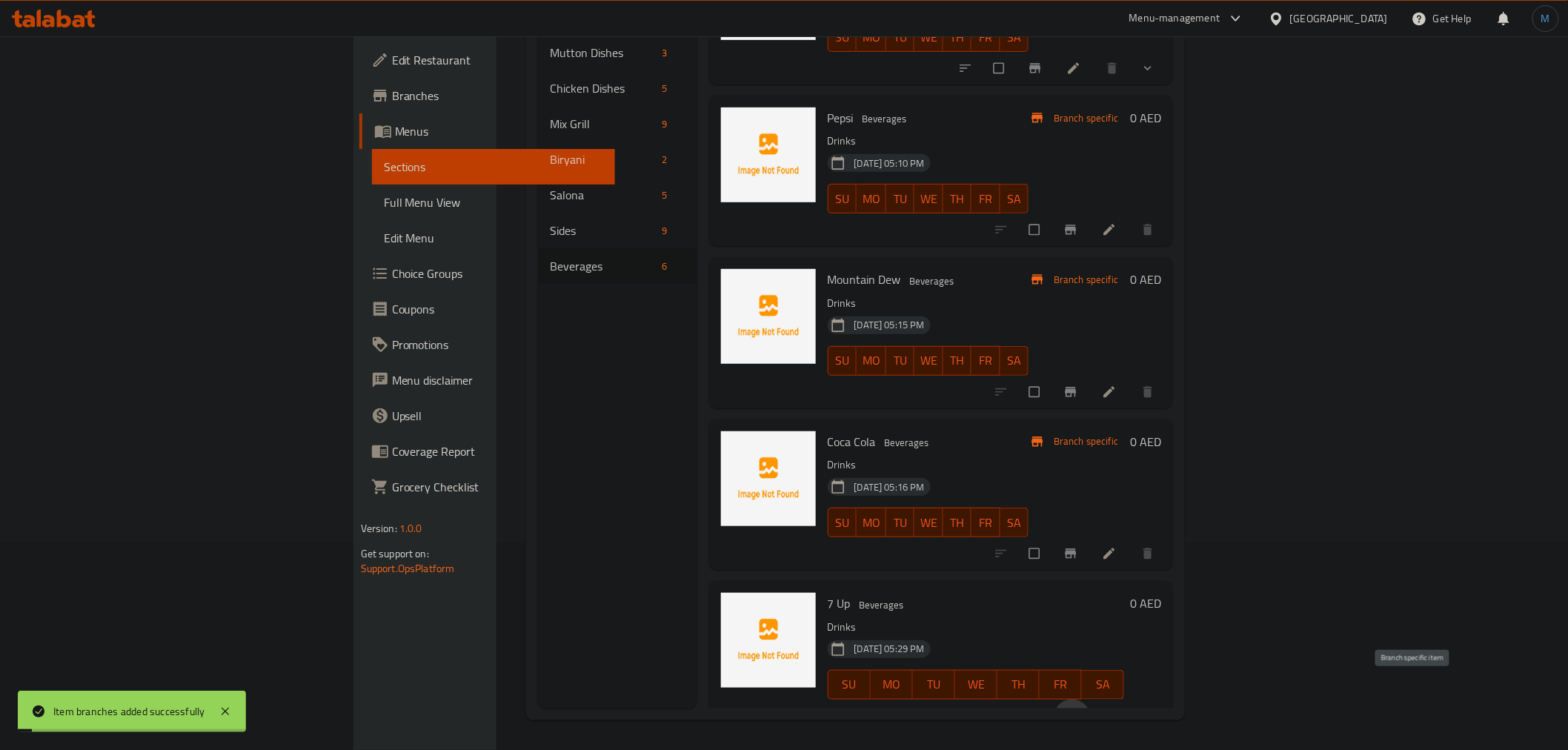
click at [1078, 708] on icon "Branch-specific-item" at bounding box center [1070, 716] width 15 height 15
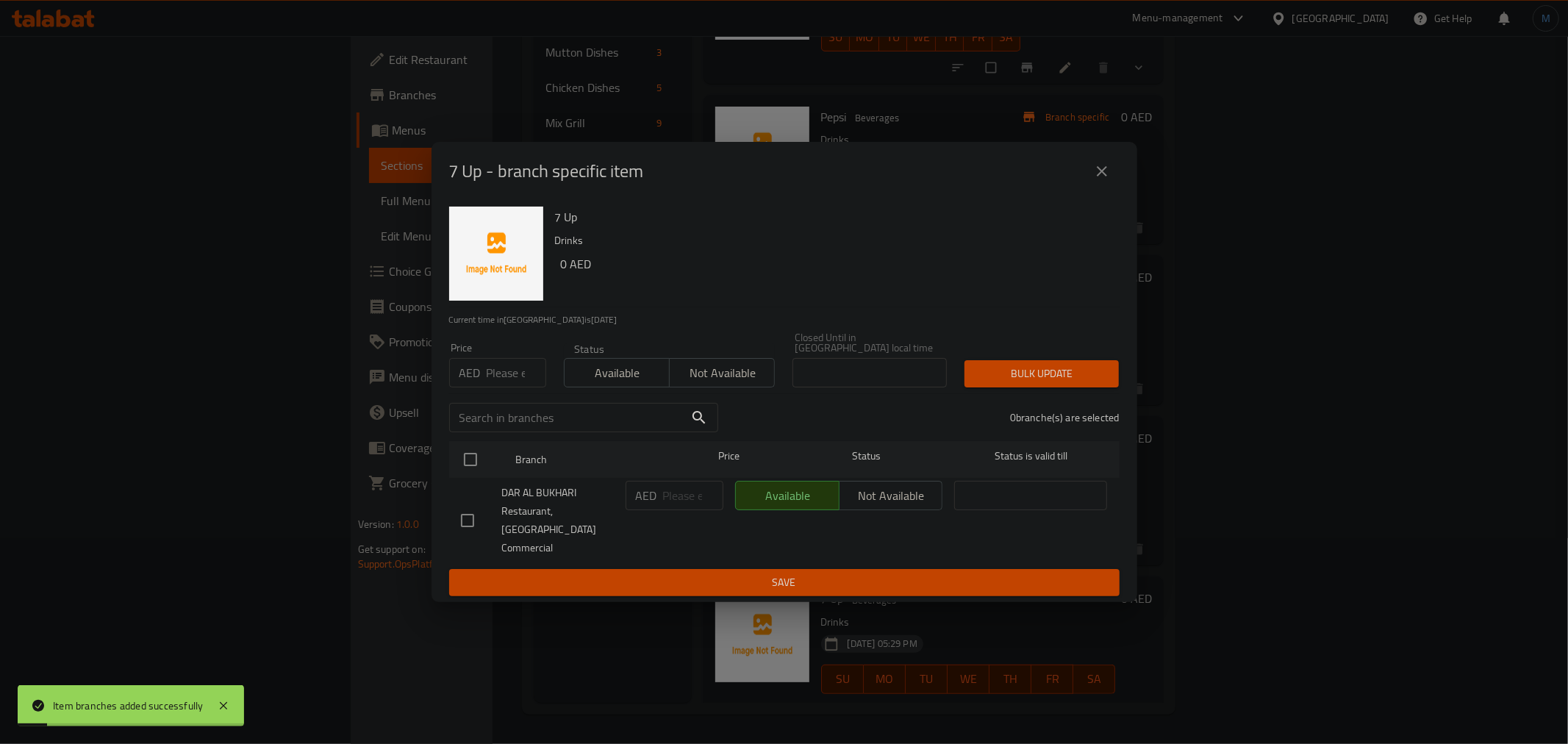
click at [507, 387] on input "number" at bounding box center [516, 372] width 60 height 30
type input "5"
click at [481, 460] on input "checkbox" at bounding box center [471, 460] width 31 height 31
checkbox input "true"
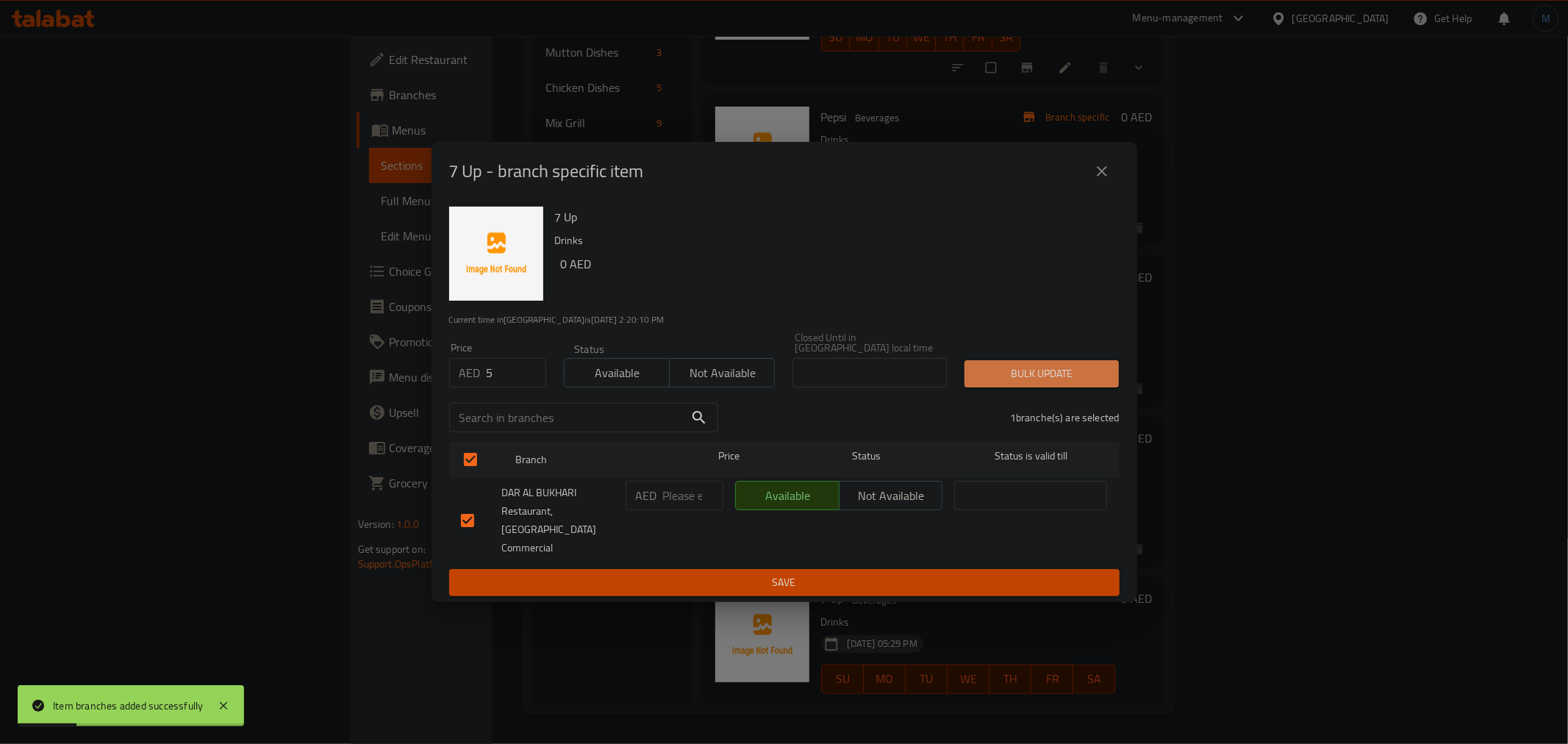
click at [1045, 370] on button "Bulk update" at bounding box center [1042, 373] width 155 height 27
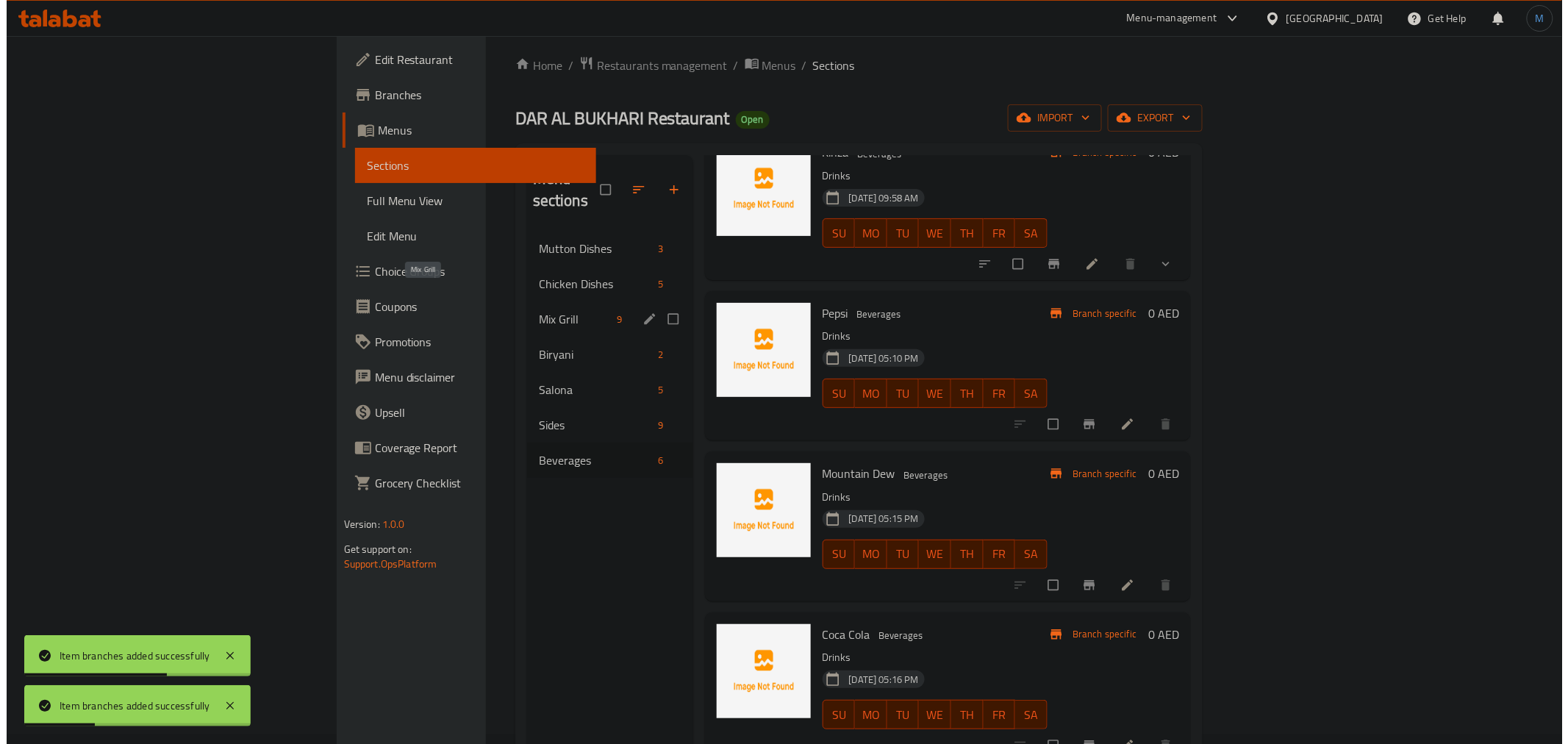
scroll to position [0, 0]
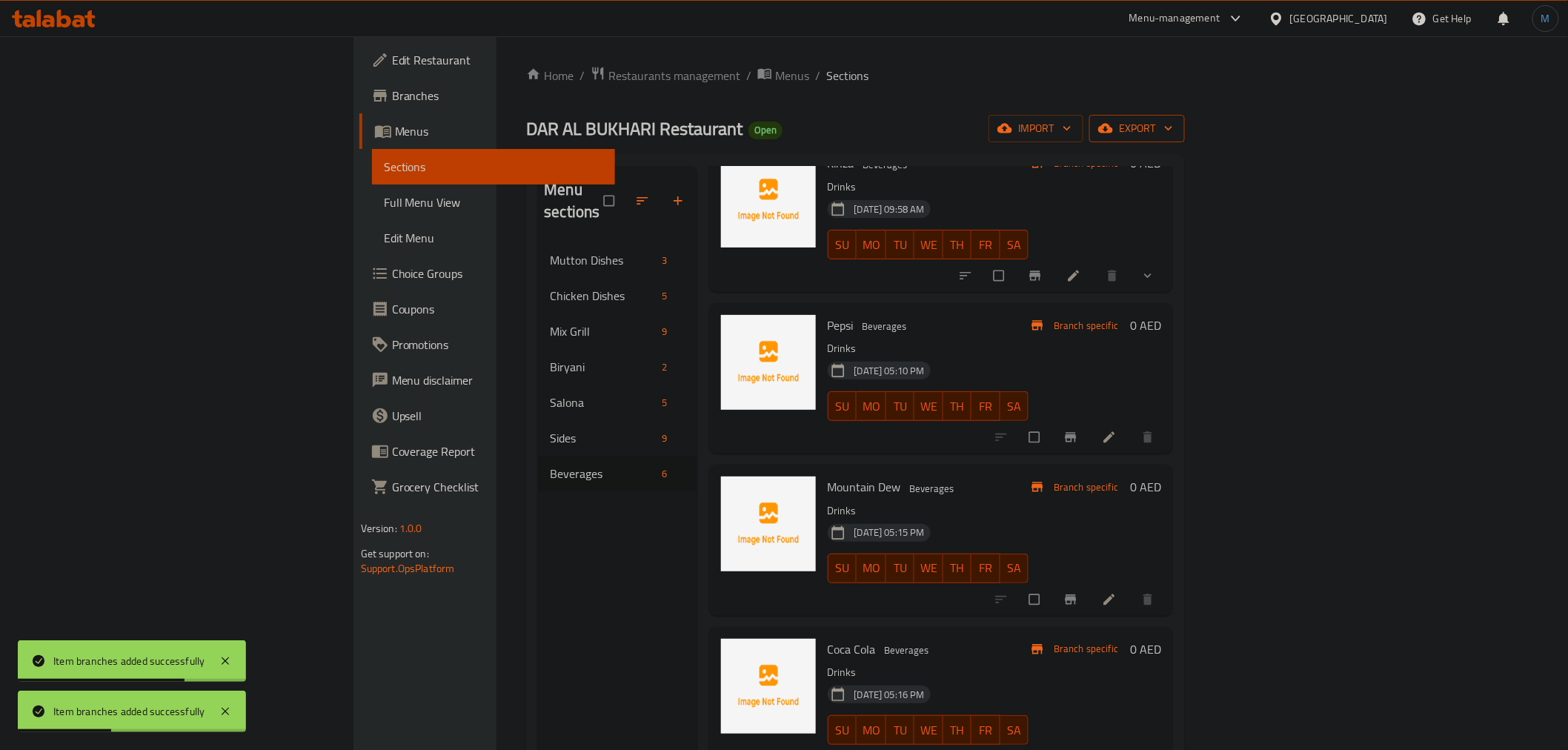
click at [1172, 130] on span "export" at bounding box center [1137, 128] width 72 height 19
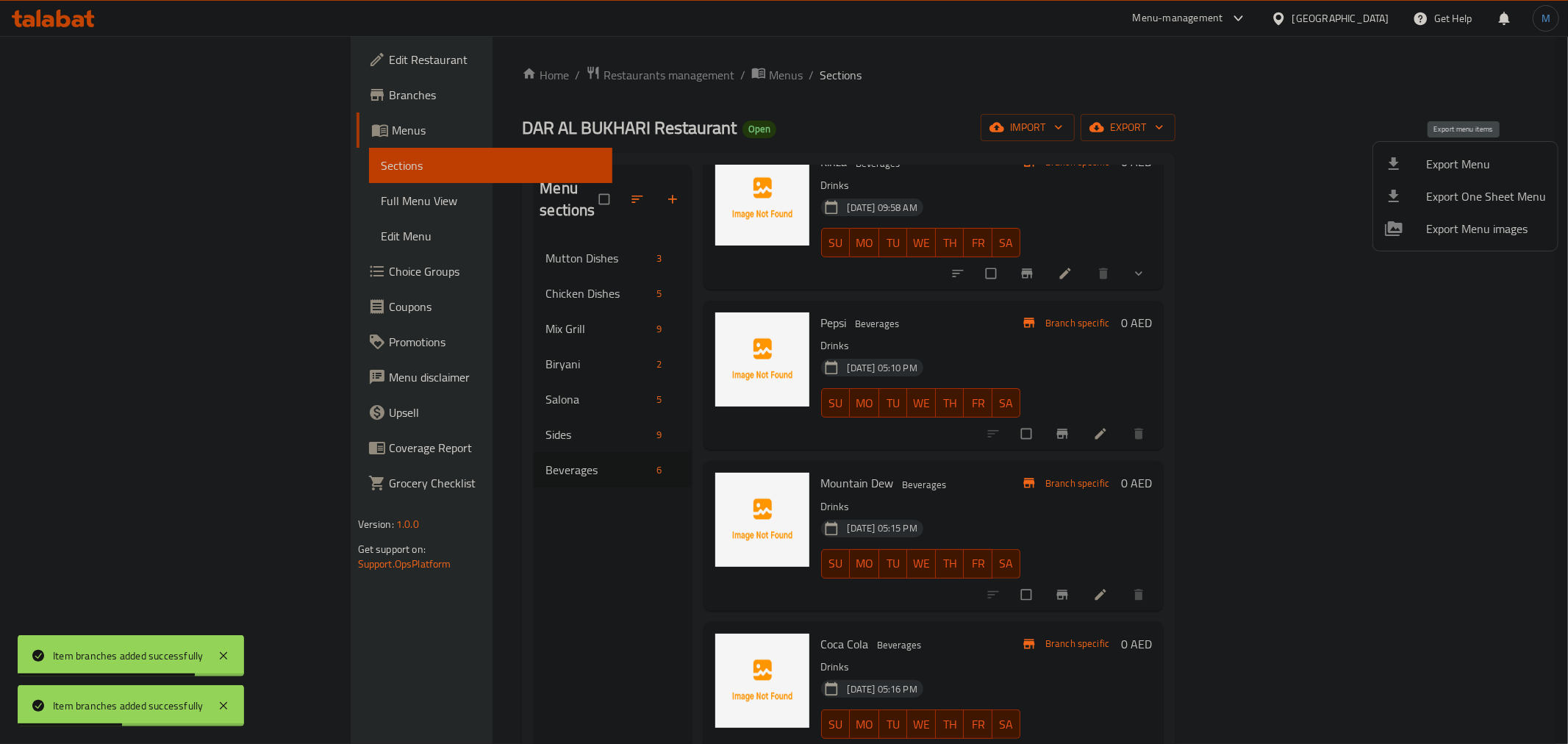
click at [1483, 165] on span "Export Menu" at bounding box center [1487, 164] width 120 height 18
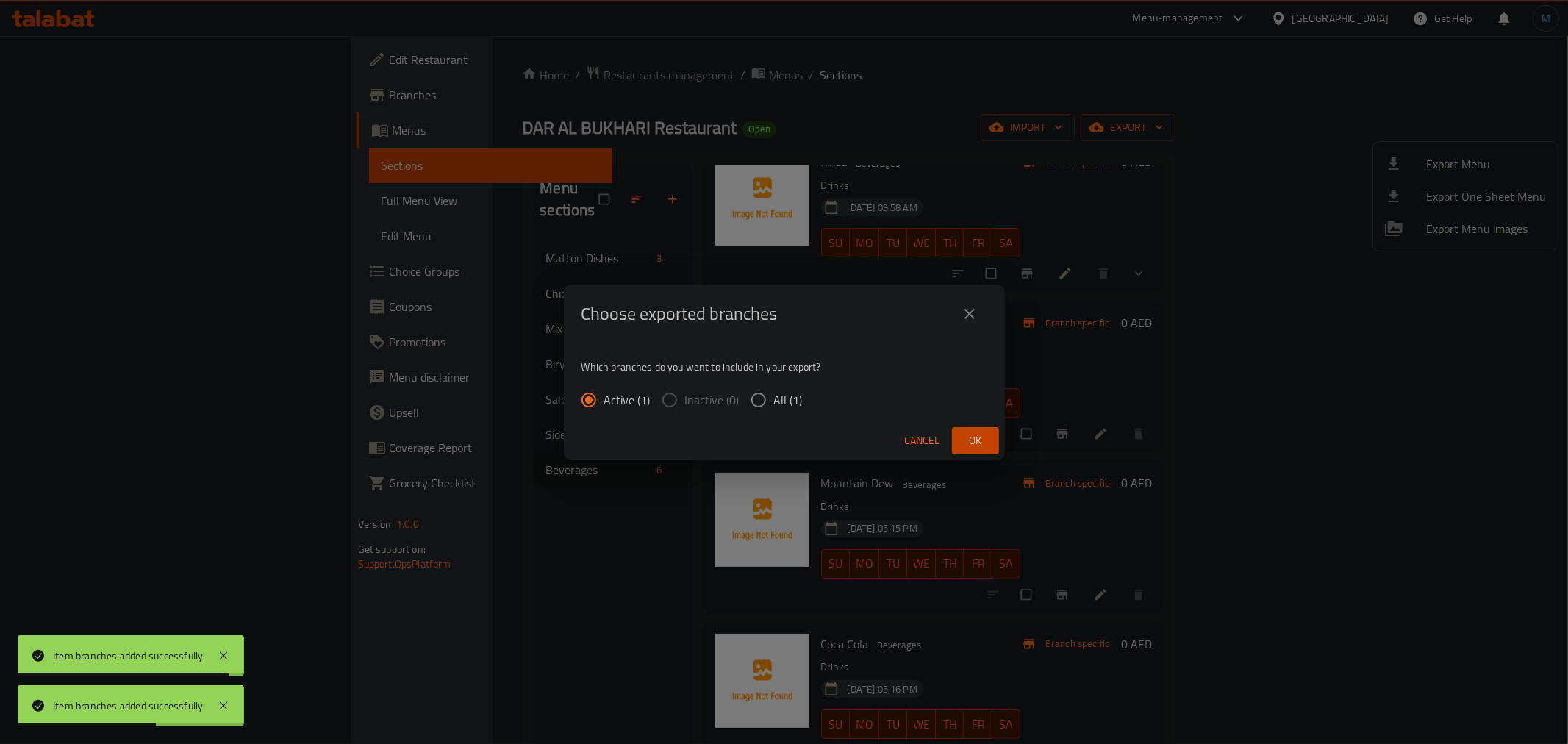
click at [980, 316] on button "close" at bounding box center [970, 314] width 35 height 35
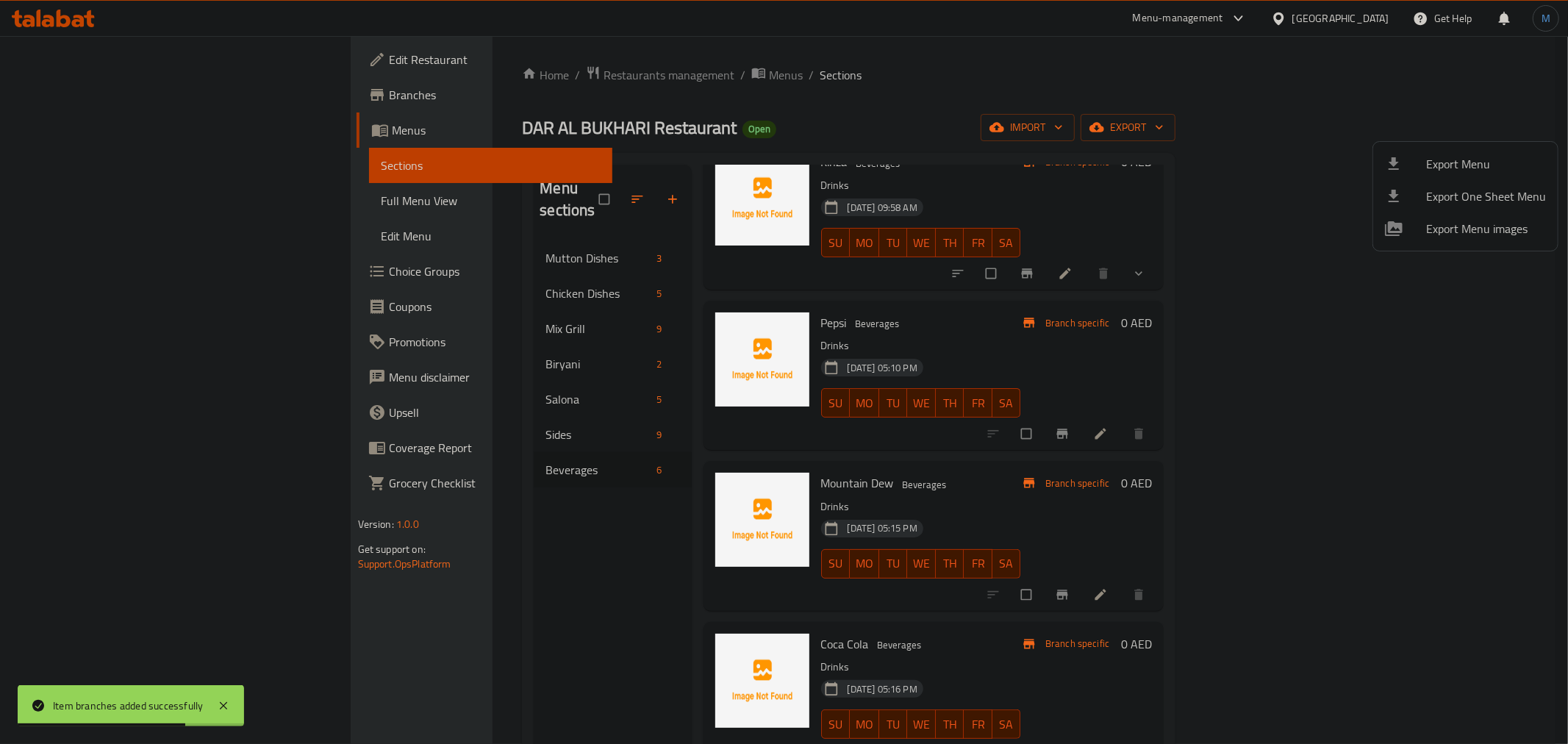
click at [1447, 165] on span "Export Menu" at bounding box center [1487, 164] width 120 height 18
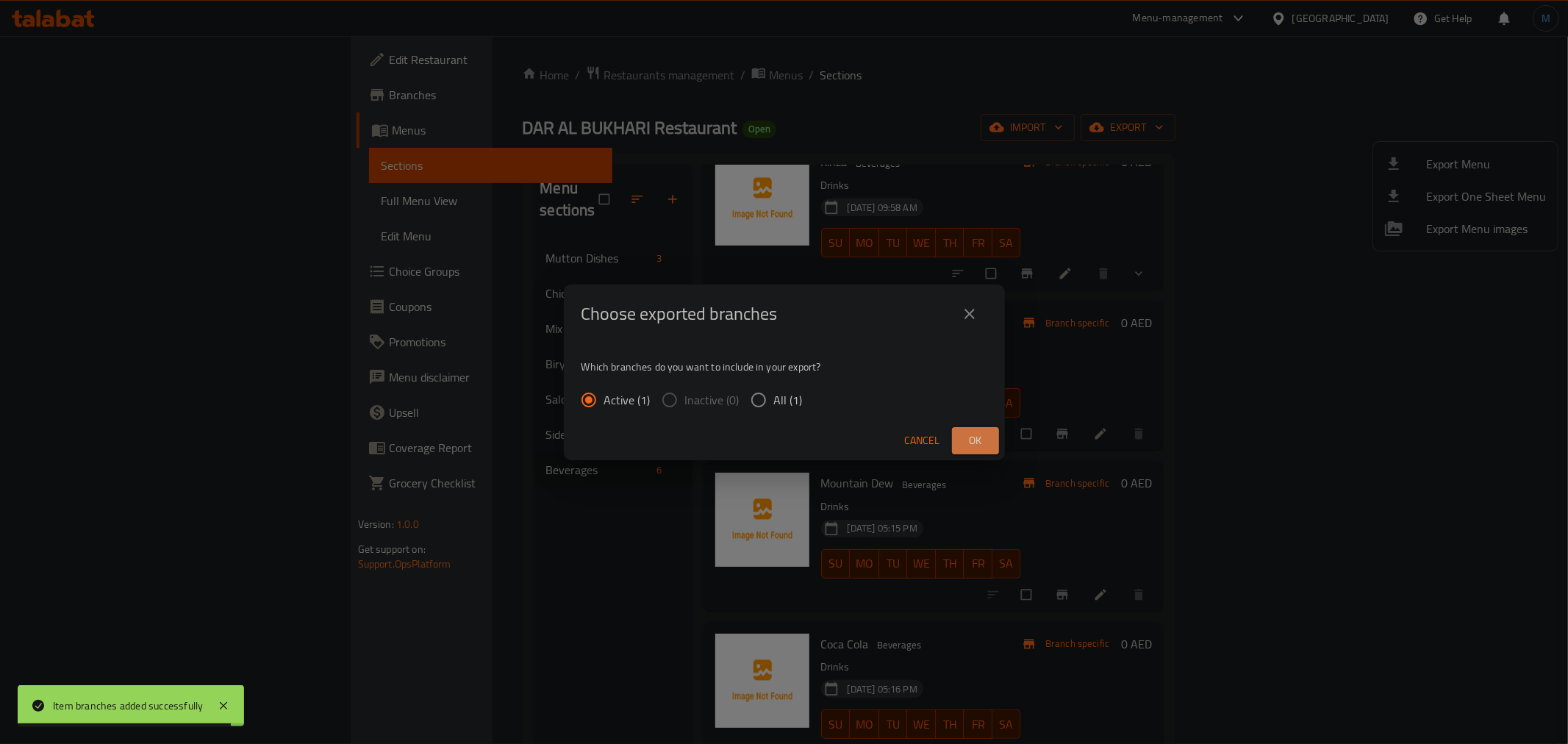
click at [966, 427] on button "Ok" at bounding box center [976, 440] width 47 height 27
